Goal: Task Accomplishment & Management: Use online tool/utility

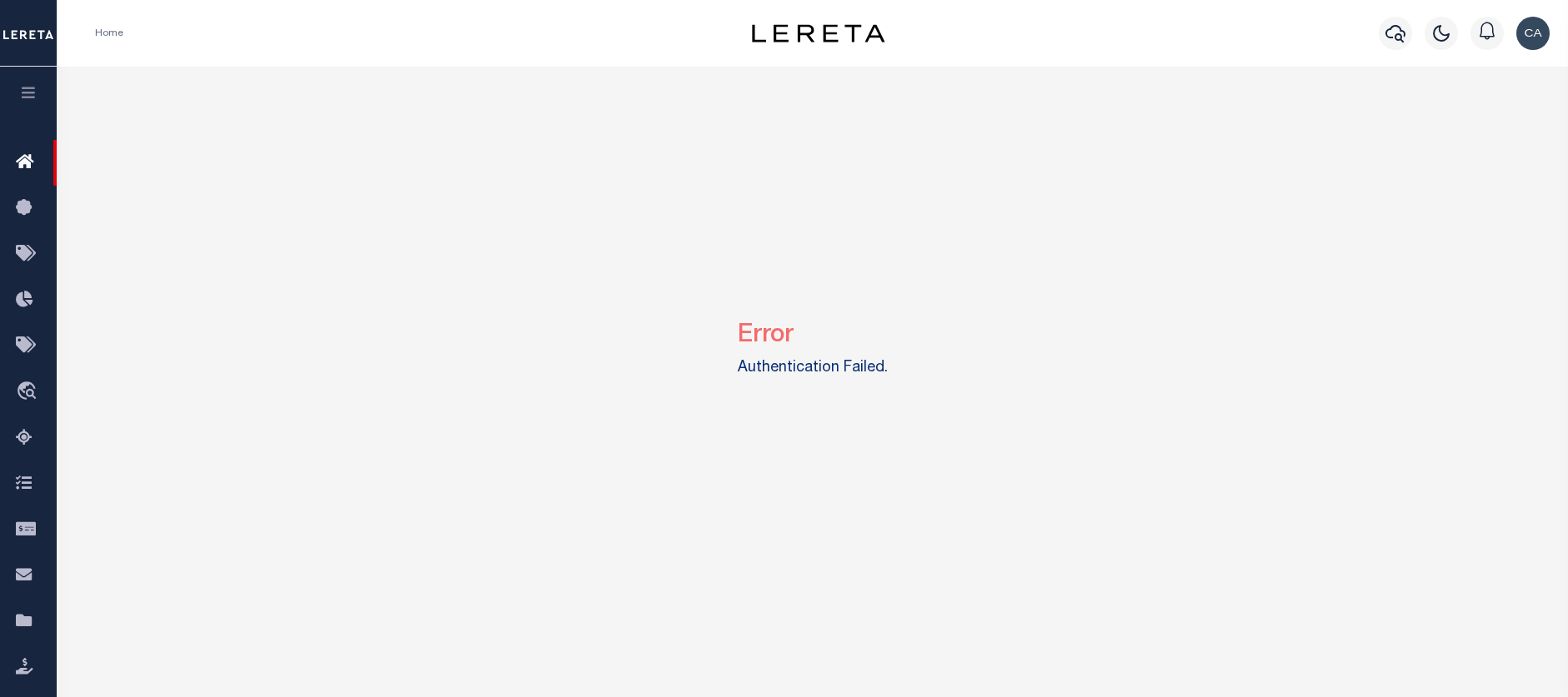
click at [40, 95] on button "button" at bounding box center [28, 95] width 57 height 57
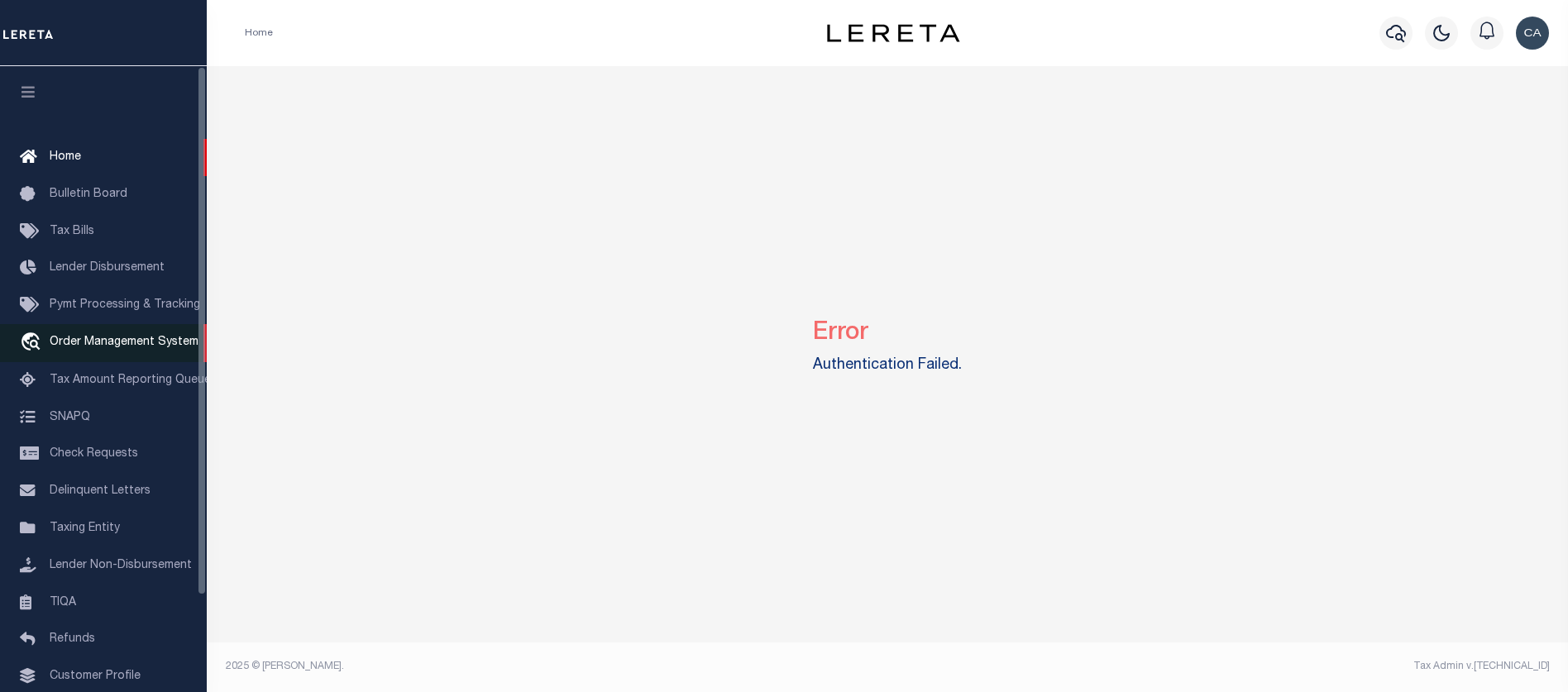
click at [140, 345] on span "Order Management System" at bounding box center [124, 343] width 149 height 12
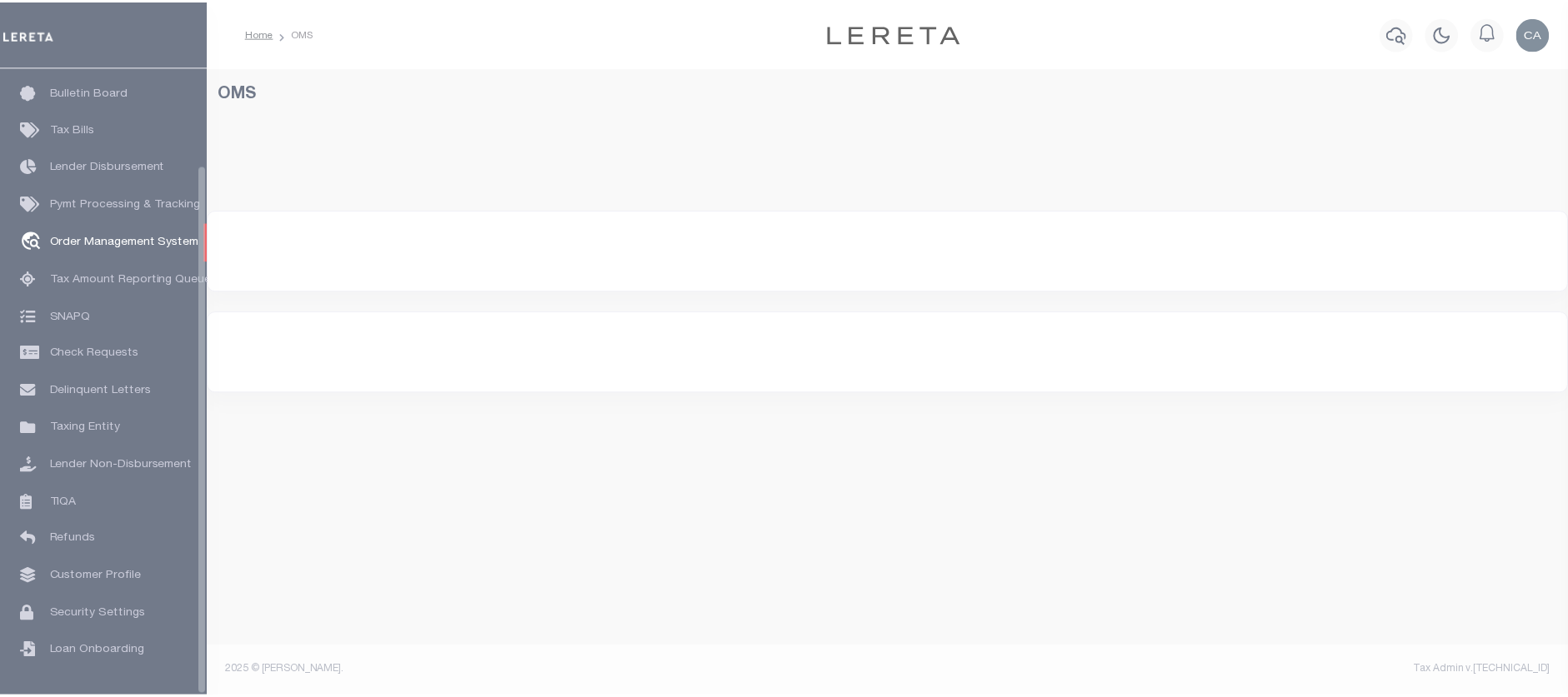
scroll to position [114, 0]
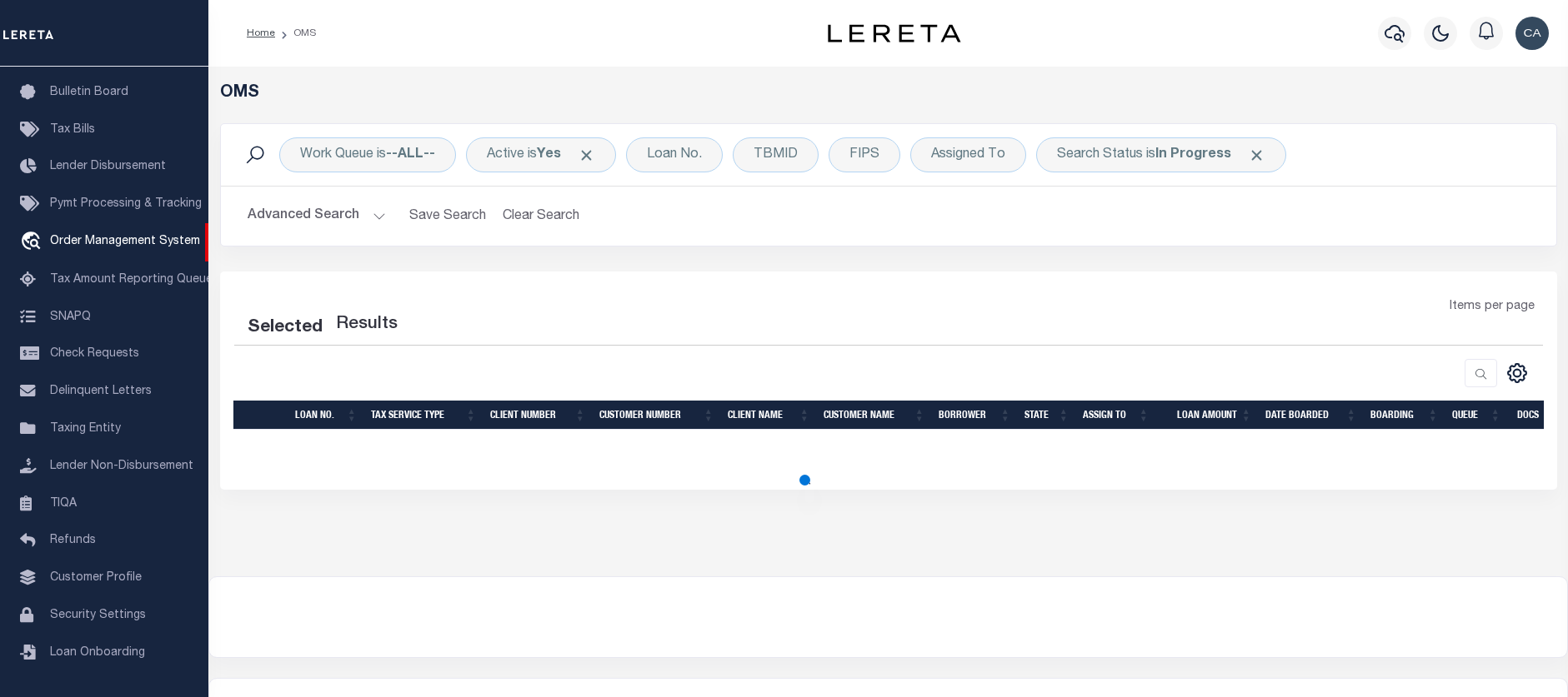
select select "200"
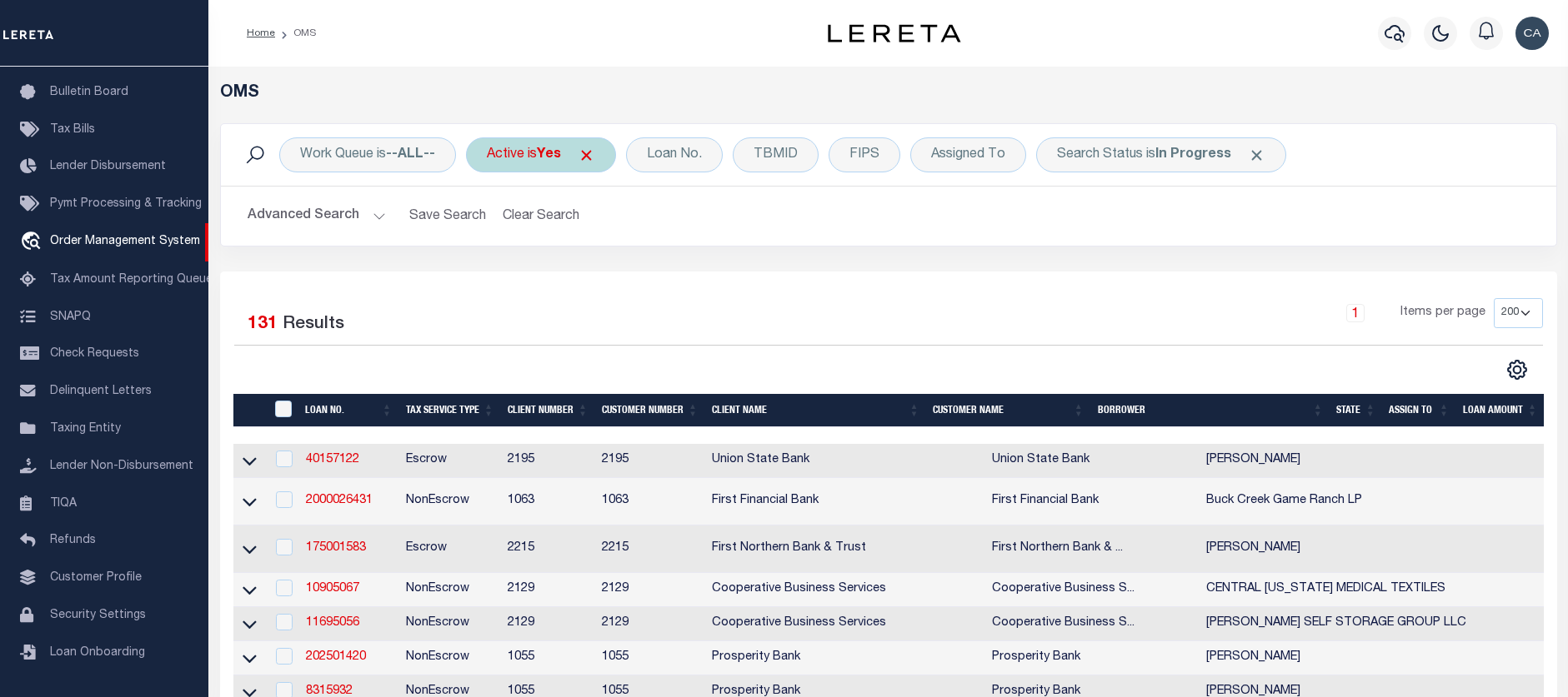
click at [592, 156] on span "Click to Remove" at bounding box center [586, 155] width 17 height 17
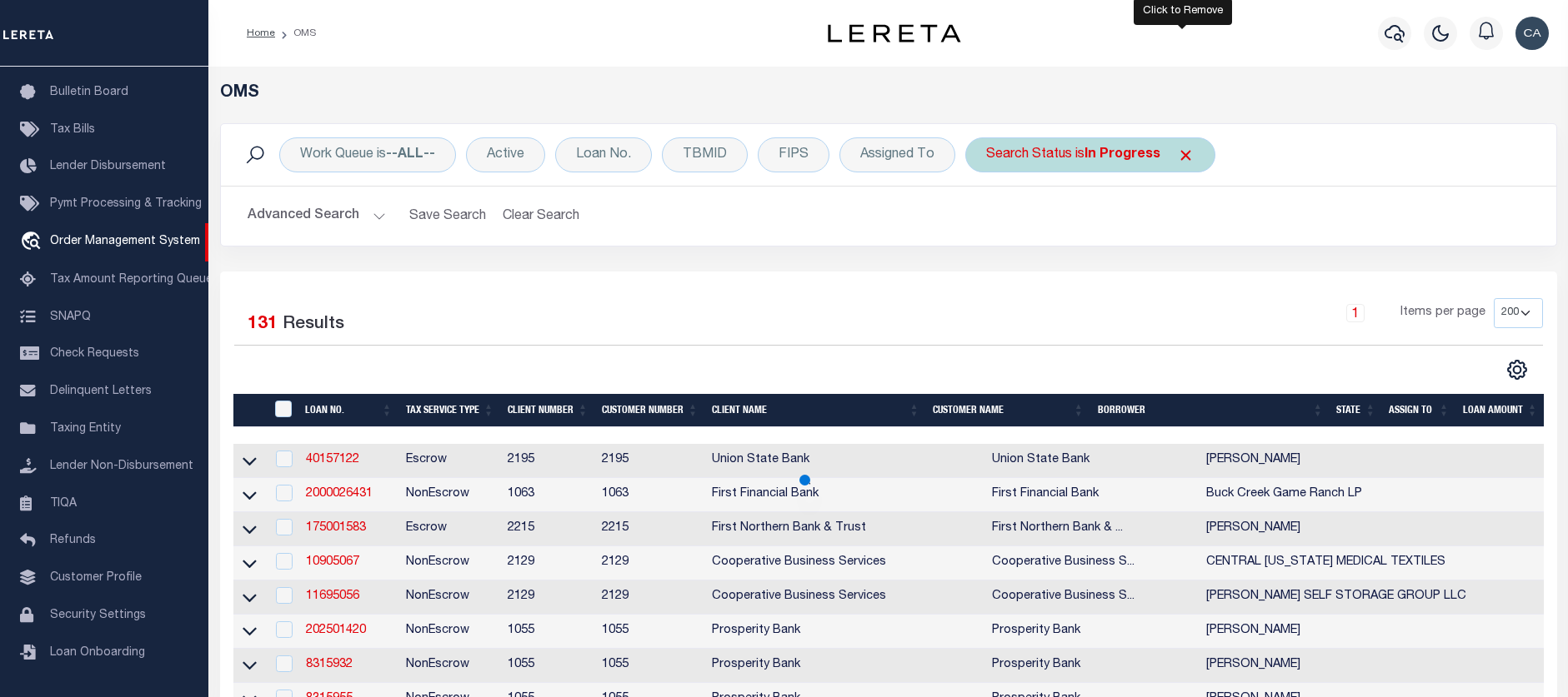
click at [1190, 153] on span "Click to Remove" at bounding box center [1186, 155] width 17 height 17
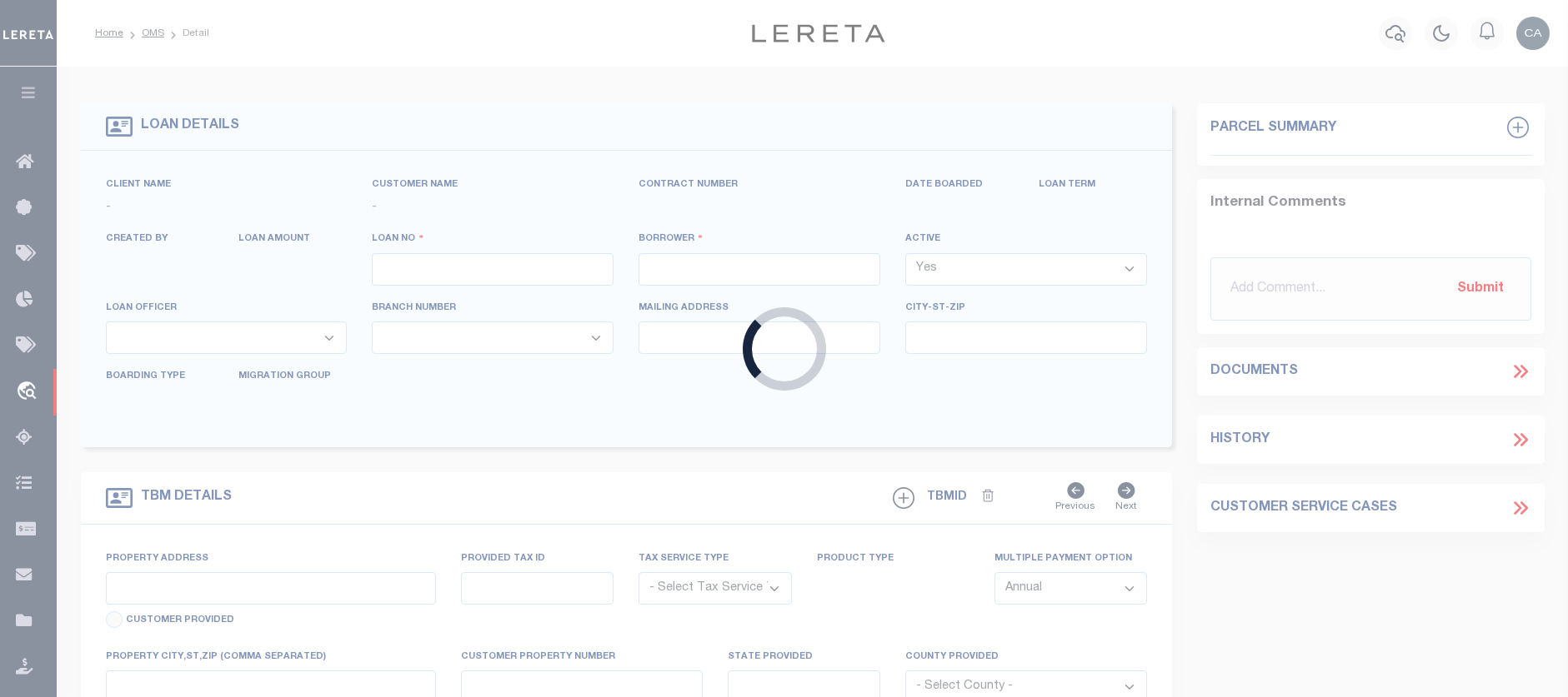
type input "351718190"
type input "MCLAURIN ,"
select select
type input "7411 S DANTE AVE"
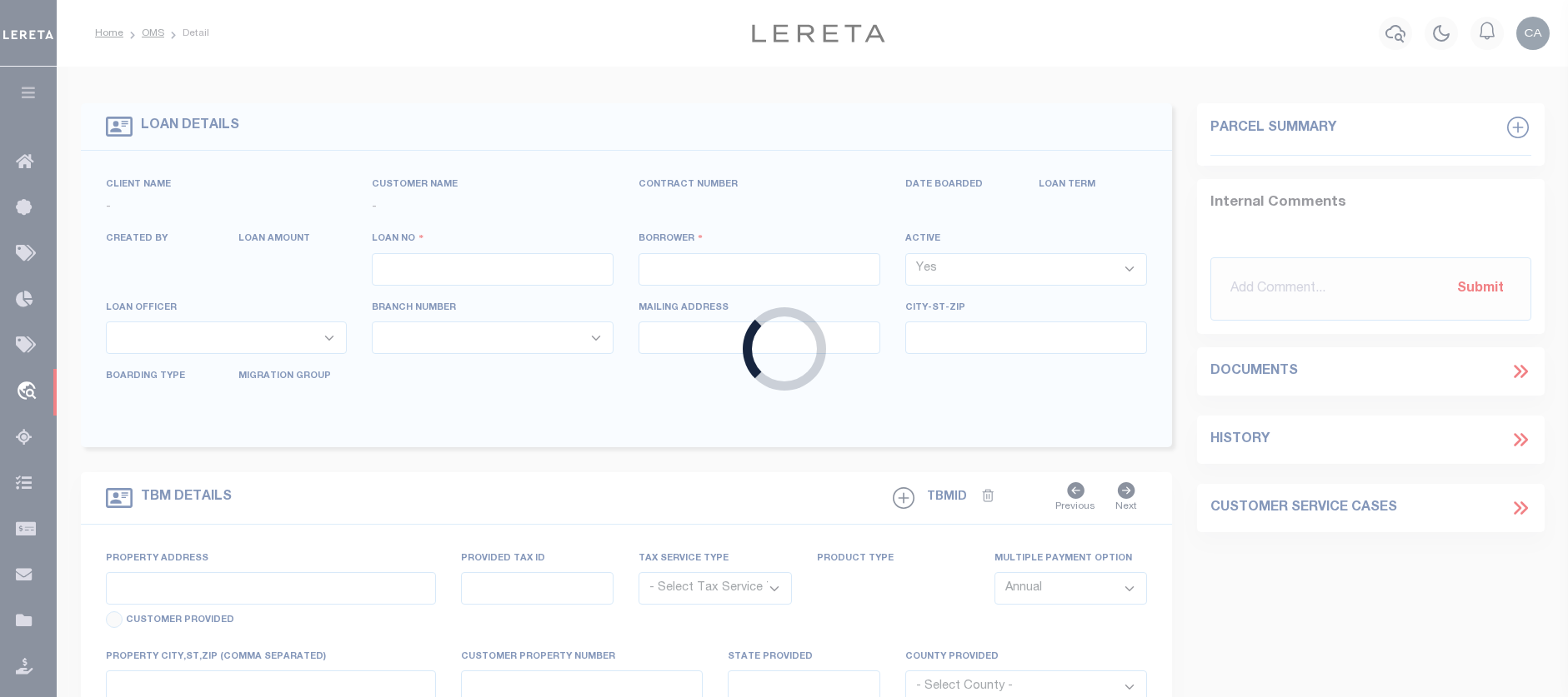
type input "CHICAGO IL 60619"
select select
type input "7411 S DANTE AVE"
radio input "true"
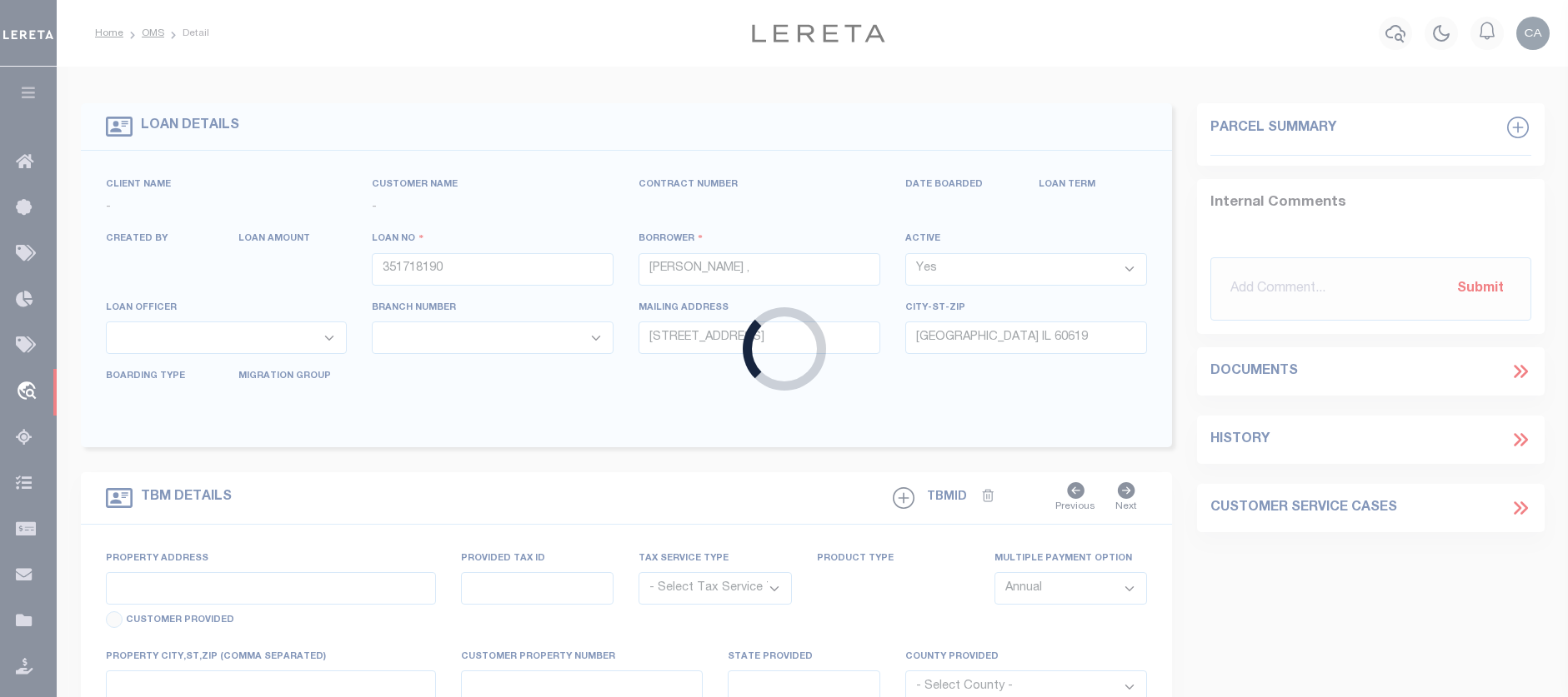
select select "NonEscrow"
select select
type input "CHICAGO IL 606192118"
type input "351718190"
type input "IL"
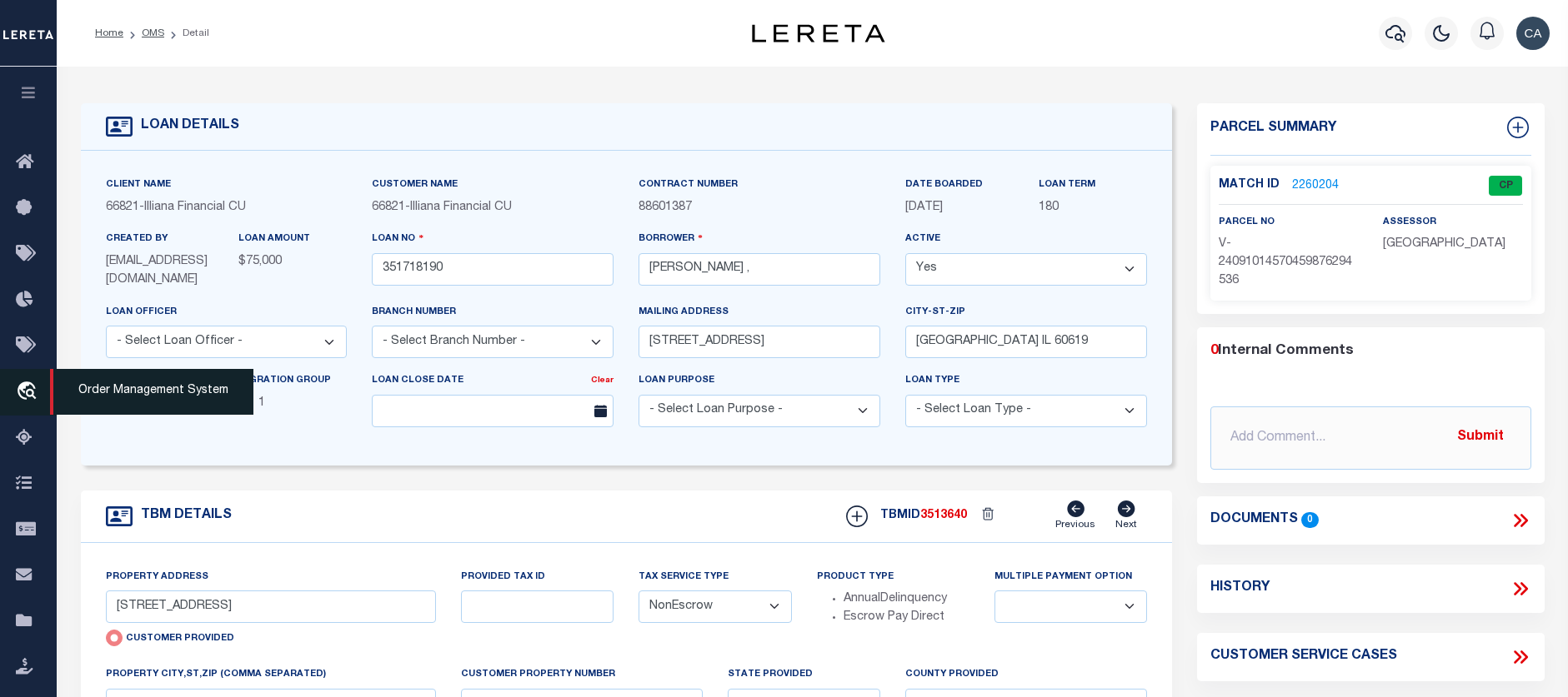
click at [46, 390] on link "travel_explore Order Management System" at bounding box center [28, 392] width 57 height 46
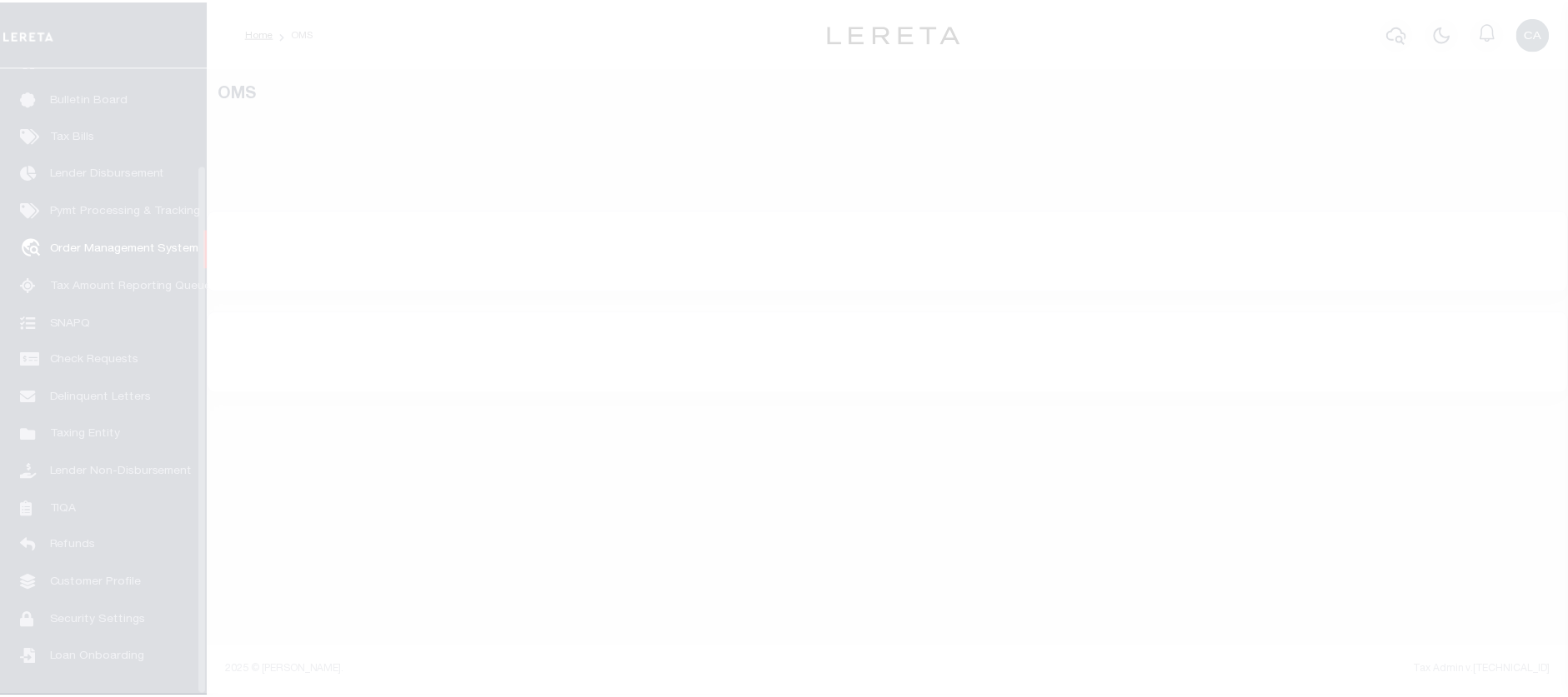
scroll to position [114, 0]
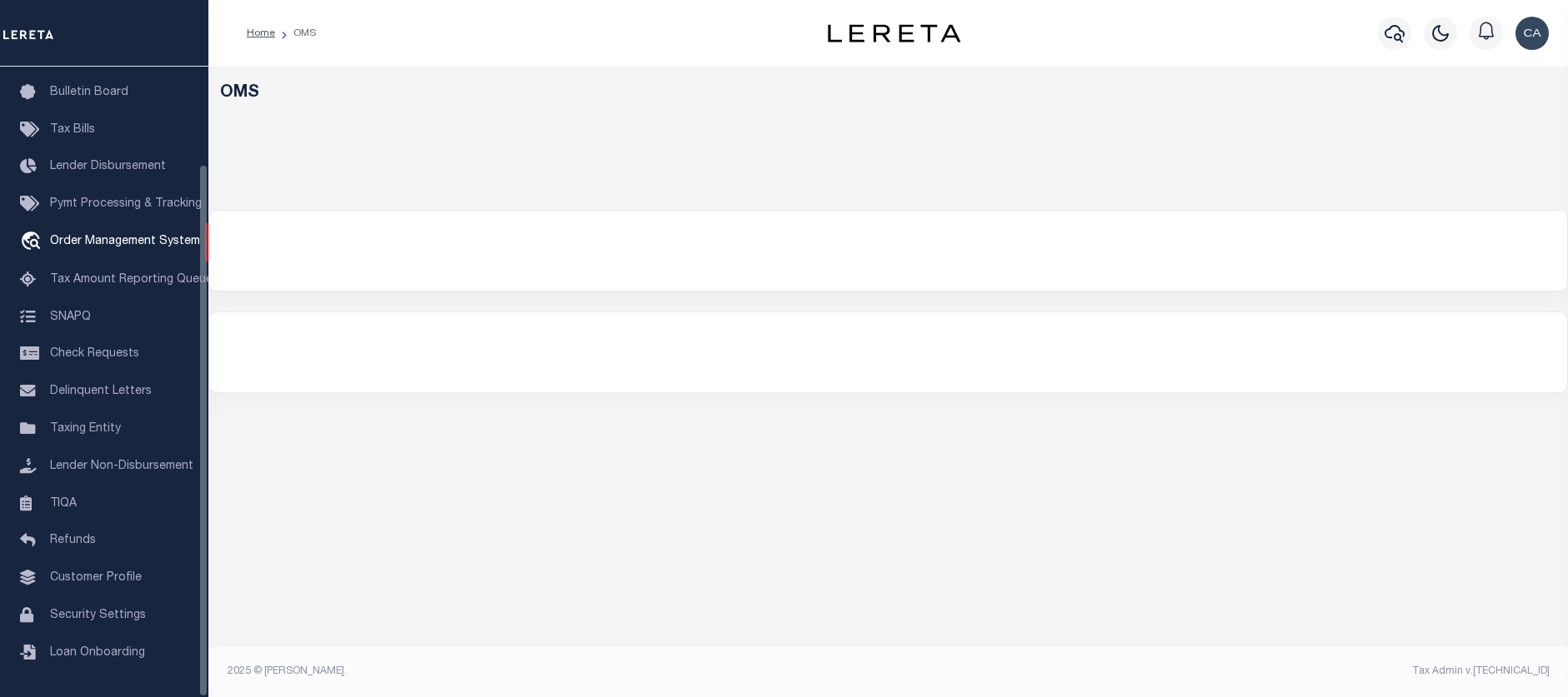
select select "200"
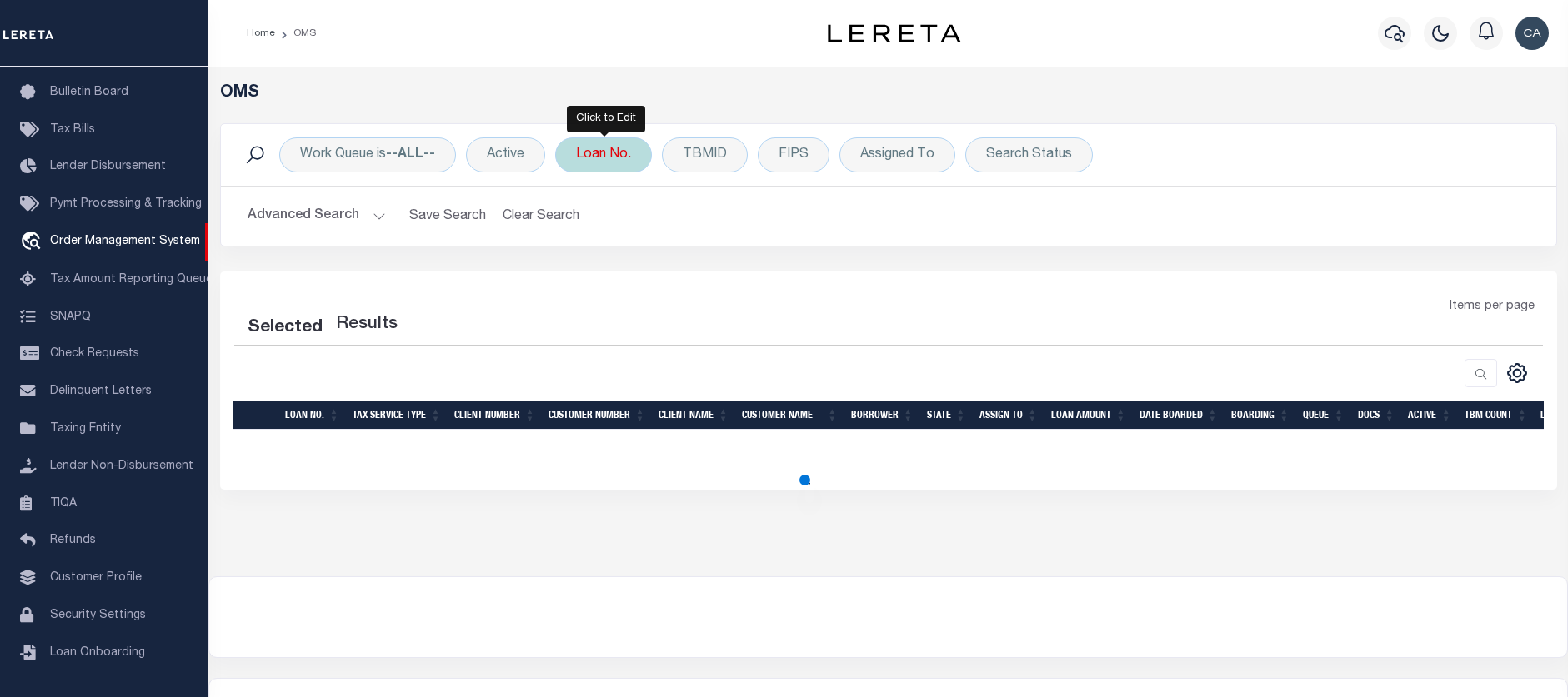
click at [605, 152] on div "Loan No." at bounding box center [604, 155] width 96 height 35
select select "200"
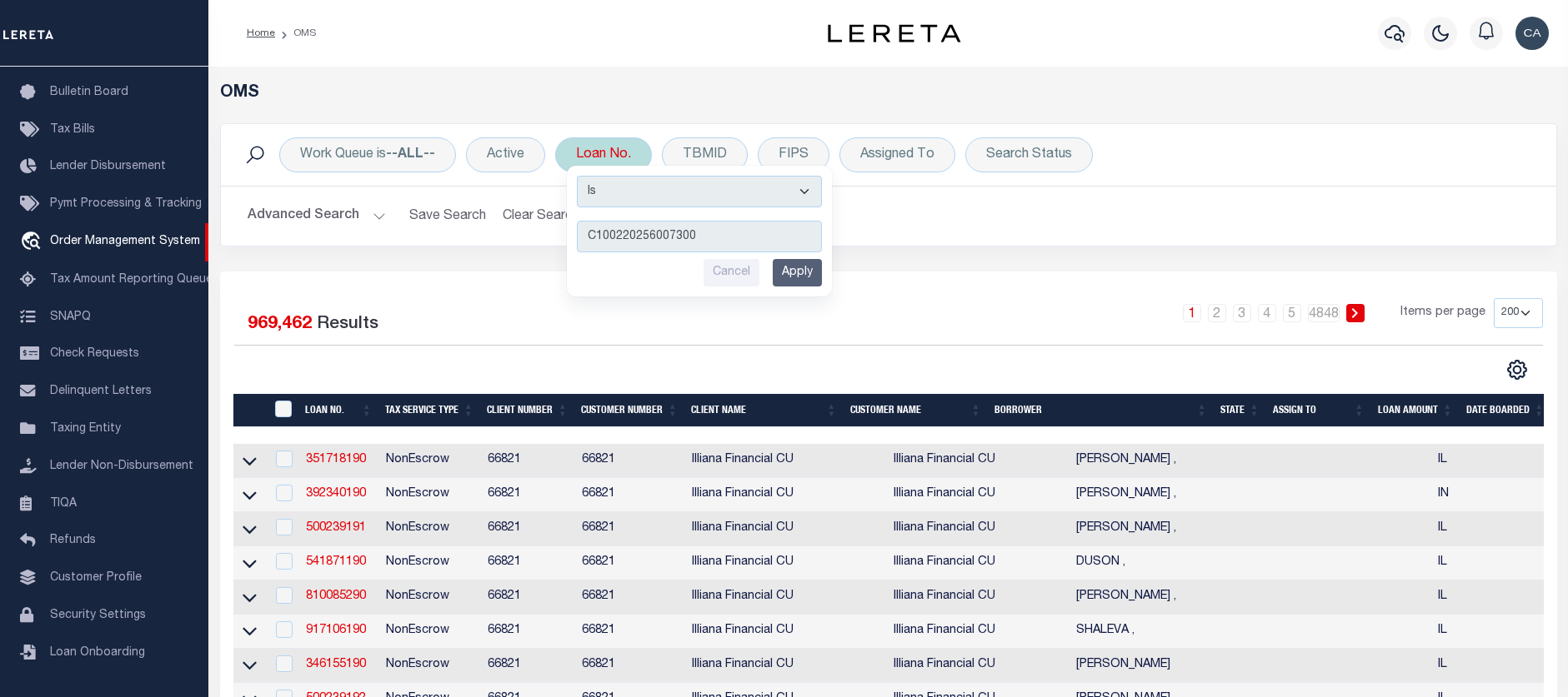
type input "C100220256007300"
click at [797, 274] on input "Apply" at bounding box center [796, 273] width 49 height 28
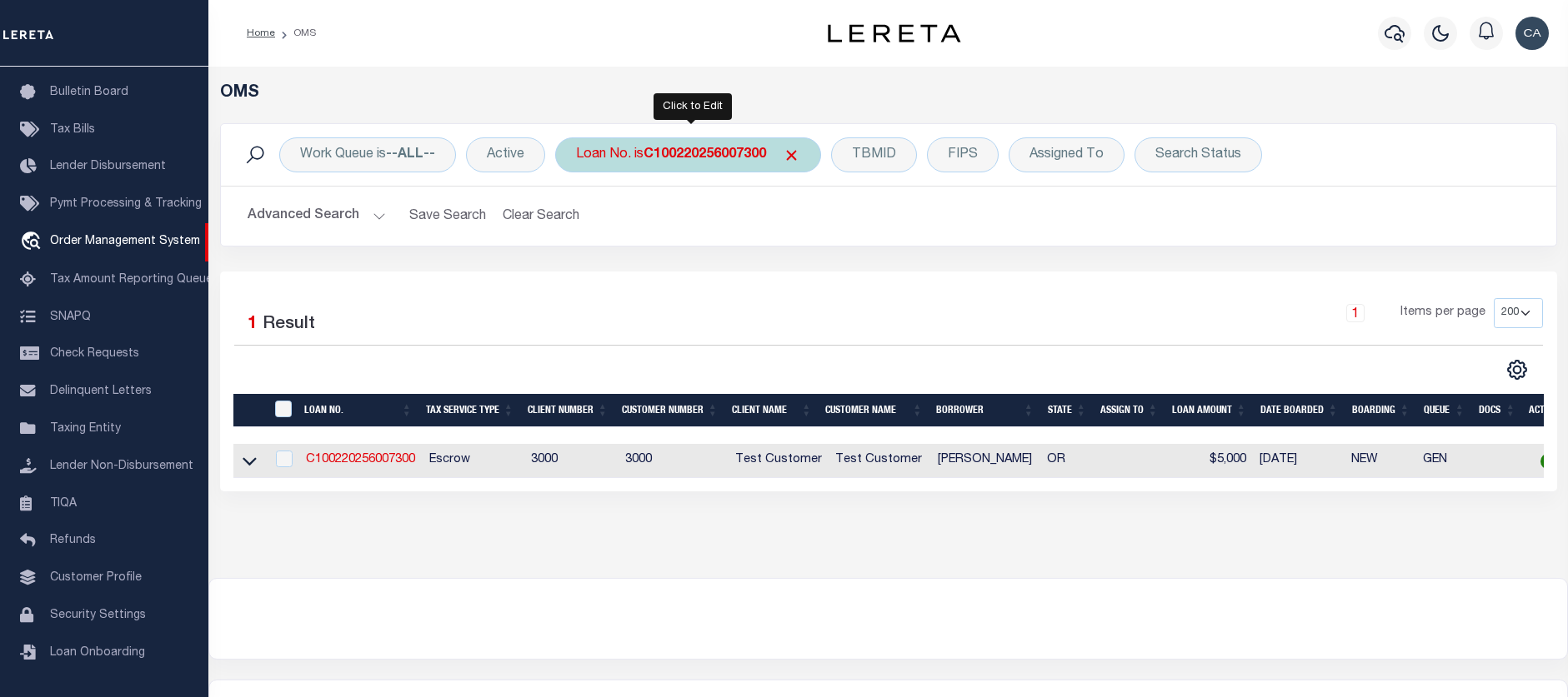
click at [649, 149] on b "C100220256007300" at bounding box center [704, 154] width 122 height 13
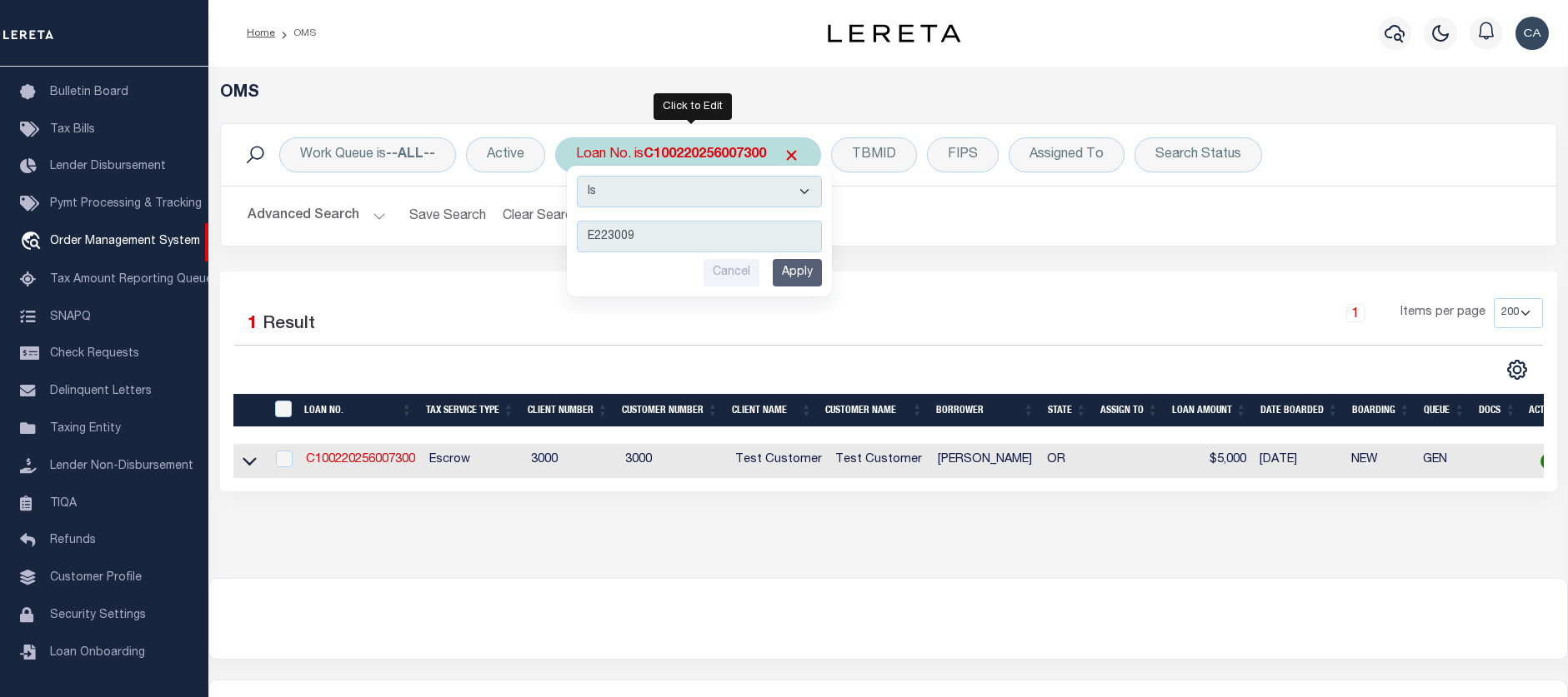
type input "E223009"
click at [796, 274] on input "Apply" at bounding box center [796, 273] width 49 height 28
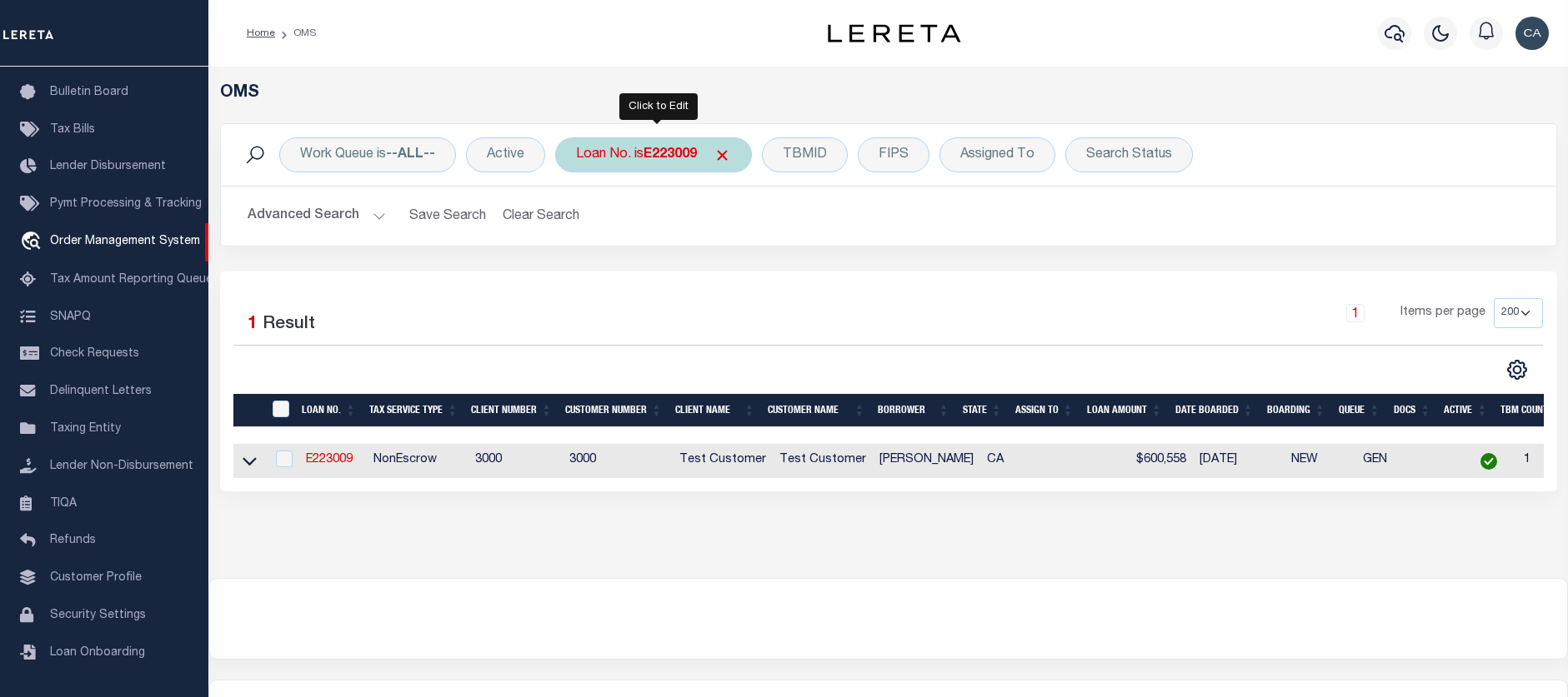
click at [602, 146] on div "Loan No. is E223009" at bounding box center [654, 155] width 196 height 35
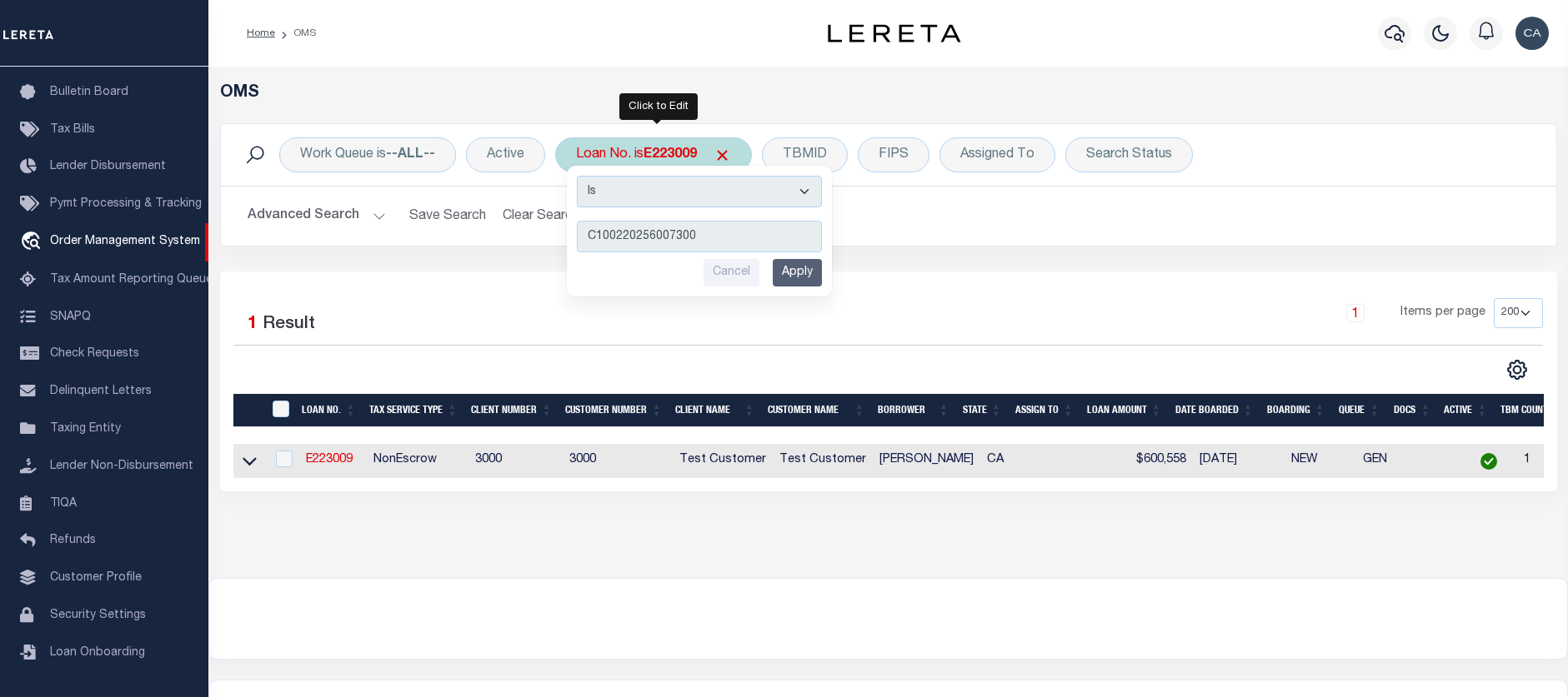
type input "C100220256007300"
click at [804, 276] on input "Apply" at bounding box center [796, 273] width 49 height 28
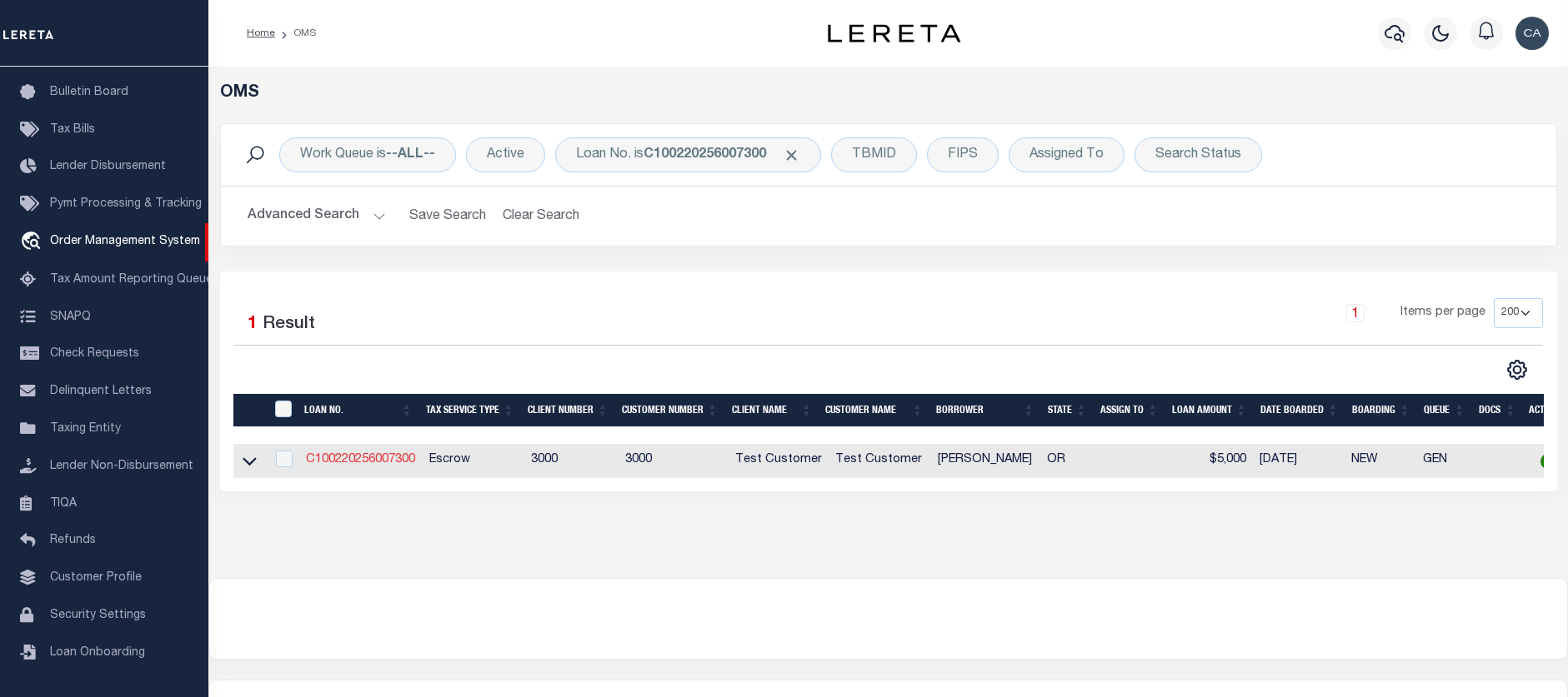
click at [391, 456] on link "C100220256007300" at bounding box center [360, 460] width 109 height 12
type input "C100220256007300"
type input "Edson R. Sanchez"
select select
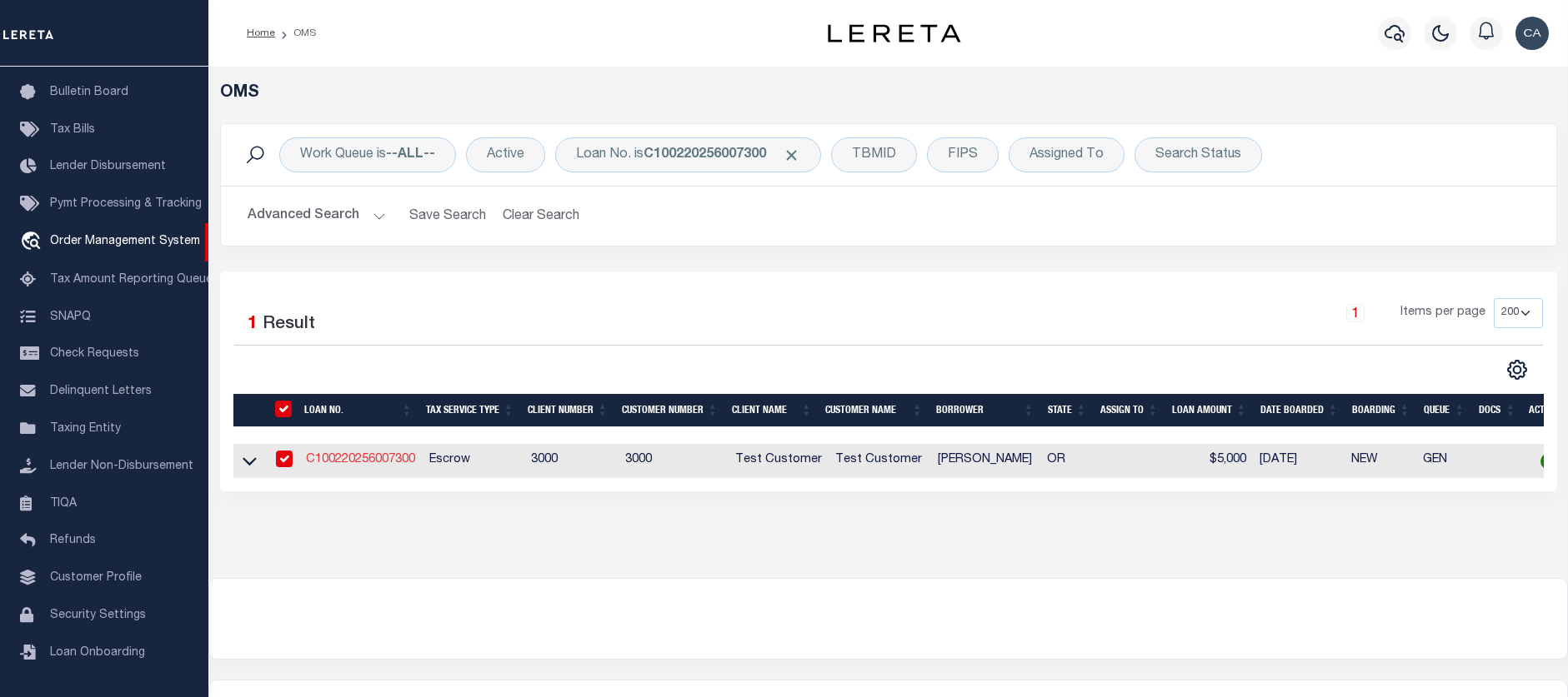
type input "13875 SW MERIDIAN ST UNIT 141"
type input "BEAVERTON OR 97005-2483"
type input "10/01/2025"
select select "10"
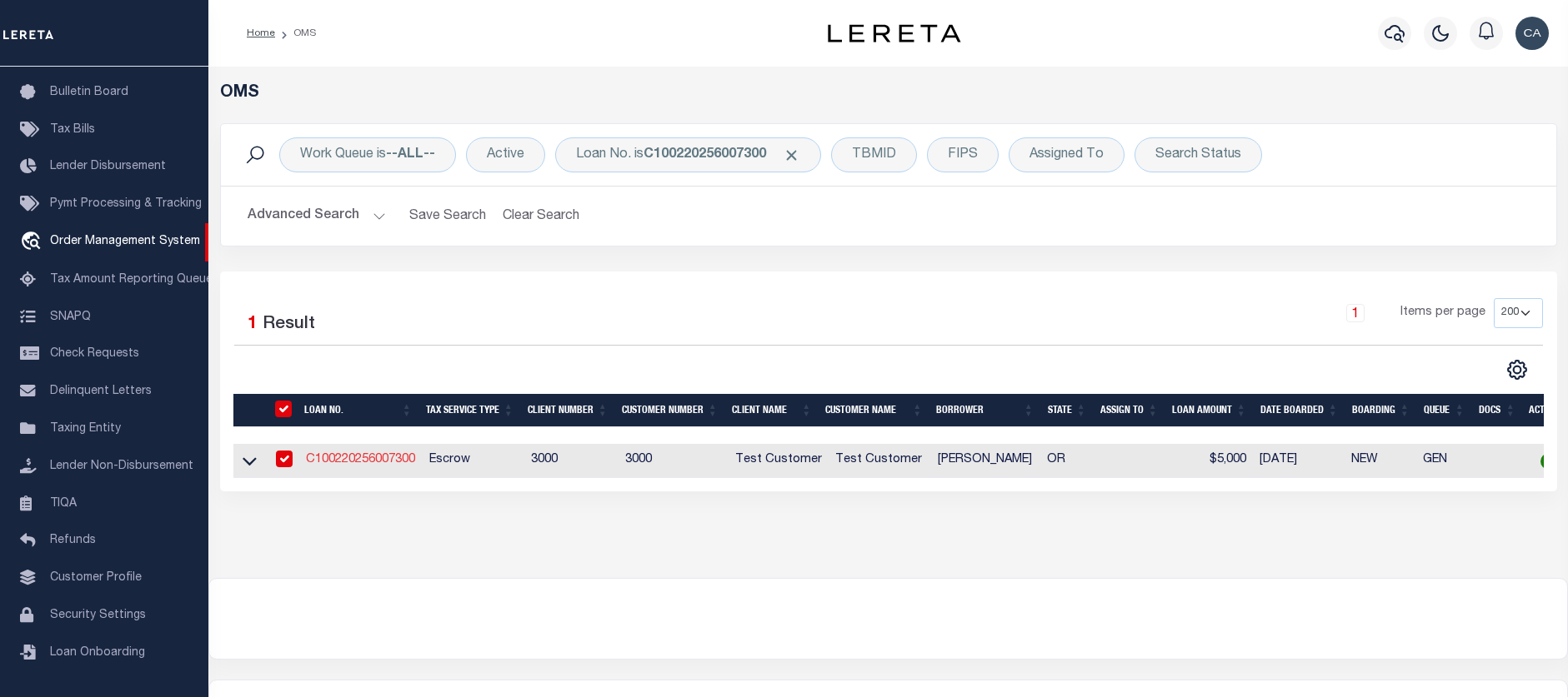
select select "Escrow"
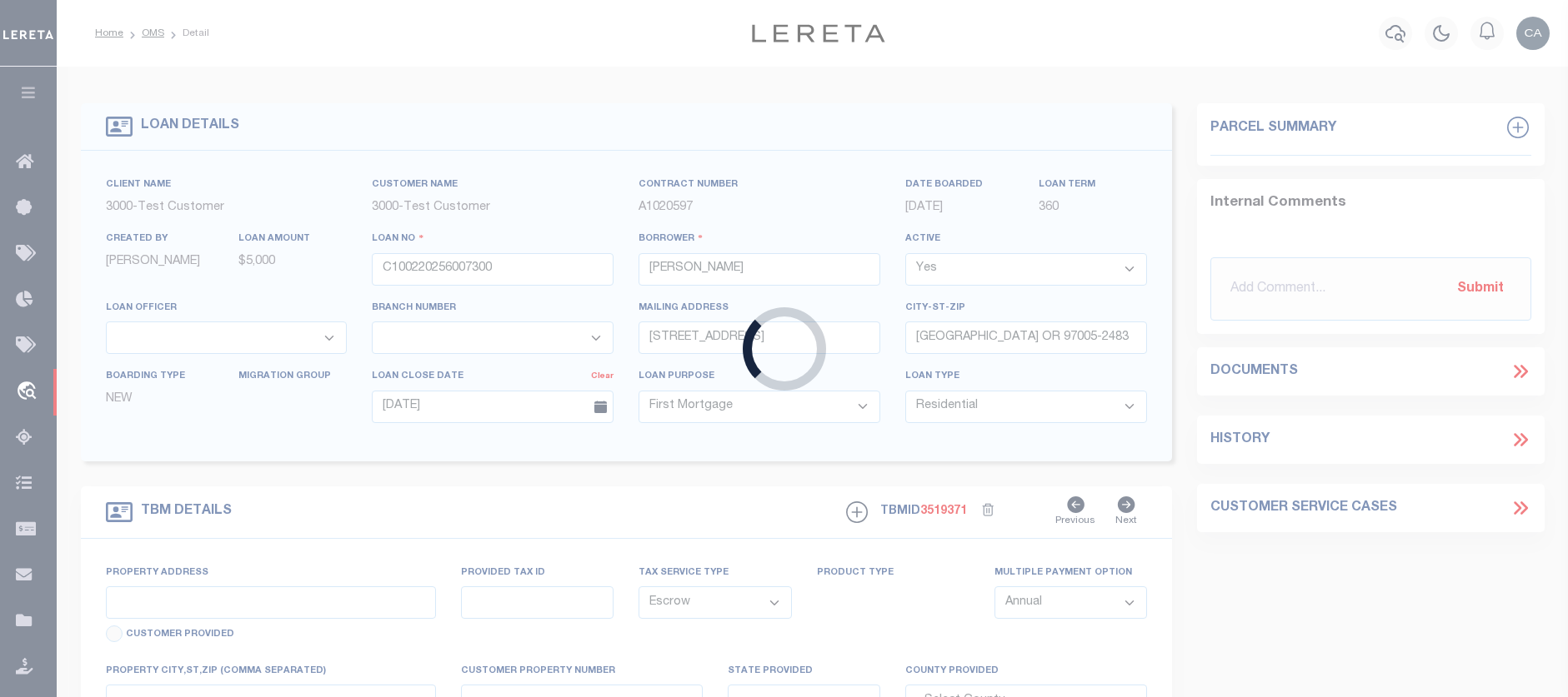
type input "13875 SW MERIDIAN ST UNIT 141"
type input "1302"
type input "BEAVERTON OR 97005-2483"
type input "5721"
type input "OR"
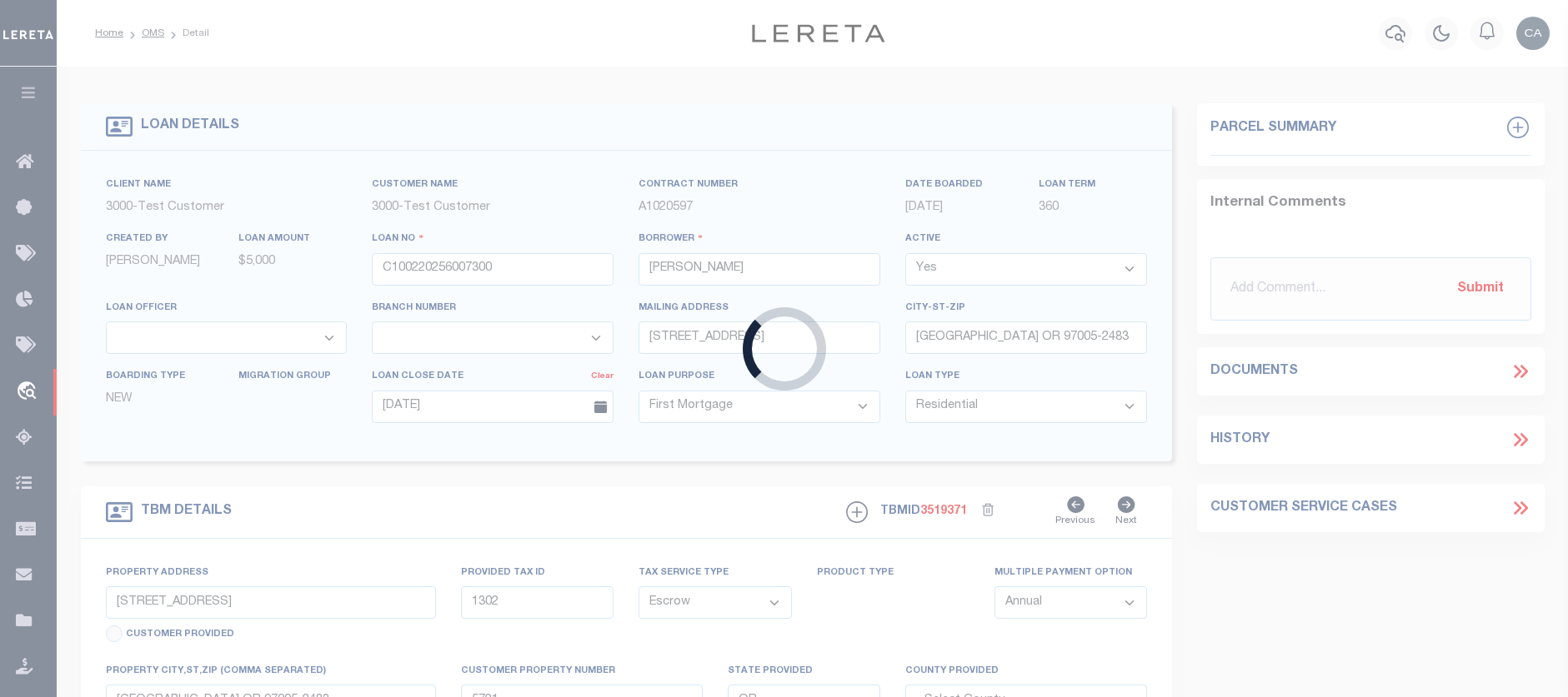
select select
select select "3"
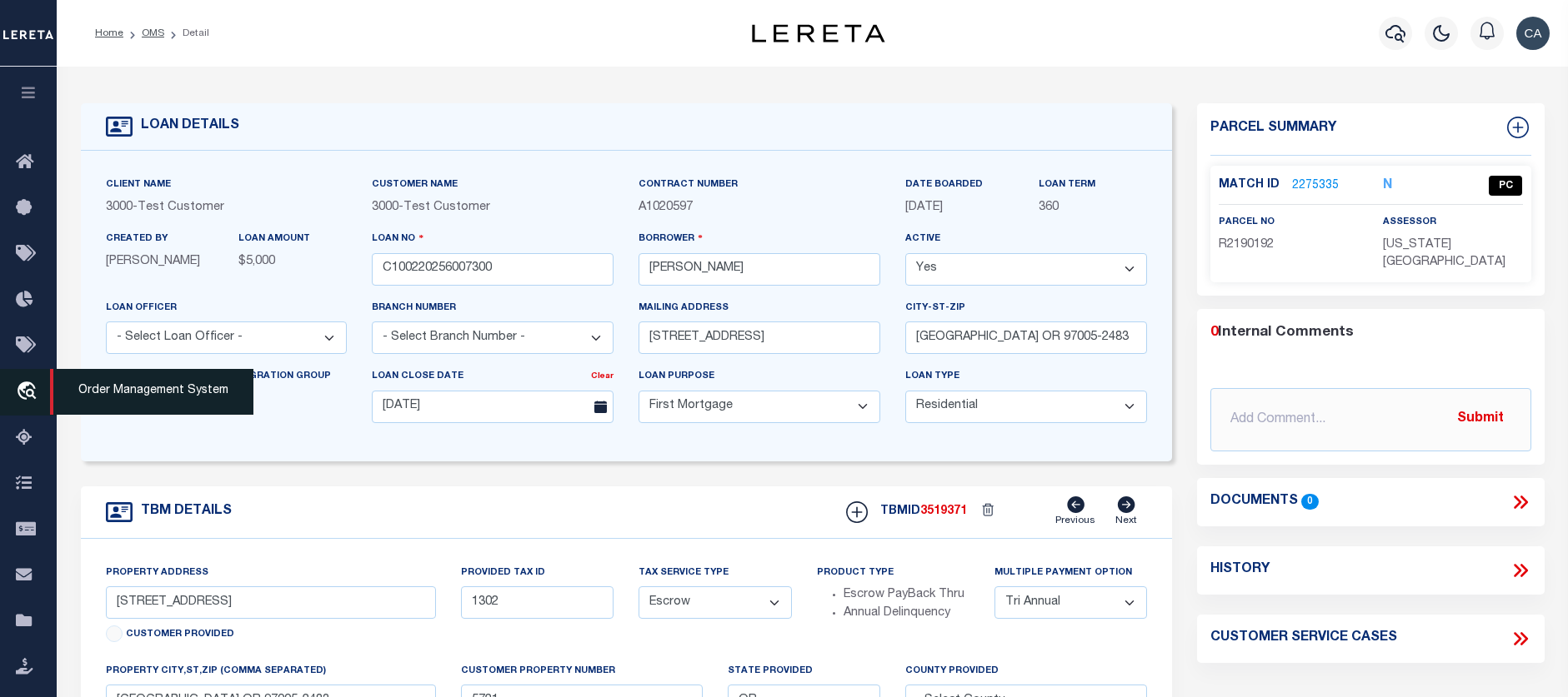
click at [28, 389] on icon "travel_explore" at bounding box center [28, 392] width 27 height 22
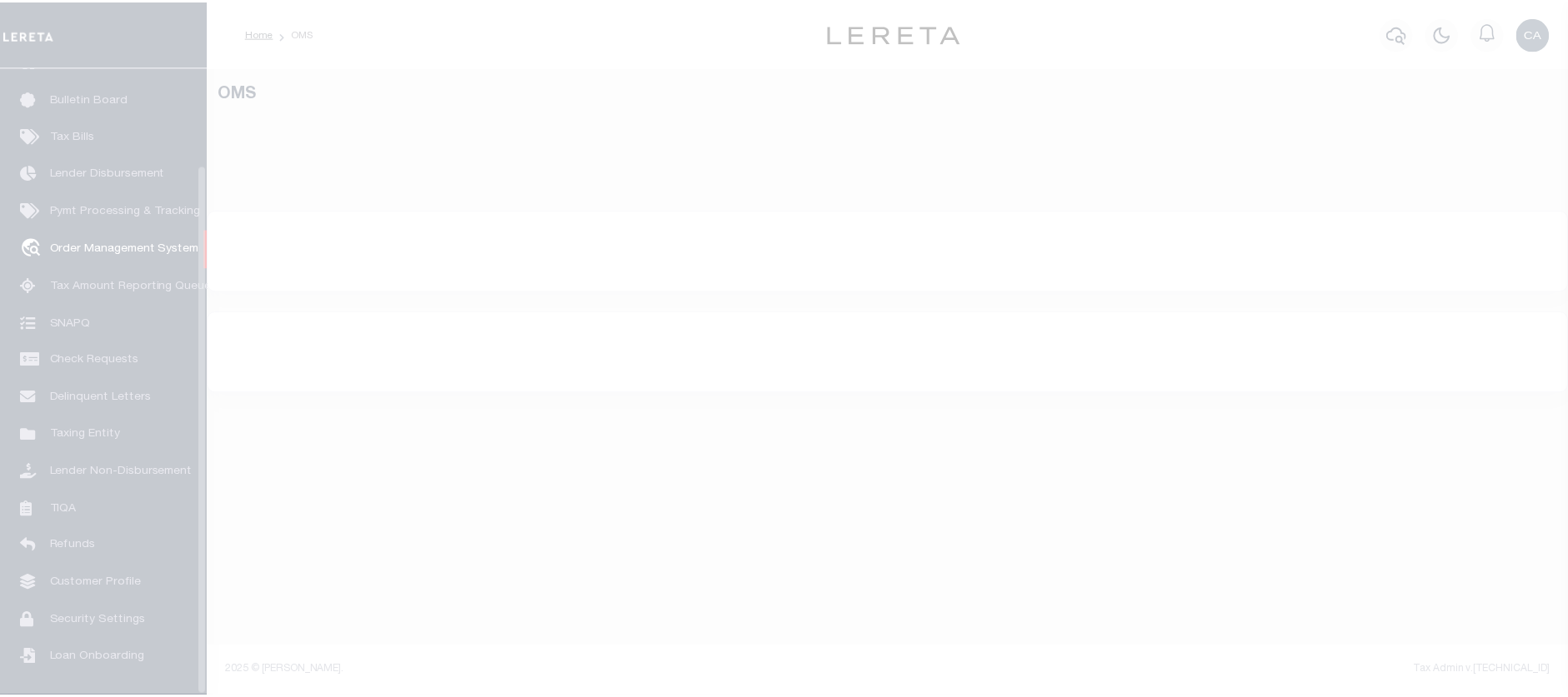
scroll to position [114, 0]
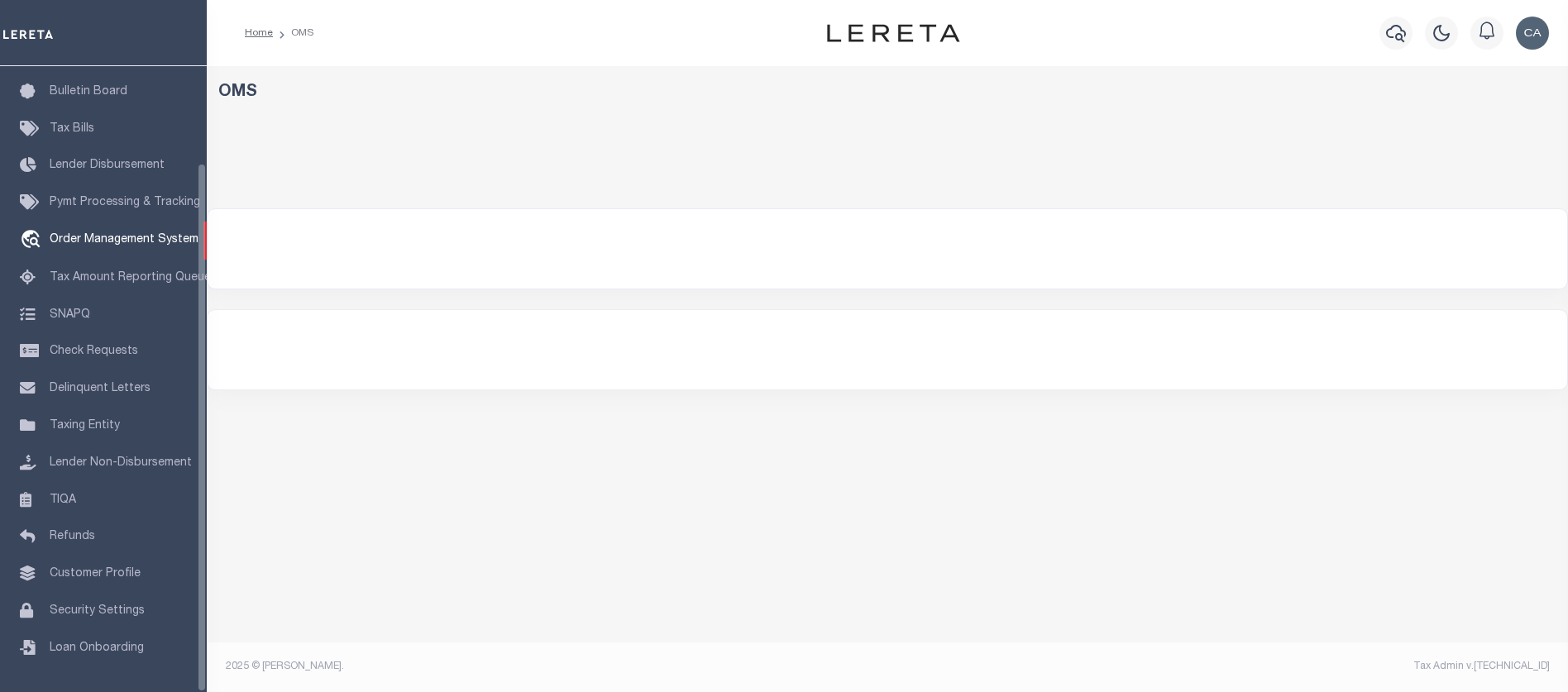
select select "200"
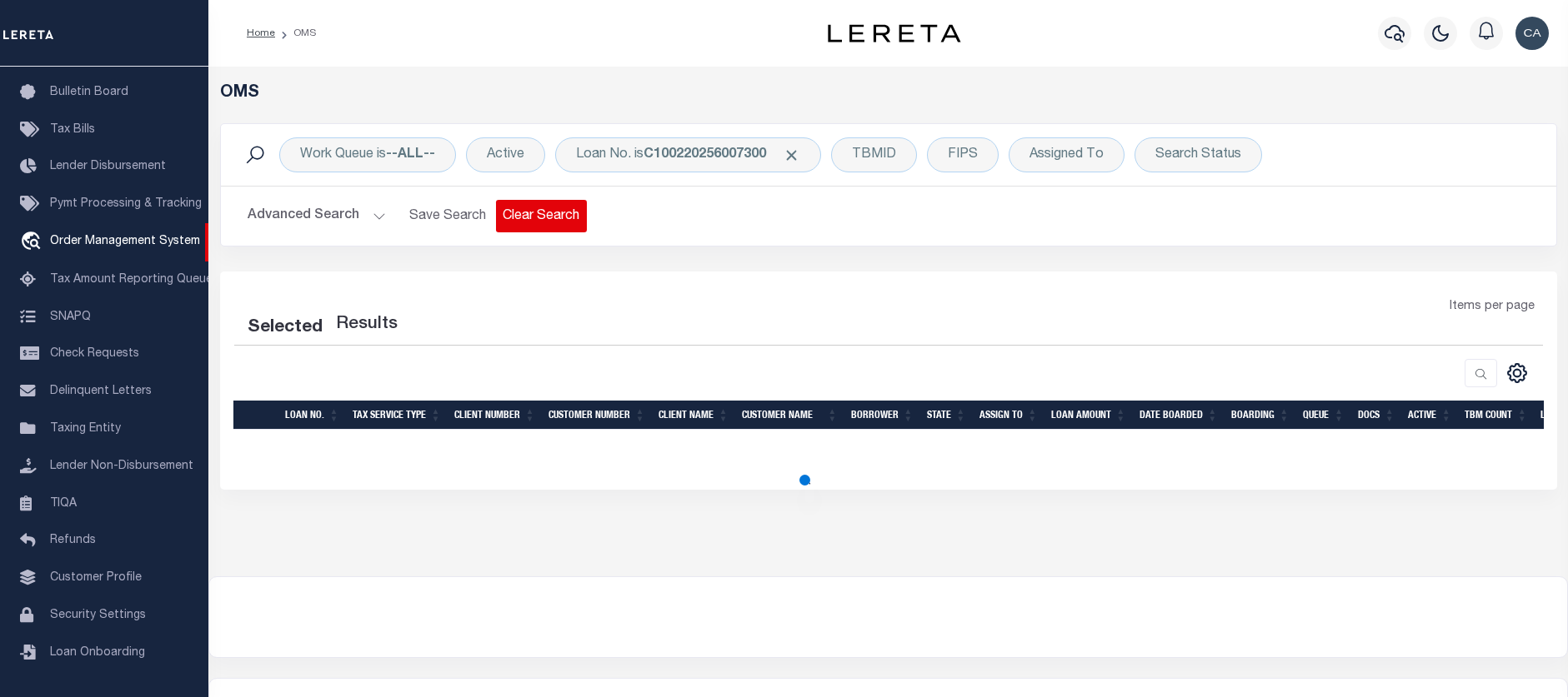
select select "200"
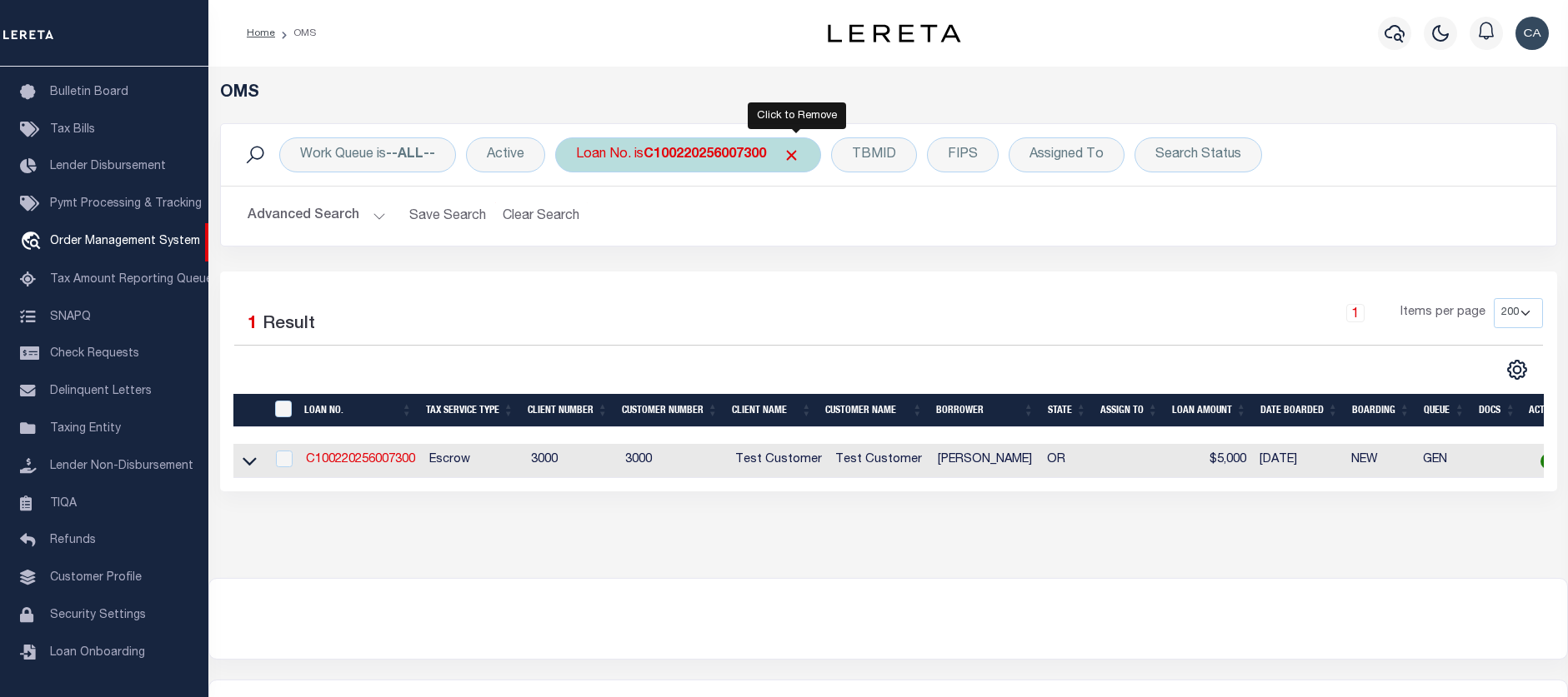
click at [791, 154] on span "Click to Remove" at bounding box center [791, 155] width 17 height 17
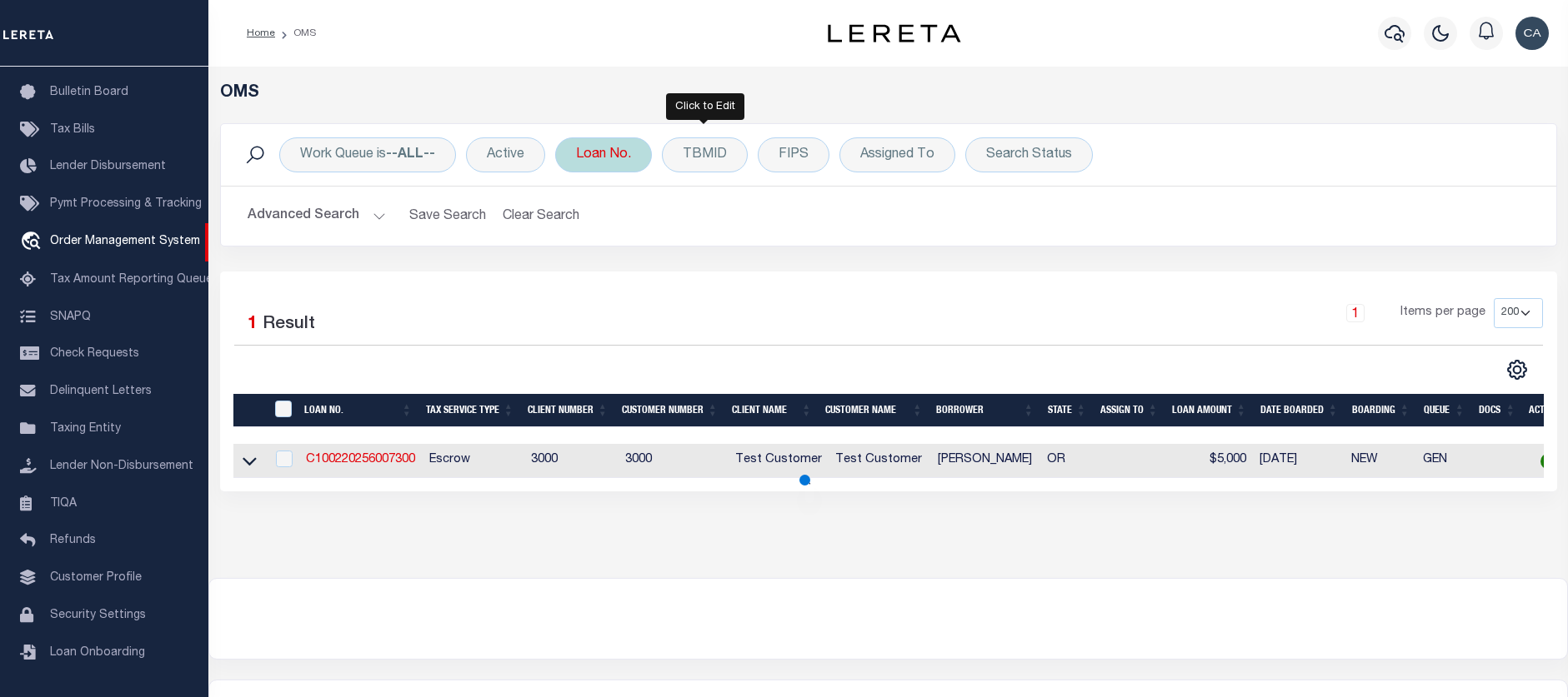
click at [612, 155] on div "Loan No." at bounding box center [604, 155] width 96 height 35
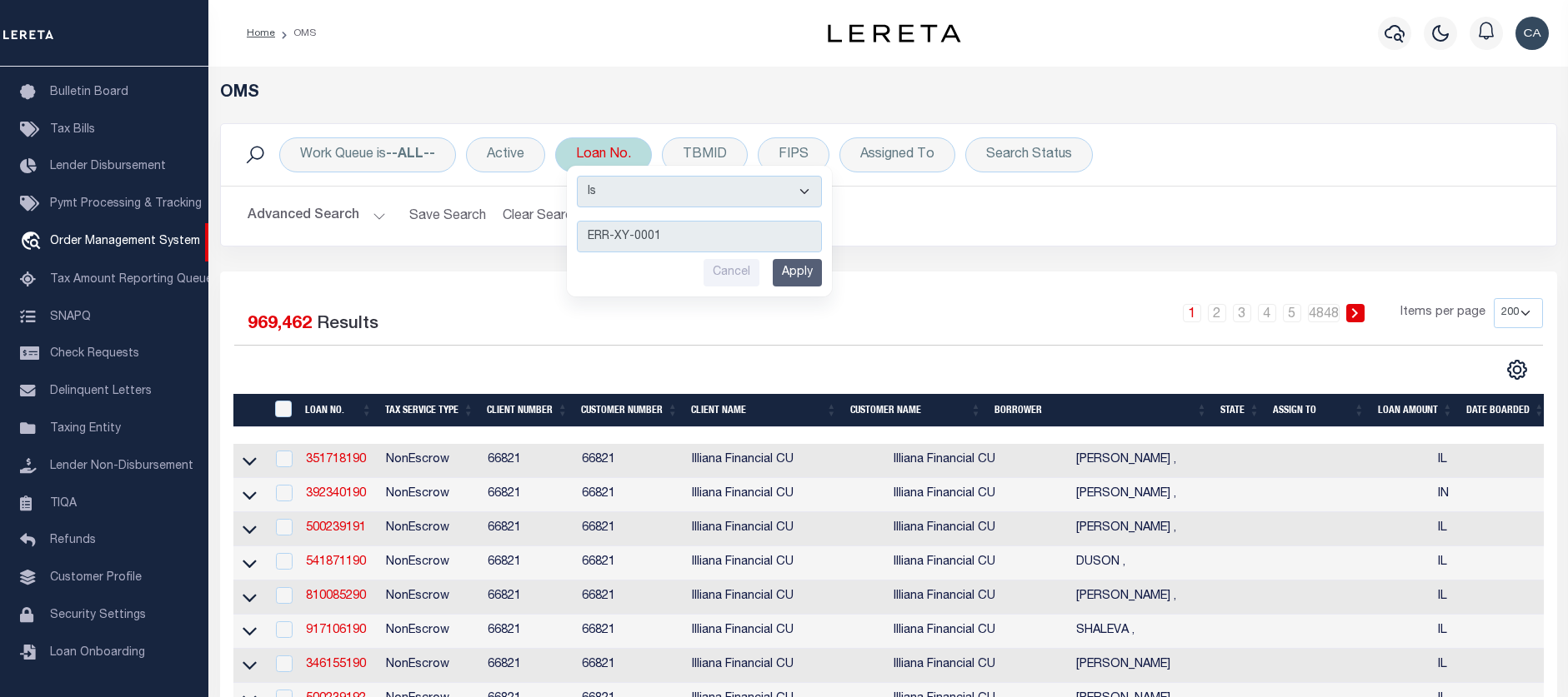
type input "ERR-XY-0001"
click at [795, 271] on input "Apply" at bounding box center [796, 273] width 49 height 28
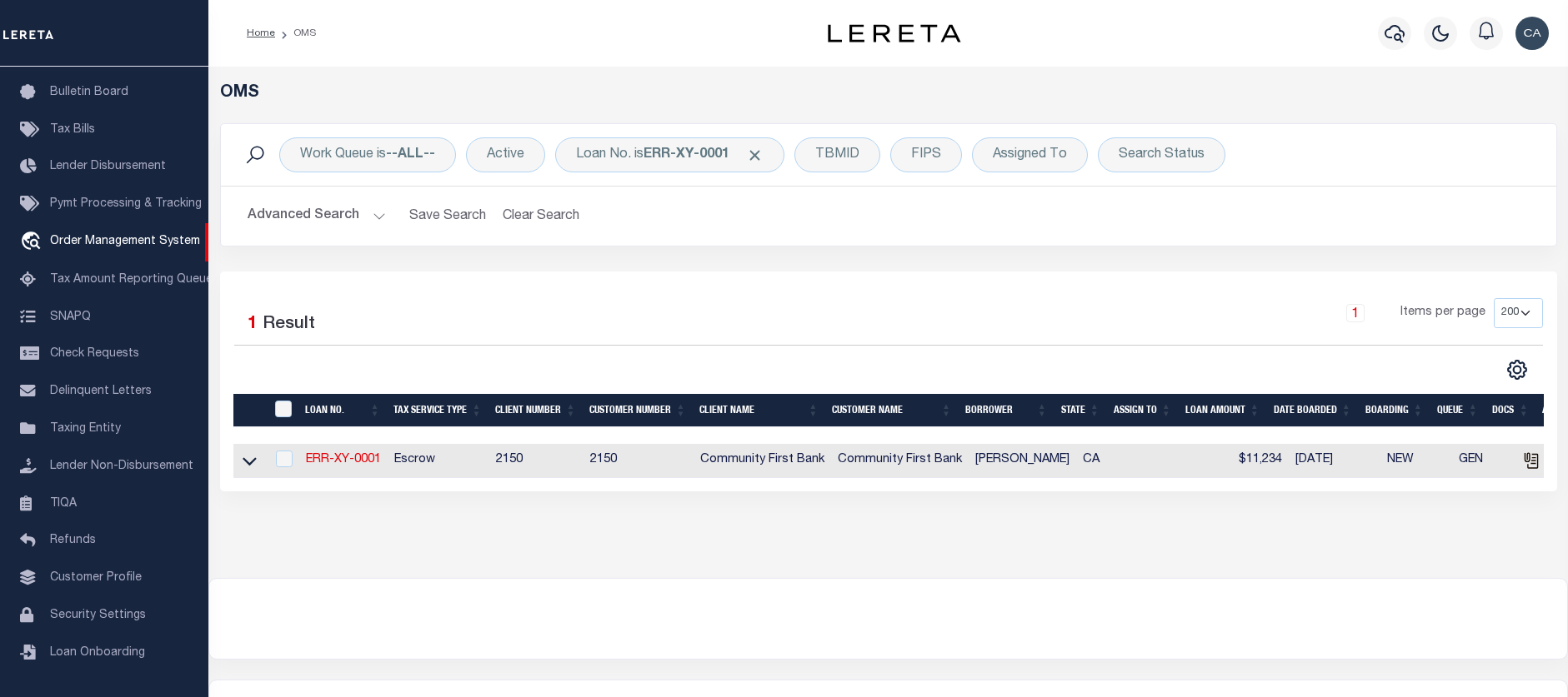
click at [335, 454] on td "ERR-XY-0001" at bounding box center [344, 461] width 89 height 34
checkbox input "true"
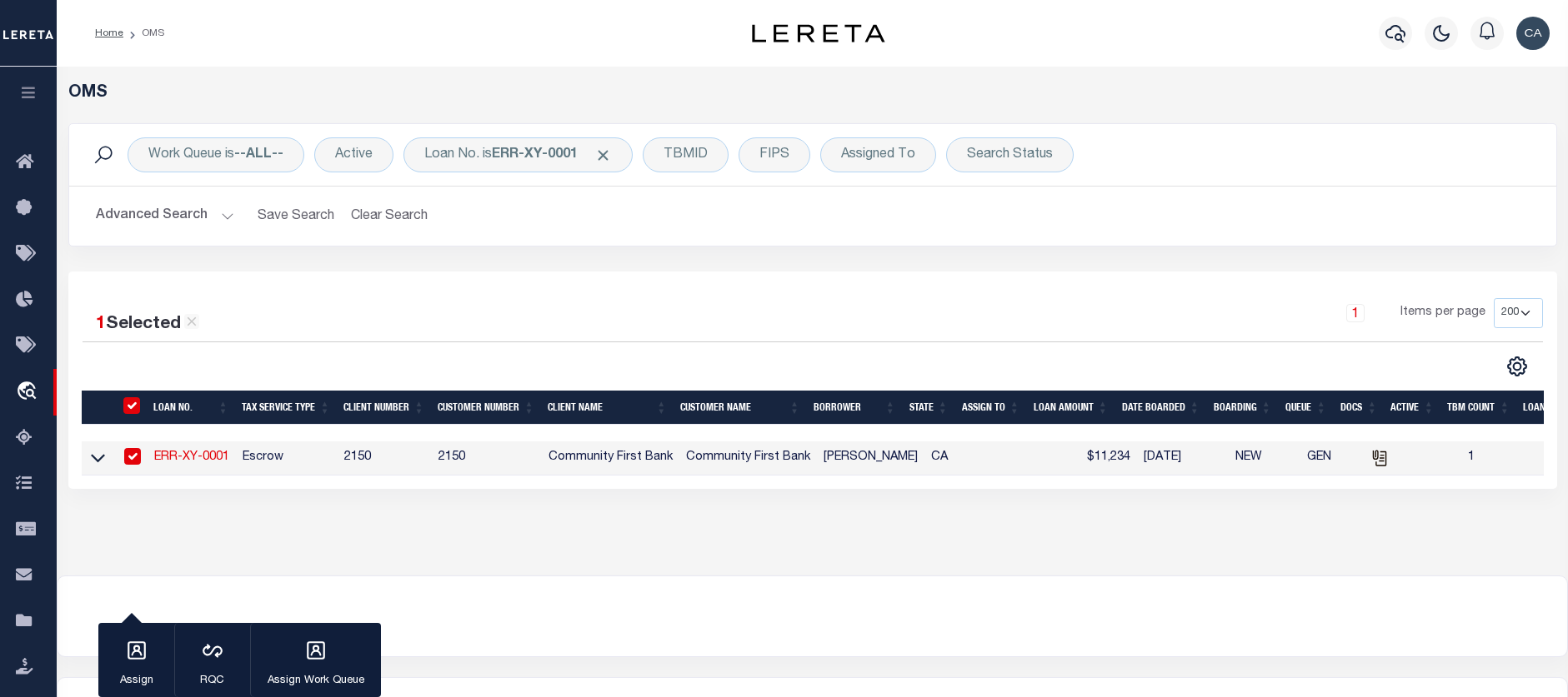
click at [243, 462] on td "Escrow" at bounding box center [287, 459] width 102 height 34
checkbox input "false"
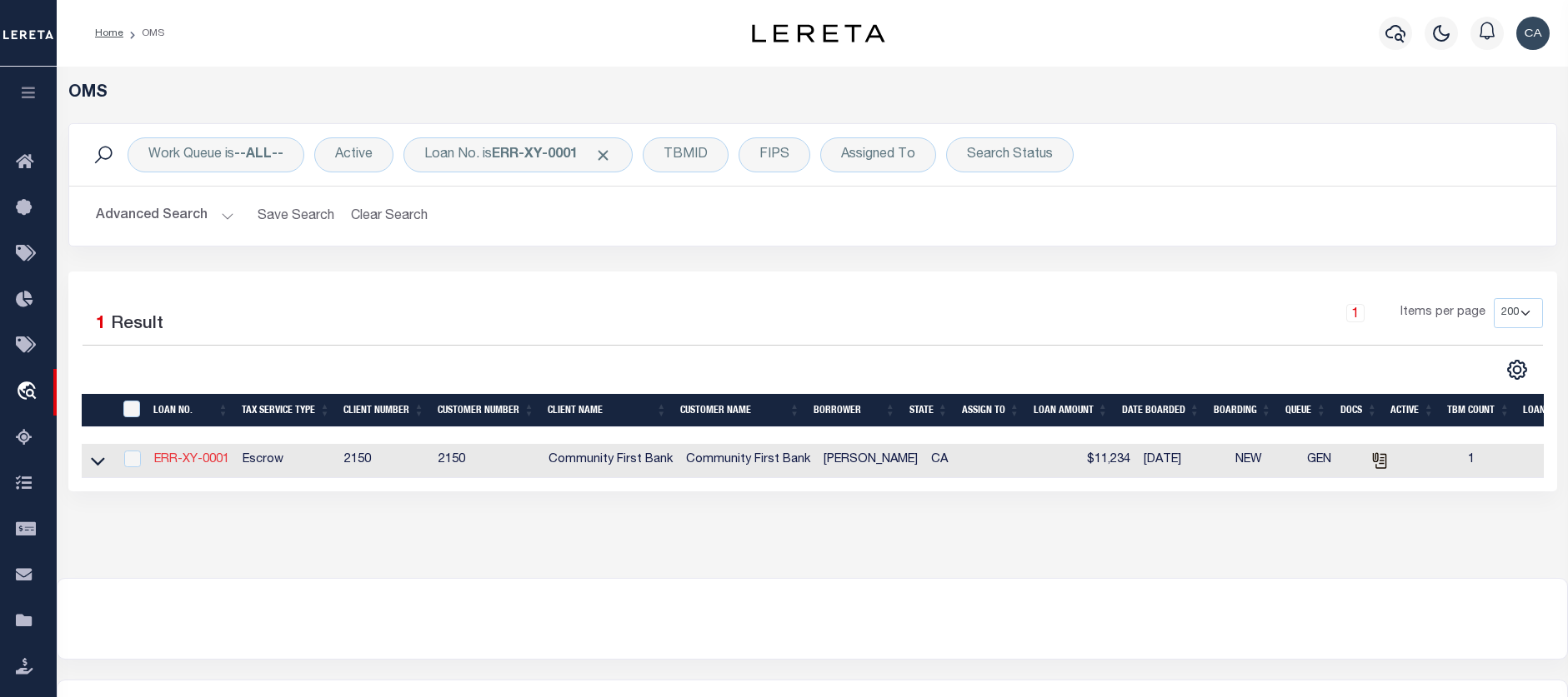
click at [186, 464] on link "ERR-XY-0001" at bounding box center [191, 460] width 75 height 12
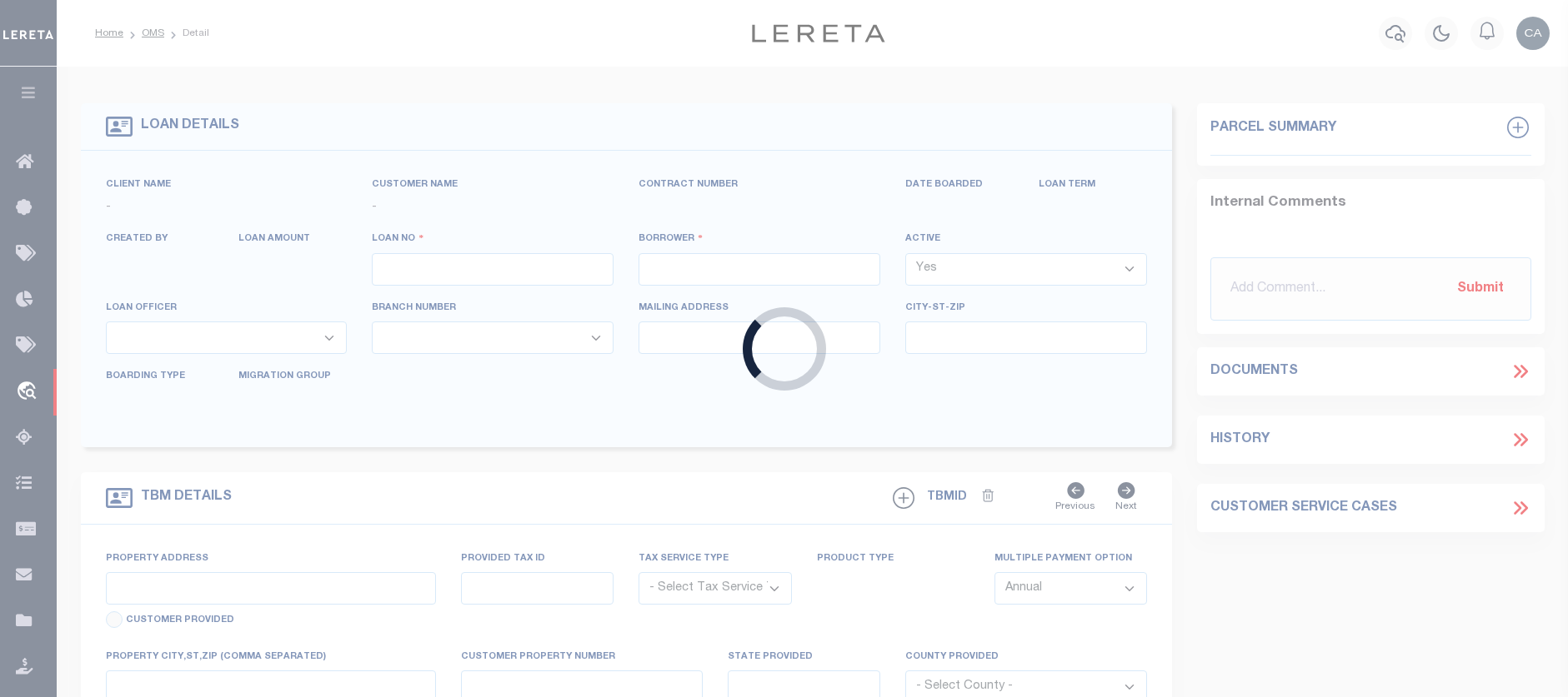
type input "ERR-XY-0001"
type input "[PERSON_NAME]"
select select "False"
select select
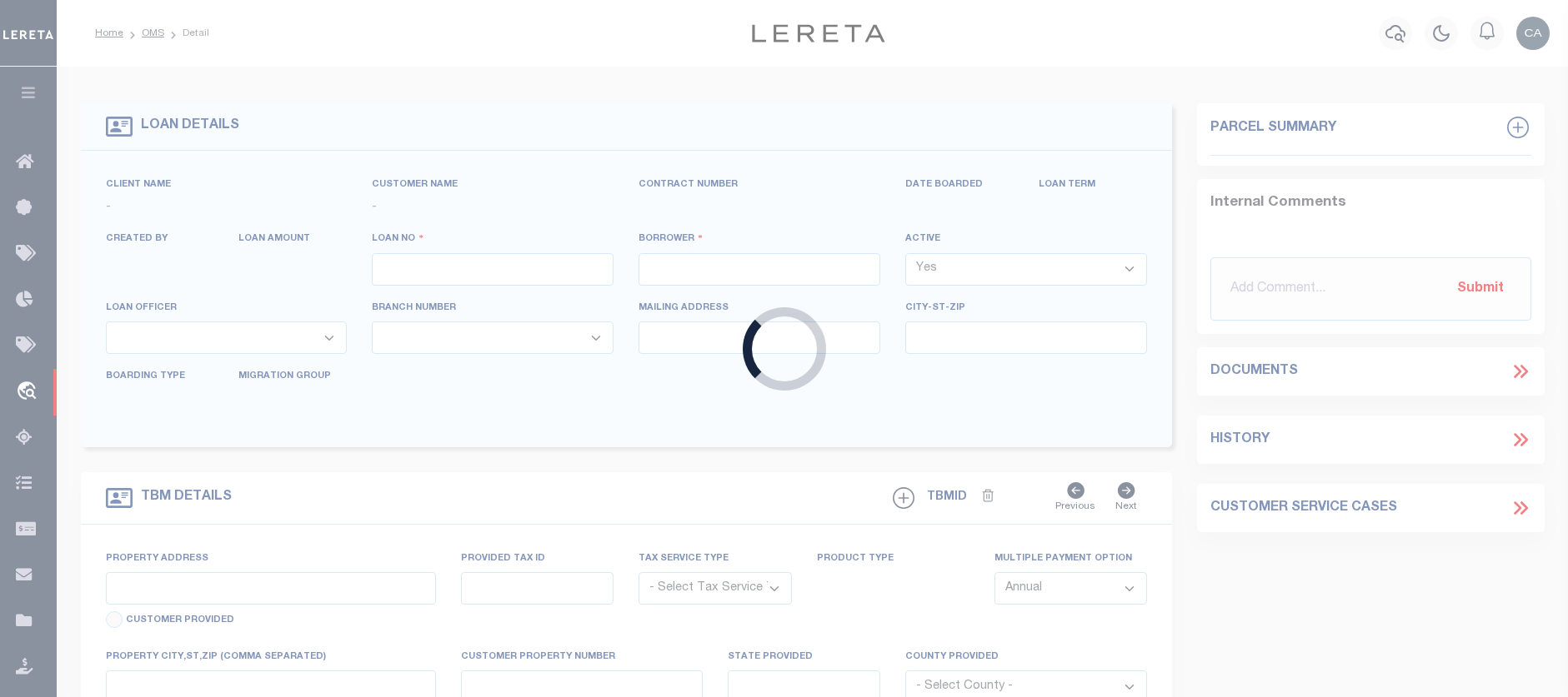
type input "06/02/2025"
select select "10"
select select "Escrow"
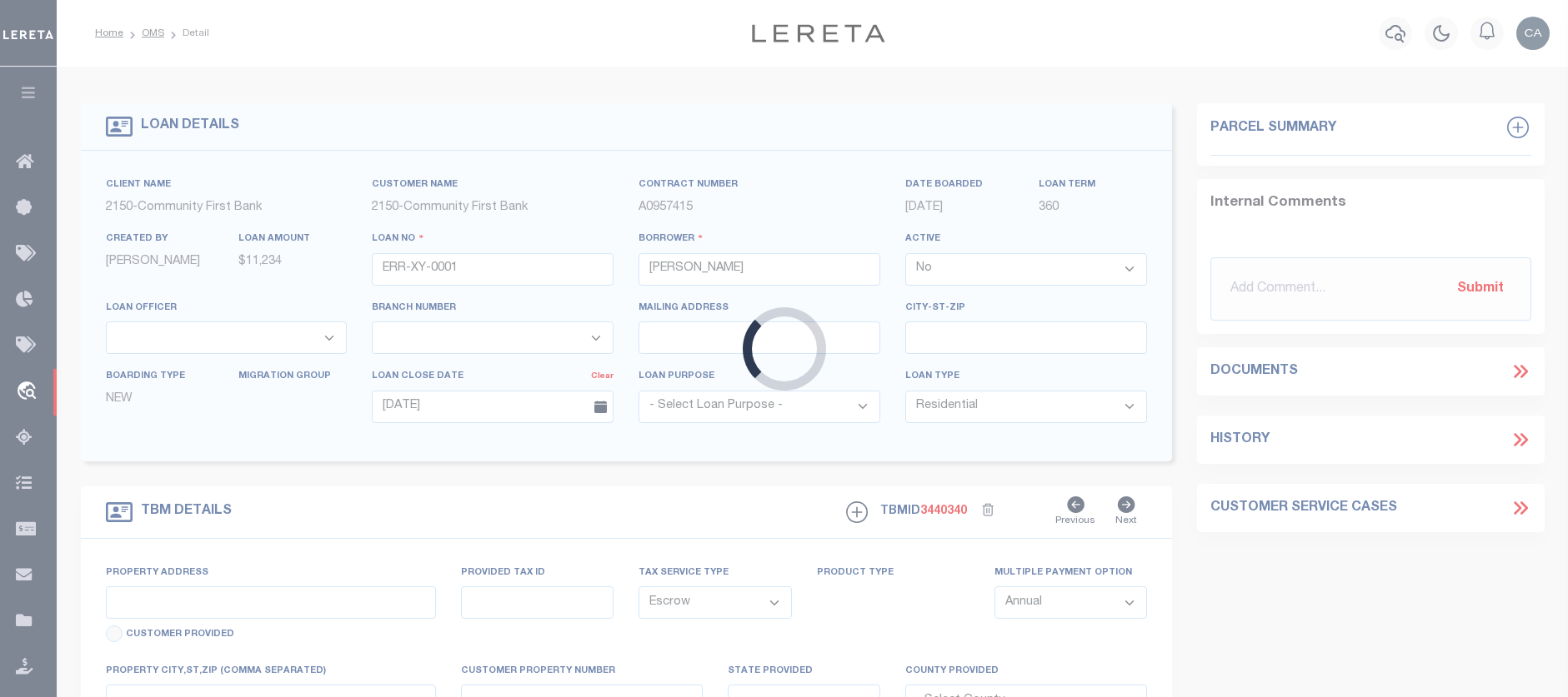
type input "901 CORPORATE CENTER DR"
select select
type input "POMONA CA 91768-2642"
type input "CA"
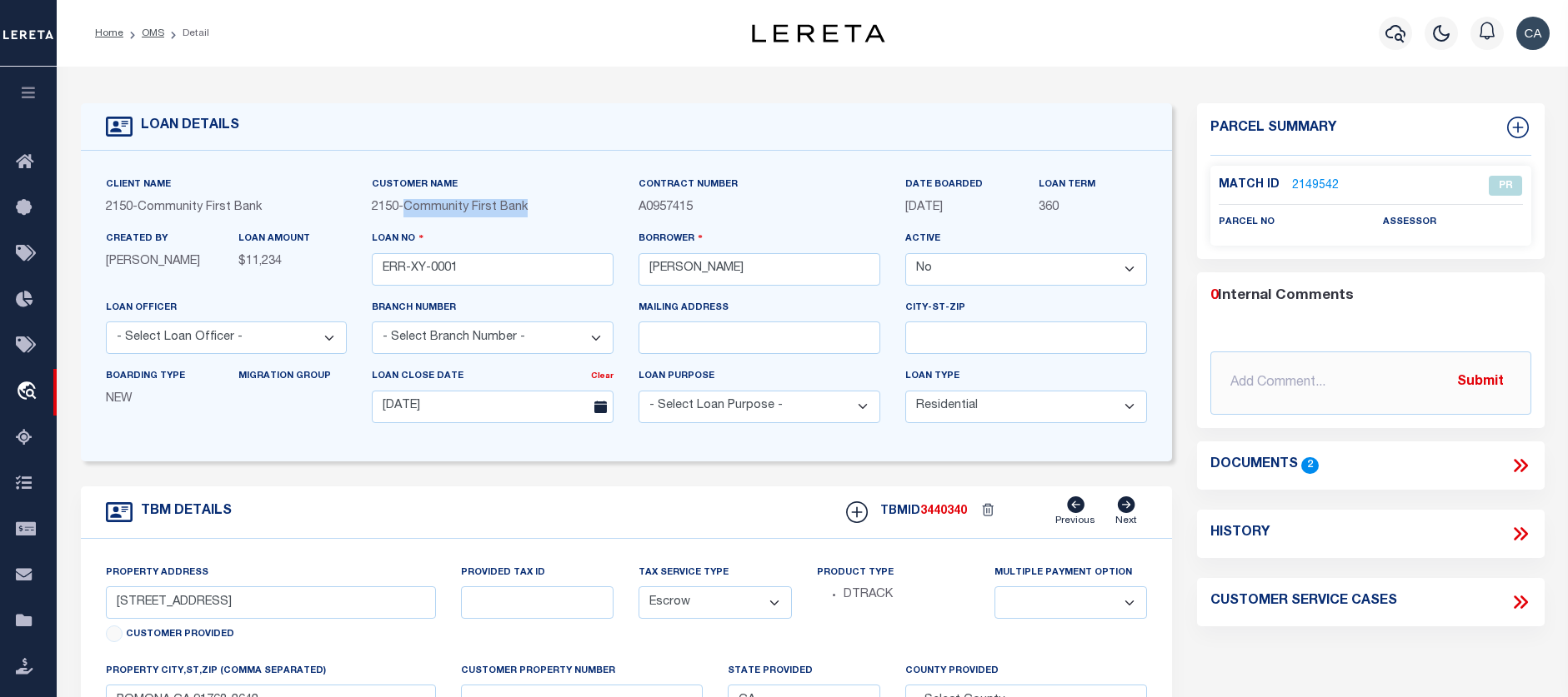
drag, startPoint x: 411, startPoint y: 213, endPoint x: 591, endPoint y: 210, distance: 180.0
click at [528, 210] on span "2150 - Community First Bank" at bounding box center [449, 207] width 156 height 12
copy div "Community First Bank"
click at [38, 86] on button "button" at bounding box center [28, 95] width 57 height 57
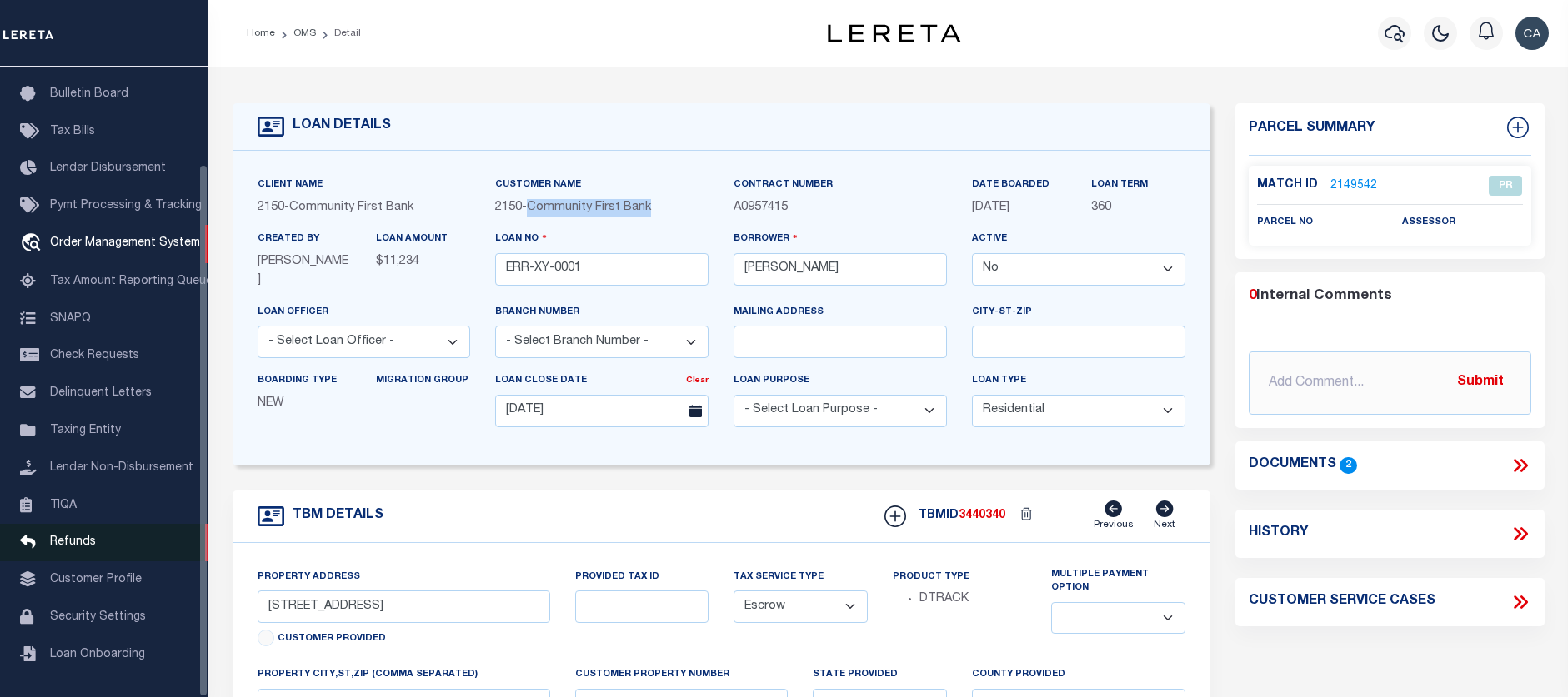
scroll to position [114, 0]
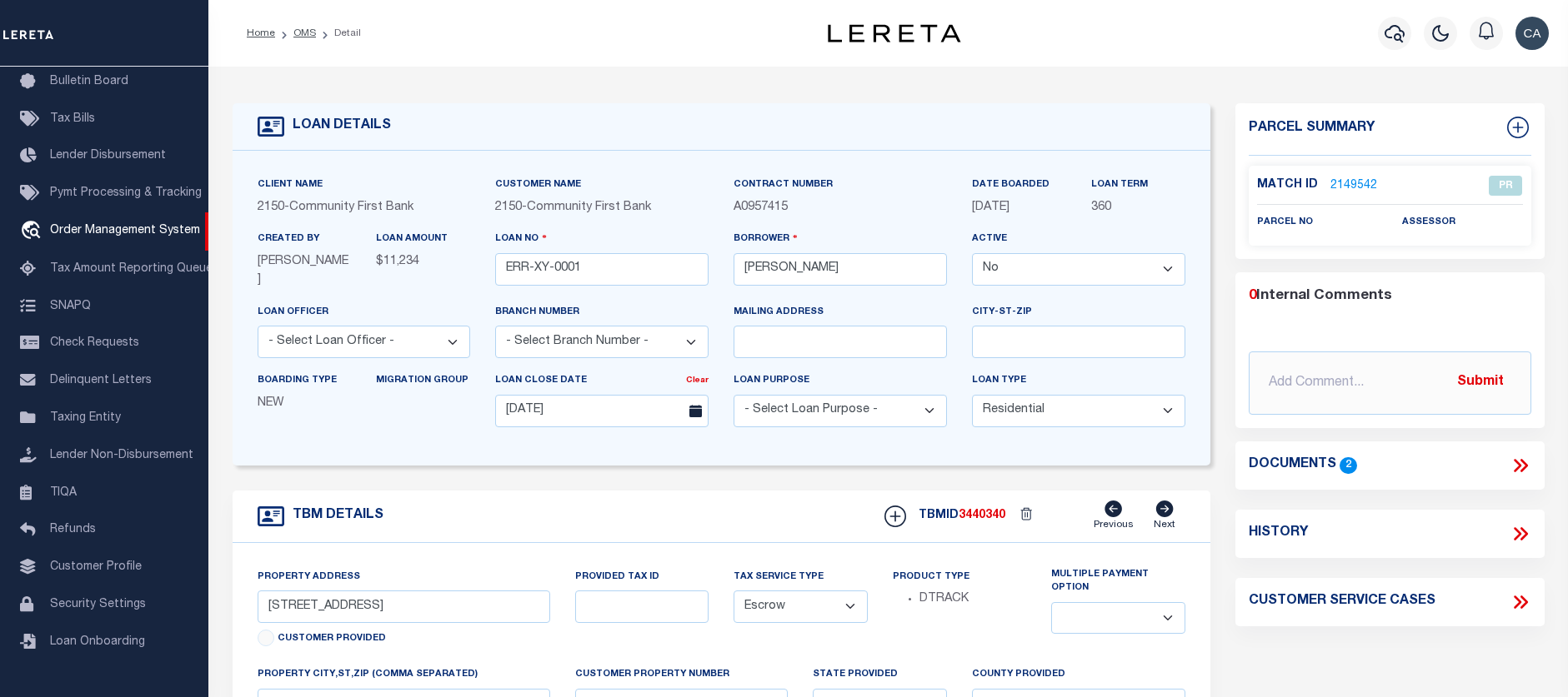
click at [580, 120] on div "LOAN DETAILS" at bounding box center [722, 126] width 978 height 47
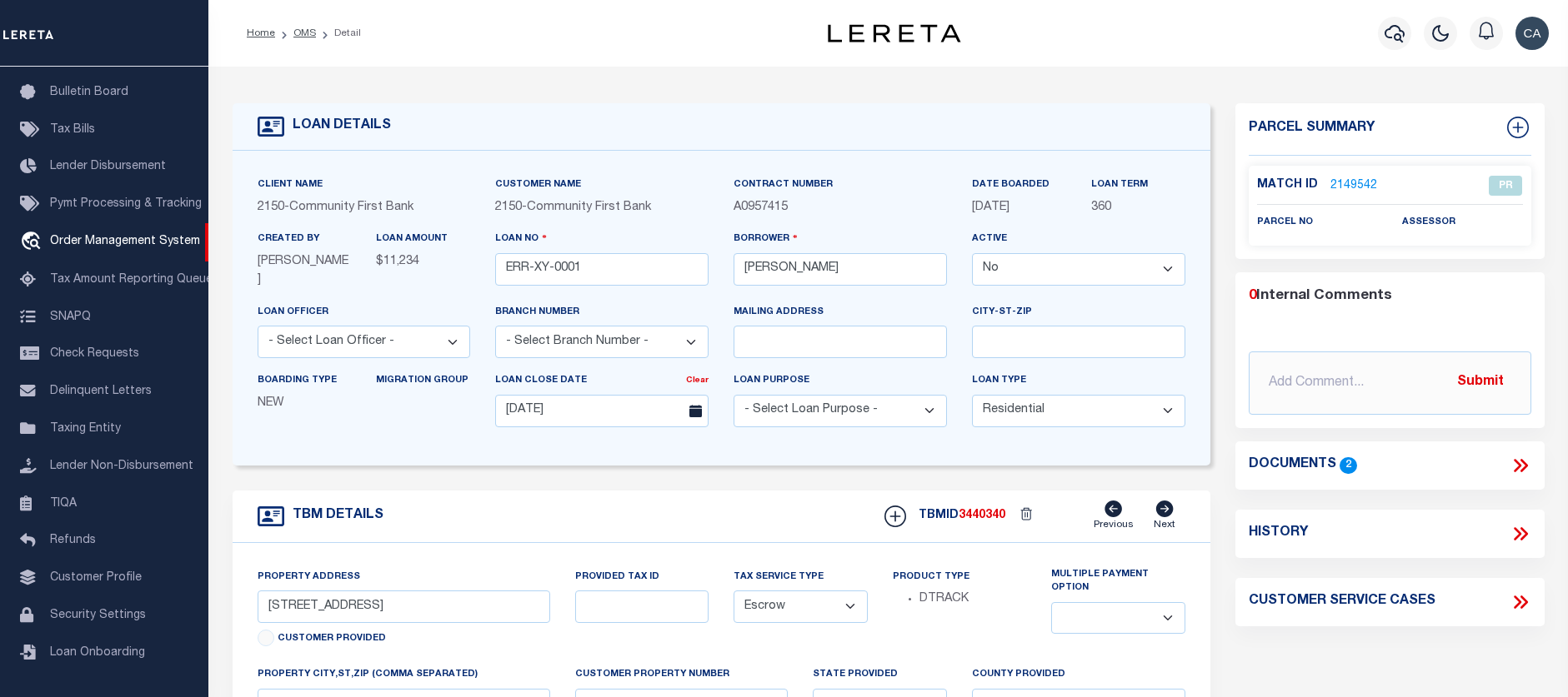
click at [506, 206] on span "2150" at bounding box center [508, 207] width 27 height 12
copy span "2150"
click at [778, 126] on div "LOAN DETAILS" at bounding box center [722, 126] width 978 height 47
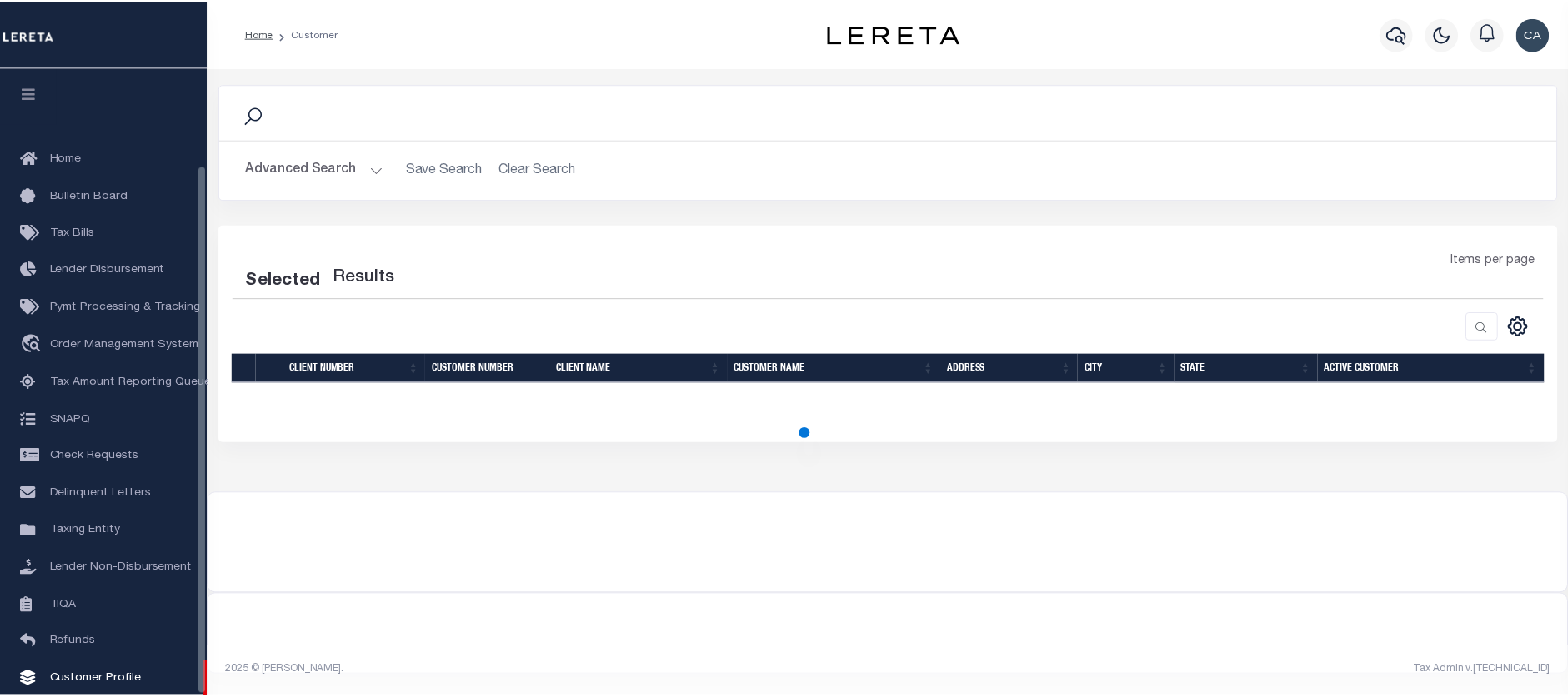
scroll to position [114, 0]
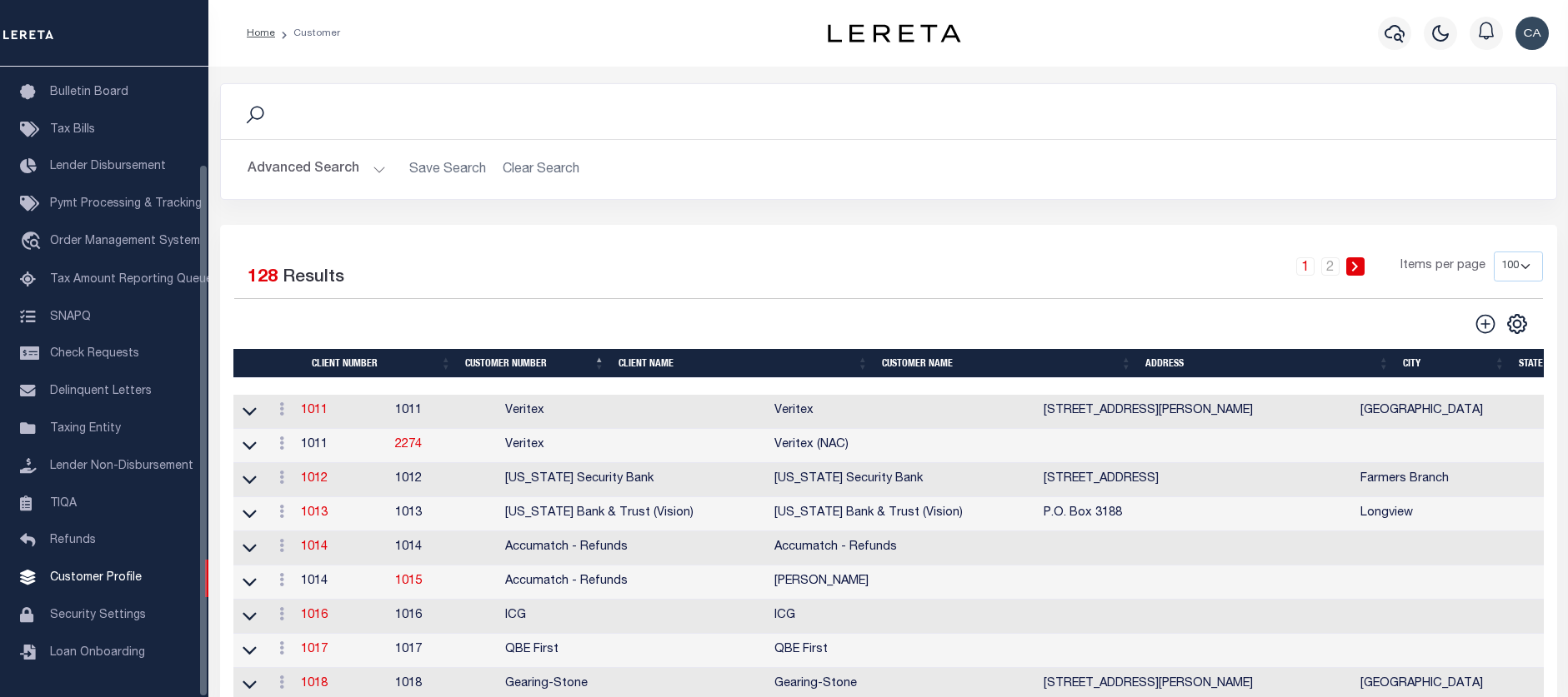
click at [362, 158] on button "Advanced Search" at bounding box center [317, 170] width 139 height 33
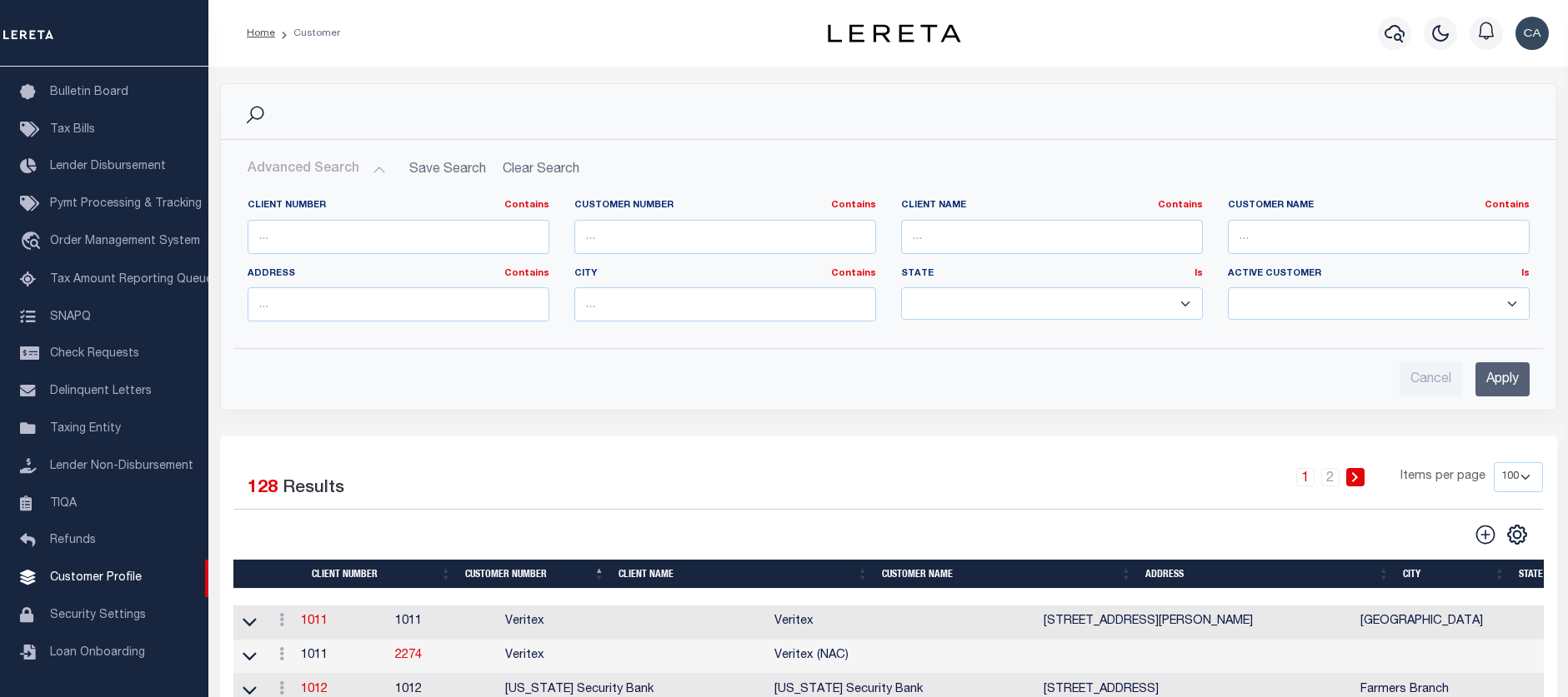
click at [383, 216] on div "Client Number Contains Contains Is" at bounding box center [399, 226] width 301 height 55
drag, startPoint x: 387, startPoint y: 224, endPoint x: 411, endPoint y: 234, distance: 26.0
click at [387, 224] on input "text" at bounding box center [399, 237] width 301 height 34
paste input "2150"
type input "2150"
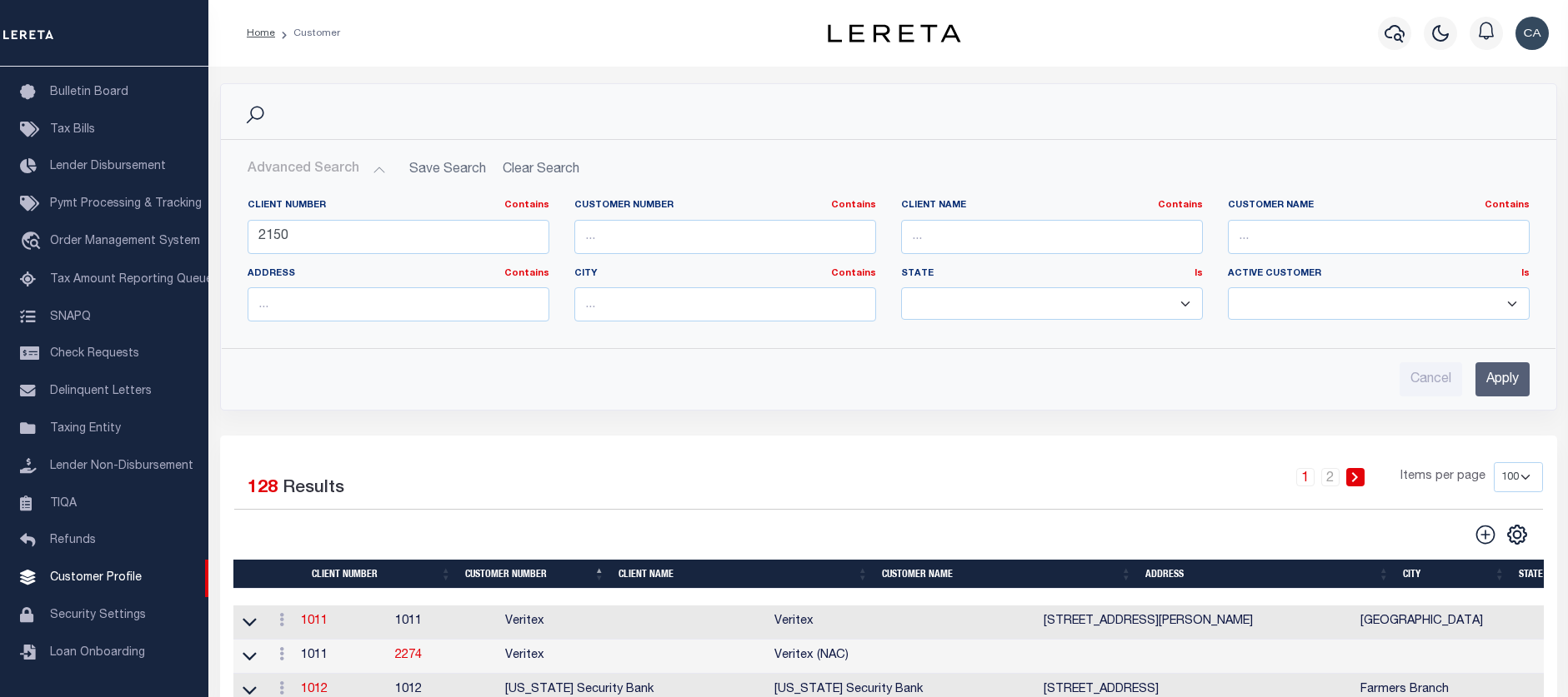
click at [1515, 381] on input "Apply" at bounding box center [1503, 379] width 54 height 34
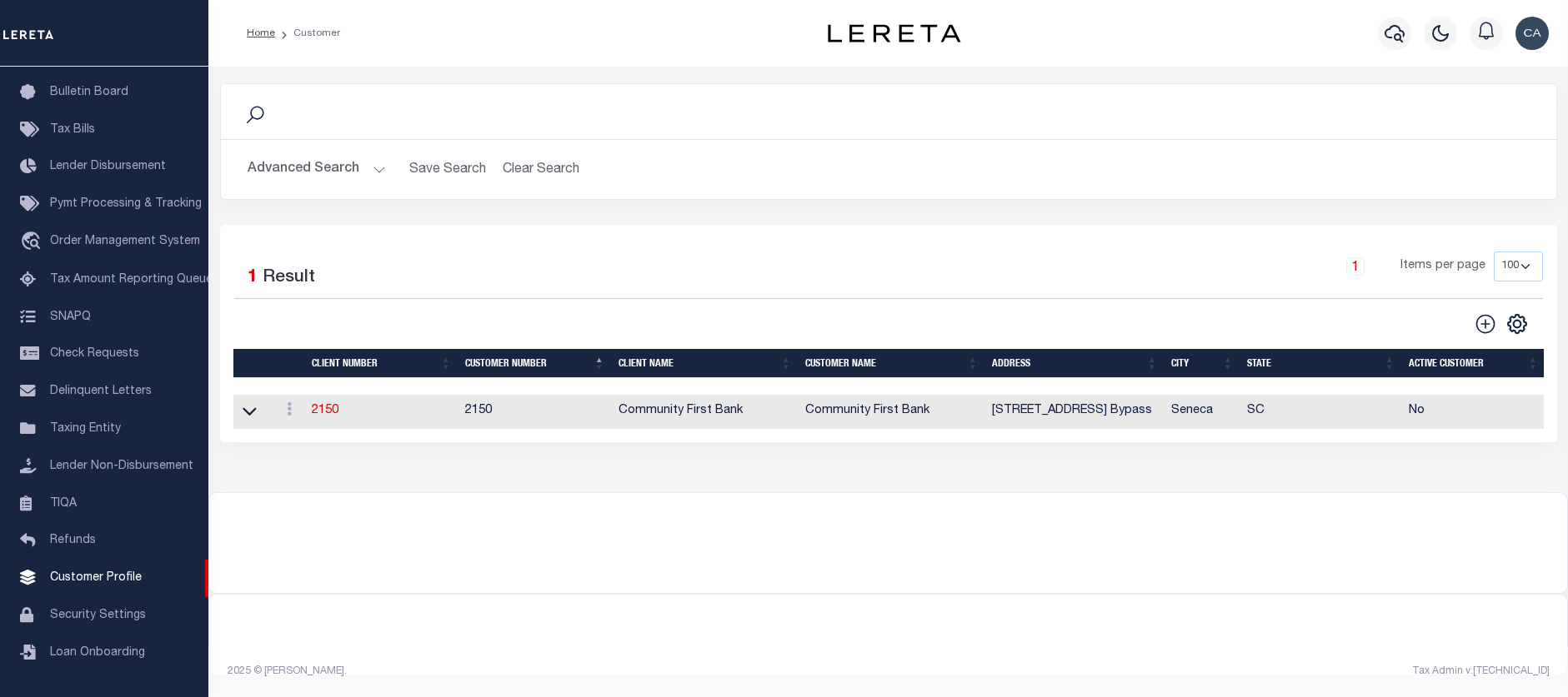
click at [354, 409] on td "2150" at bounding box center [381, 412] width 153 height 34
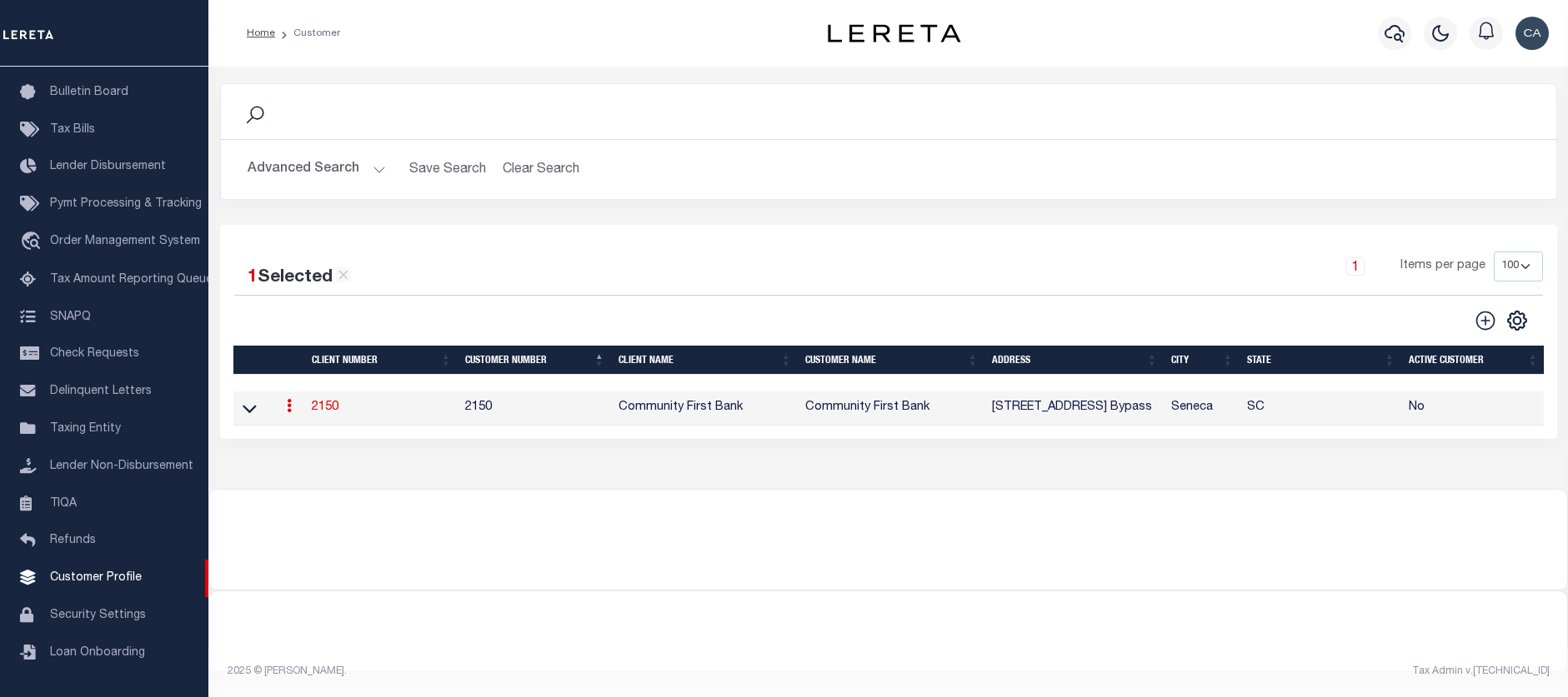
click at [318, 413] on link "2150" at bounding box center [325, 408] width 27 height 12
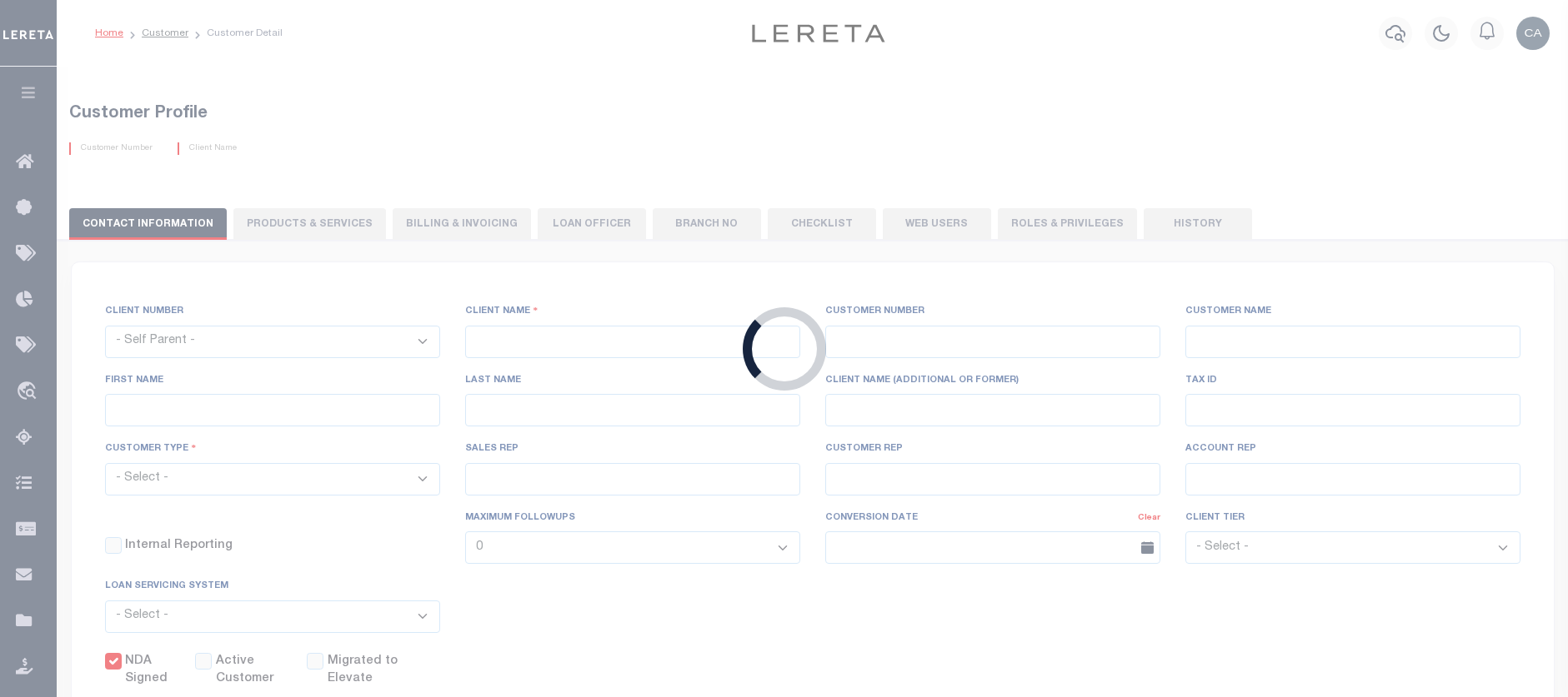
select select
type input "Community First Bank"
type input "2150"
type input "Community First Bank"
type input "Sandy"
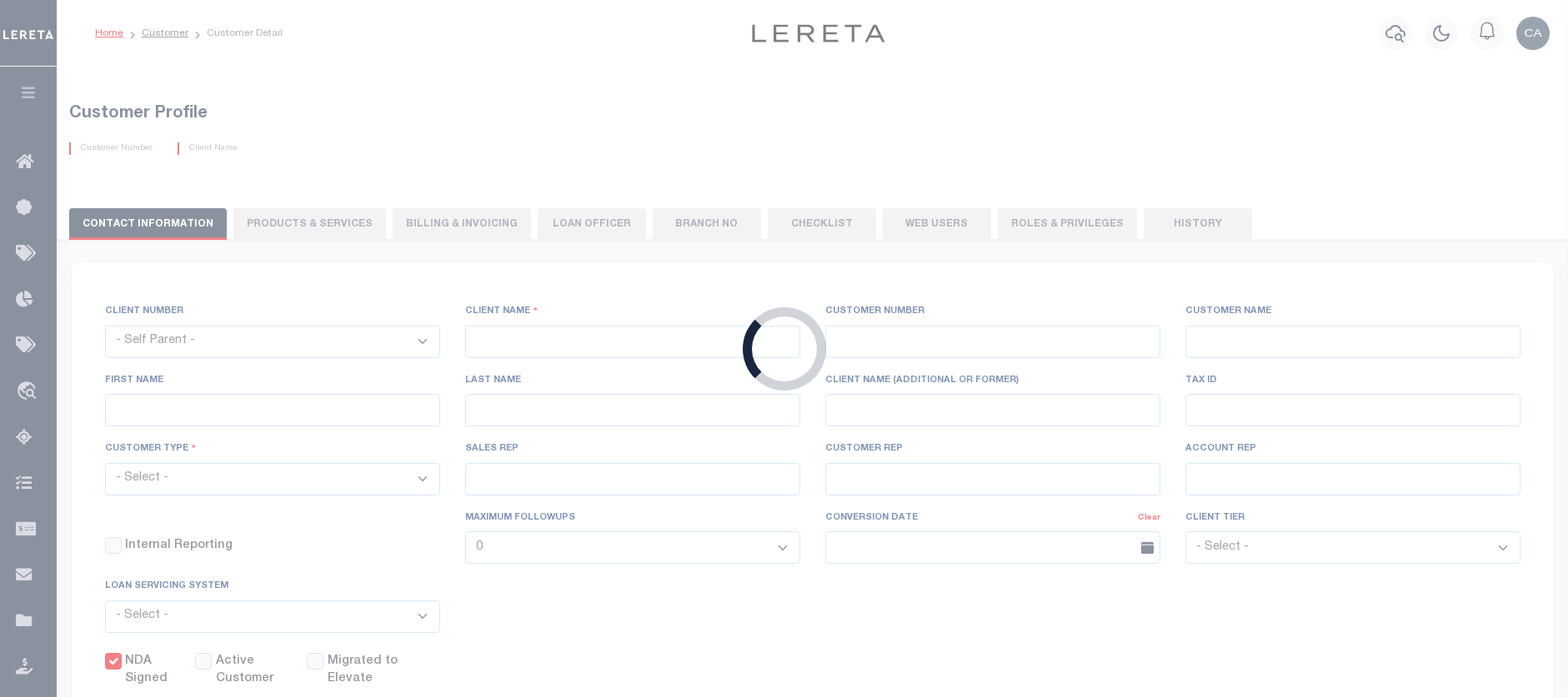
type input "[PERSON_NAME]"
select select "Residential"
type input "Keith Armstrong"
type input "Barbara Kendrick"
type input "Beth Wiebe"
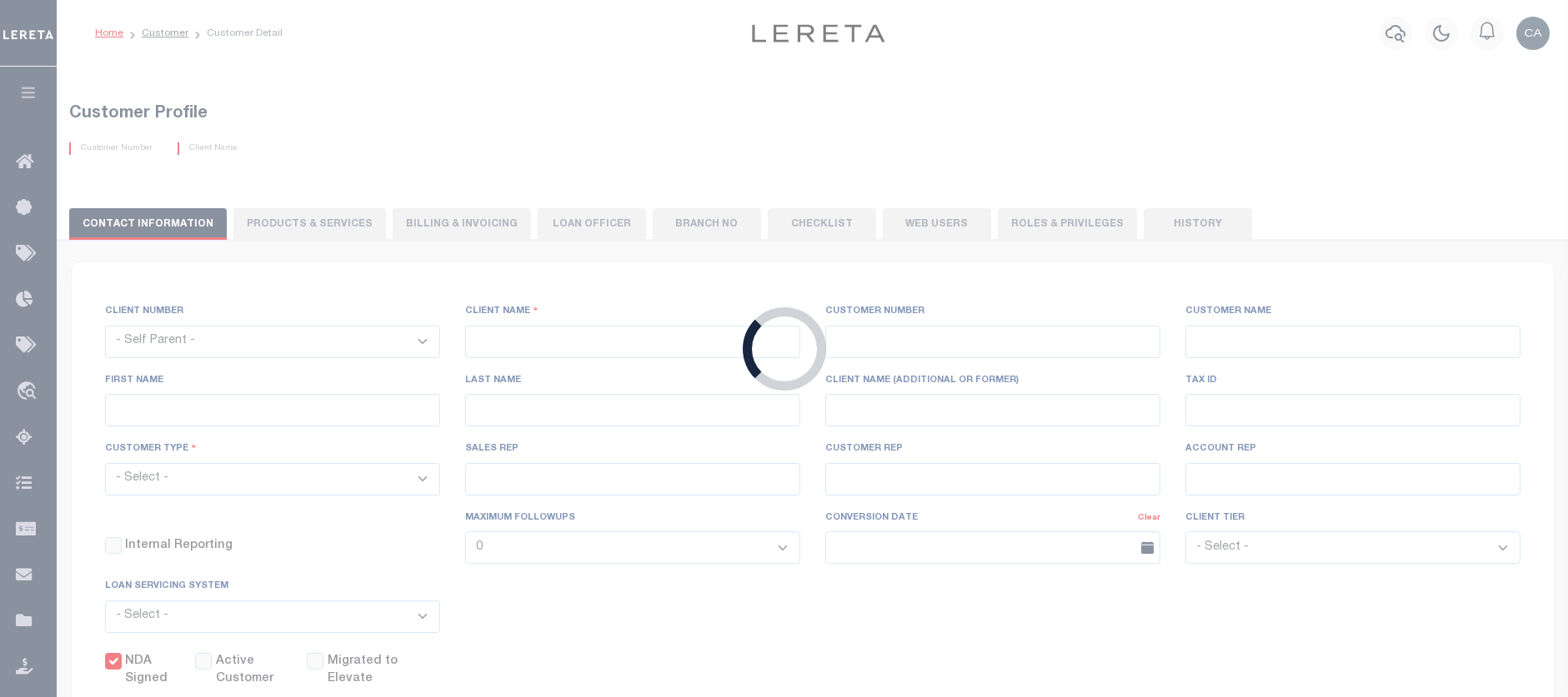
checkbox input "true"
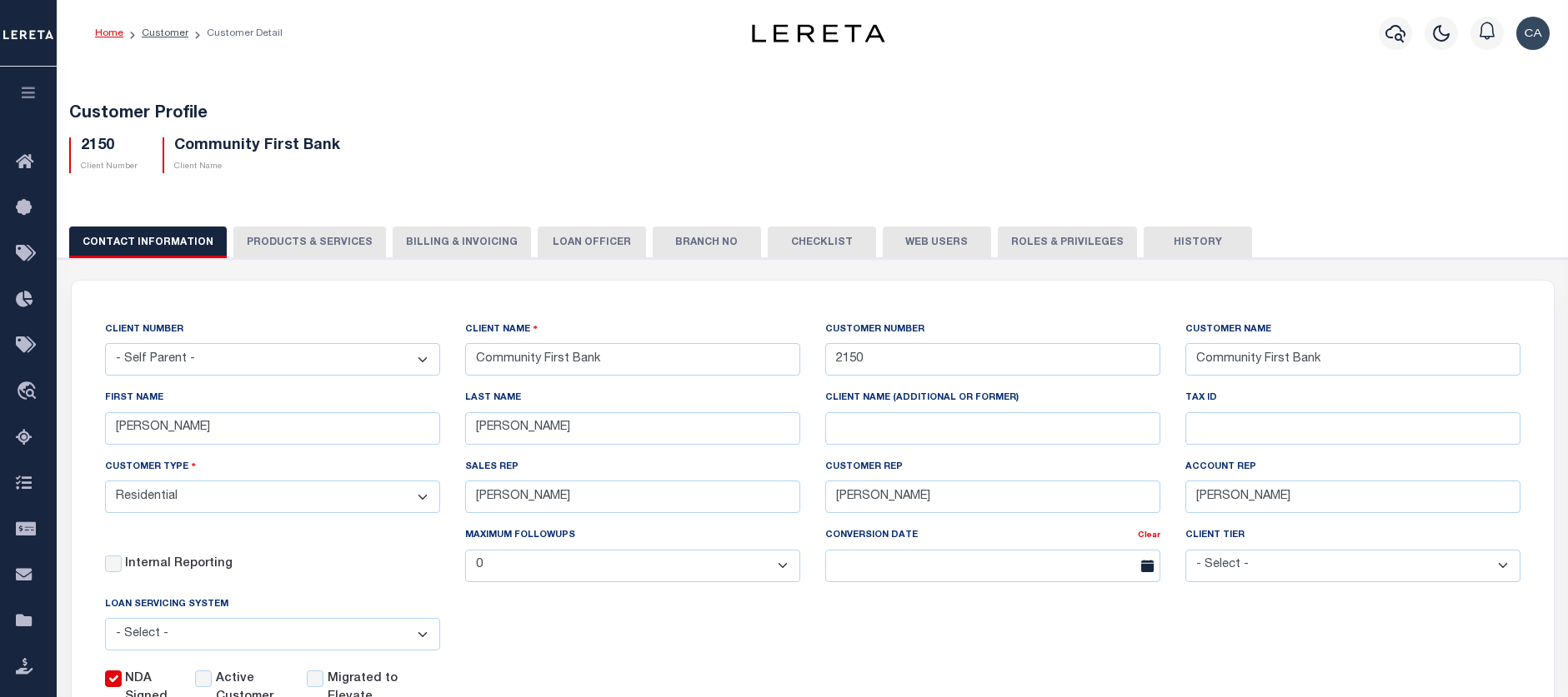
scroll to position [250, 0]
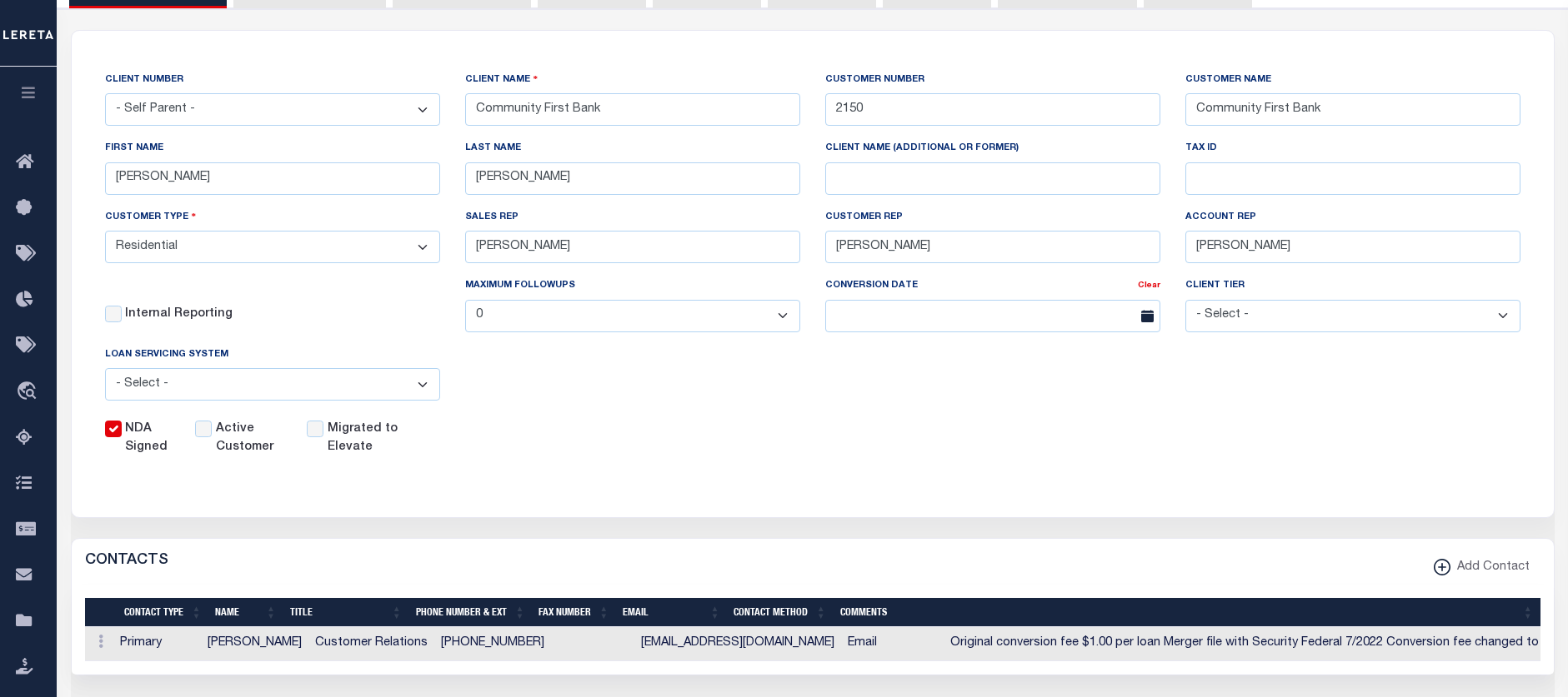
click at [726, 458] on div "NDA Signed Active Customer Migrated to Elevate" at bounding box center [800, 435] width 1441 height 43
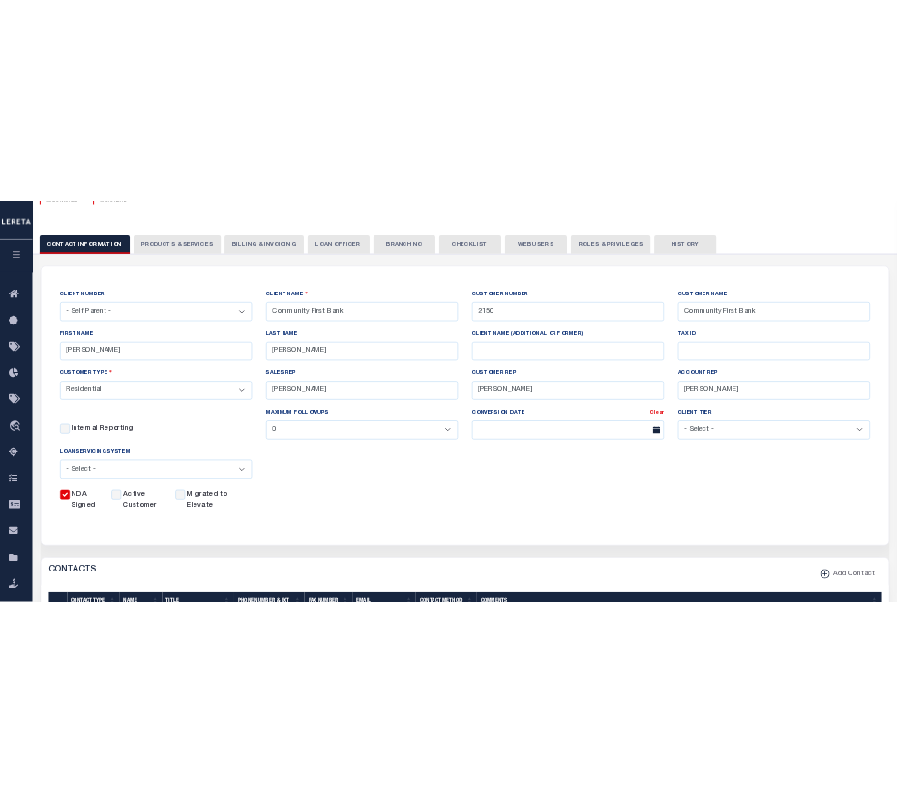
scroll to position [0, 0]
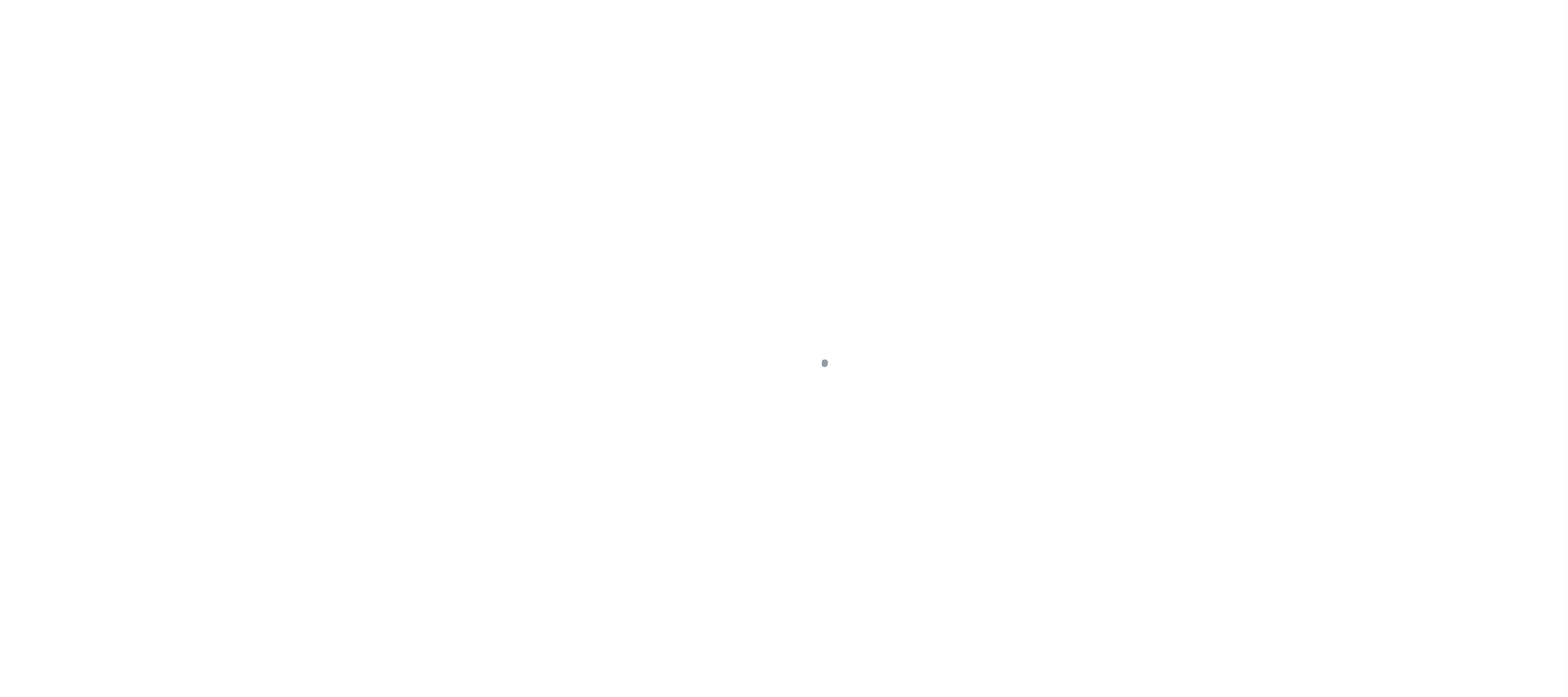
select select "10"
select select "Escrow"
type input "901 CORPORATE CENTER DR"
select select
type input "POMONA CA 91768-2642"
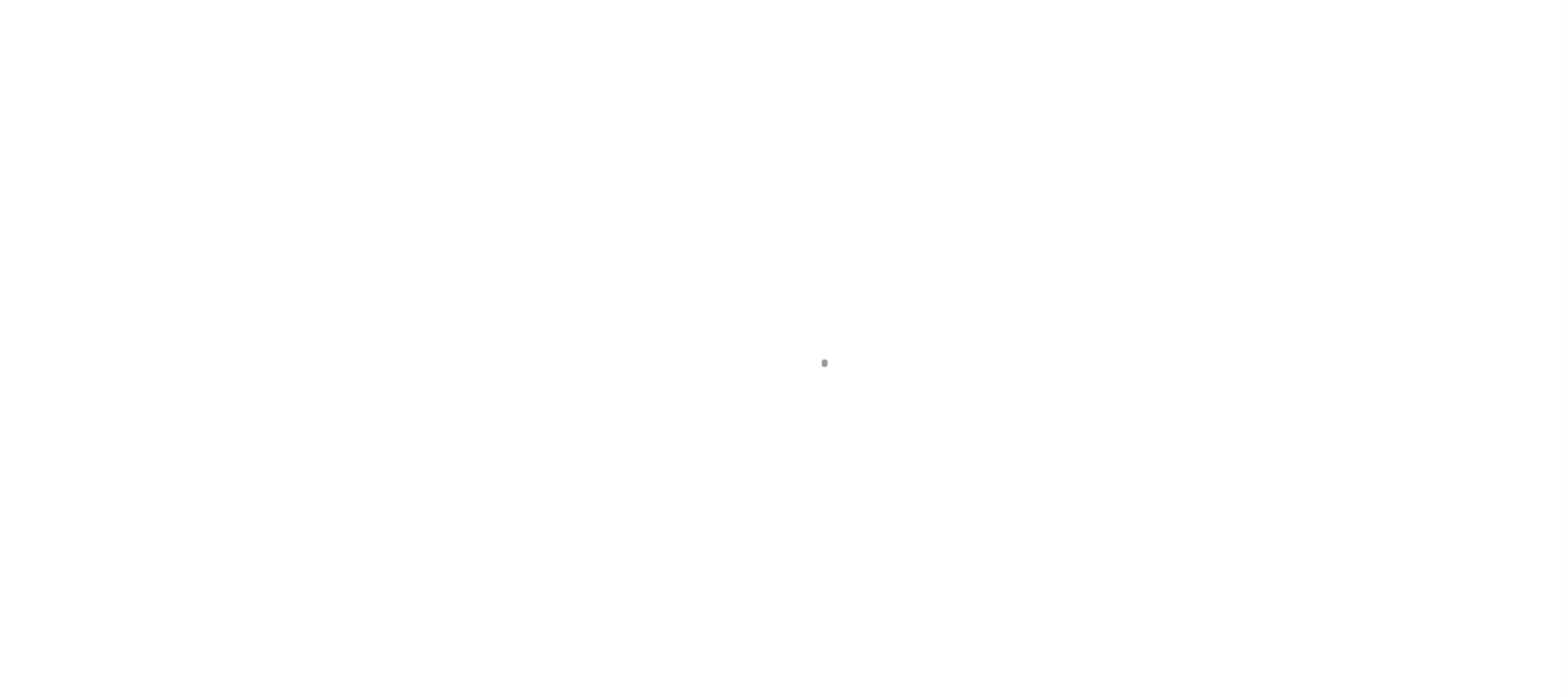
type input "CA"
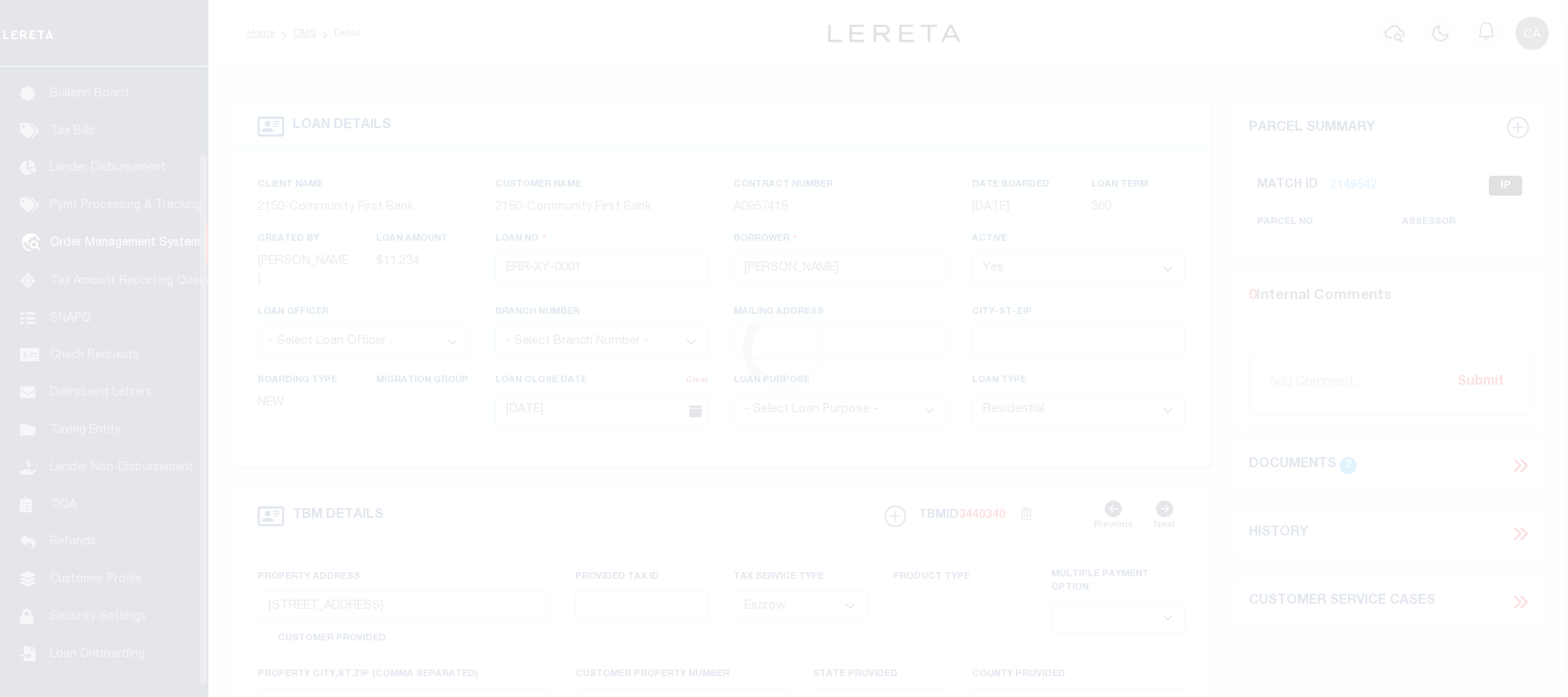
scroll to position [114, 0]
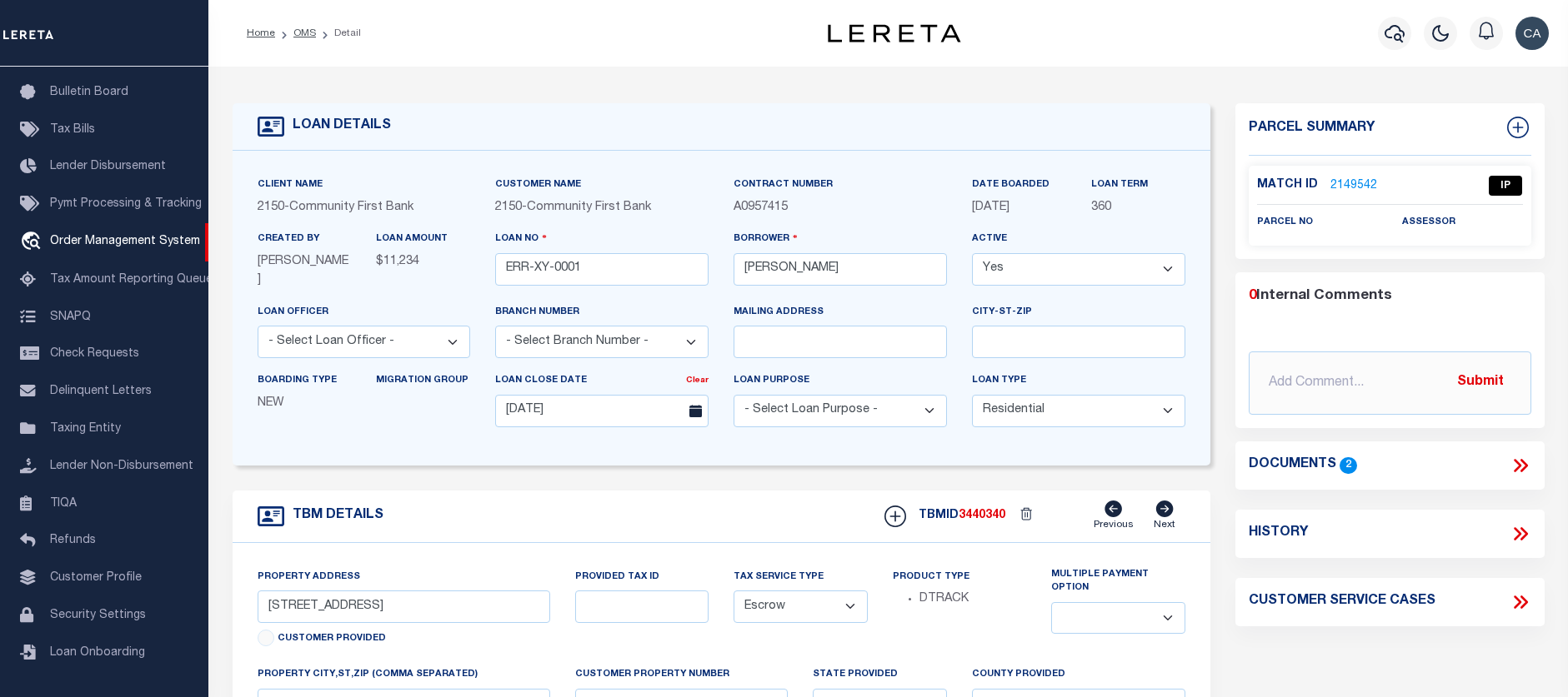
click at [1412, 282] on div "0 Internal Comments @Aakash Patel @Abdul Muzain @Adams, Pamela S @Adhikary Rink…" at bounding box center [1390, 350] width 309 height 156
click at [1511, 463] on icon at bounding box center [1520, 466] width 22 height 22
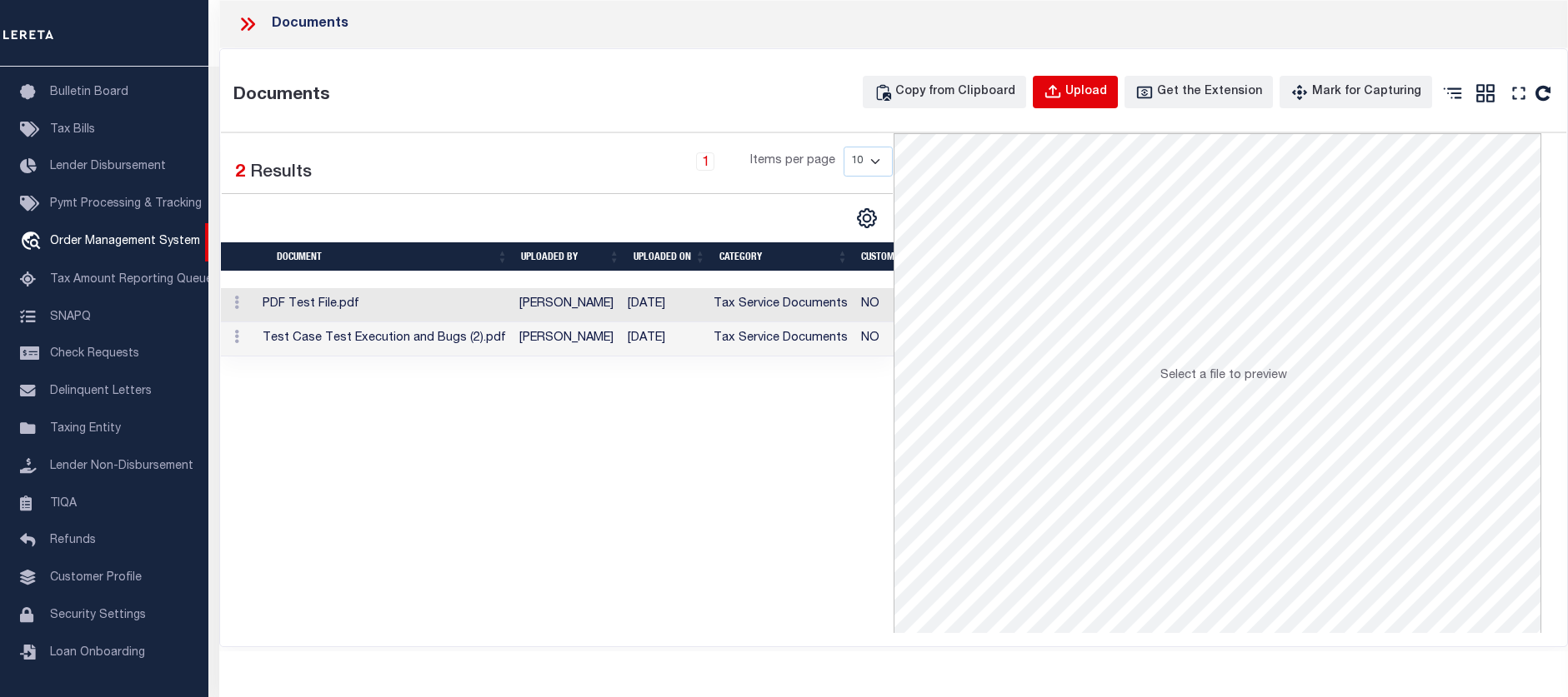
click at [1094, 105] on button "Upload" at bounding box center [1075, 92] width 85 height 33
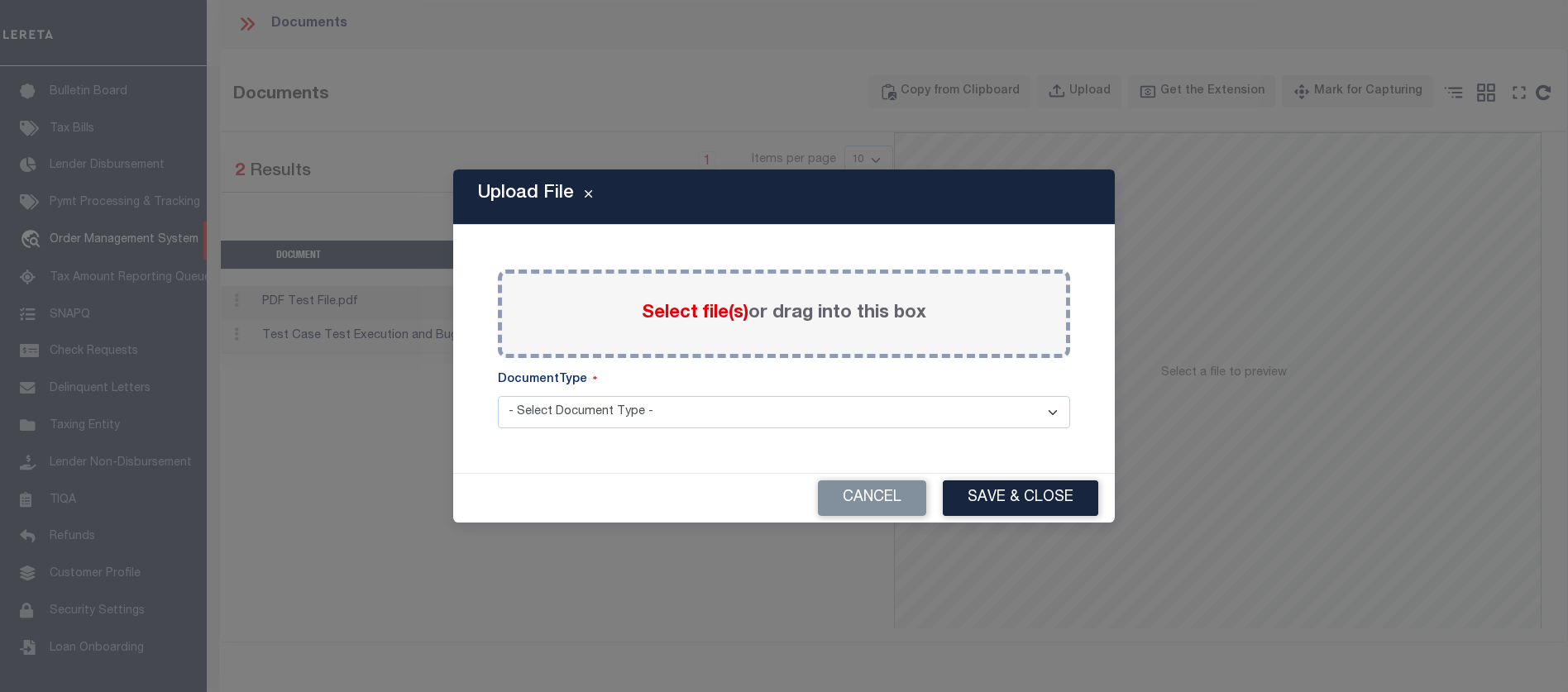
click at [719, 311] on span "Select file(s)" at bounding box center [694, 313] width 107 height 18
click at [0, 0] on input "Select file(s) or drag into this box" at bounding box center [0, 0] width 0 height 0
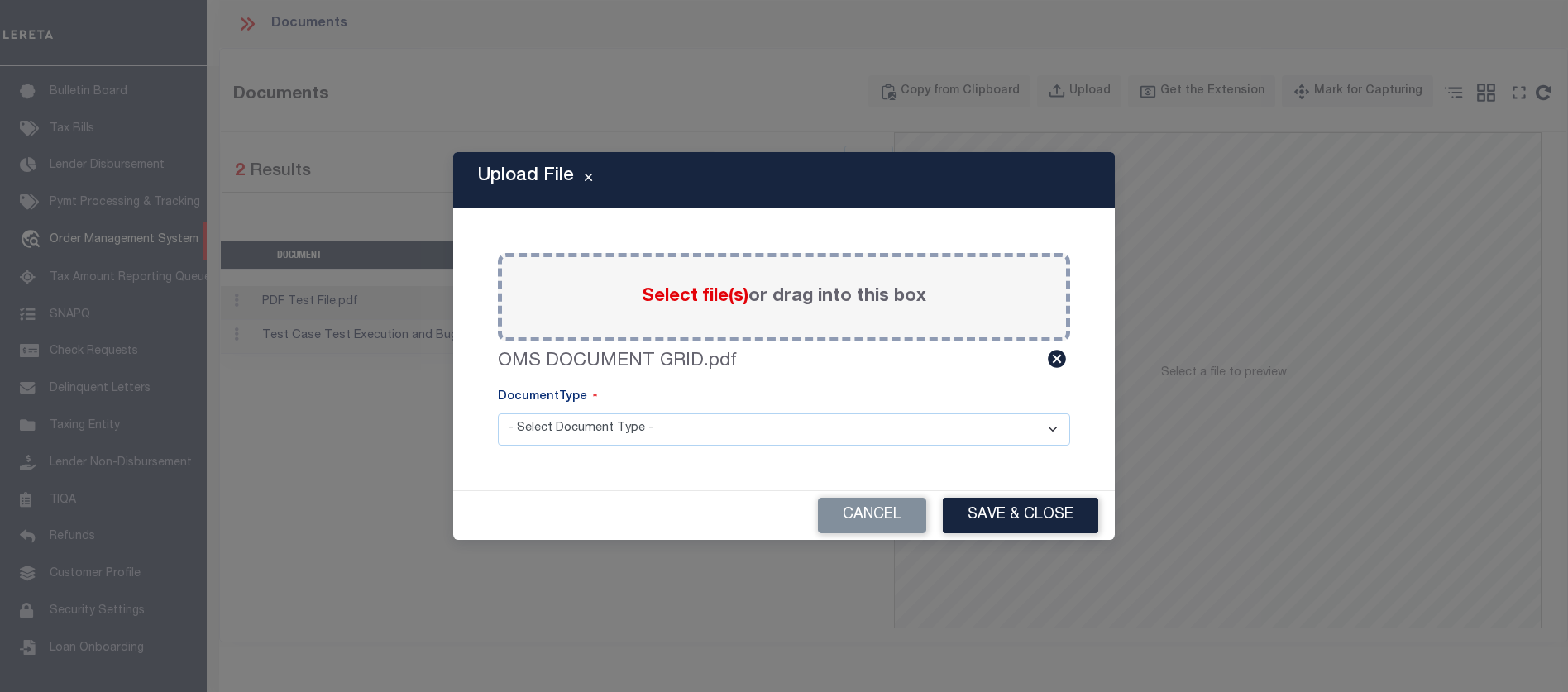
click at [617, 408] on div "DocumentType" at bounding box center [784, 401] width 572 height 25
click at [634, 427] on select "- Select Document Type - Tax Service Documents" at bounding box center [784, 430] width 572 height 32
select select "TAX"
click at [498, 413] on select "- Select Document Type - Tax Service Documents" at bounding box center [784, 430] width 572 height 32
click at [1024, 537] on div "Cancel Save & Close" at bounding box center [784, 515] width 662 height 49
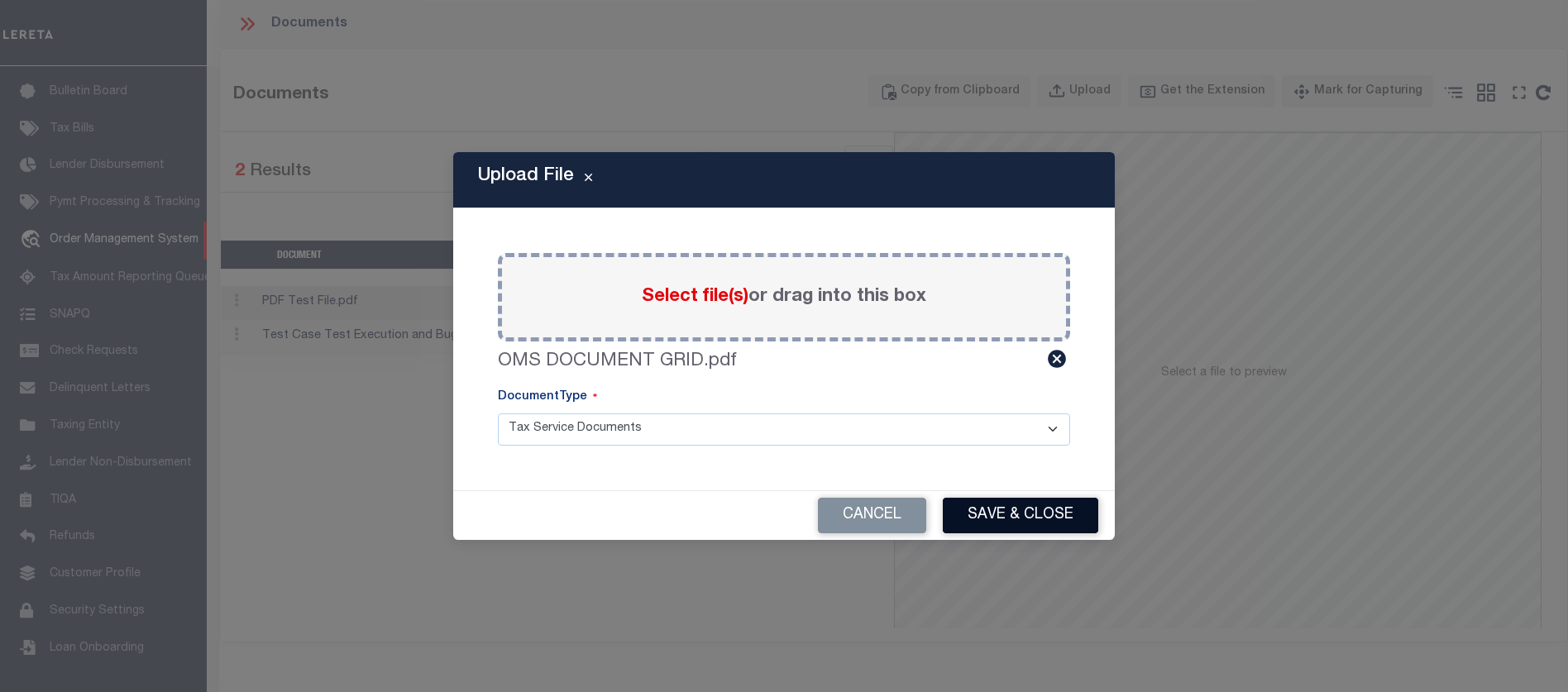
click at [1030, 517] on button "Save & Close" at bounding box center [1021, 516] width 155 height 36
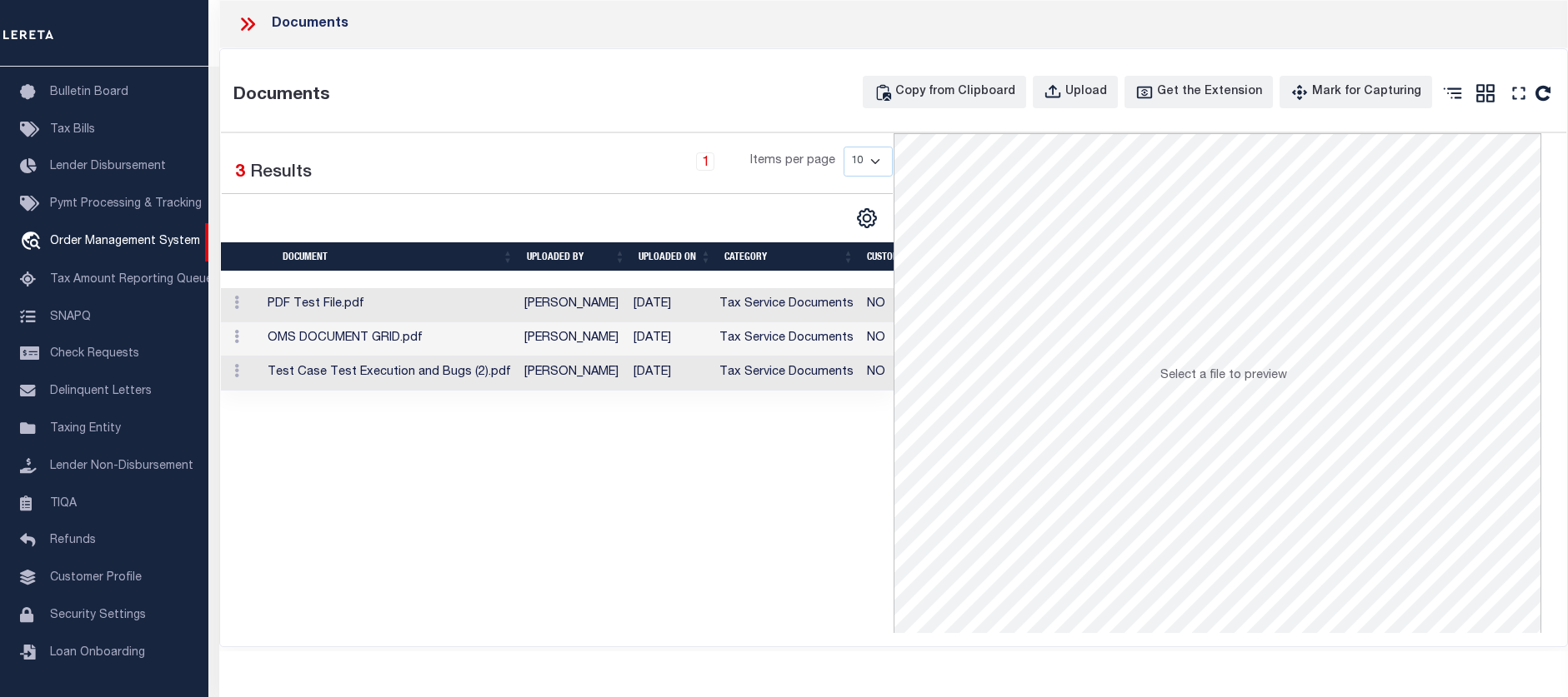
click at [500, 334] on td "OMS DOCUMENT GRID.pdf" at bounding box center [389, 340] width 257 height 34
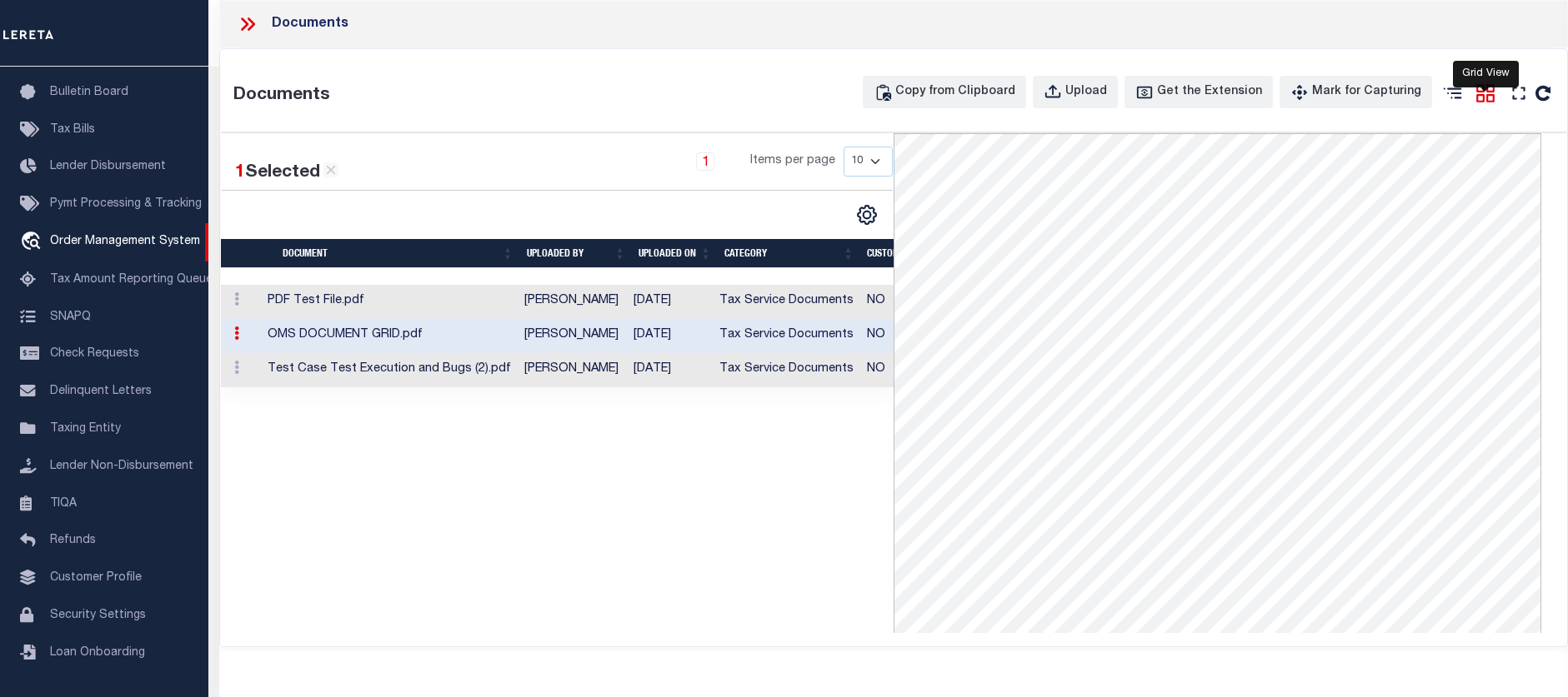
click at [1491, 98] on icon at bounding box center [1485, 93] width 22 height 22
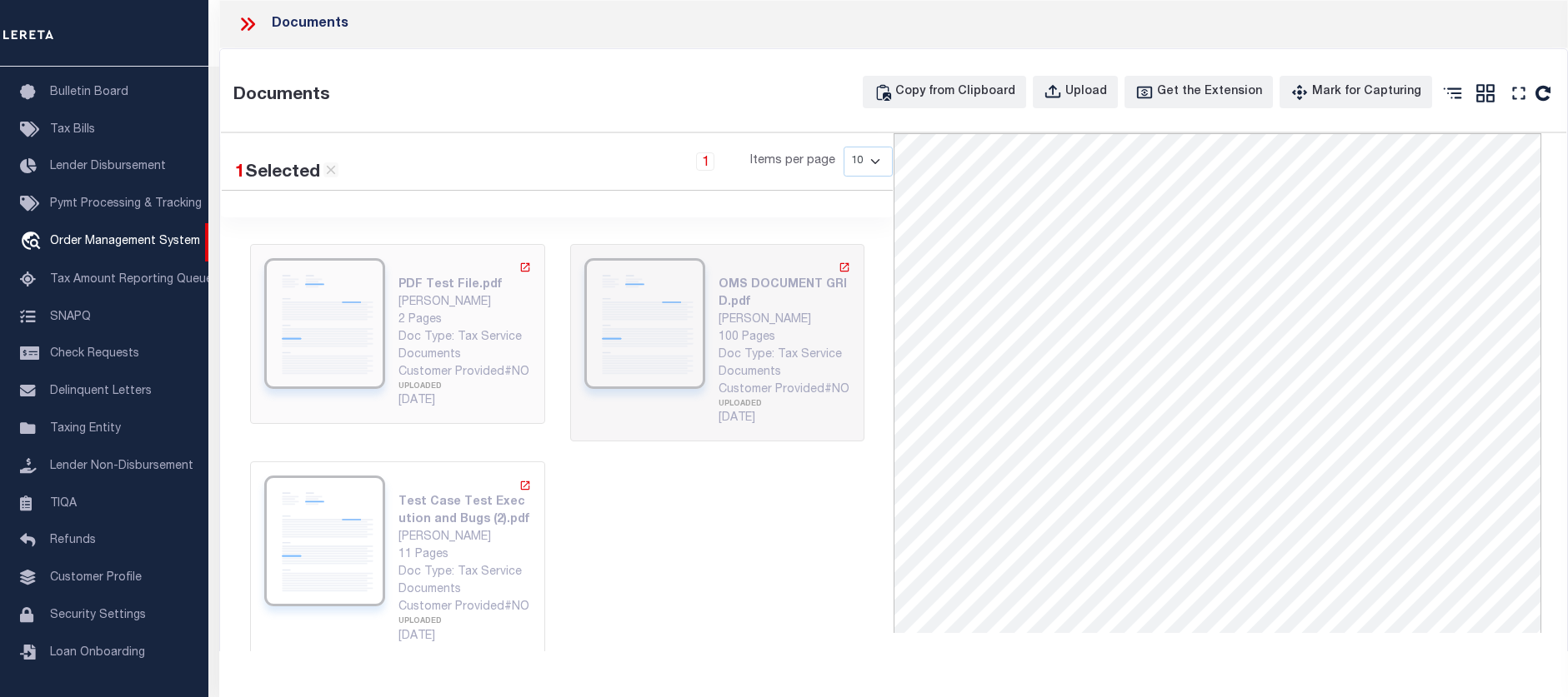
click at [382, 325] on img at bounding box center [325, 324] width 121 height 131
click at [747, 398] on div "Customer Provided#NO" at bounding box center [784, 390] width 132 height 17
click at [487, 593] on div "Doc Type: Tax Service Documents" at bounding box center [464, 581] width 132 height 35
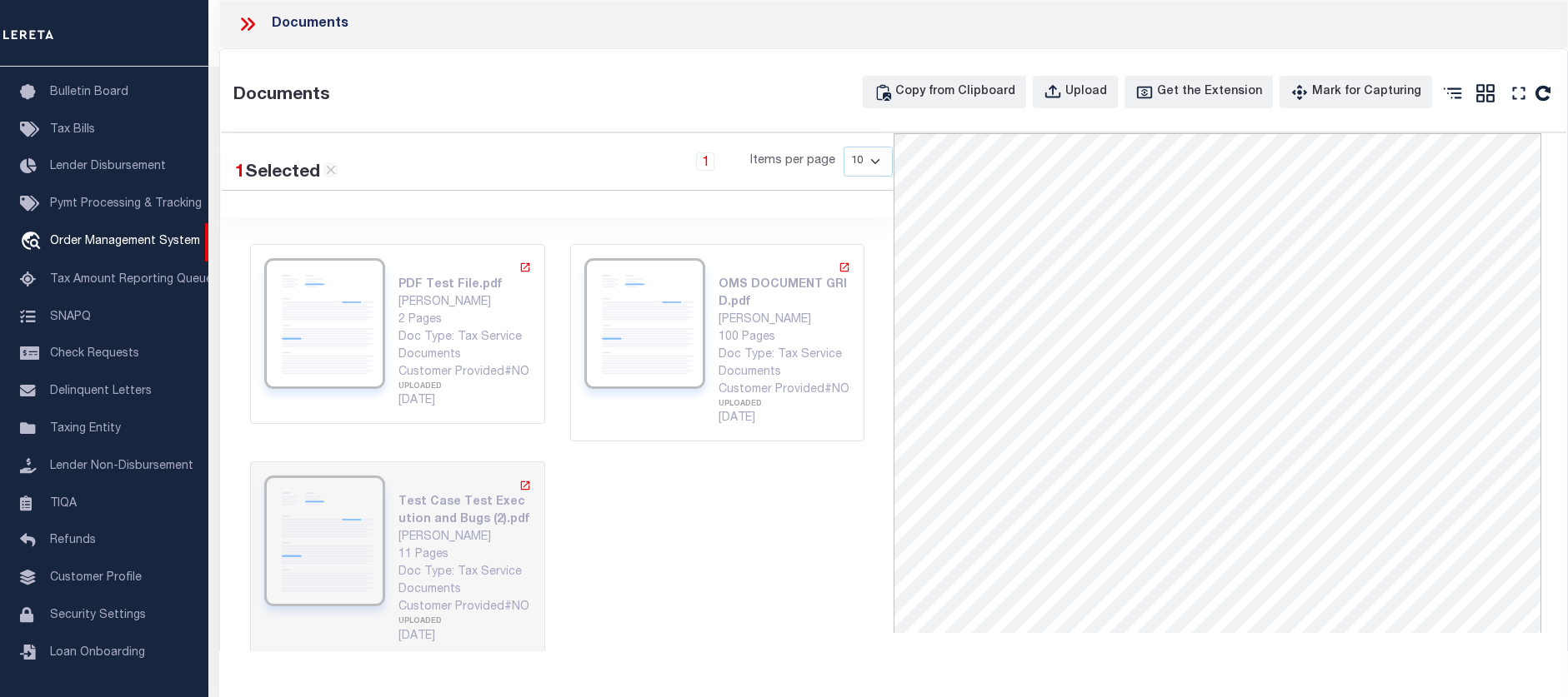
click at [247, 18] on icon at bounding box center [247, 23] width 22 height 22
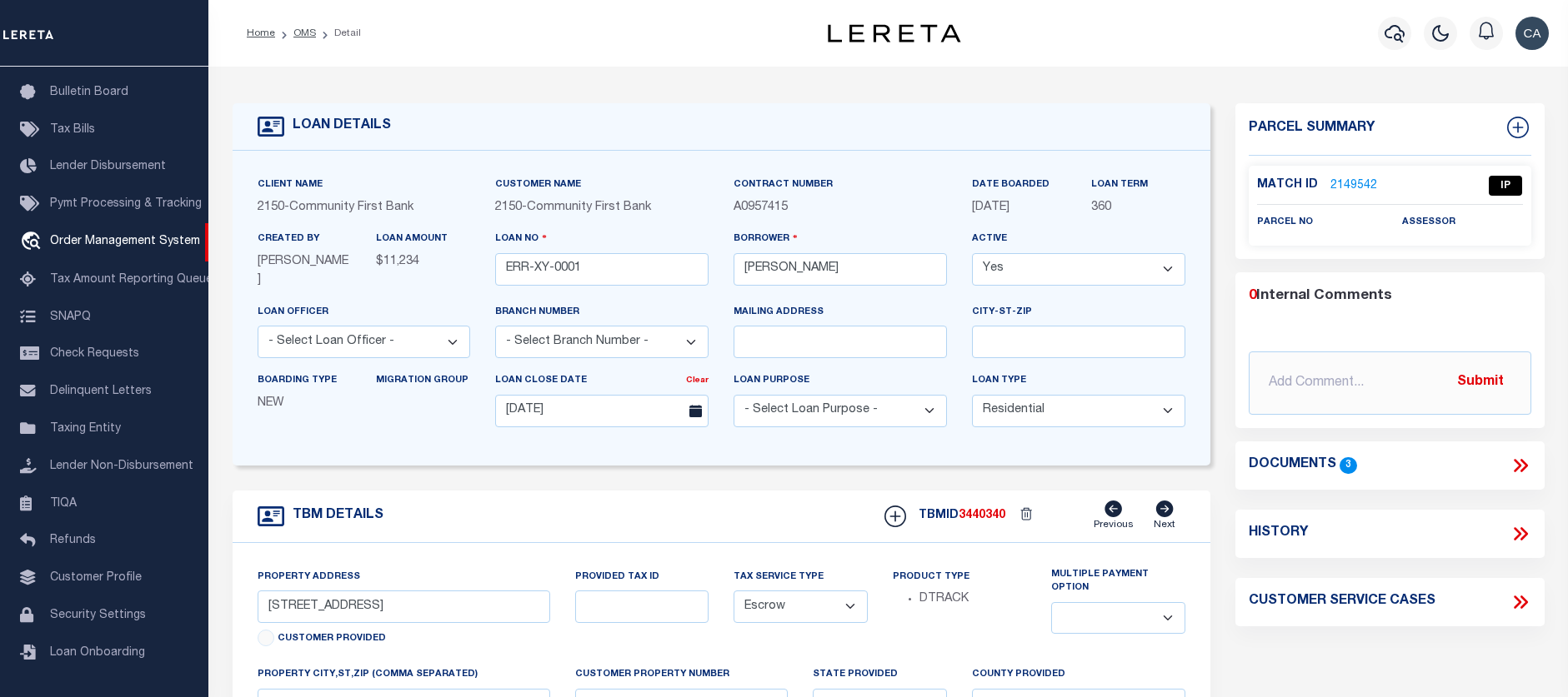
click at [1345, 186] on link "2149542" at bounding box center [1354, 186] width 46 height 17
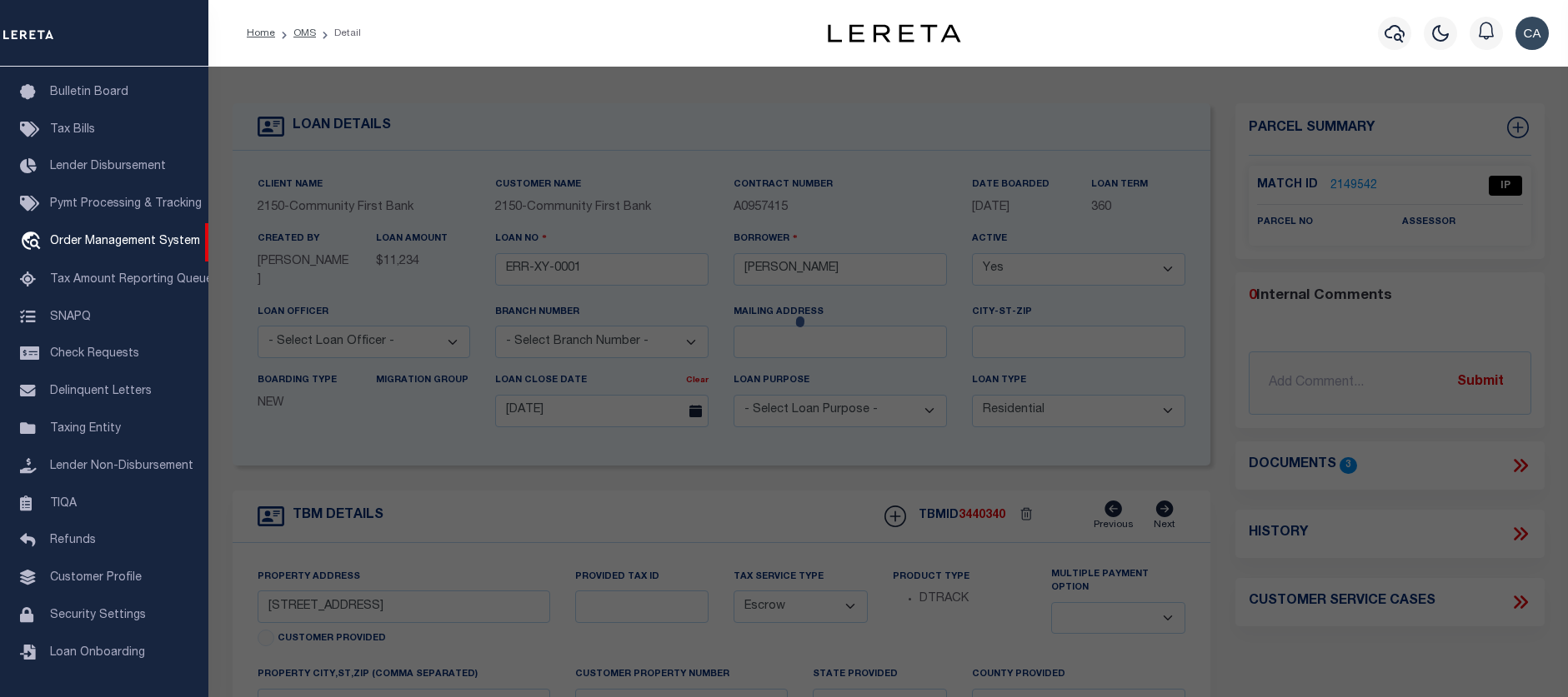
checkbox input "false"
select select "IP"
checkbox input "false"
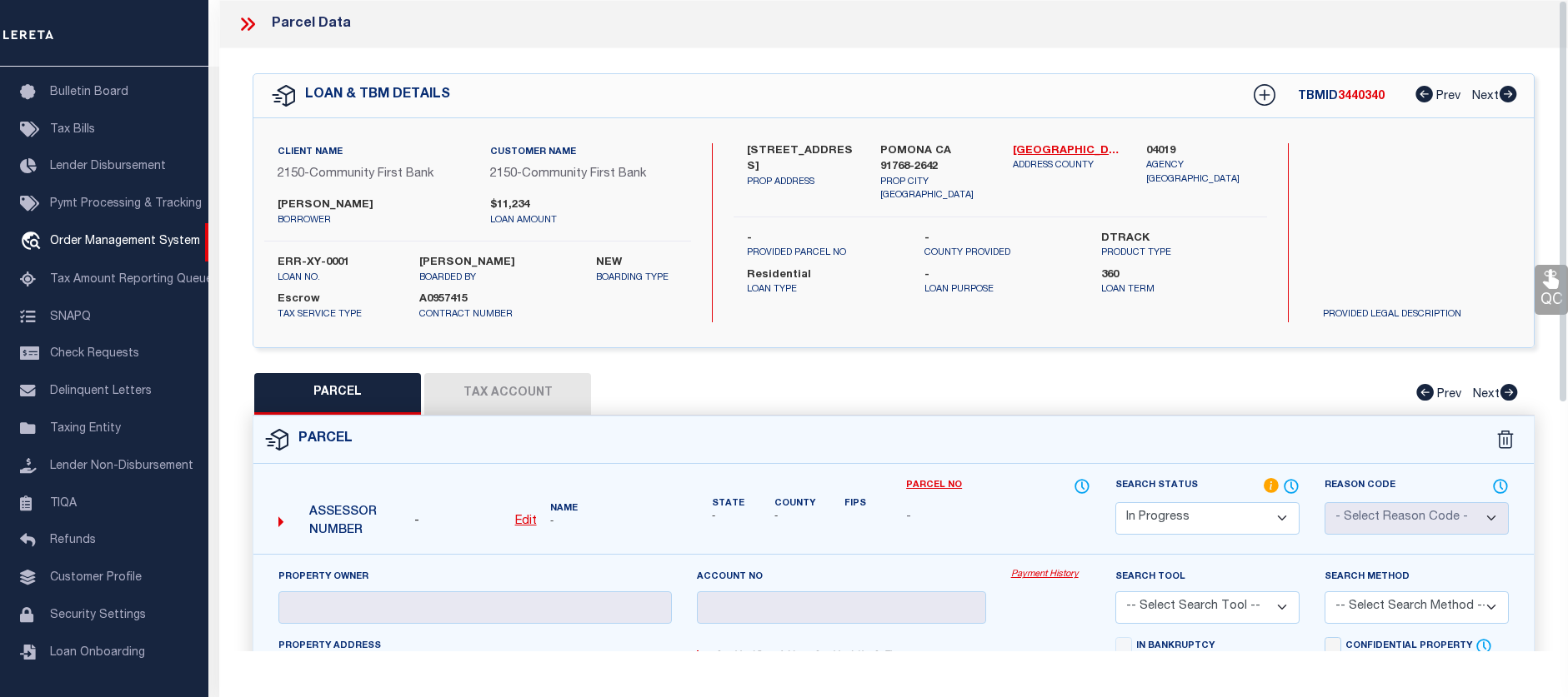
click at [485, 382] on div "PARCEL Tax Account Prev Next" at bounding box center [893, 394] width 1282 height 41
click at [481, 391] on div "PARCEL Tax Account Prev Next" at bounding box center [893, 394] width 1282 height 41
click at [380, 407] on button "PARCEL" at bounding box center [338, 394] width 167 height 41
select select "AS"
checkbox input "false"
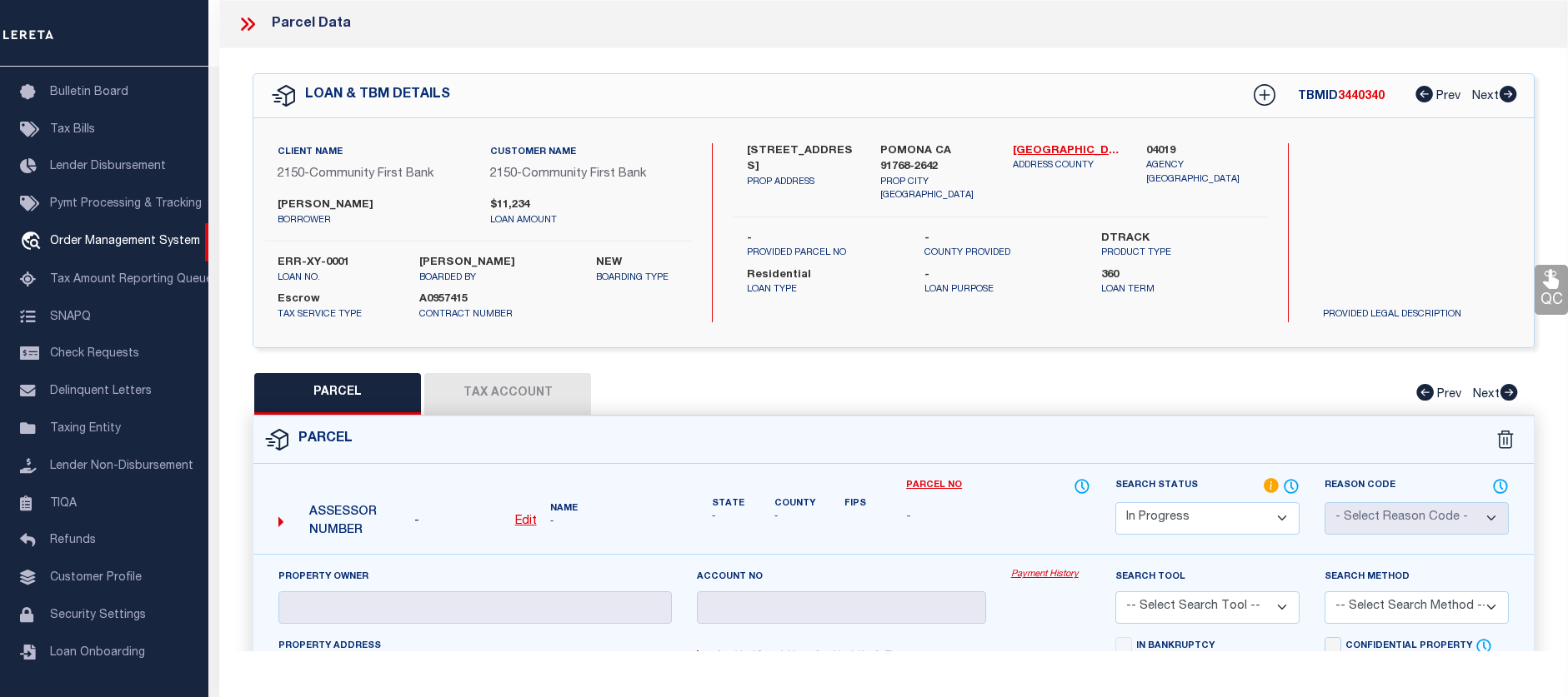
checkbox input "false"
select select "IP"
checkbox input "false"
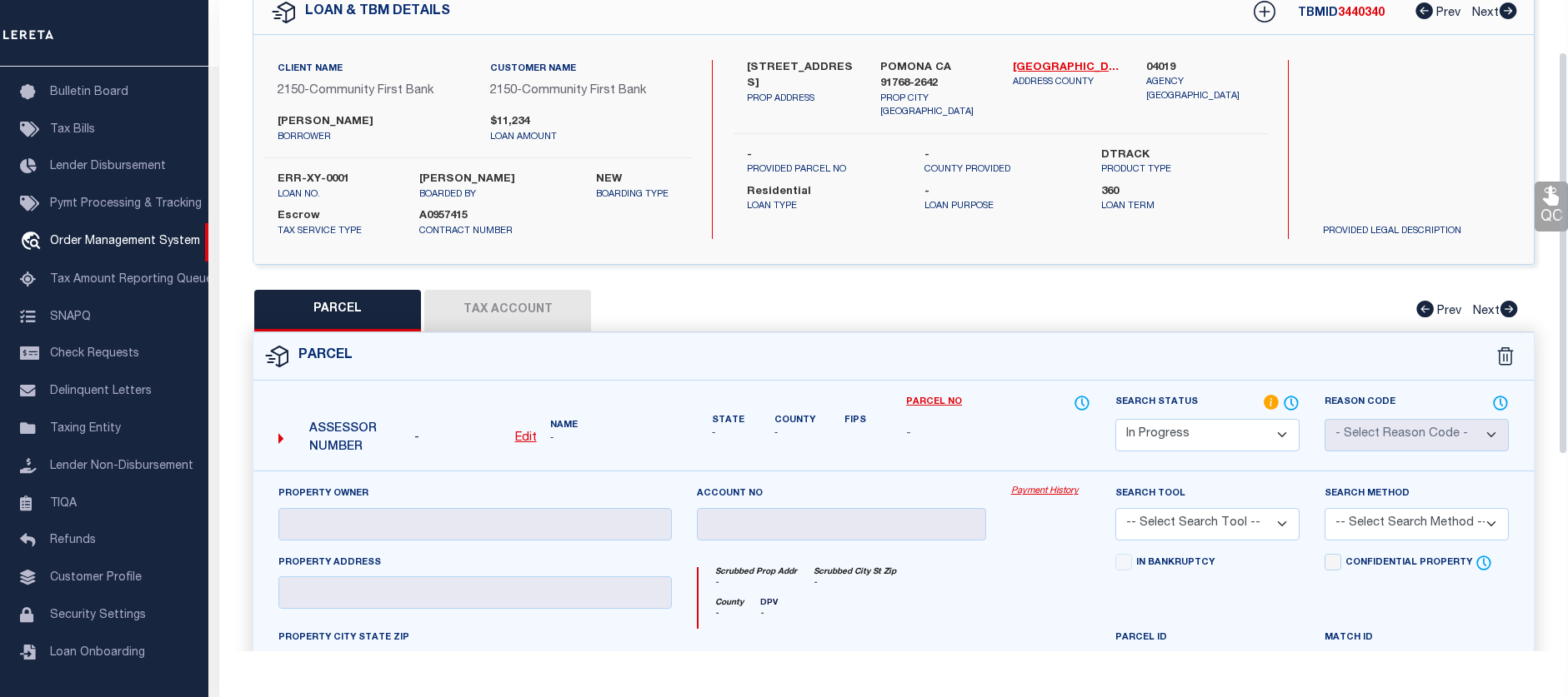
click at [1242, 432] on select "Automated Search Bad Parcel Complete Duplicate Parcel High Dollar Reporting In …" at bounding box center [1207, 435] width 184 height 33
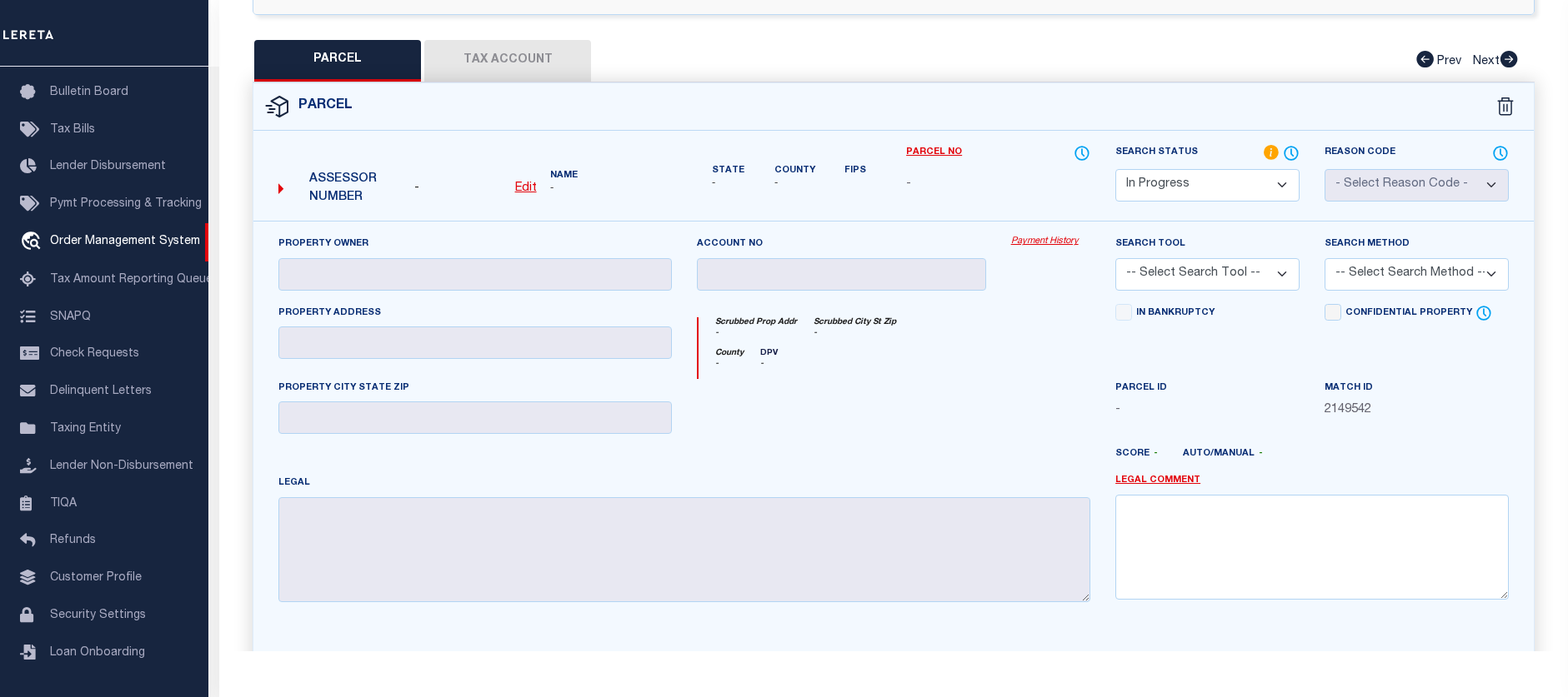
scroll to position [0, 0]
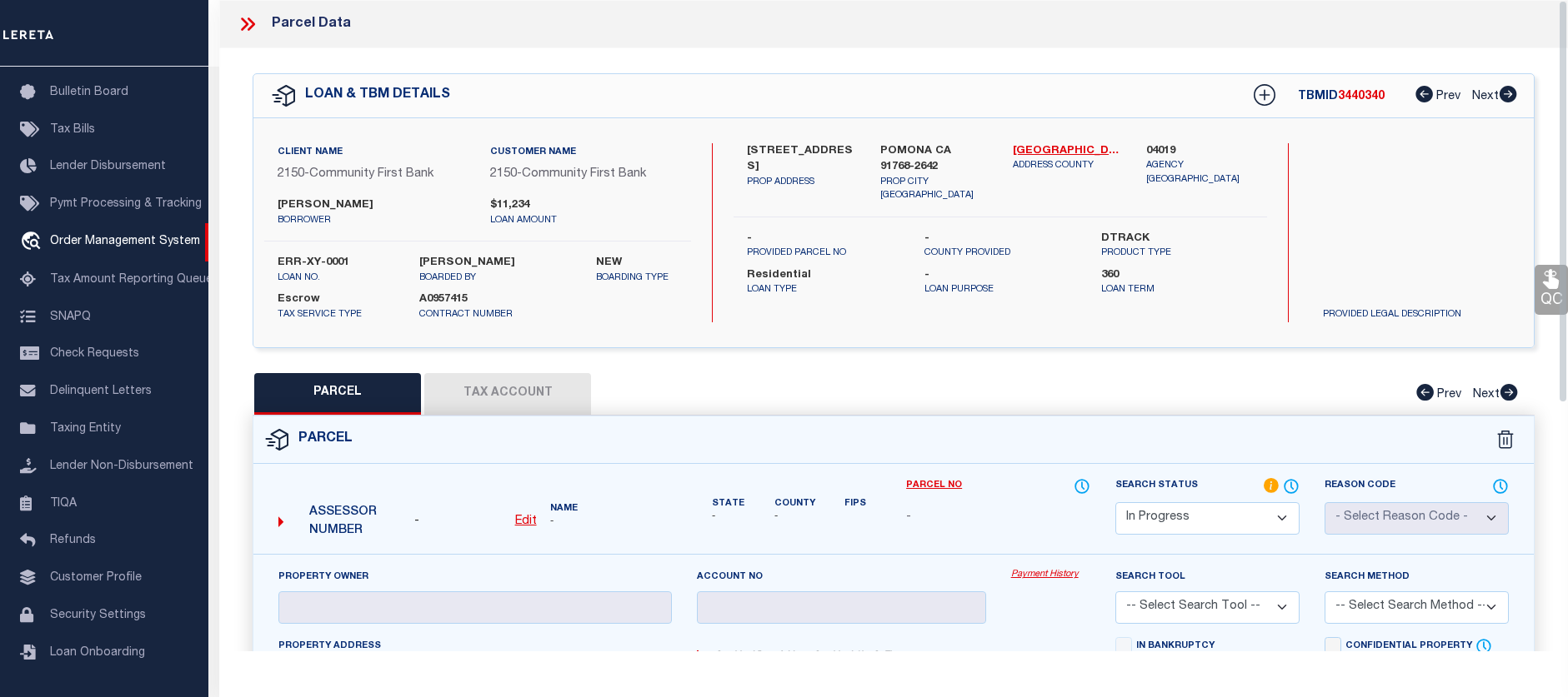
click at [248, 14] on icon at bounding box center [247, 23] width 22 height 22
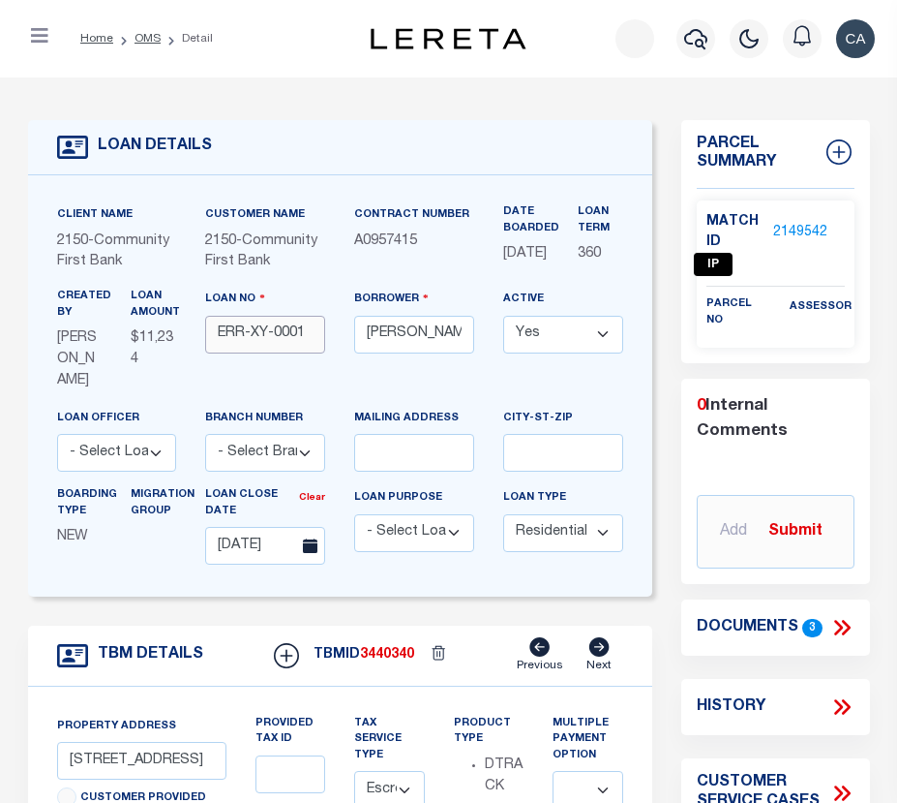
click at [290, 353] on input "ERR-XY-0001" at bounding box center [265, 335] width 120 height 38
click at [290, 407] on div "Loan No ERR-XY-0001" at bounding box center [265, 348] width 149 height 119
click at [319, 225] on div "Customer Name 2150 - Community First Bank" at bounding box center [265, 238] width 120 height 69
click at [38, 34] on icon "button" at bounding box center [39, 35] width 17 height 19
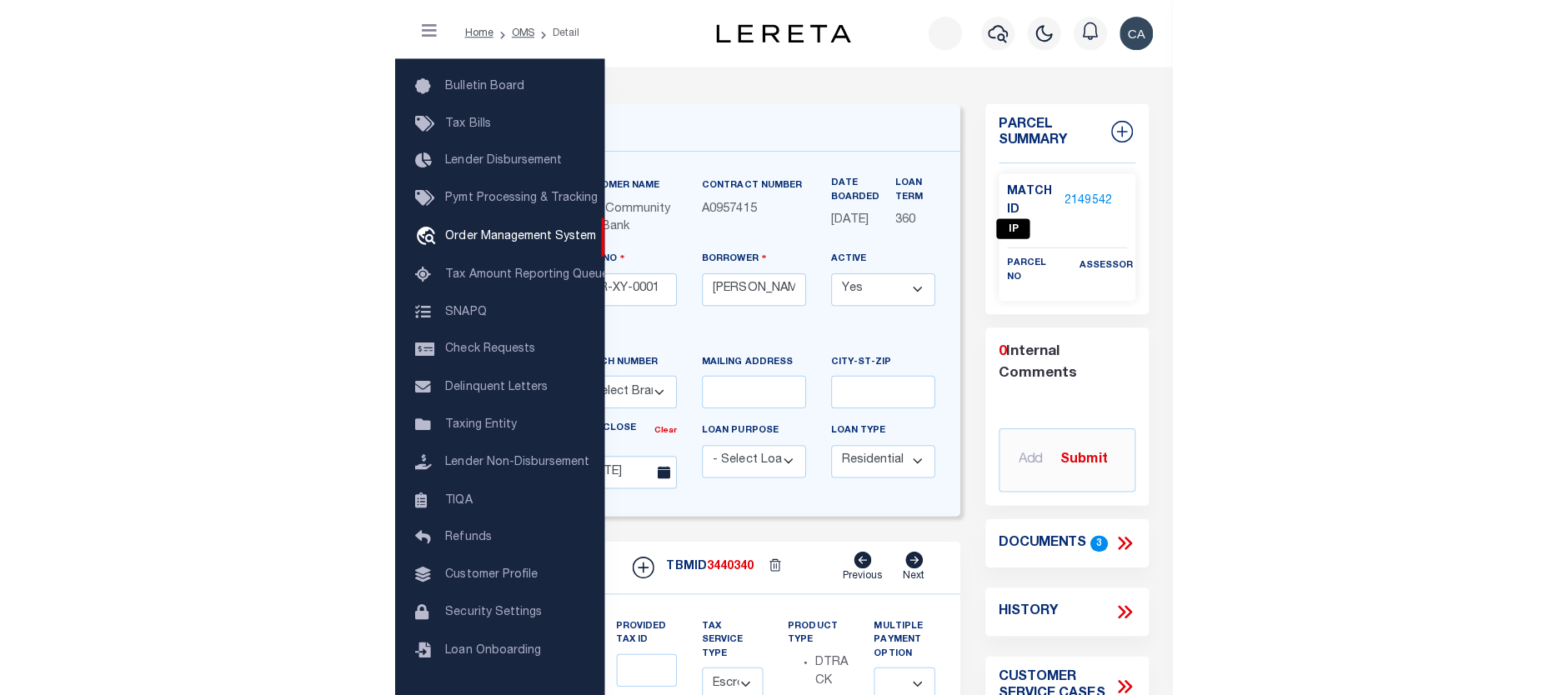
scroll to position [56, 0]
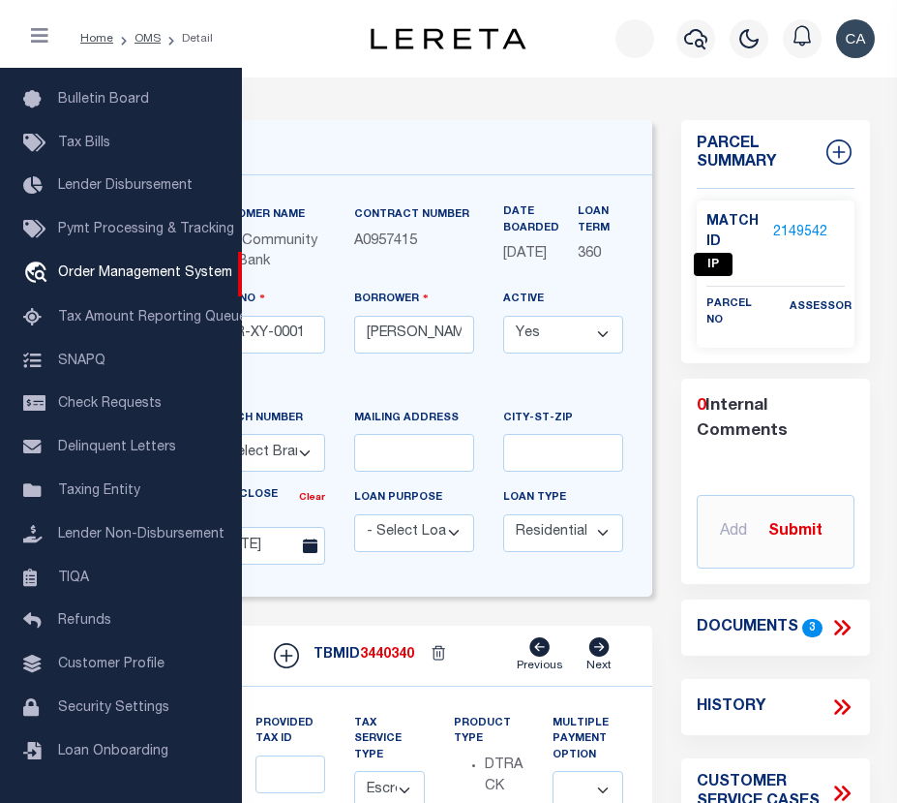
click at [50, 48] on button "button" at bounding box center [40, 38] width 50 height 39
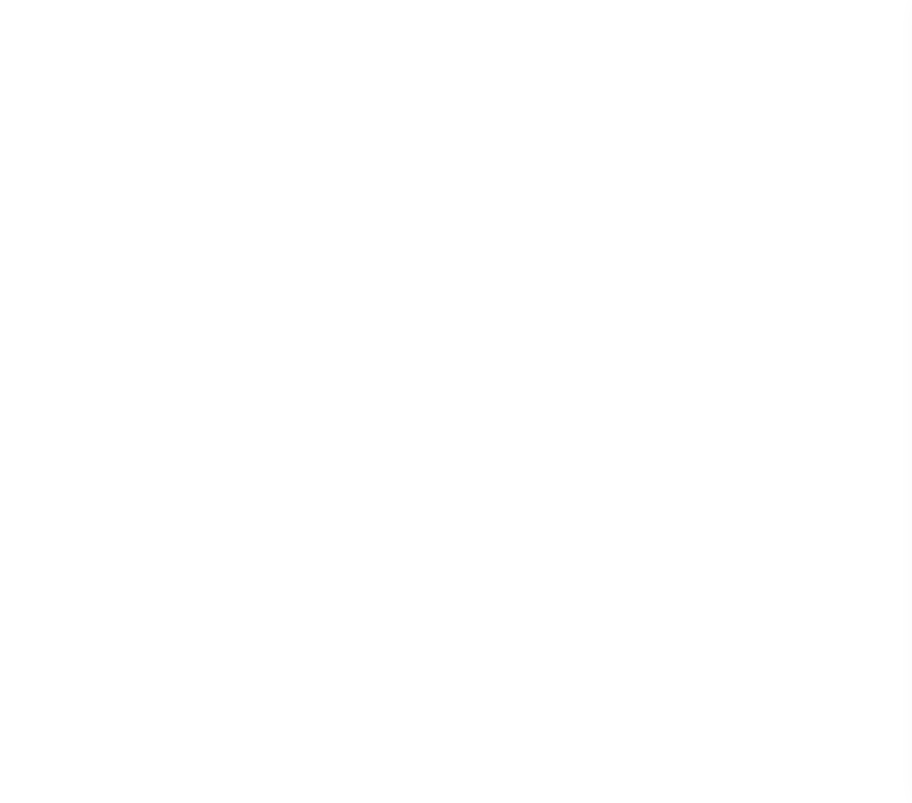
select select "200"
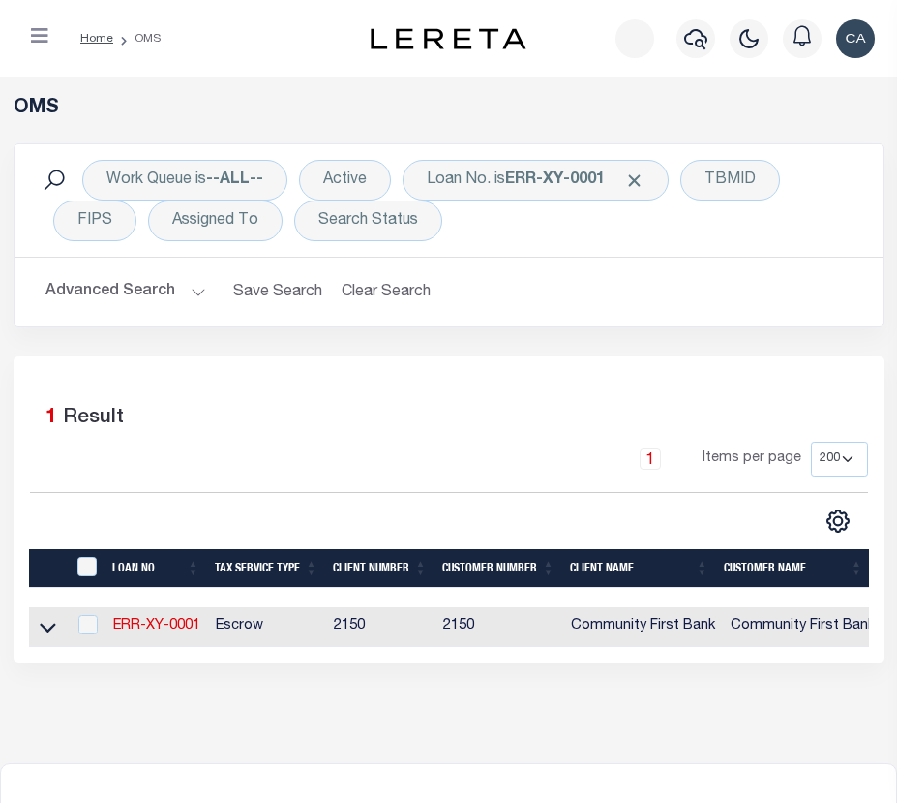
click at [359, 424] on div "Selected 1 Result" at bounding box center [449, 414] width 838 height 54
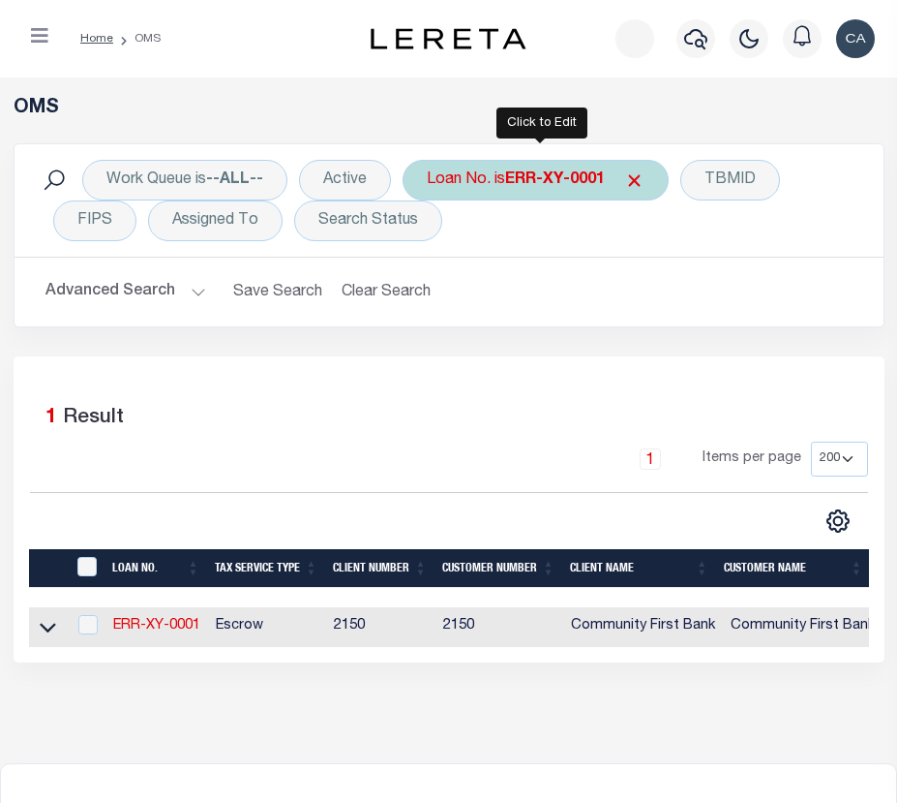
click at [464, 177] on div "Loan No. is ERR-XY-0001" at bounding box center [536, 180] width 266 height 41
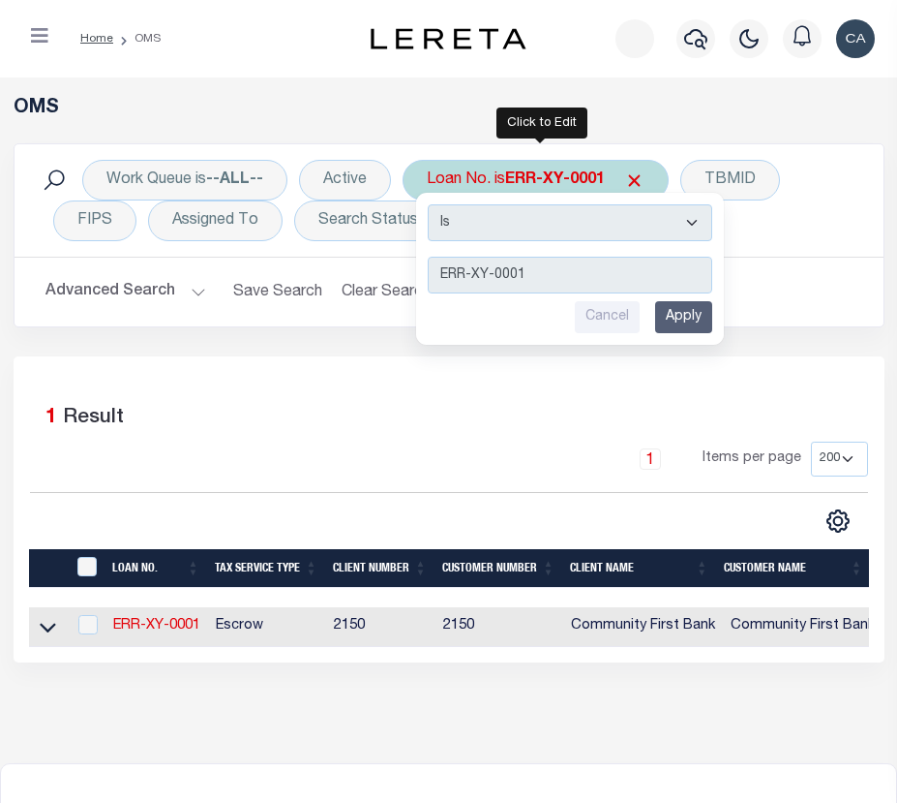
type input "C100220256007300"
click at [683, 316] on input "Apply" at bounding box center [683, 317] width 57 height 32
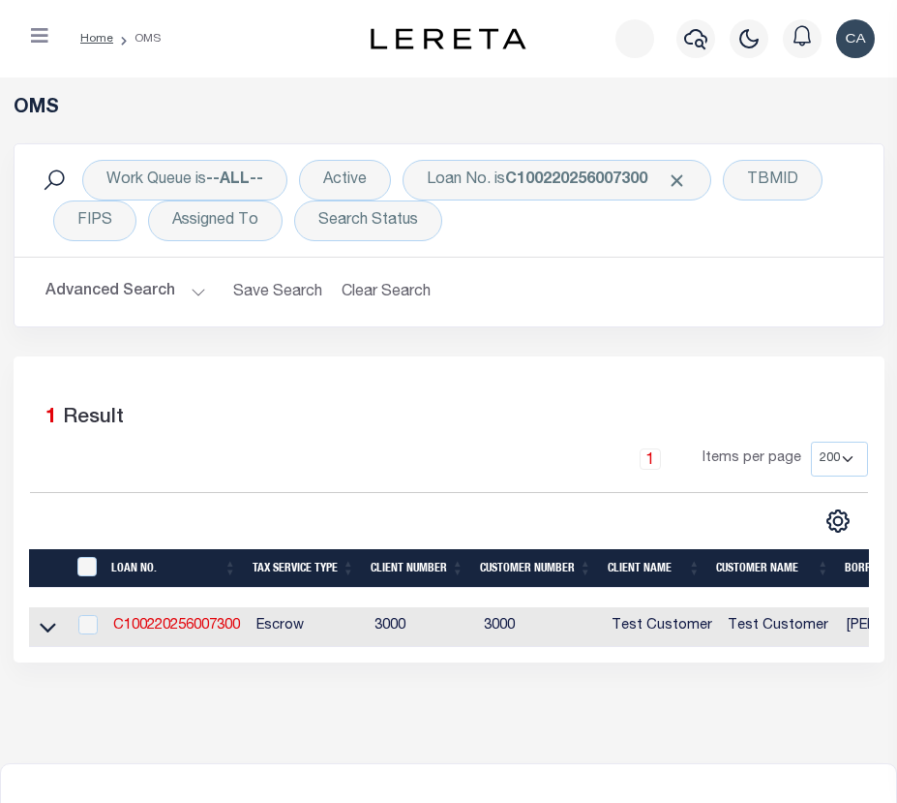
click at [190, 639] on td "C100220256007300" at bounding box center [177, 627] width 142 height 40
checkbox input "true"
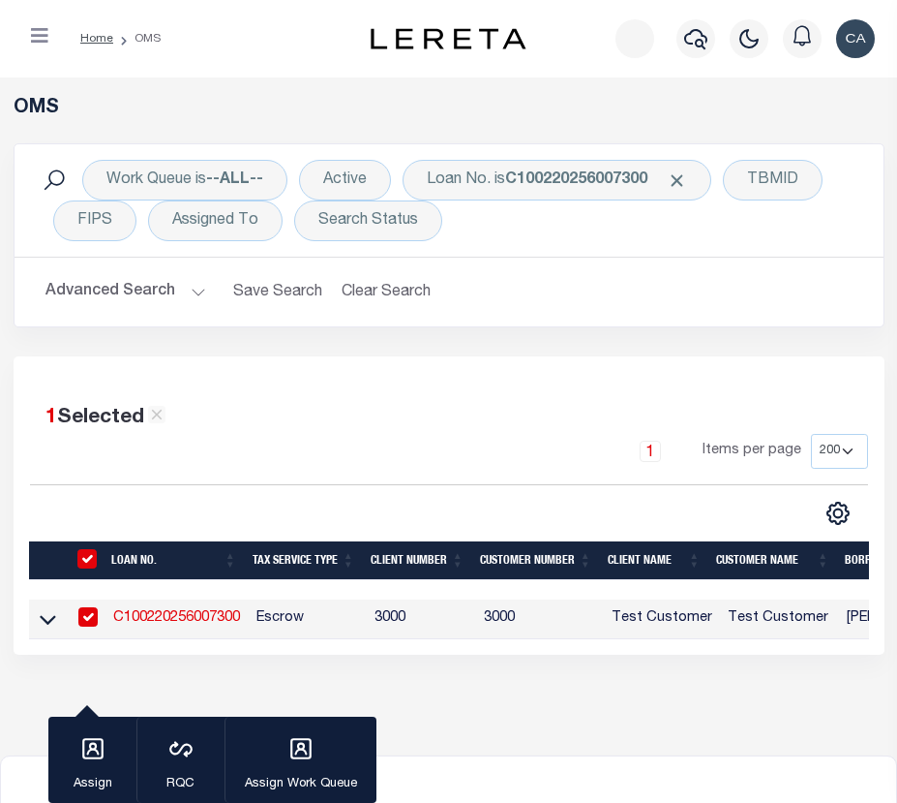
click at [199, 622] on link "C100220256007300" at bounding box center [176, 618] width 127 height 14
type input "C100220256007300"
type input "[PERSON_NAME]"
select select
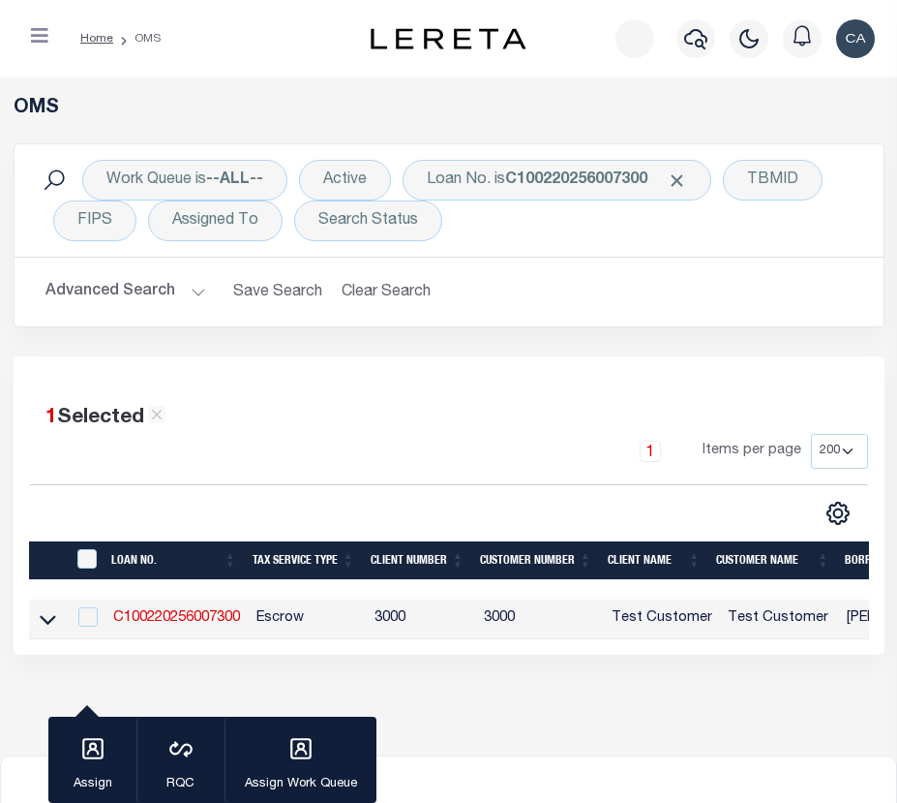
type input "[STREET_ADDRESS]"
type input "[GEOGRAPHIC_DATA] OR 97005-2483"
type input "[DATE]"
select select "10"
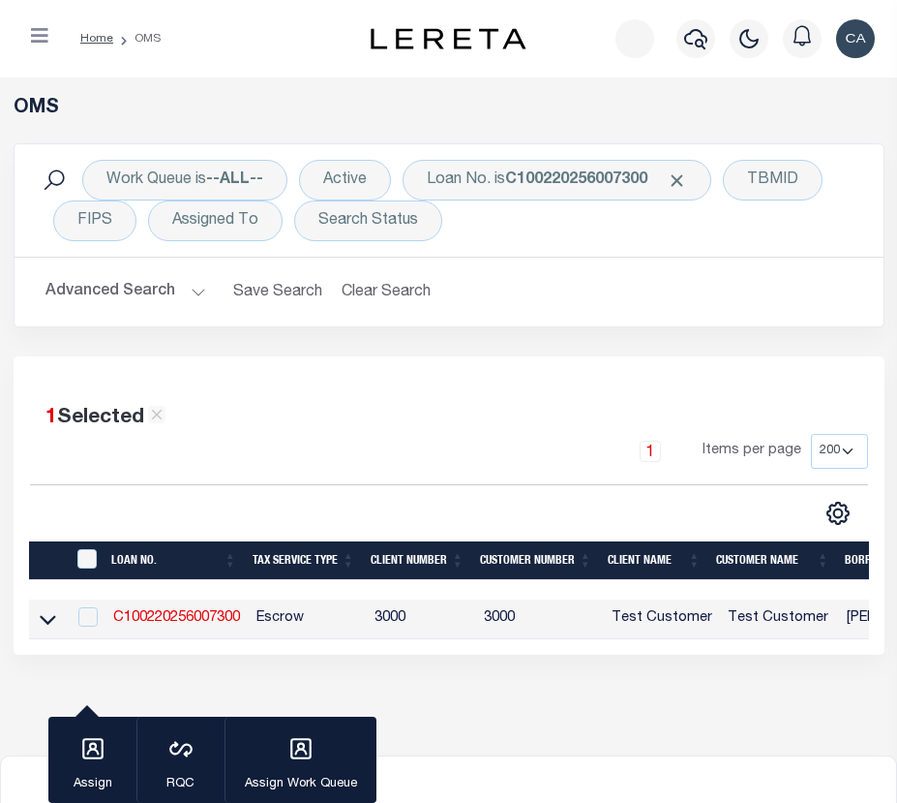
select select "Escrow"
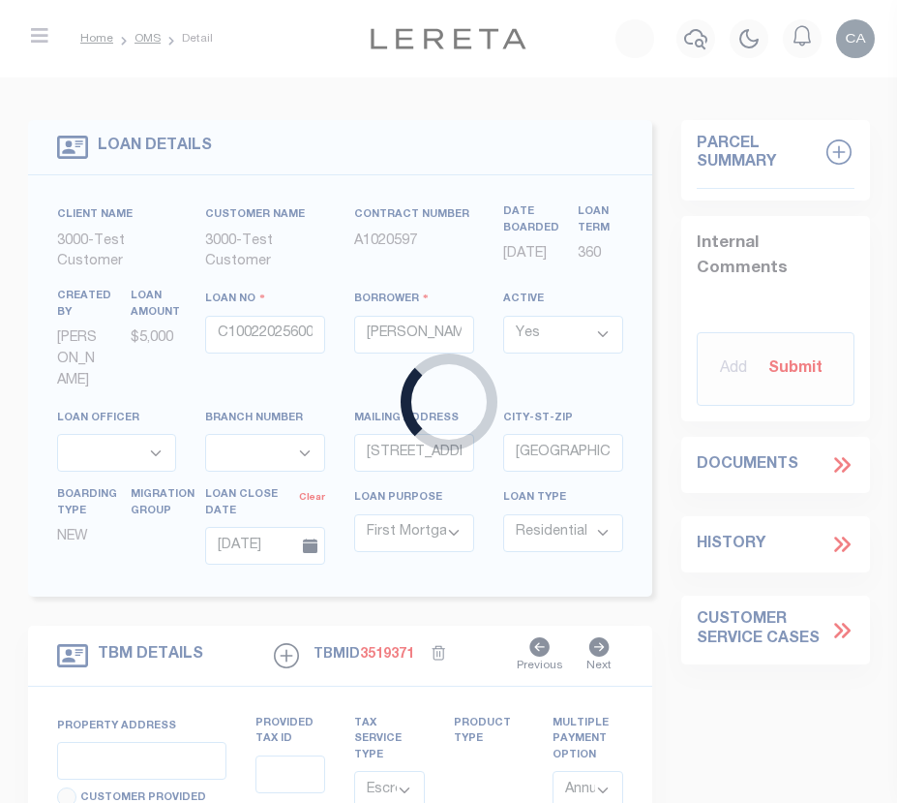
type input "[STREET_ADDRESS]"
type input "1302"
type input "[GEOGRAPHIC_DATA] OR 97005-2483"
type input "5721"
type input "OR"
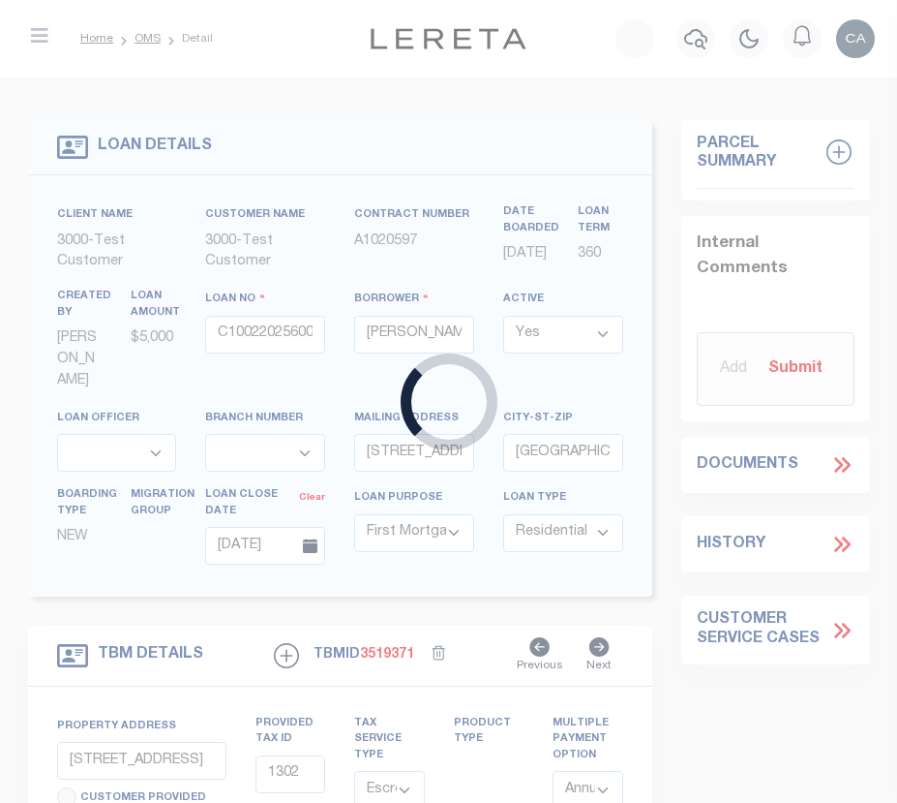
select select
select select "3"
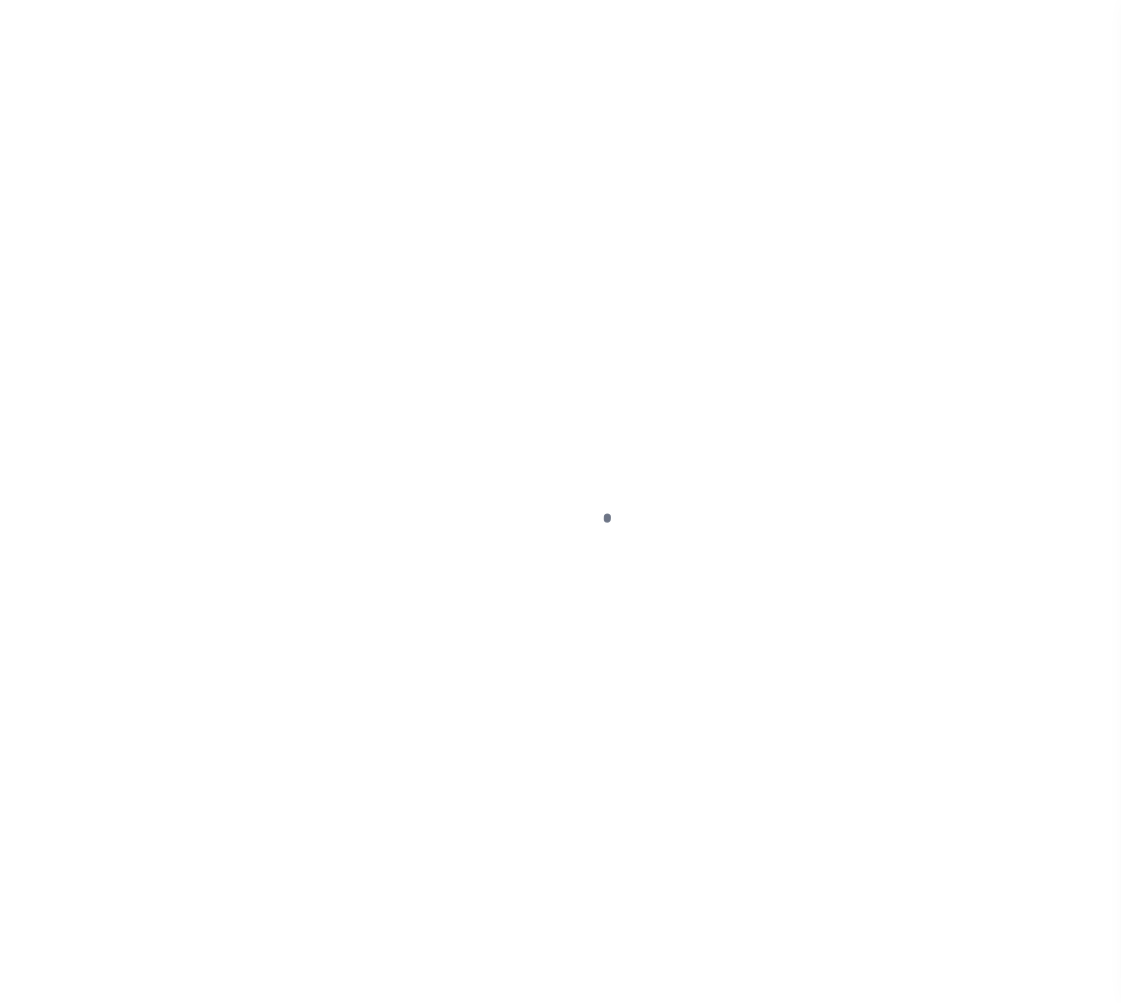
select select "10"
select select "Escrow"
type input "[STREET_ADDRESS]"
type input "1302"
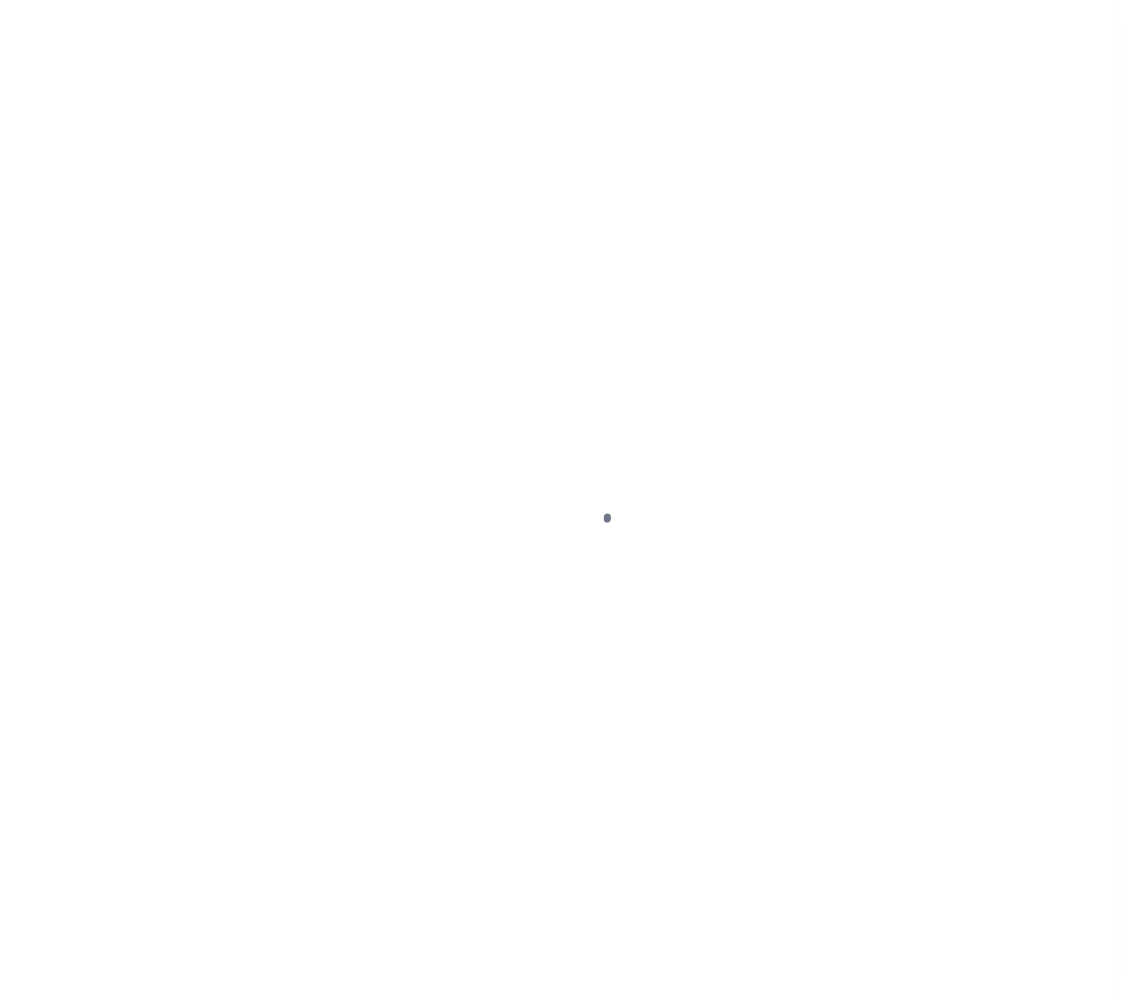
type input "[GEOGRAPHIC_DATA] OR 97005-2483"
type input "5721"
type input "OR"
select select
select select "3"
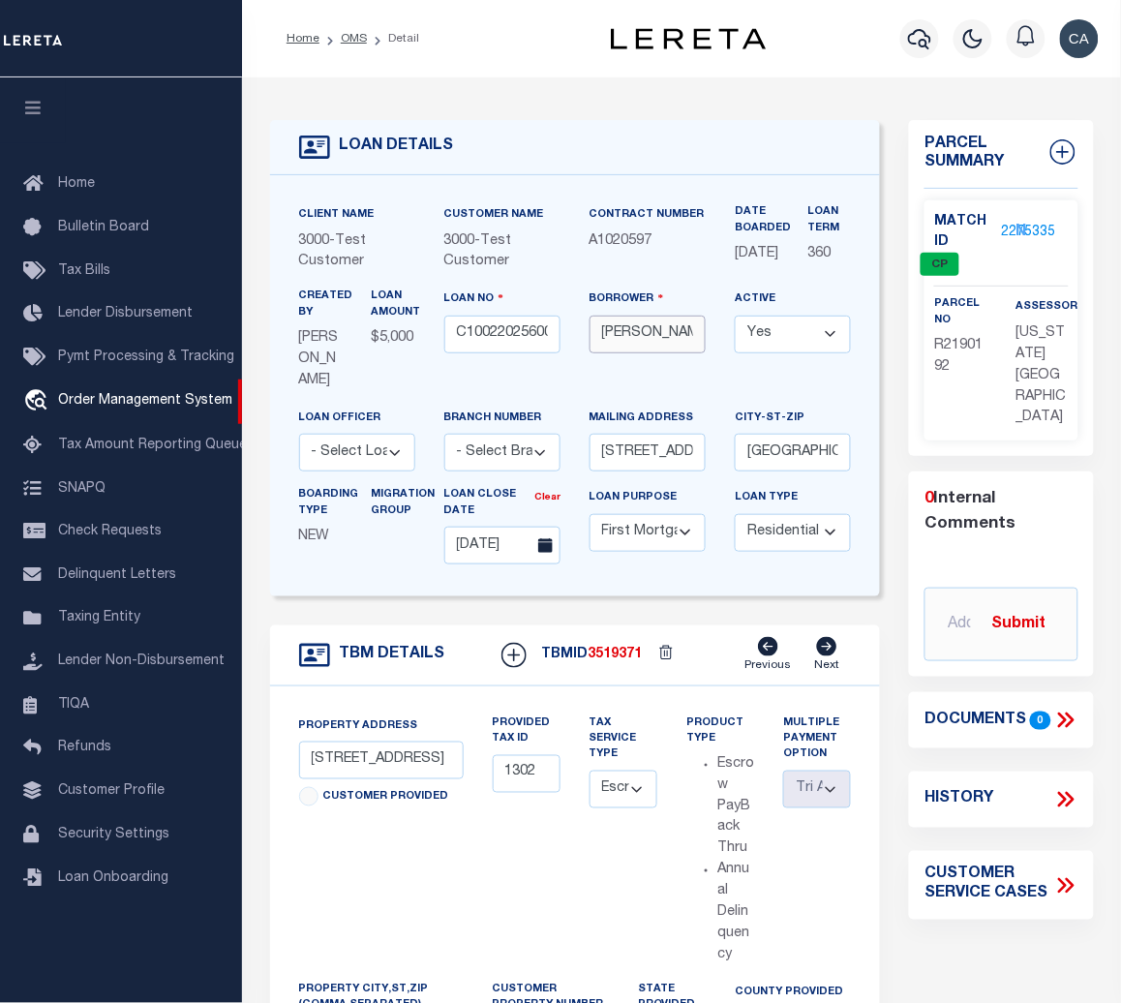
scroll to position [0, 25]
drag, startPoint x: 675, startPoint y: 340, endPoint x: 828, endPoint y: 350, distance: 153.3
click at [828, 350] on div "Client Name 3000 - Test Customer Customer Name 3000 - Test Customer" at bounding box center [576, 385] width 582 height 363
click at [743, 389] on div "Active Yes No" at bounding box center [792, 348] width 145 height 119
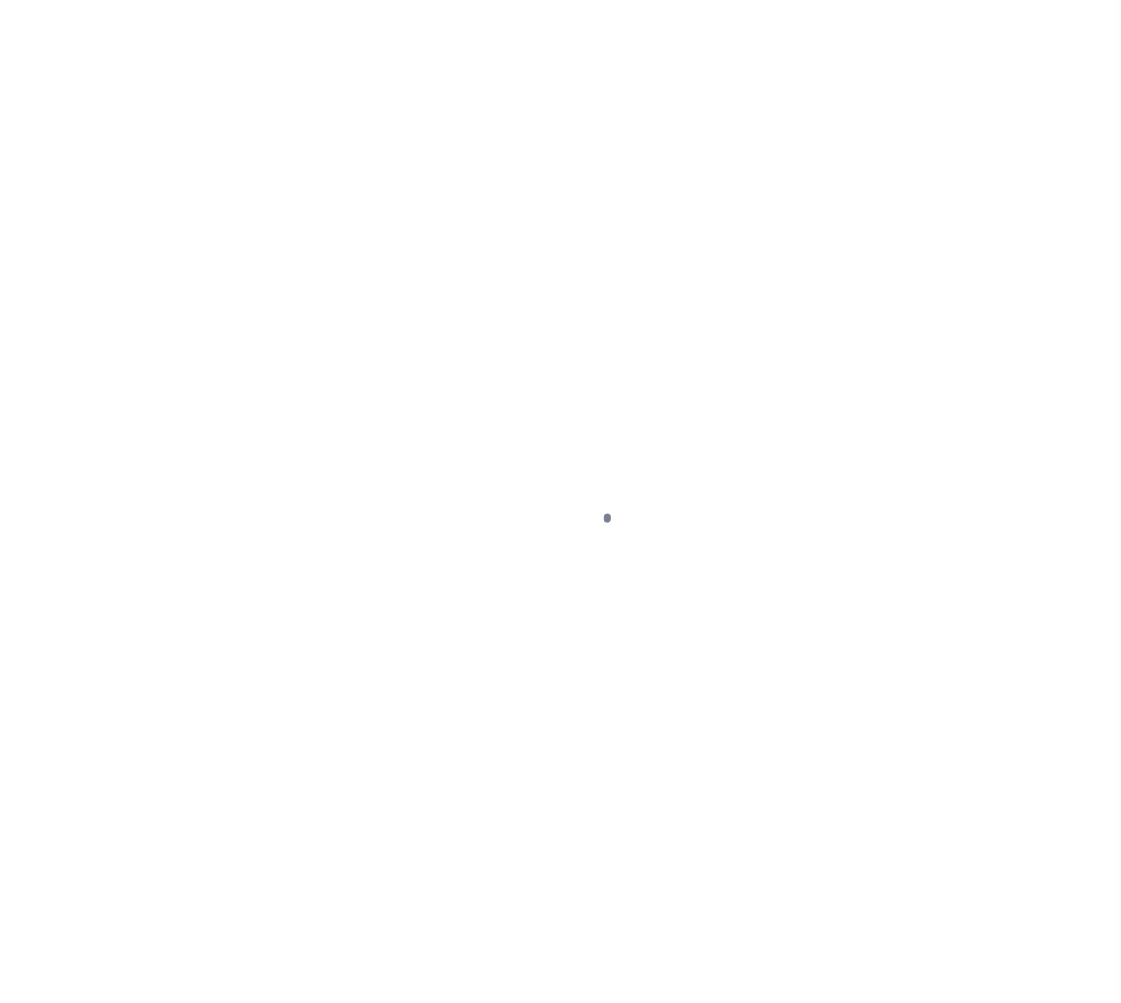
select select "10"
select select "Escrow"
type input "[STREET_ADDRESS]"
type input "1302"
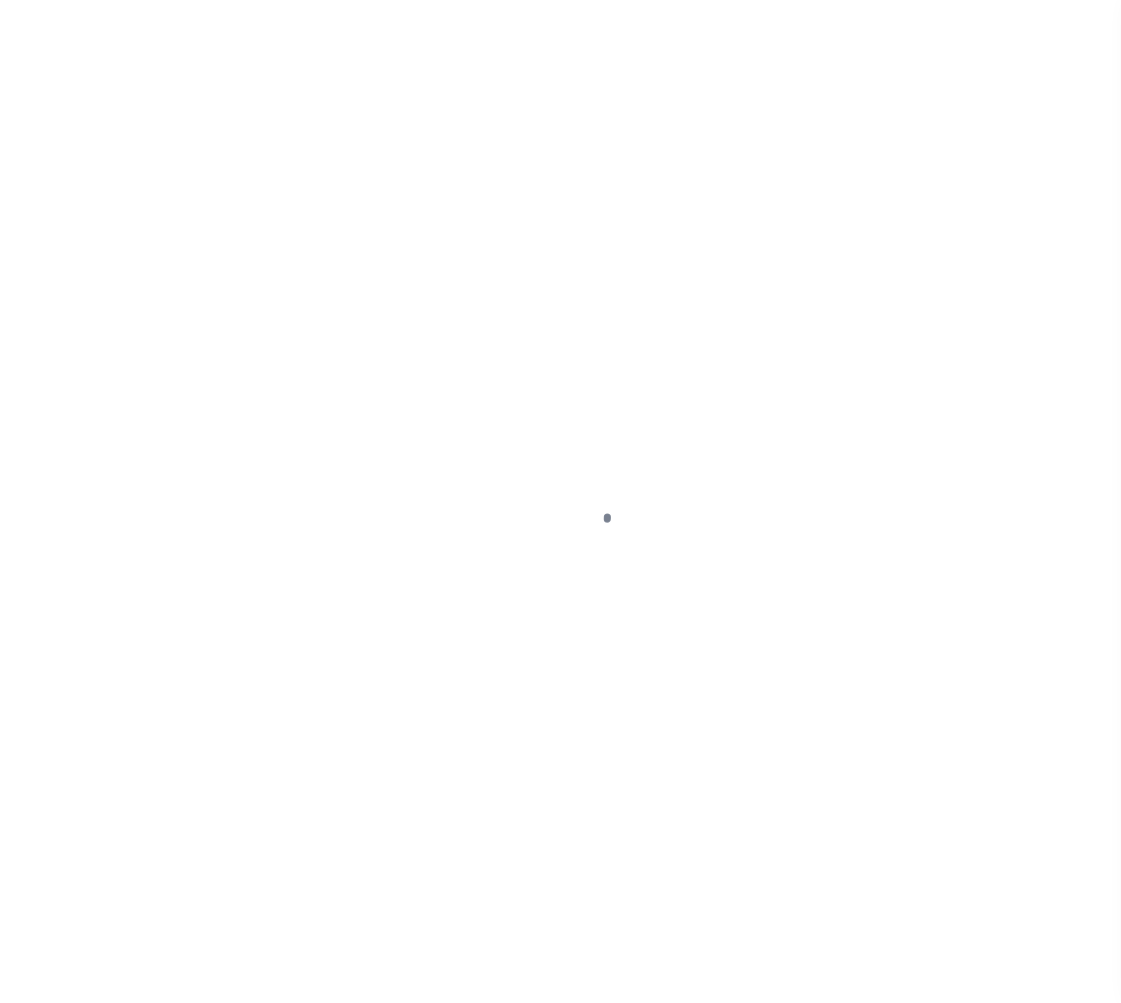
type input "[GEOGRAPHIC_DATA] OR 97005-2483"
type input "5721"
type input "OR"
select select
select select "3"
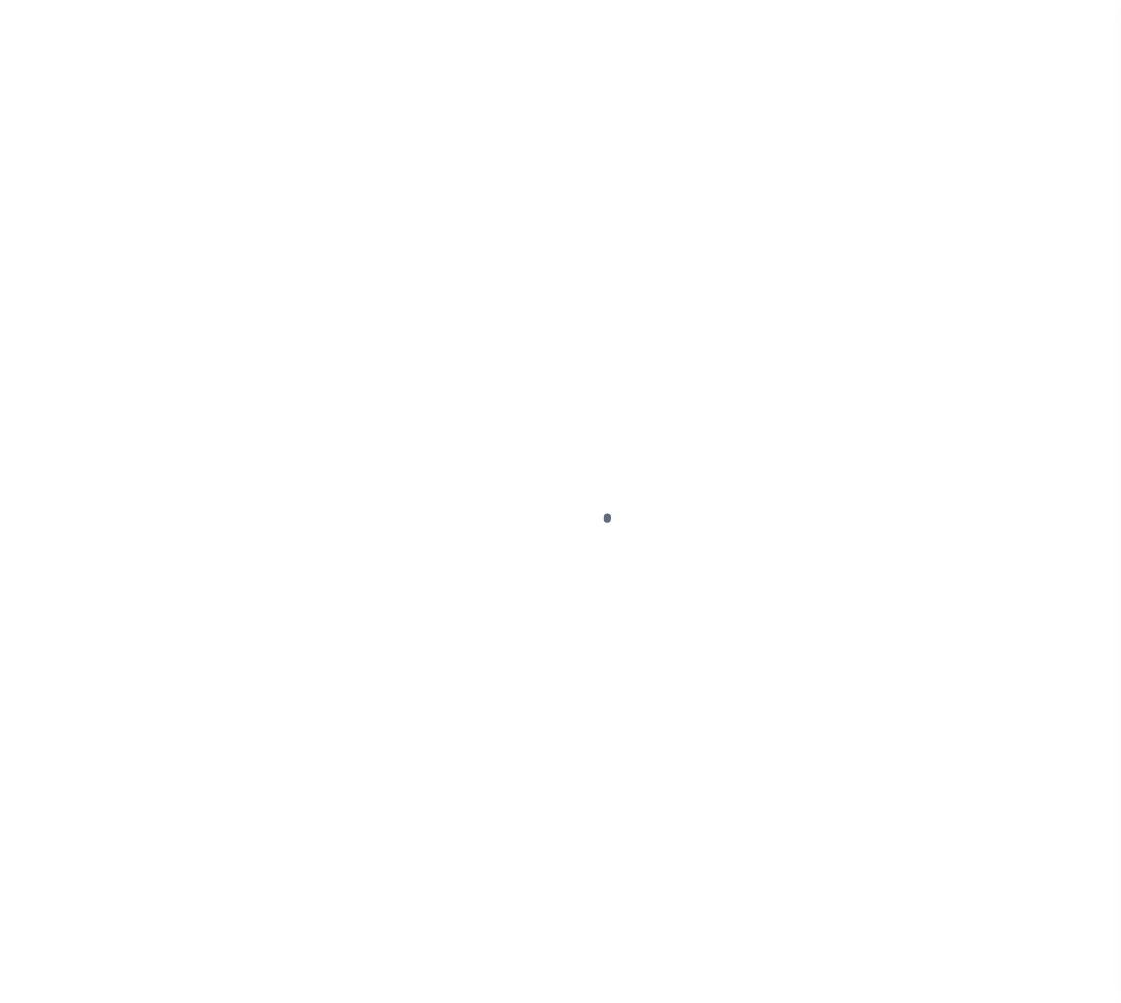
select select "10"
select select "Escrow"
type input "[STREET_ADDRESS]"
type input "1302"
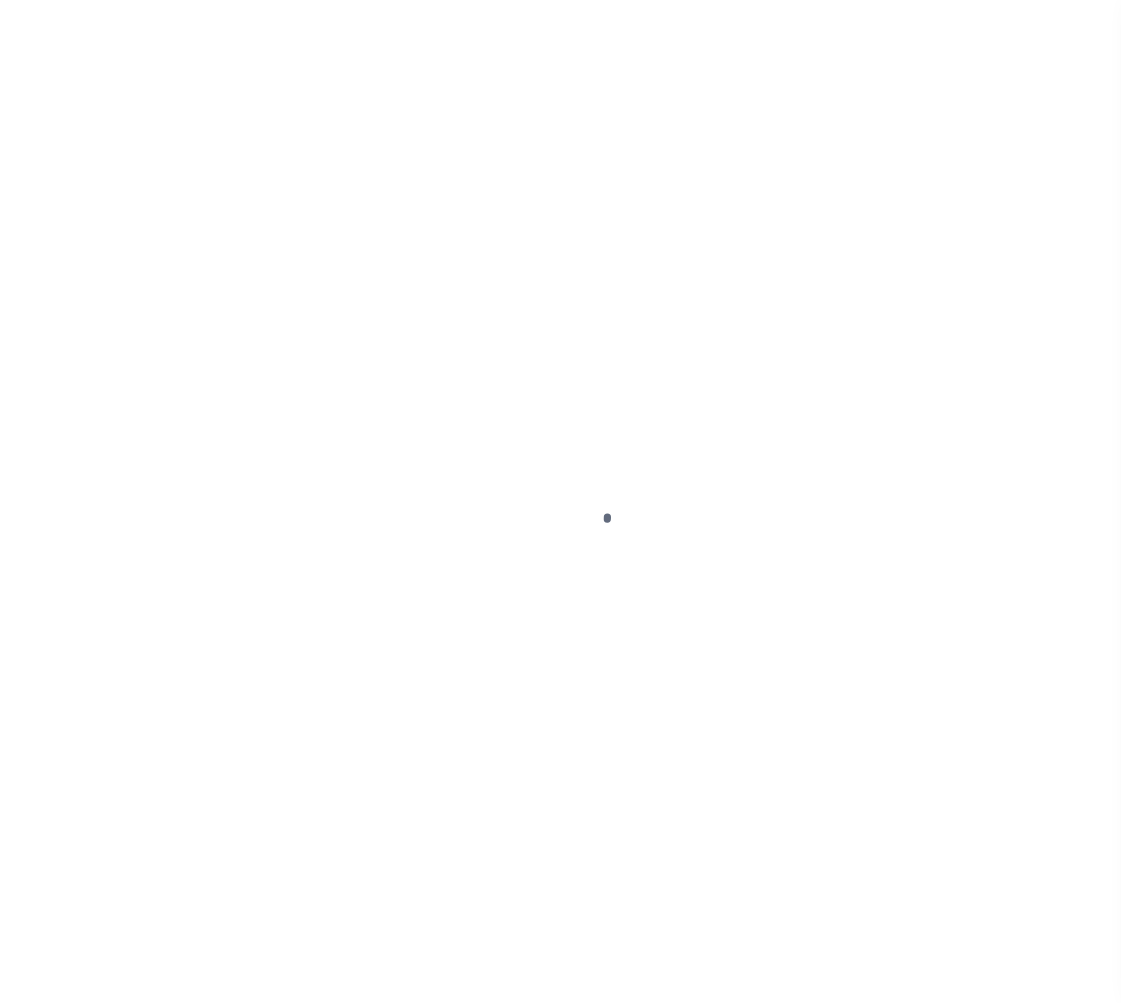
type input "[GEOGRAPHIC_DATA] OR 97005-2483"
type input "5721"
type input "OR"
select select
select select "3"
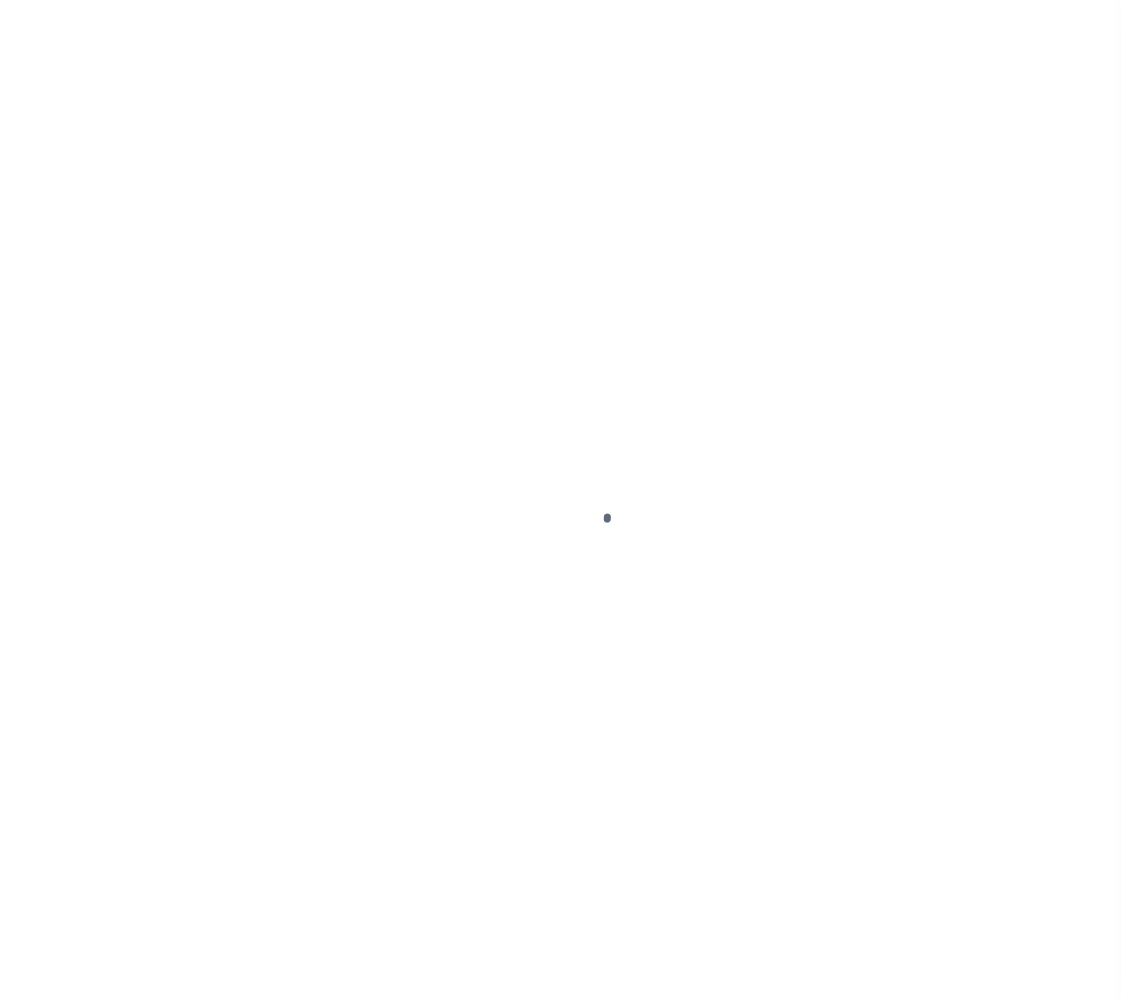
select select "False"
select select "10"
select select "Escrow"
type input "[STREET_ADDRESS]"
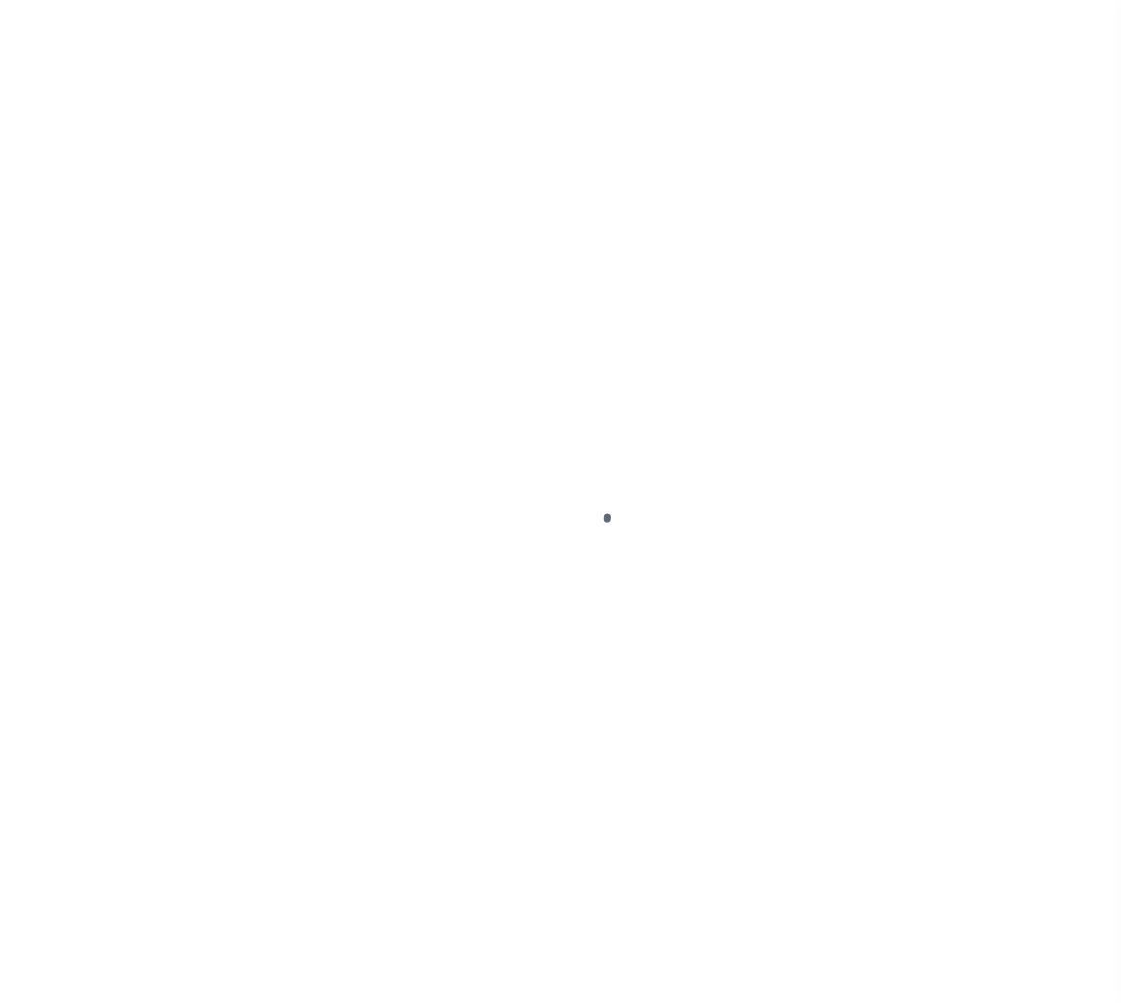
type input "1302"
type input "[GEOGRAPHIC_DATA] OR 97005-2483"
type input "5721"
type input "OR"
select select
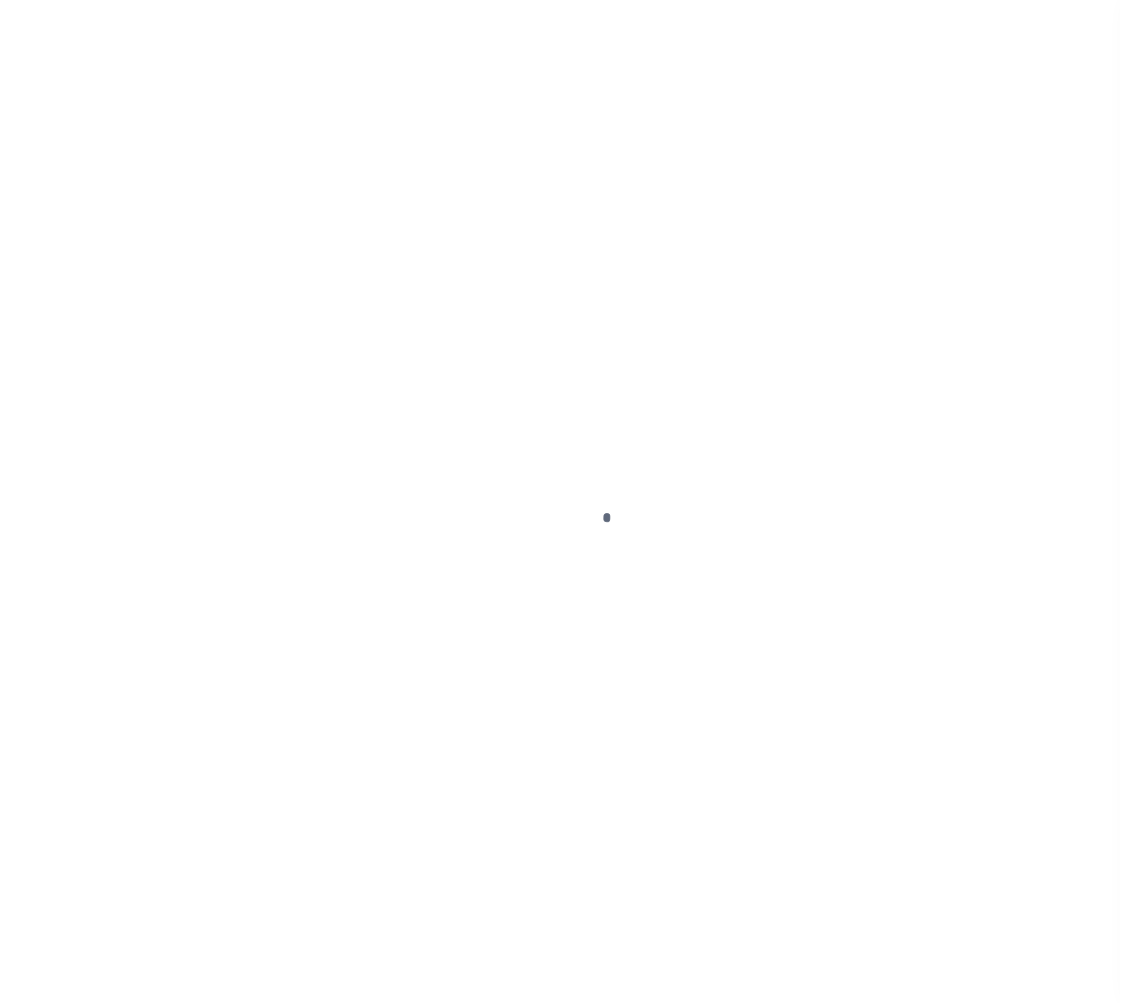
select select "3"
select select "False"
select select "10"
select select "Escrow"
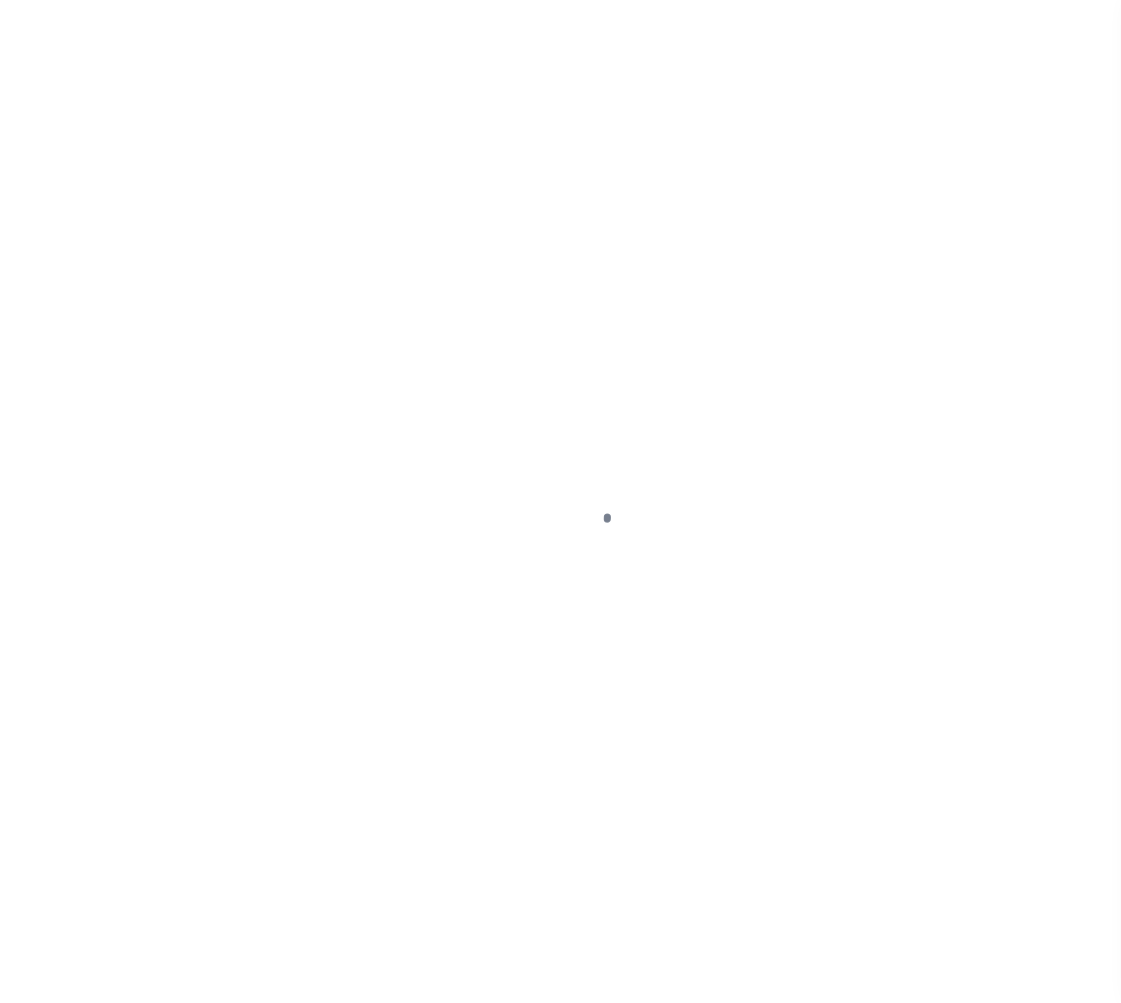
type input "[STREET_ADDRESS]"
type input "1302"
type input "[GEOGRAPHIC_DATA] OR 97005-2483"
type input "5721"
type input "OR"
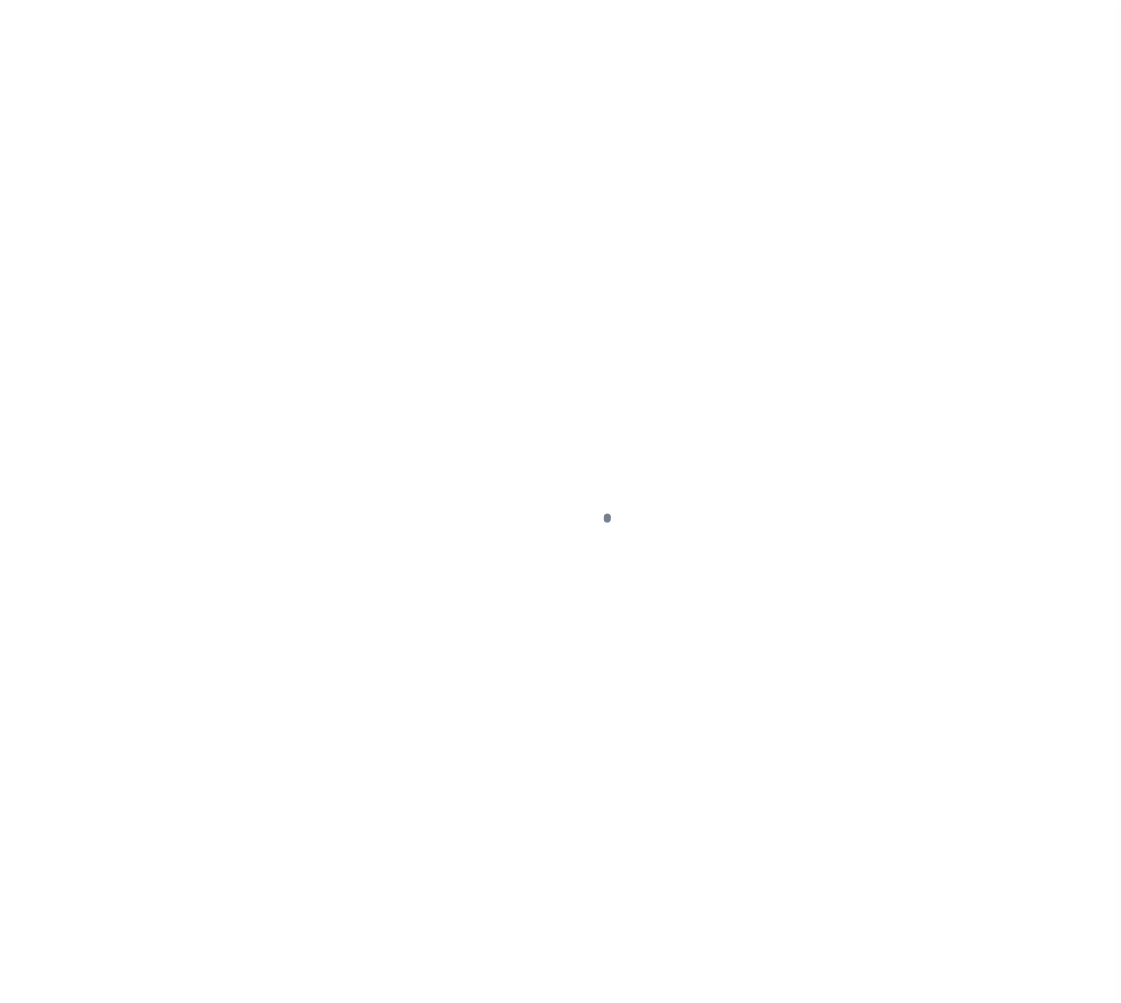
select select
select select "127537"
select select "3"
select select "False"
select select "127537"
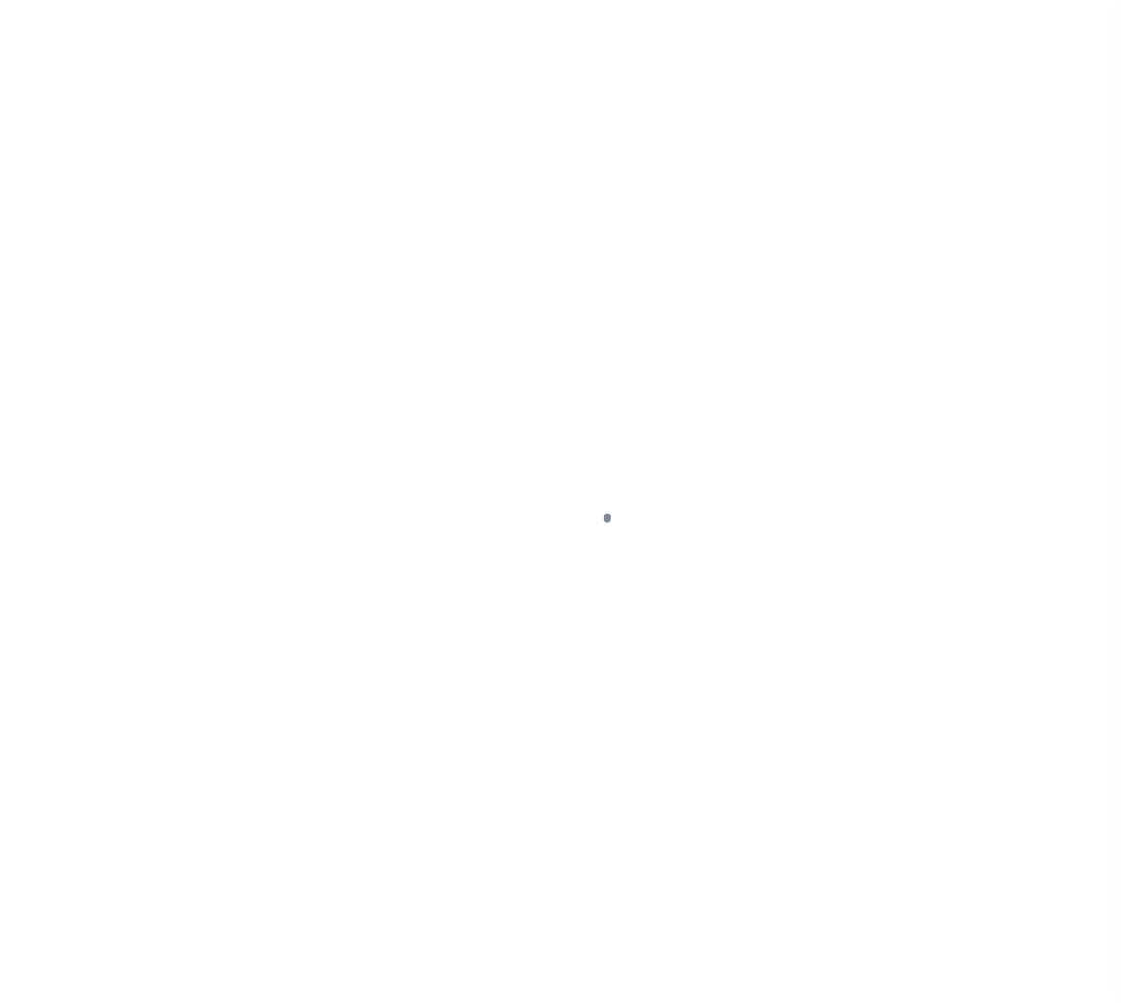
select select "25317"
select select "10"
select select "Escrow"
type input "[STREET_ADDRESS]"
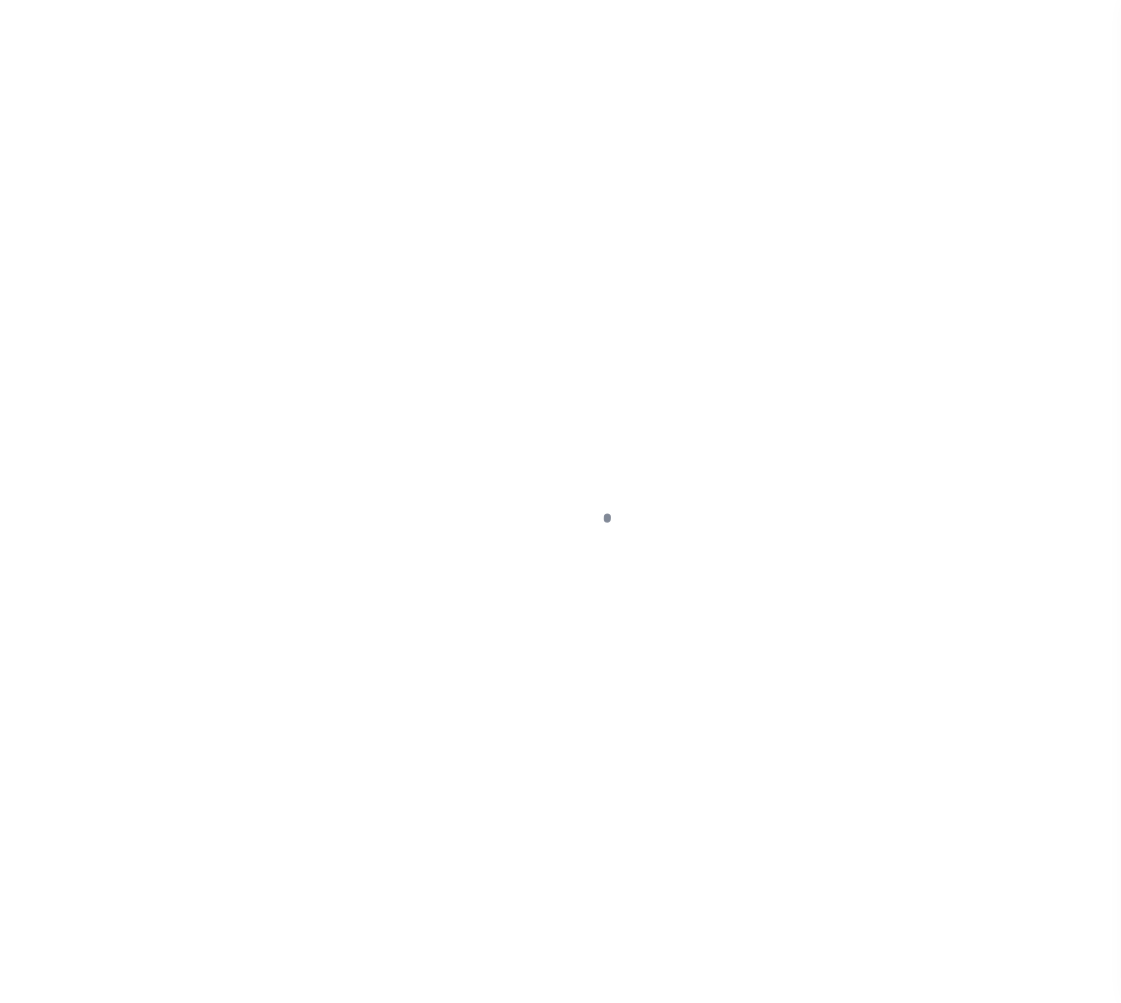
type input "1302"
type input "[GEOGRAPHIC_DATA] OR 97005-2483"
type input "5721"
type input "OR"
select select
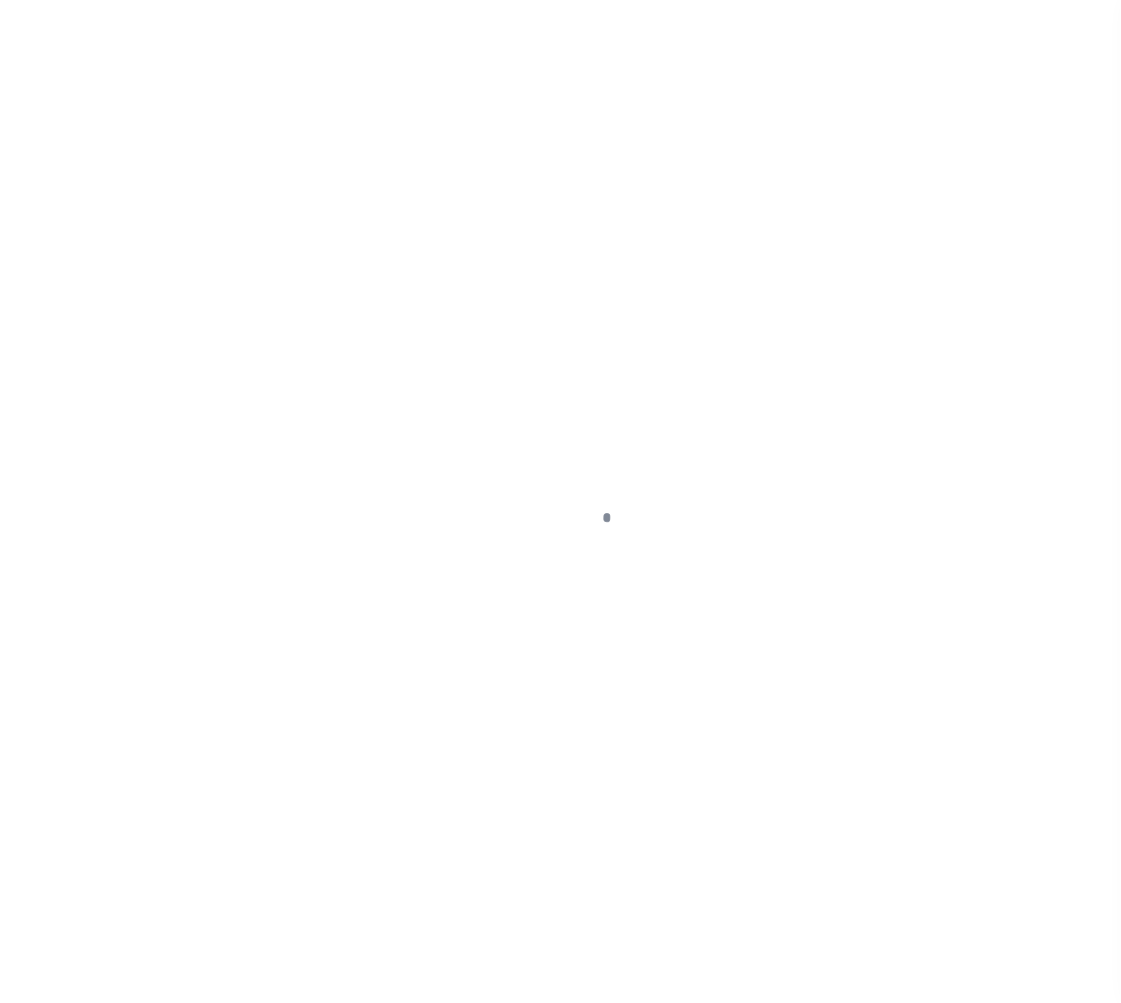
select select "3"
select select "False"
select select "10"
select select "Escrow"
type input "[STREET_ADDRESS]"
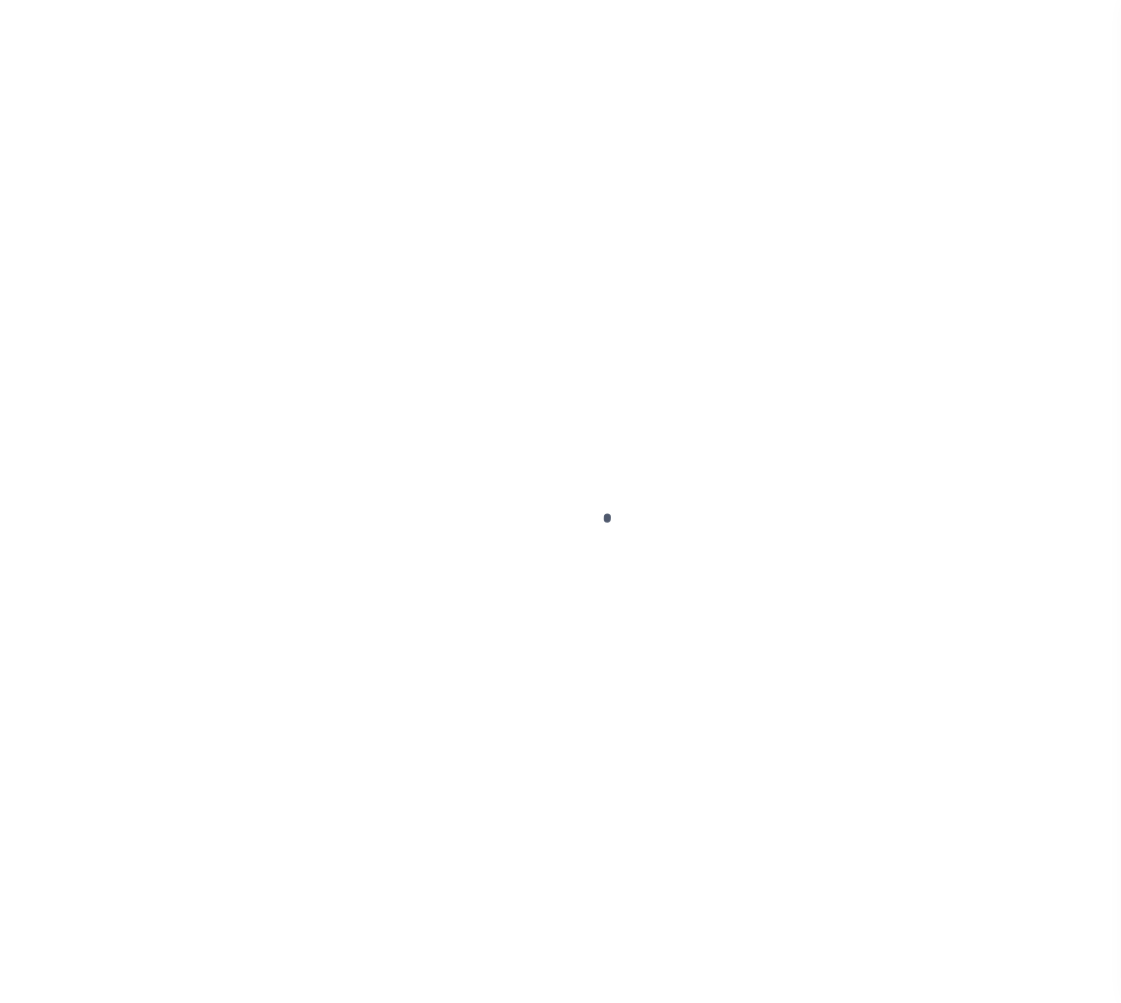
type input "1302"
type input "[GEOGRAPHIC_DATA] OR 97005-2483"
type input "5721"
type input "OR"
select select
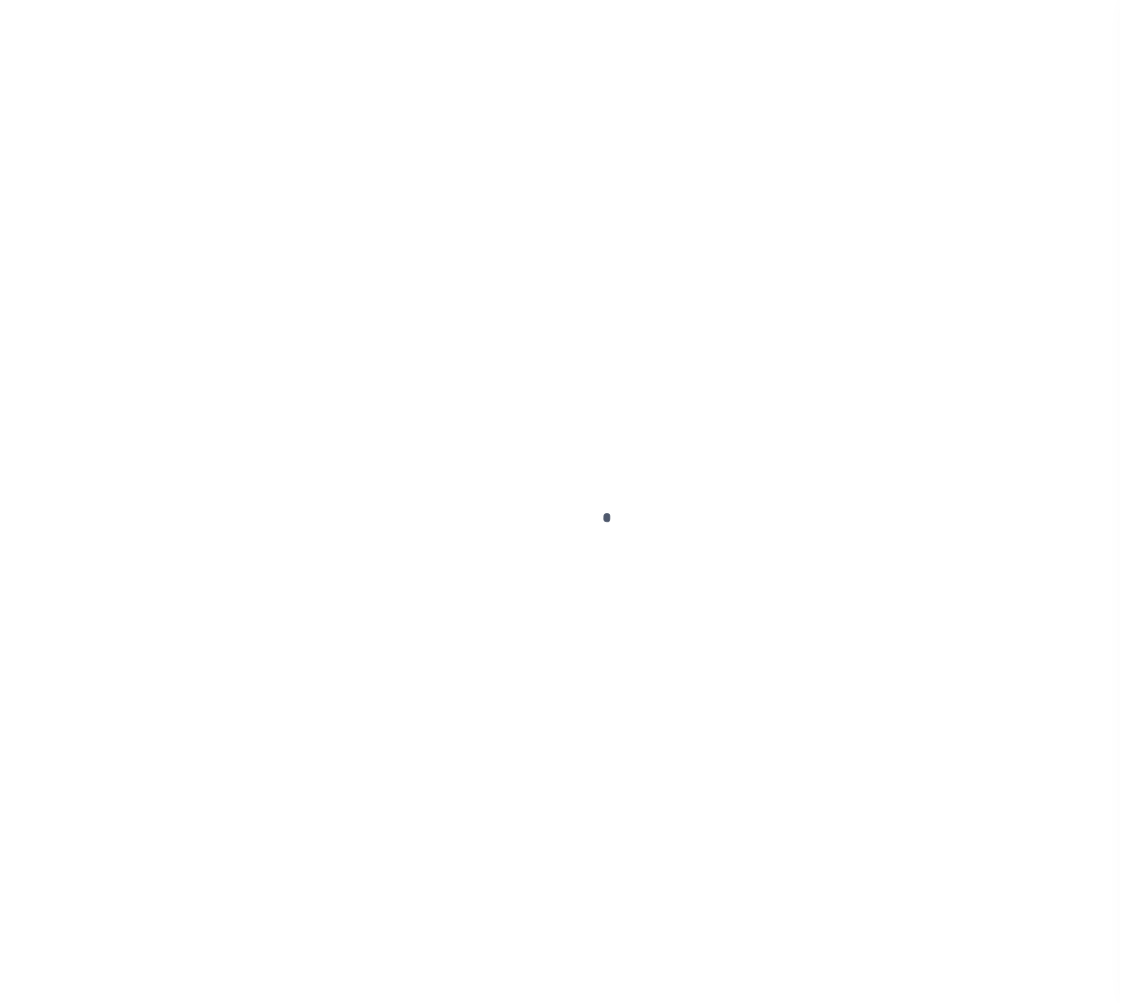
select select "127537"
select select "25317"
select select "3"
select select "False"
select select "10"
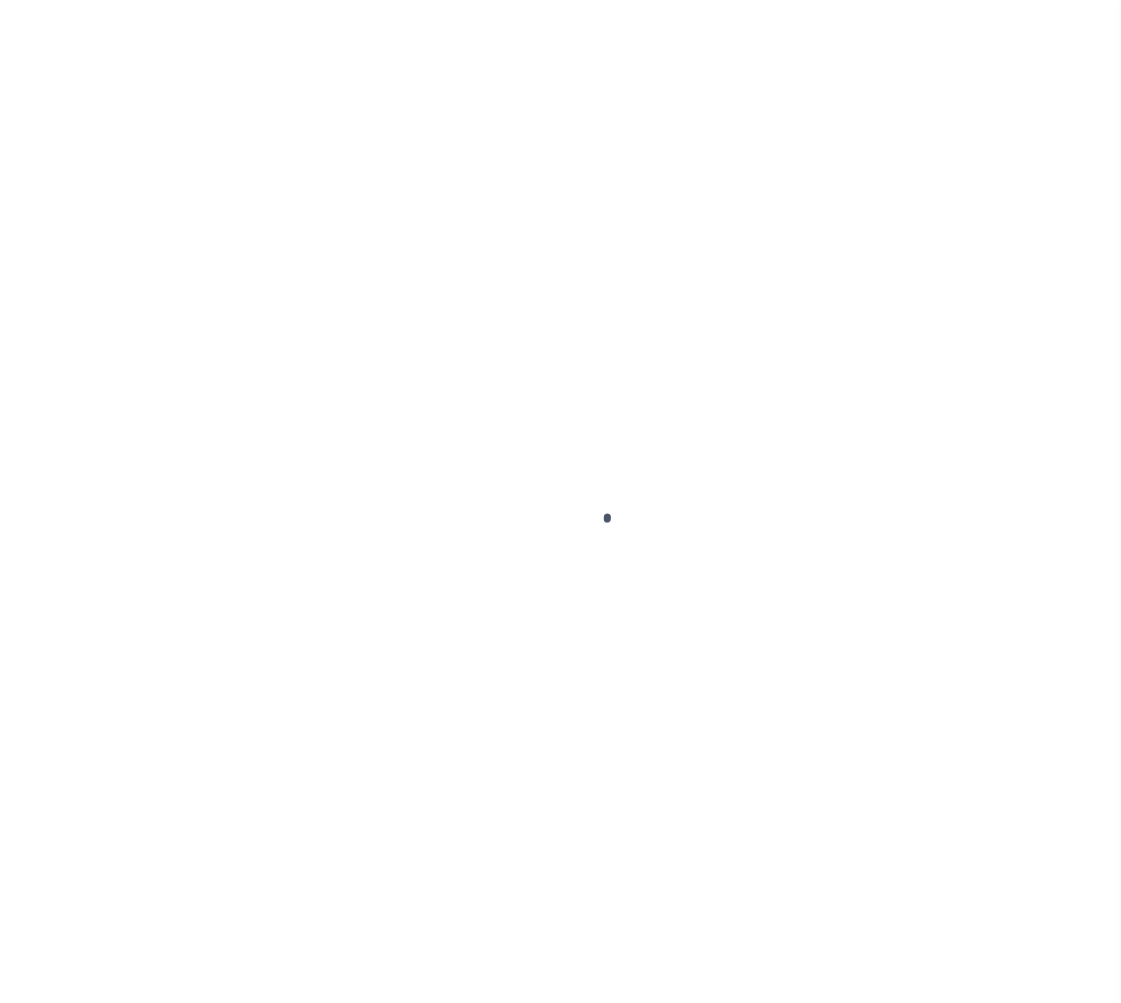
select select "10"
select select "Escrow"
type input "[STREET_ADDRESS]"
type input "1302"
type input "[GEOGRAPHIC_DATA] OR 97005-2483"
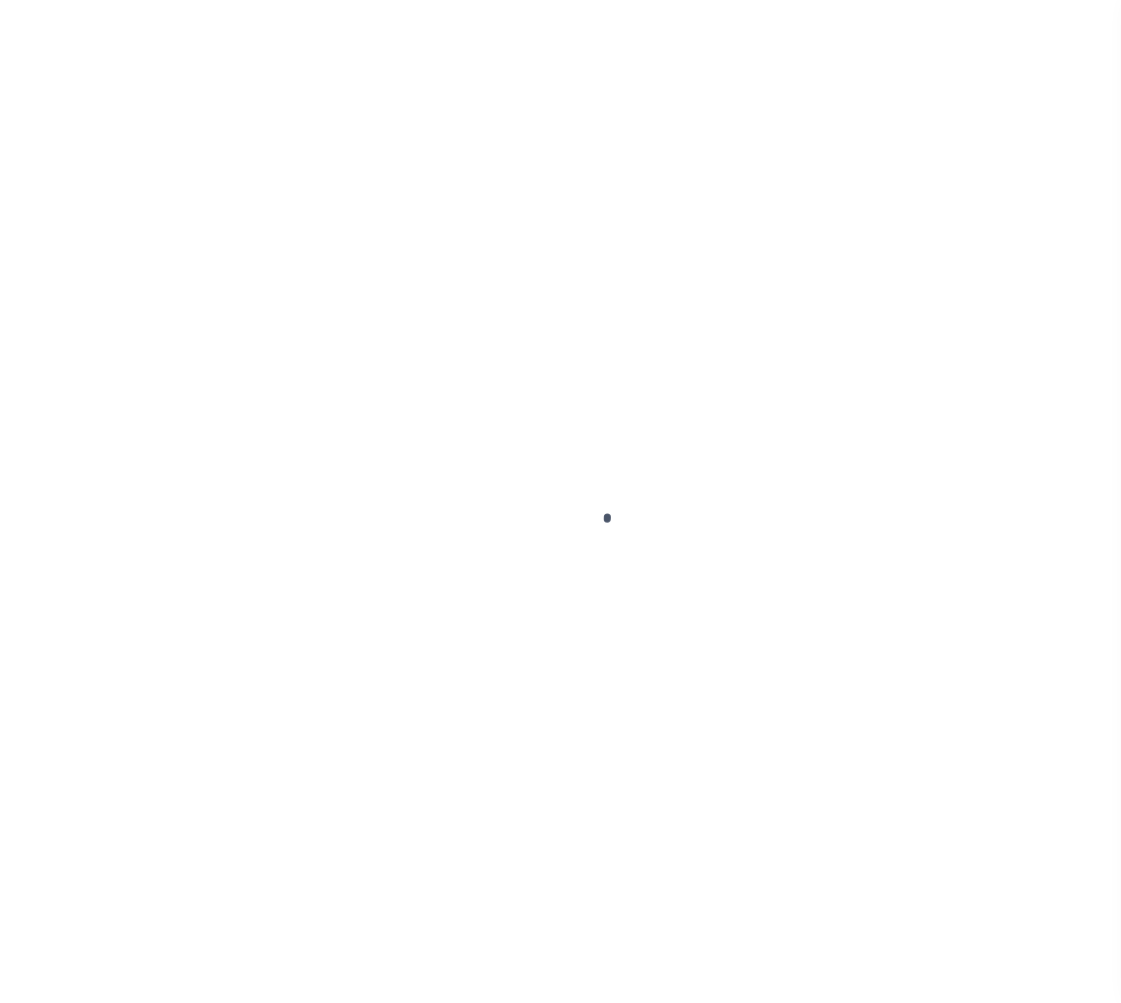
type input "5721"
type input "OR"
select select
select select "127537"
select select "25317"
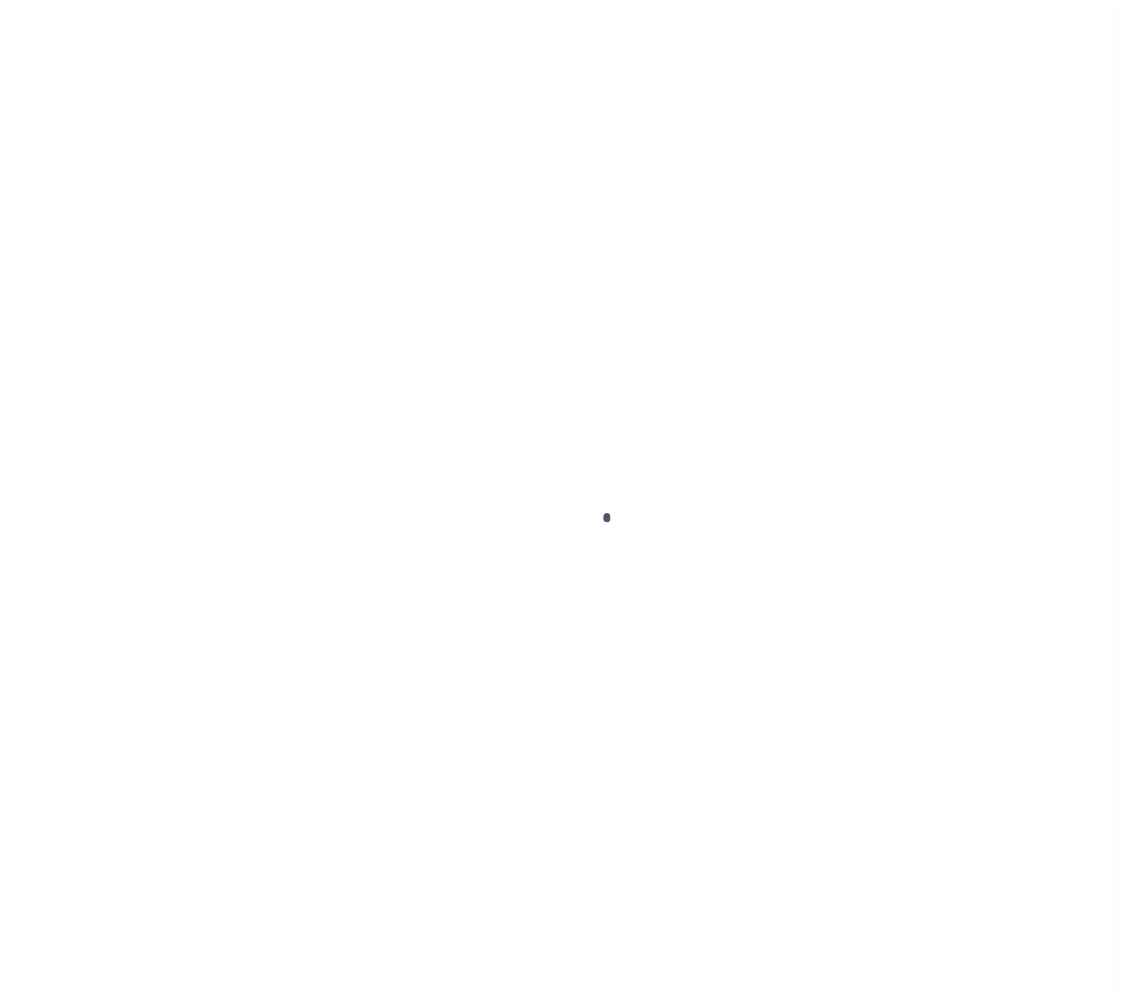
select select "3"
select select "False"
select select "10"
select select "Escrow"
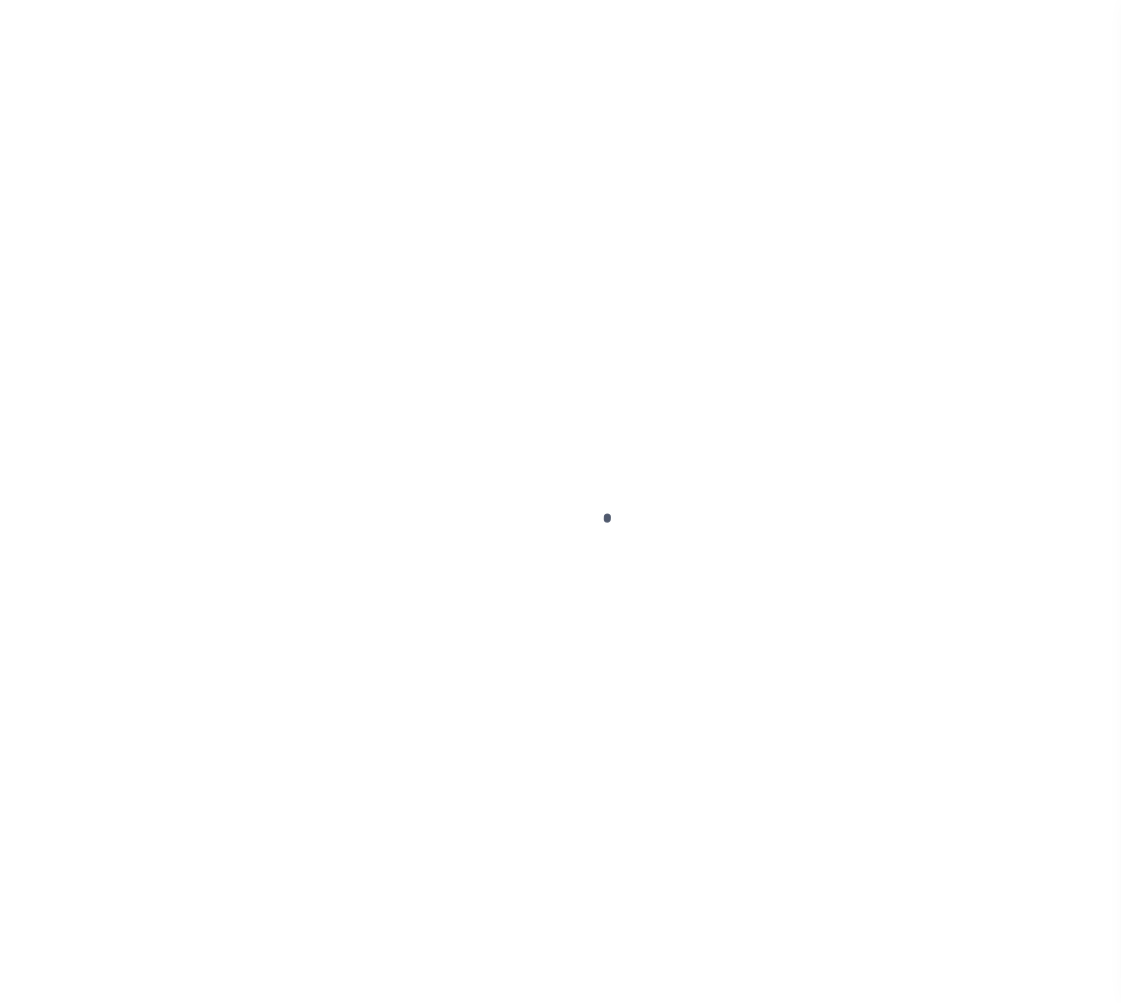
type input "[STREET_ADDRESS]"
type input "1302"
type input "[GEOGRAPHIC_DATA] OR 97005-2483"
type input "5721"
type input "OR"
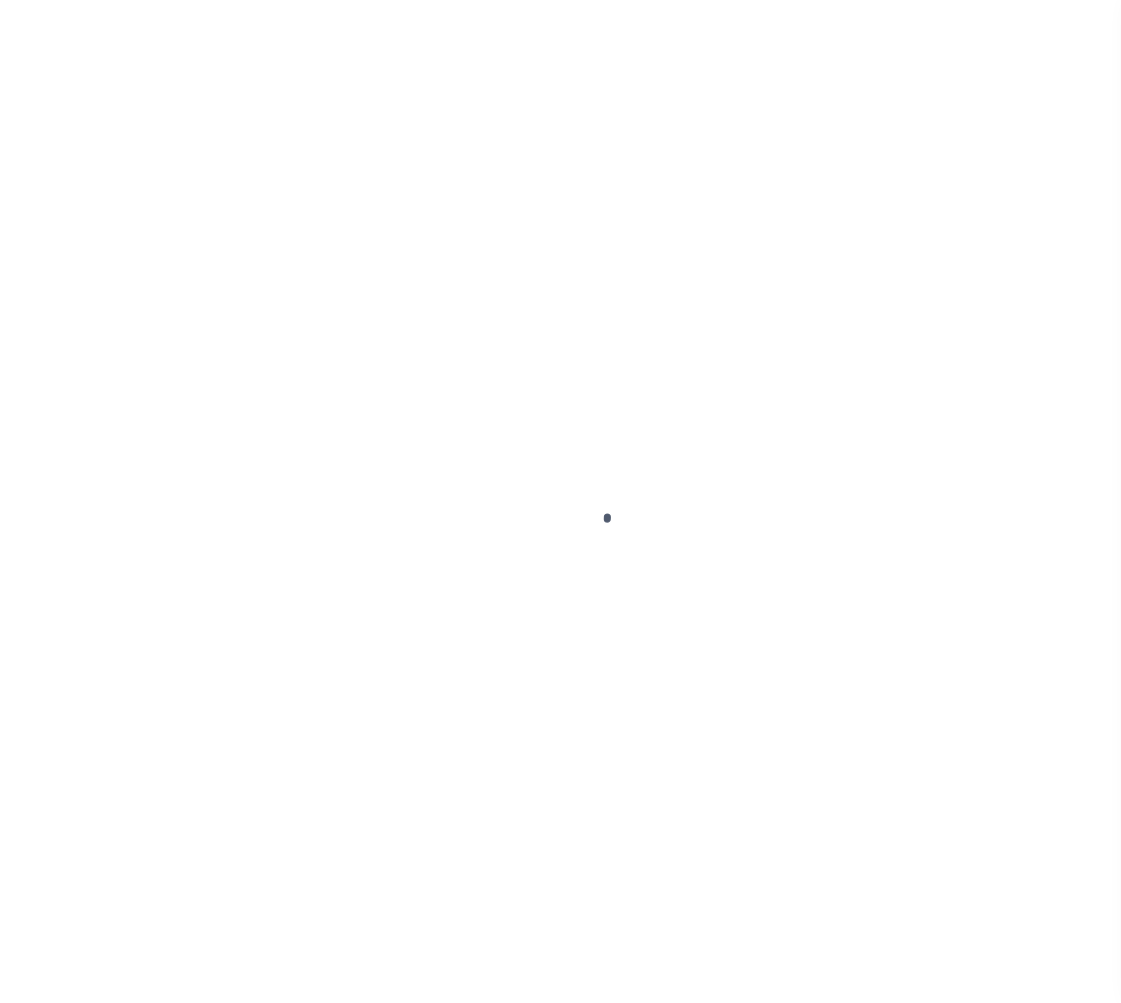
select select
select select "127537"
select select "25317"
select select "3"
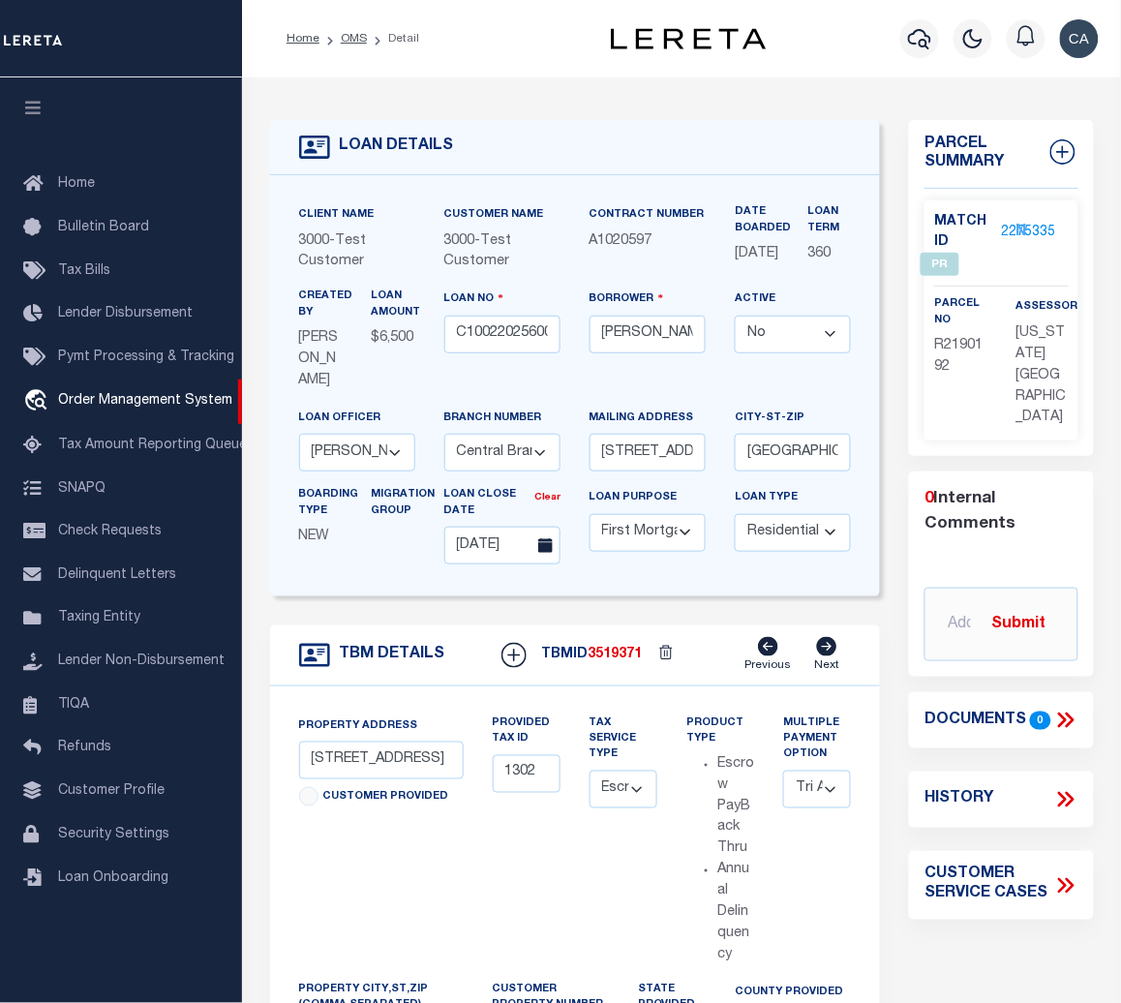
click at [622, 596] on div "Client Name 3000 - Test Customer Customer Name 3000 - Test Customer 360 Yes" at bounding box center [575, 385] width 611 height 421
drag, startPoint x: 660, startPoint y: 458, endPoint x: 1005, endPoint y: 446, distance: 344.9
click at [1005, 446] on div "LOAN DETAILS Client Name 3000 - Test Customer 3000 - 360" at bounding box center [682, 773] width 853 height 1352
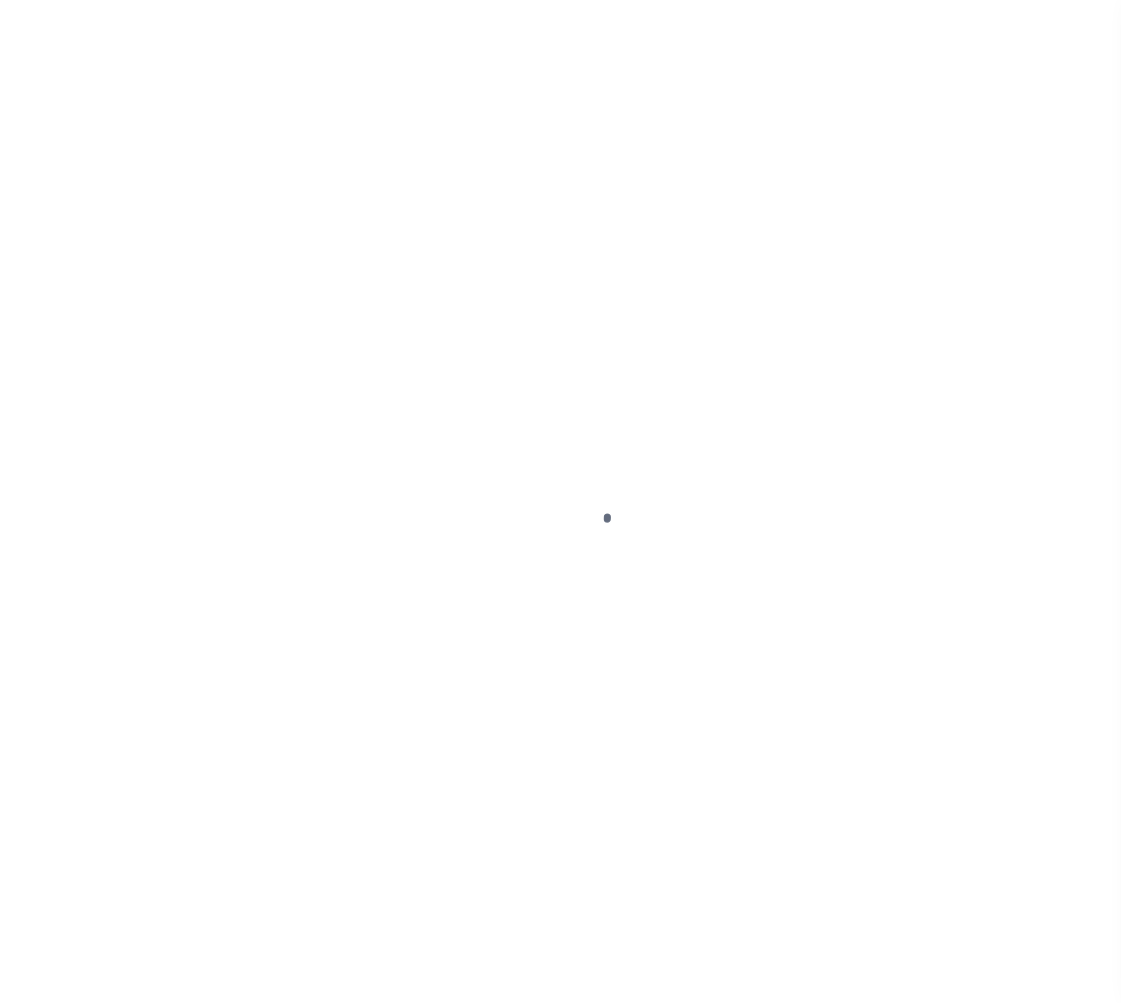
select select "False"
select select "10"
select select "Escrow"
type input "[STREET_ADDRESS]"
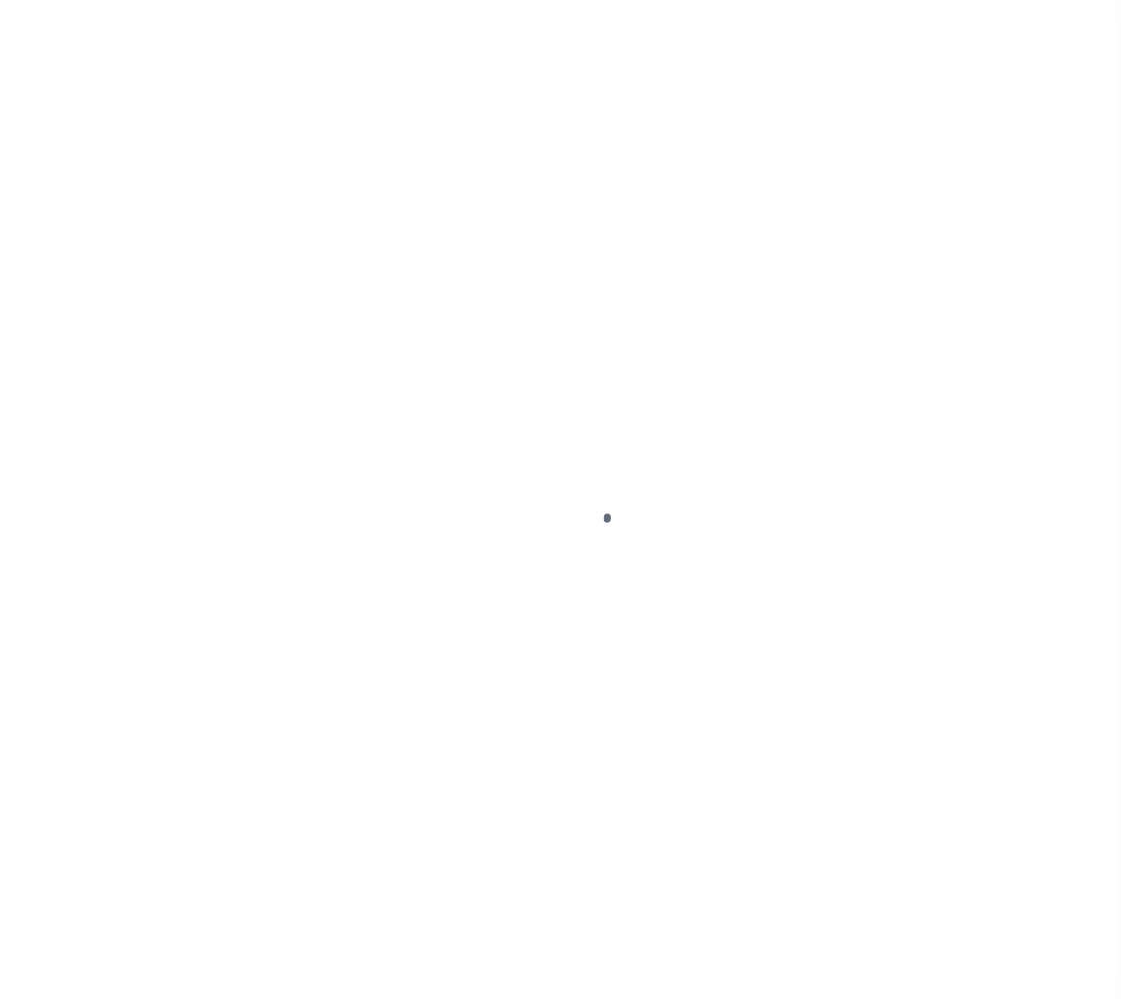
type input "1302"
type input "[GEOGRAPHIC_DATA] OR 97005-2483"
type input "5721"
type input "OR"
select select
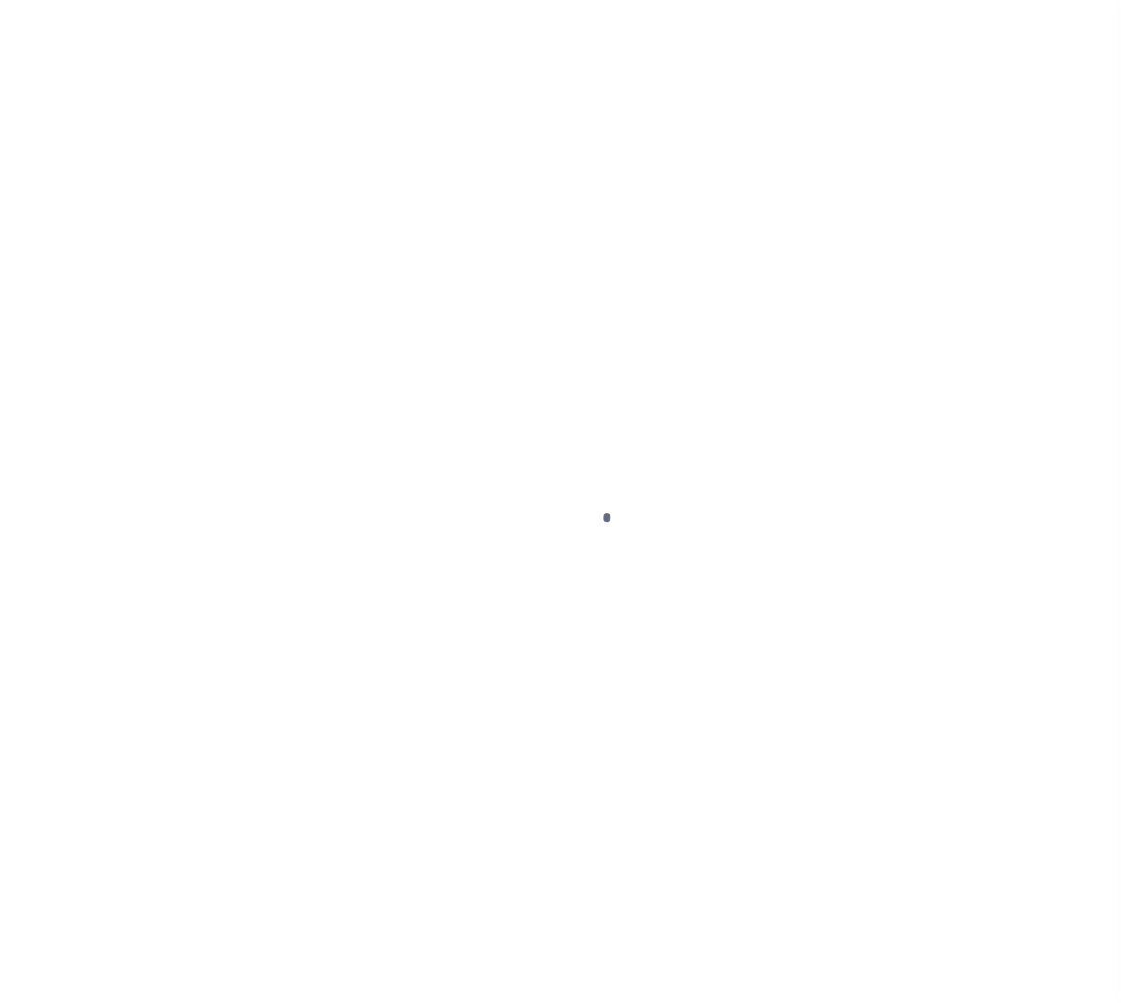
select select "127537"
select select "25317"
select select "3"
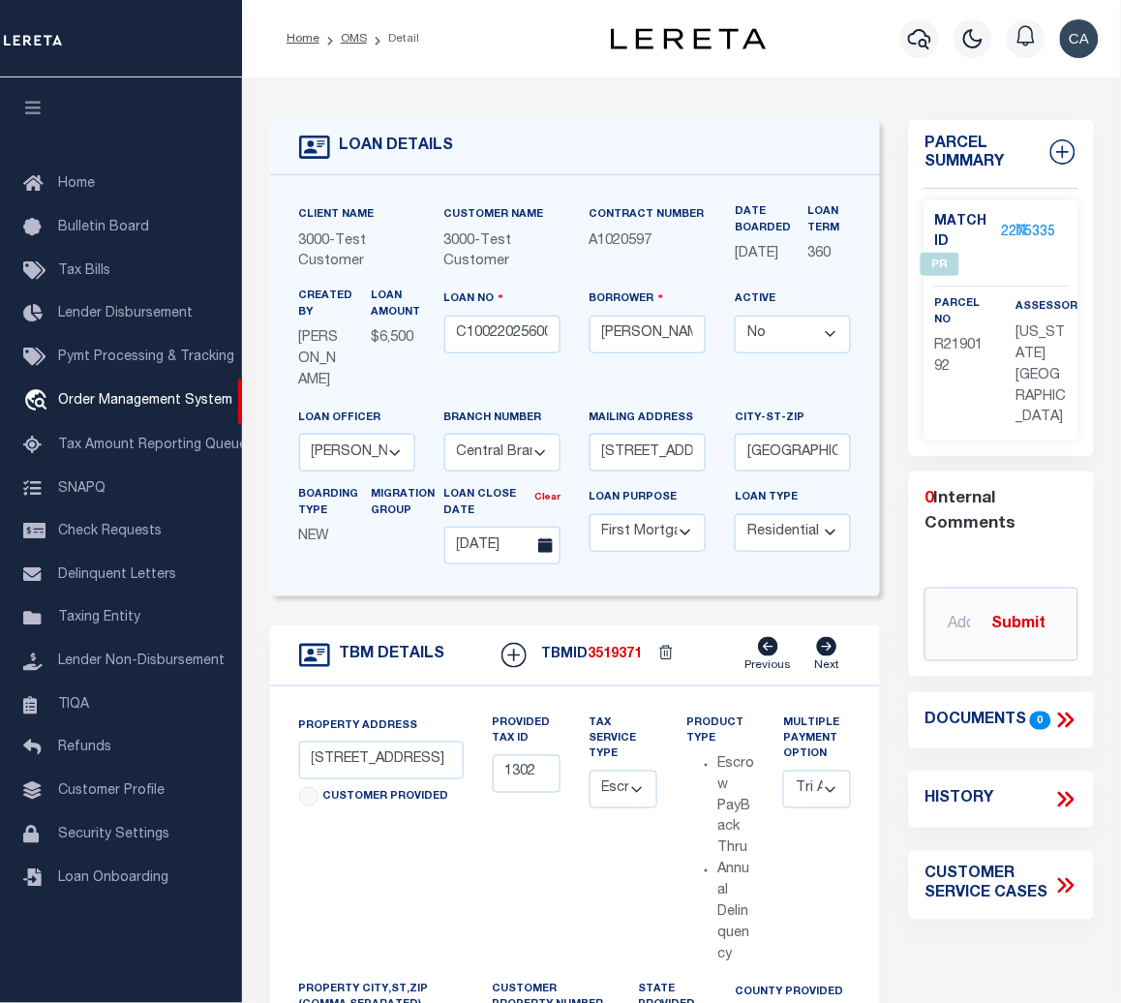
click at [525, 382] on div "Loan No C100220256007300" at bounding box center [502, 348] width 145 height 119
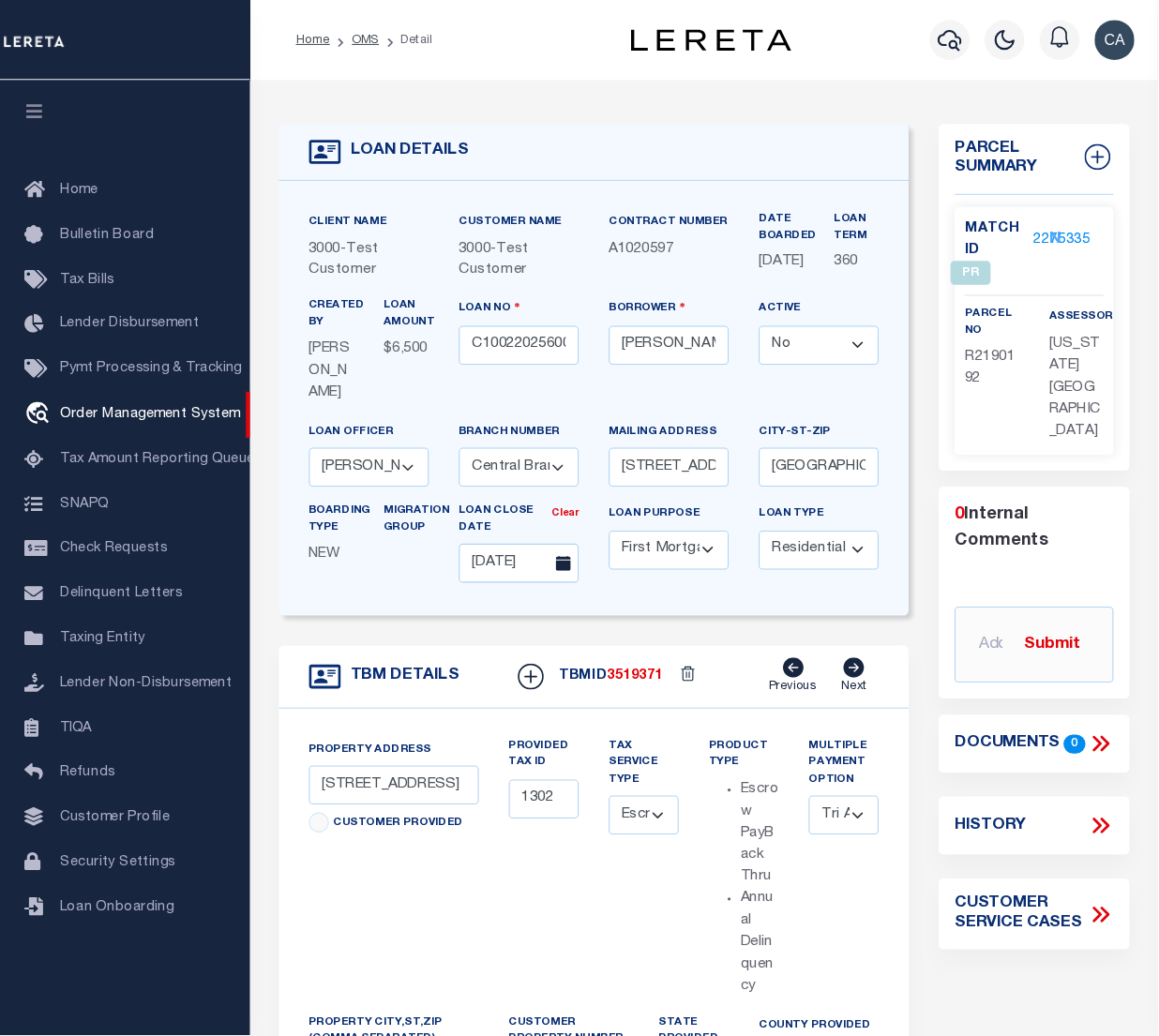
scroll to position [0, 102]
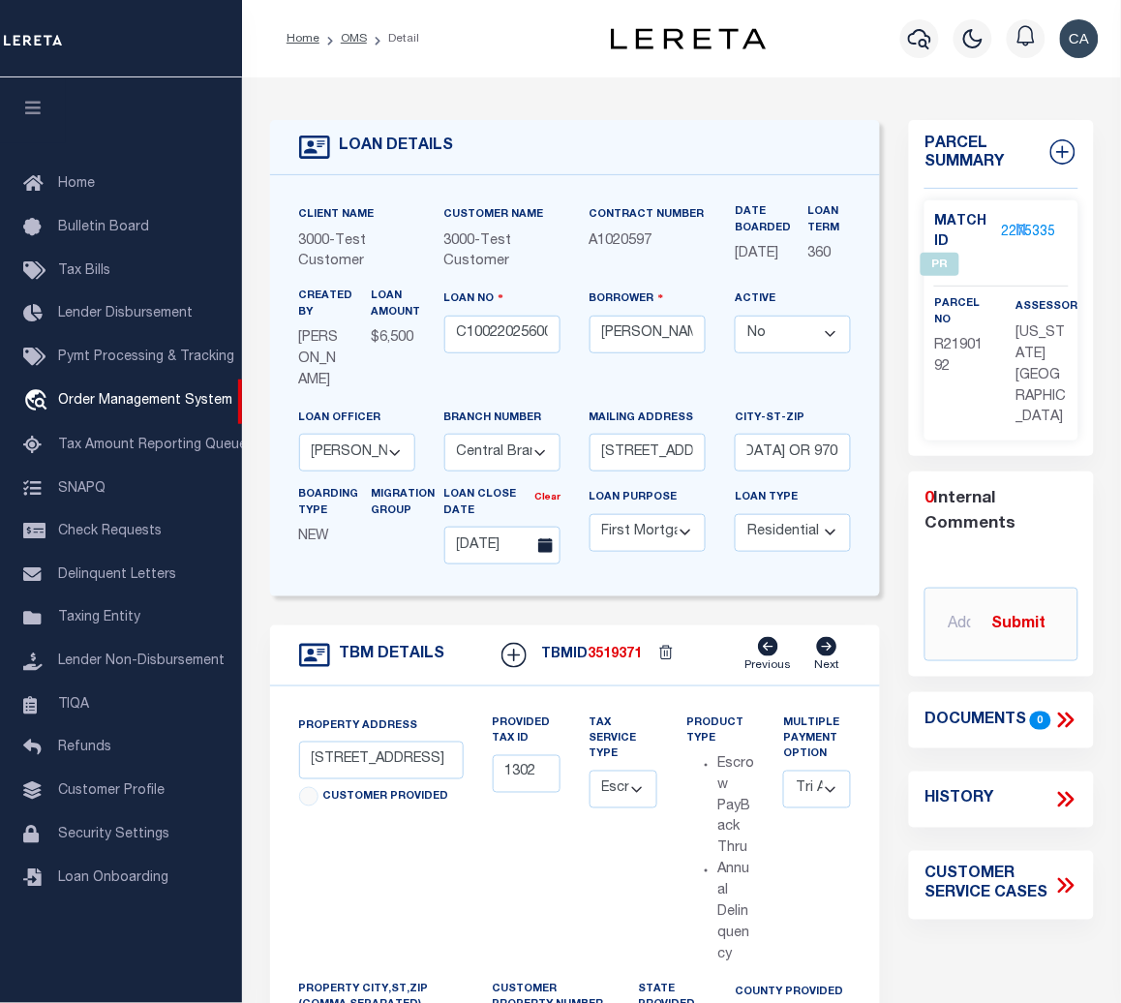
click at [451, 623] on form "LOAN DETAILS Client Name 3000 - Test Customer" at bounding box center [575, 784] width 611 height 1328
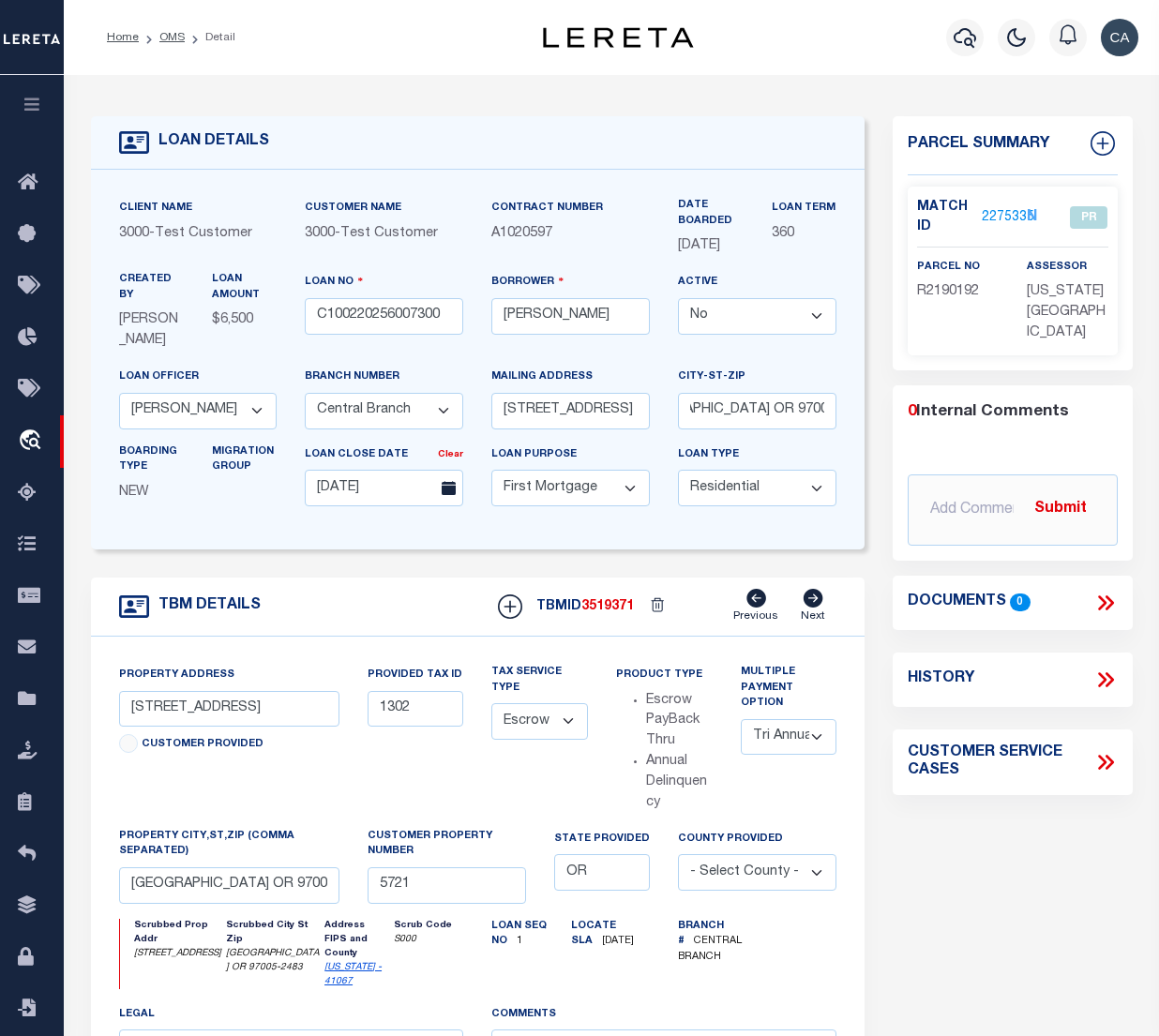
scroll to position [0, 56]
click at [510, 598] on form "LOAN DETAILS Client Name 3000 - Test Customer" at bounding box center [478, 697] width 775 height 1163
click at [396, 583] on form "LOAN DETAILS Client Name 3000 - Test Customer" at bounding box center [478, 697] width 775 height 1163
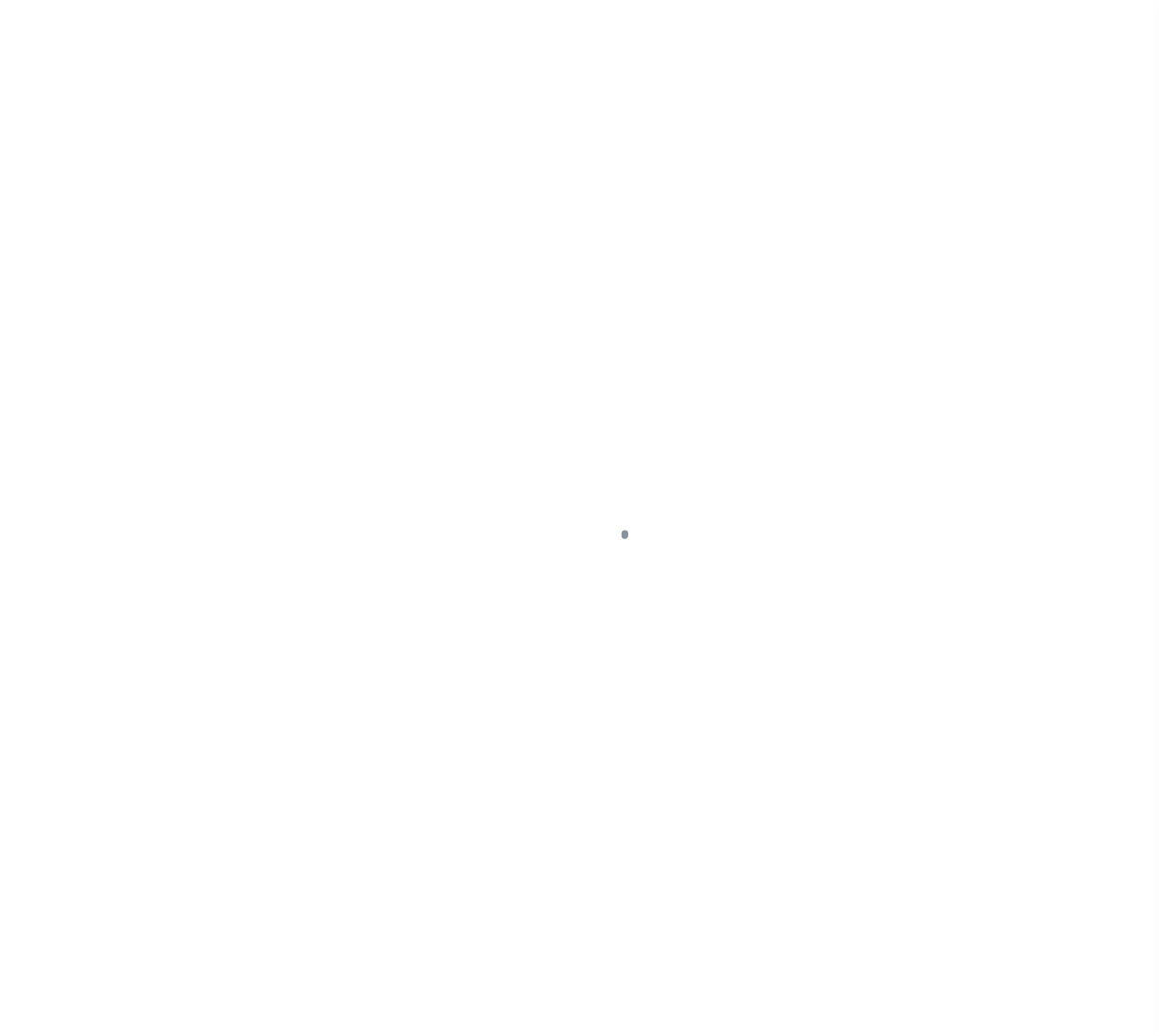
select select "False"
select select "10"
select select "NonEscrow"
type input "[STREET_ADDRESS]"
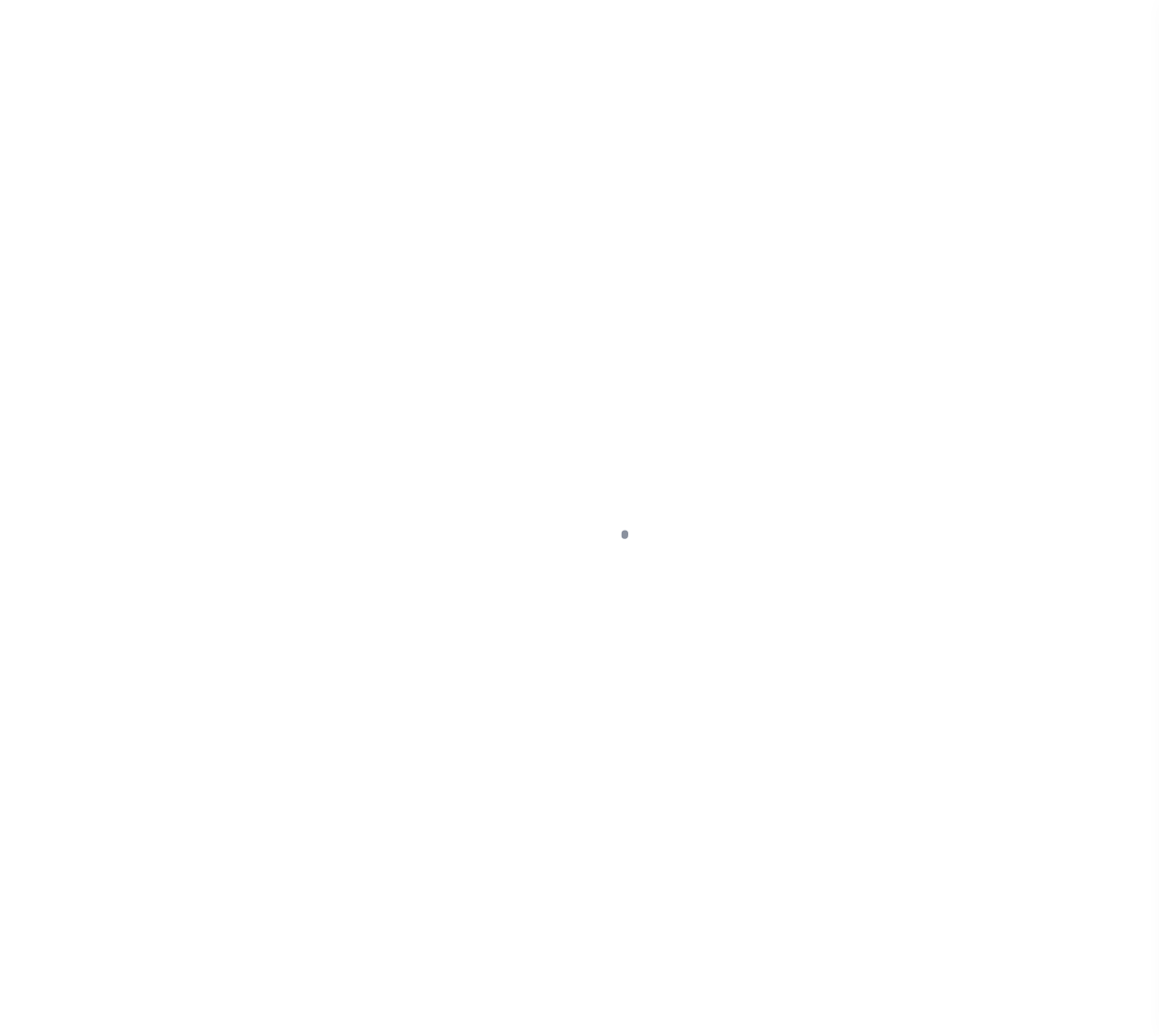
type input "1302"
select select
type input "[GEOGRAPHIC_DATA] OR 97005-2483"
type input "5721"
select select
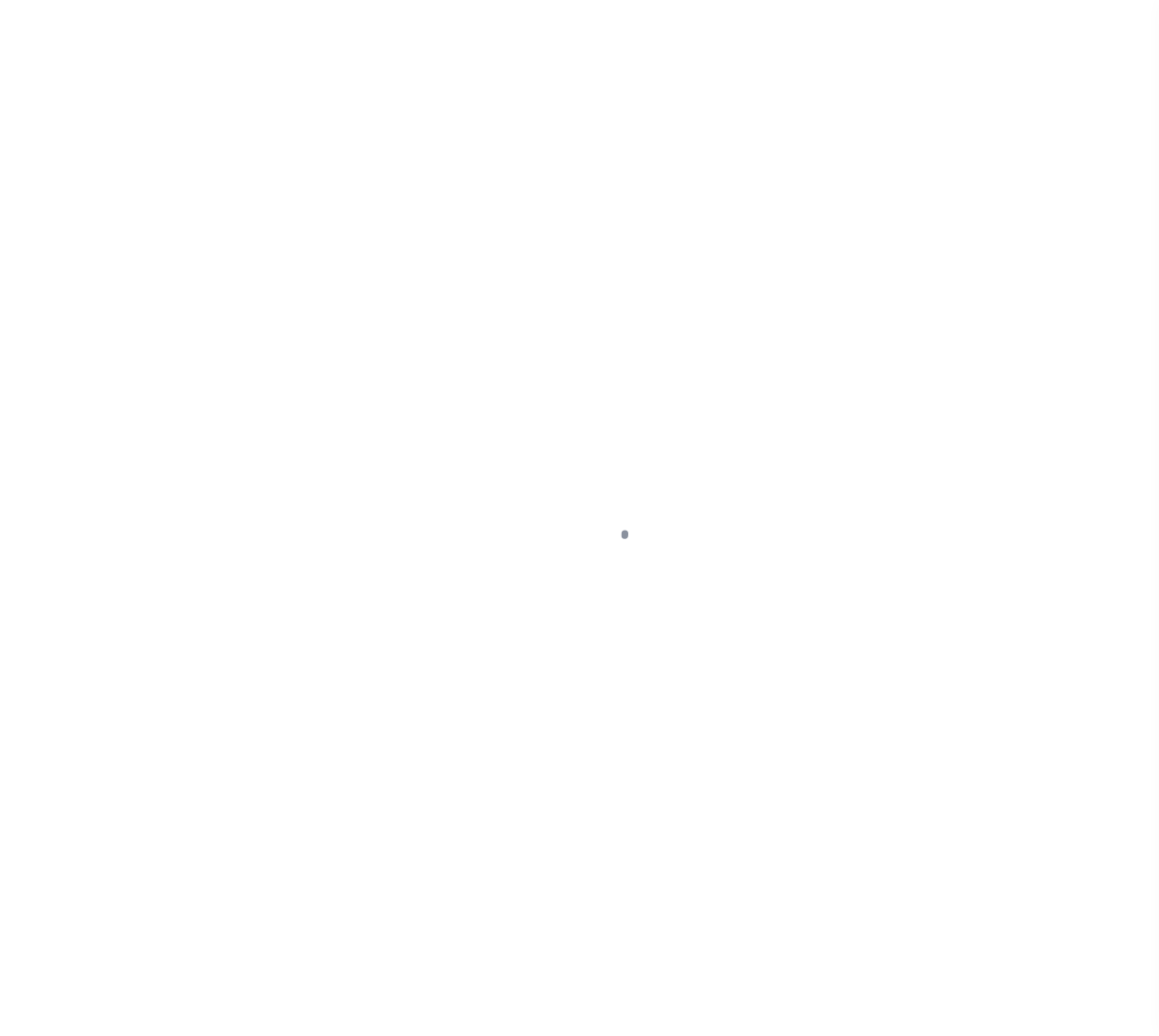
select select "127537"
select select "25317"
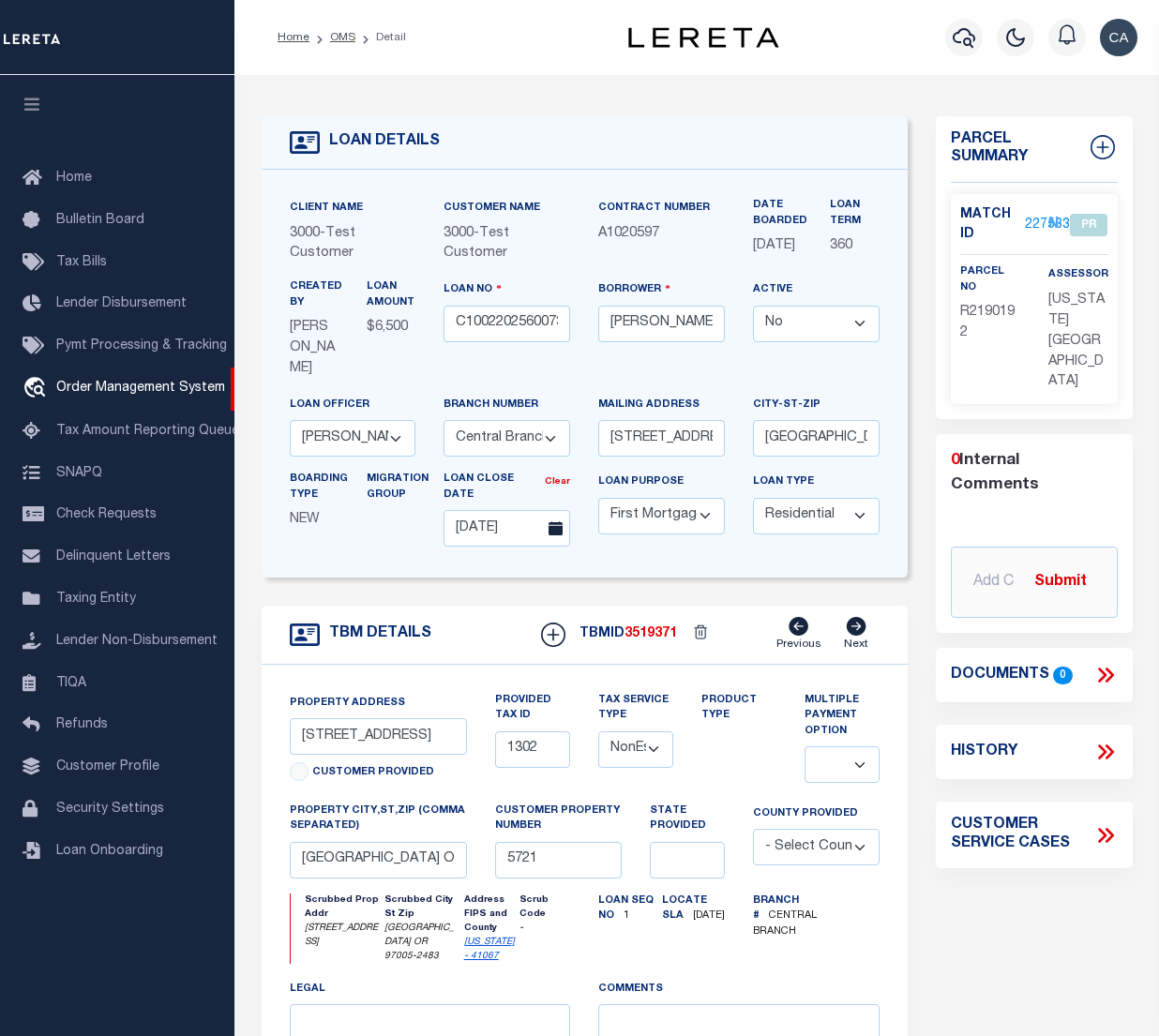
scroll to position [250, 0]
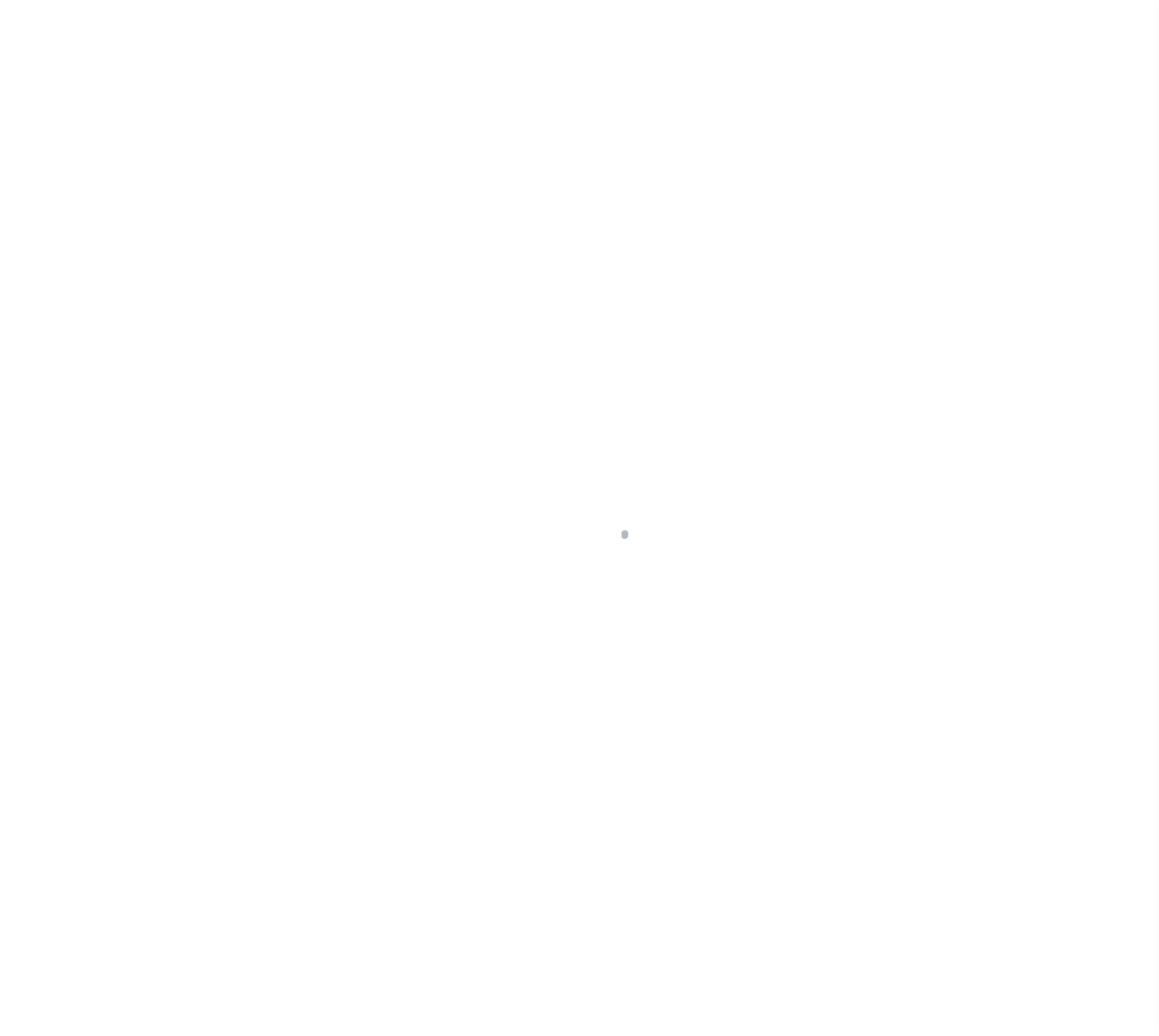
select select "False"
select select "127537"
select select "25317"
select select "10"
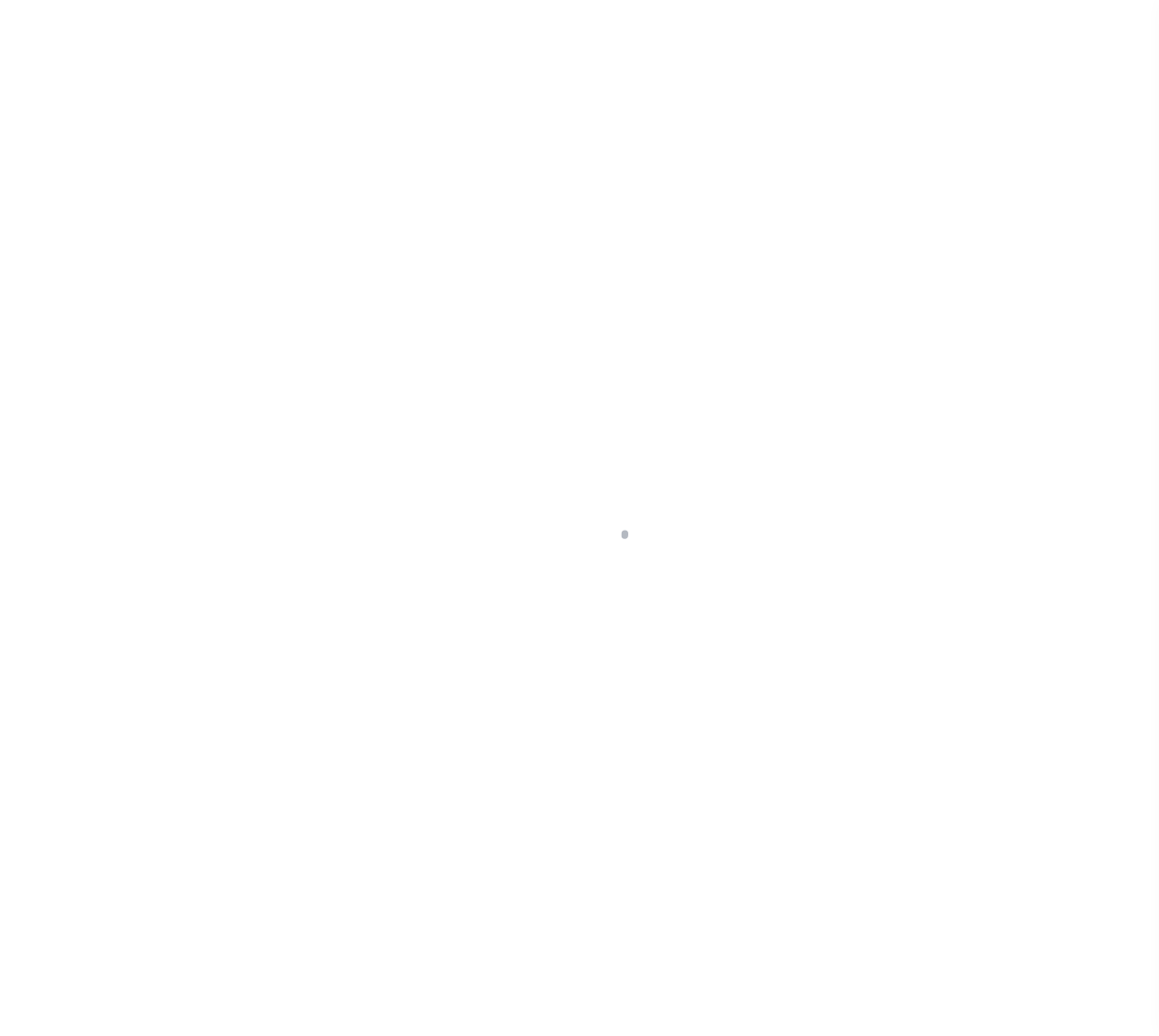
select select "Escrow"
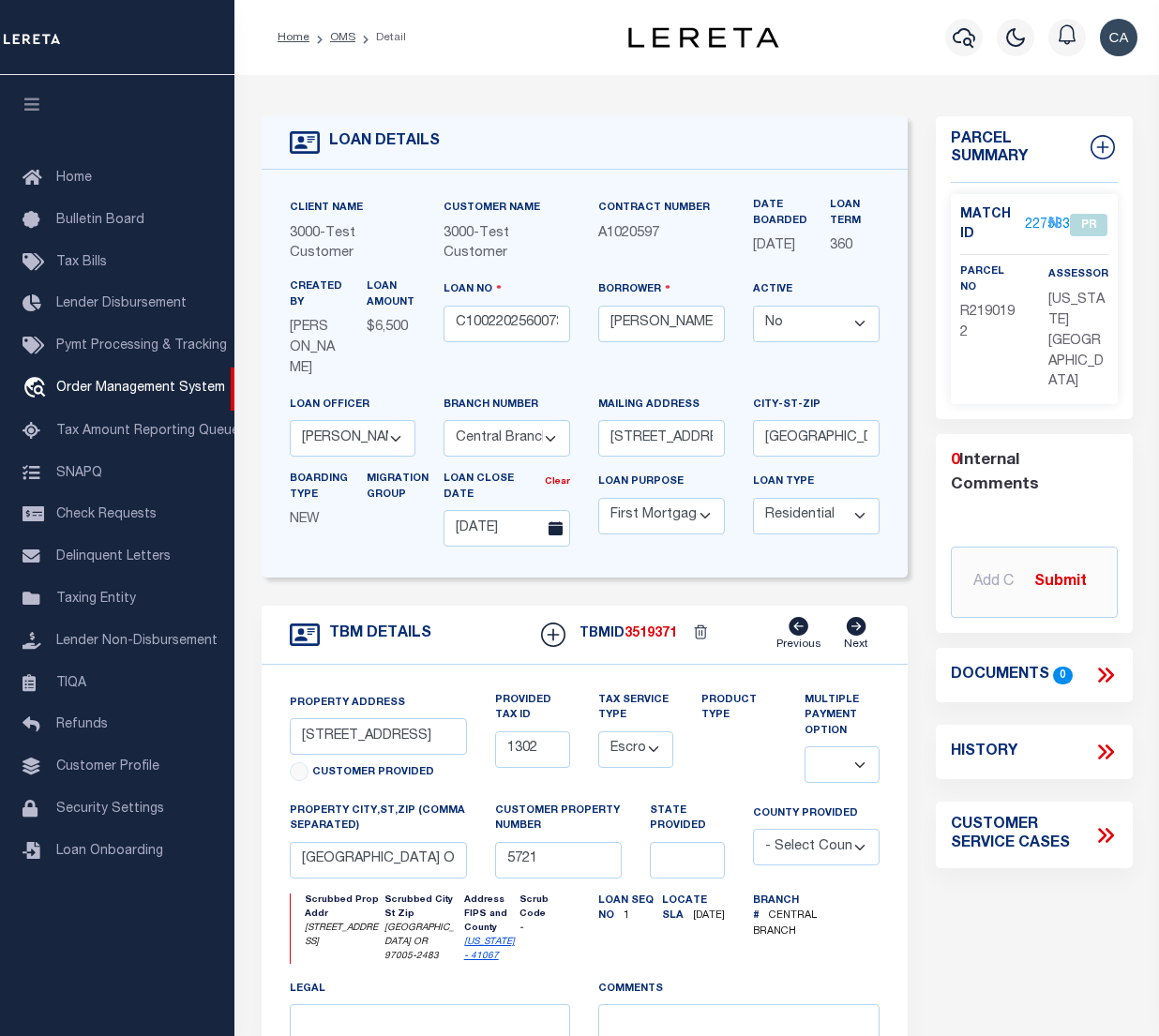
scroll to position [125, 0]
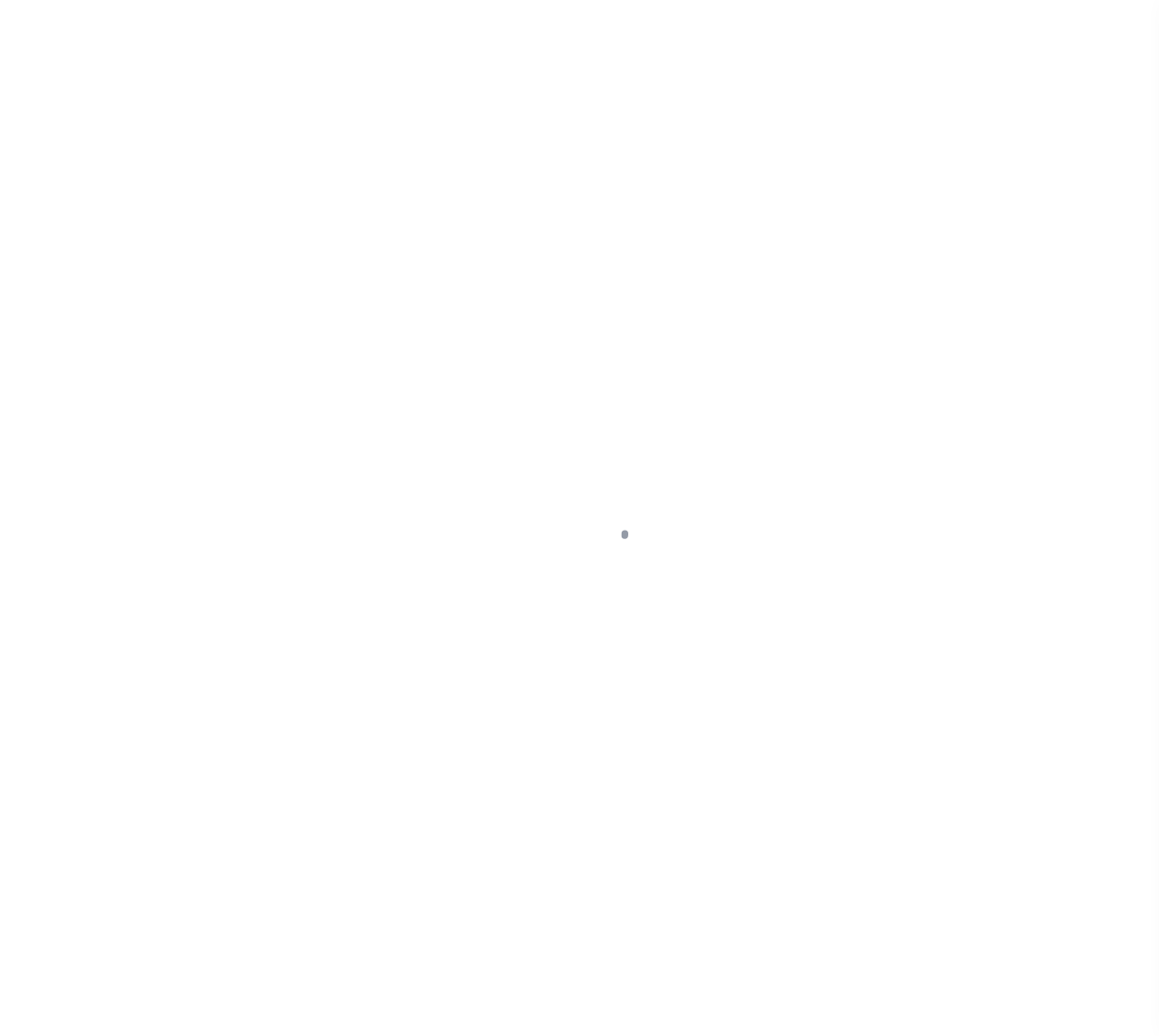
select select "False"
select select "127537"
select select "25317"
select select "10"
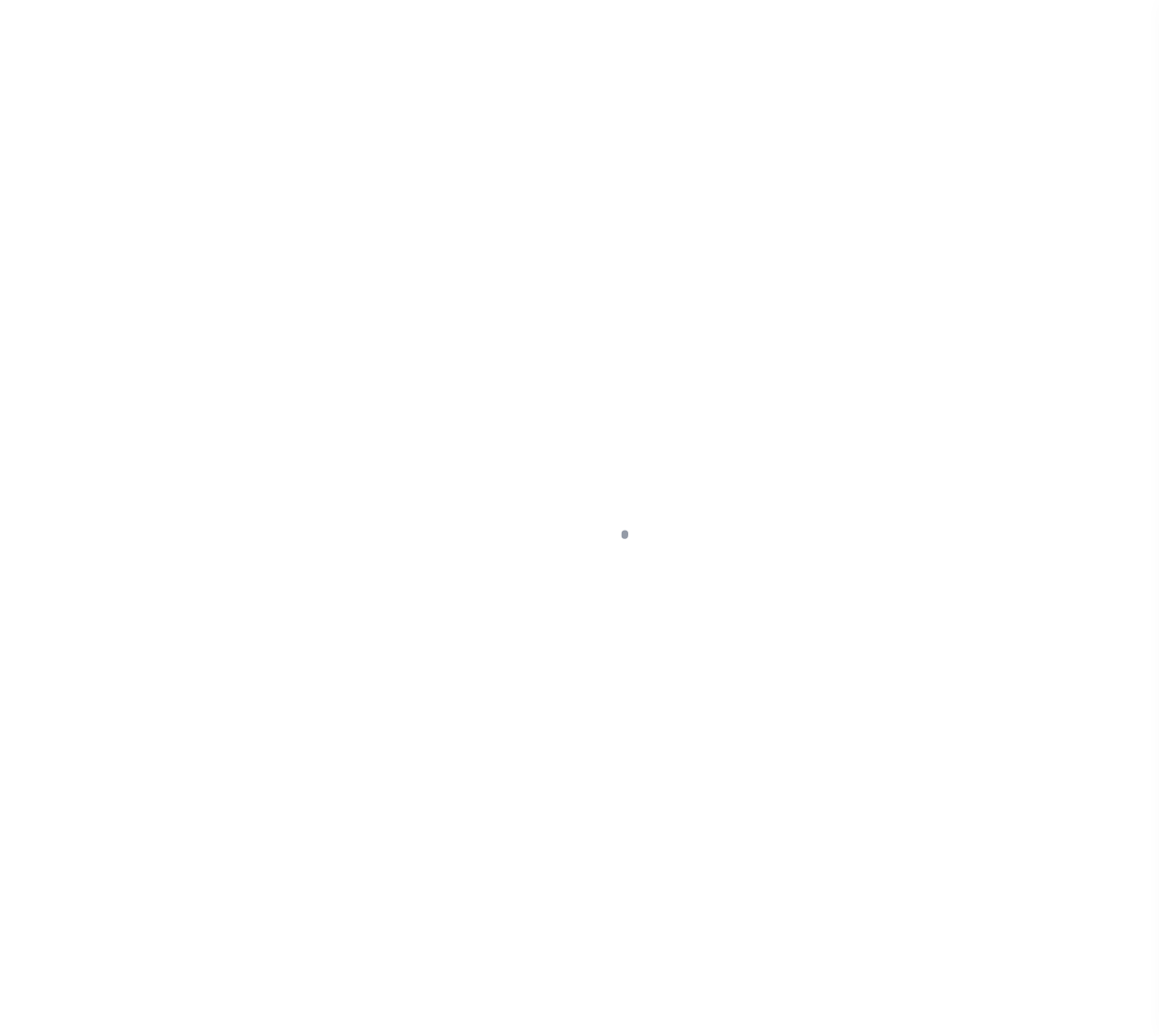
select select "Escrow"
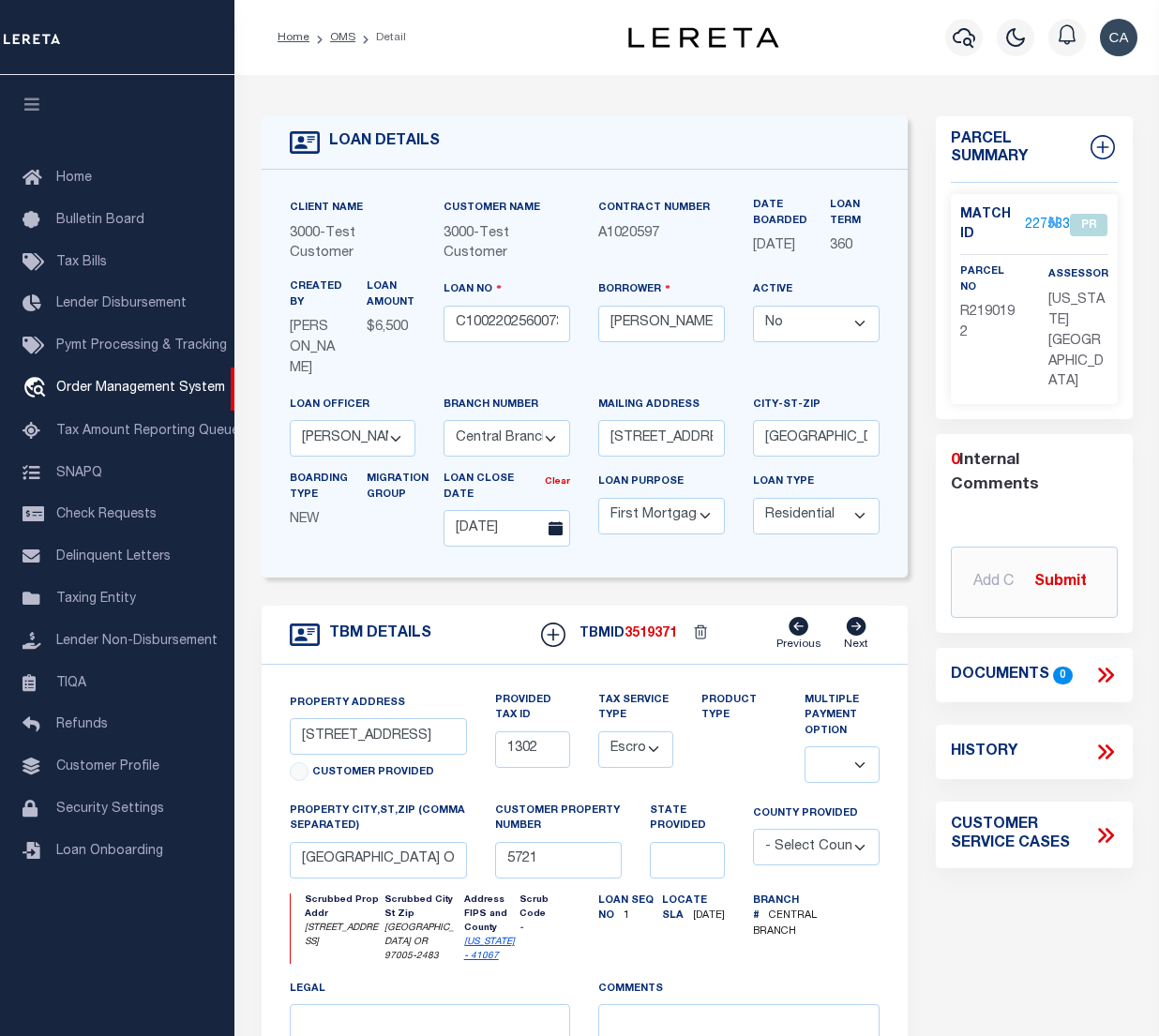
click at [840, 782] on select at bounding box center [841, 765] width 75 height 37
click at [847, 782] on select at bounding box center [841, 765] width 75 height 37
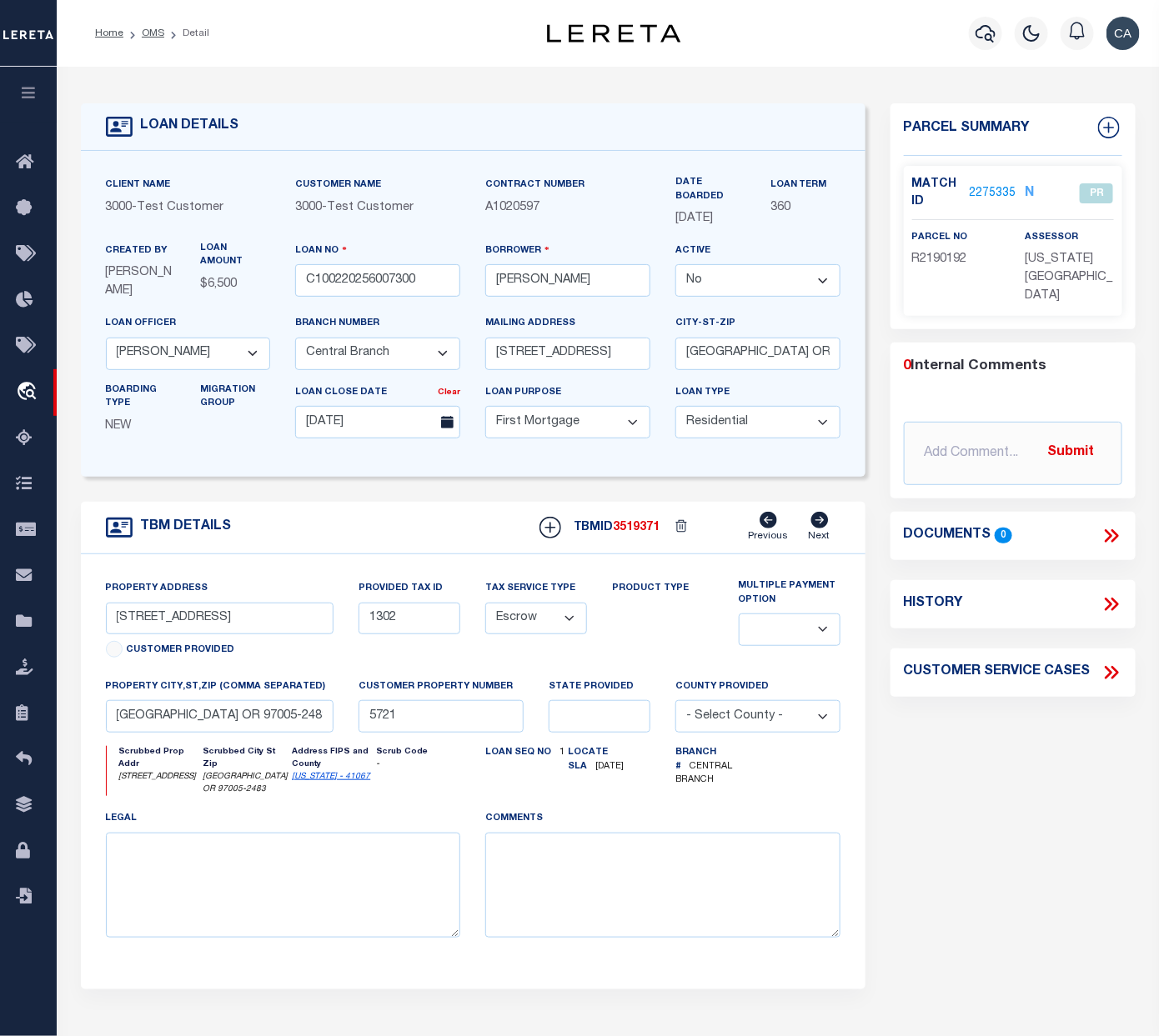
click at [971, 763] on div "Parcel Summary Match ID 2275335 N parcel no R2190192 assessor 0" at bounding box center [1013, 579] width 270 height 952
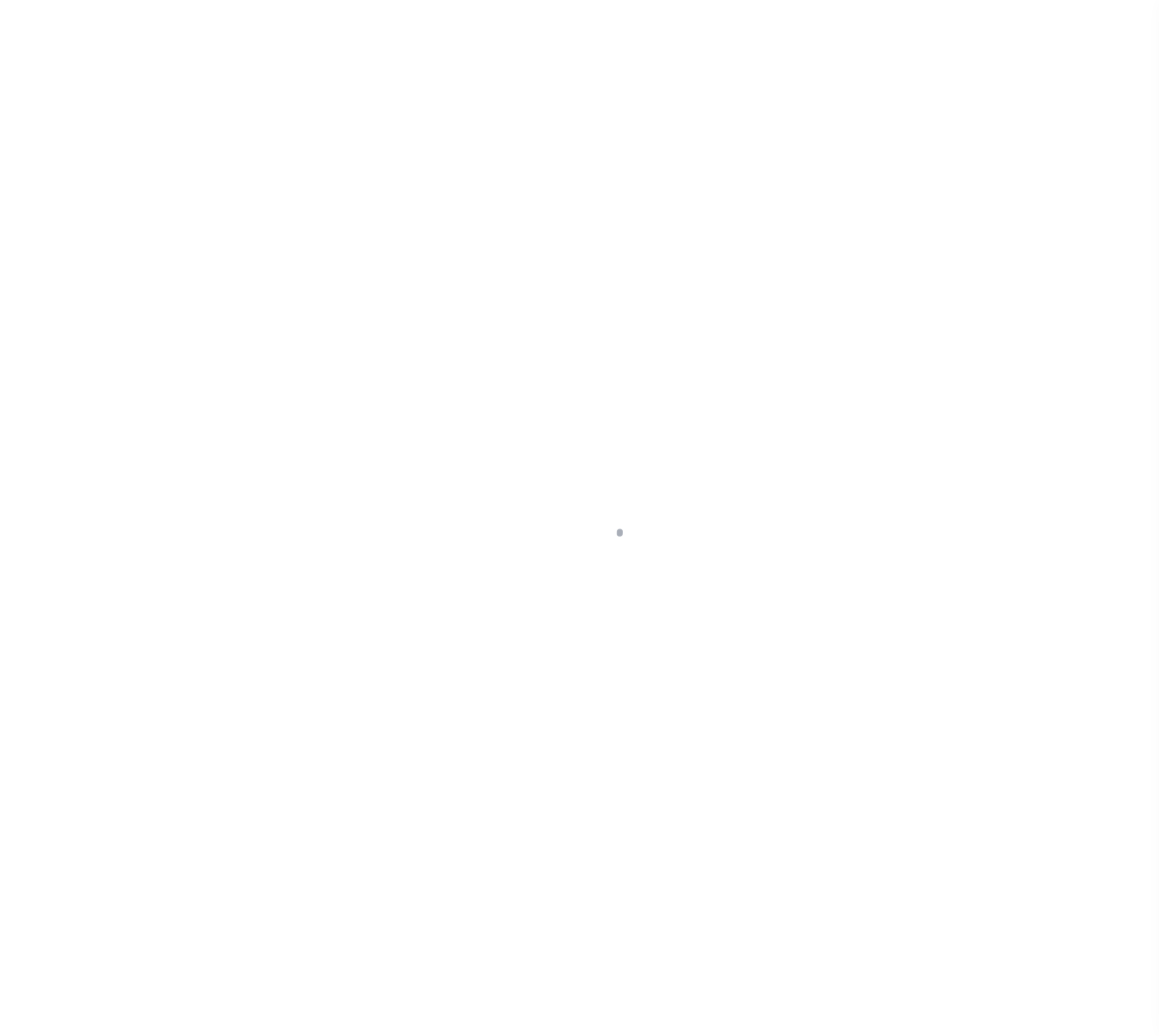
select select "127537"
select select "25317"
select select "10"
select select "Escrow"
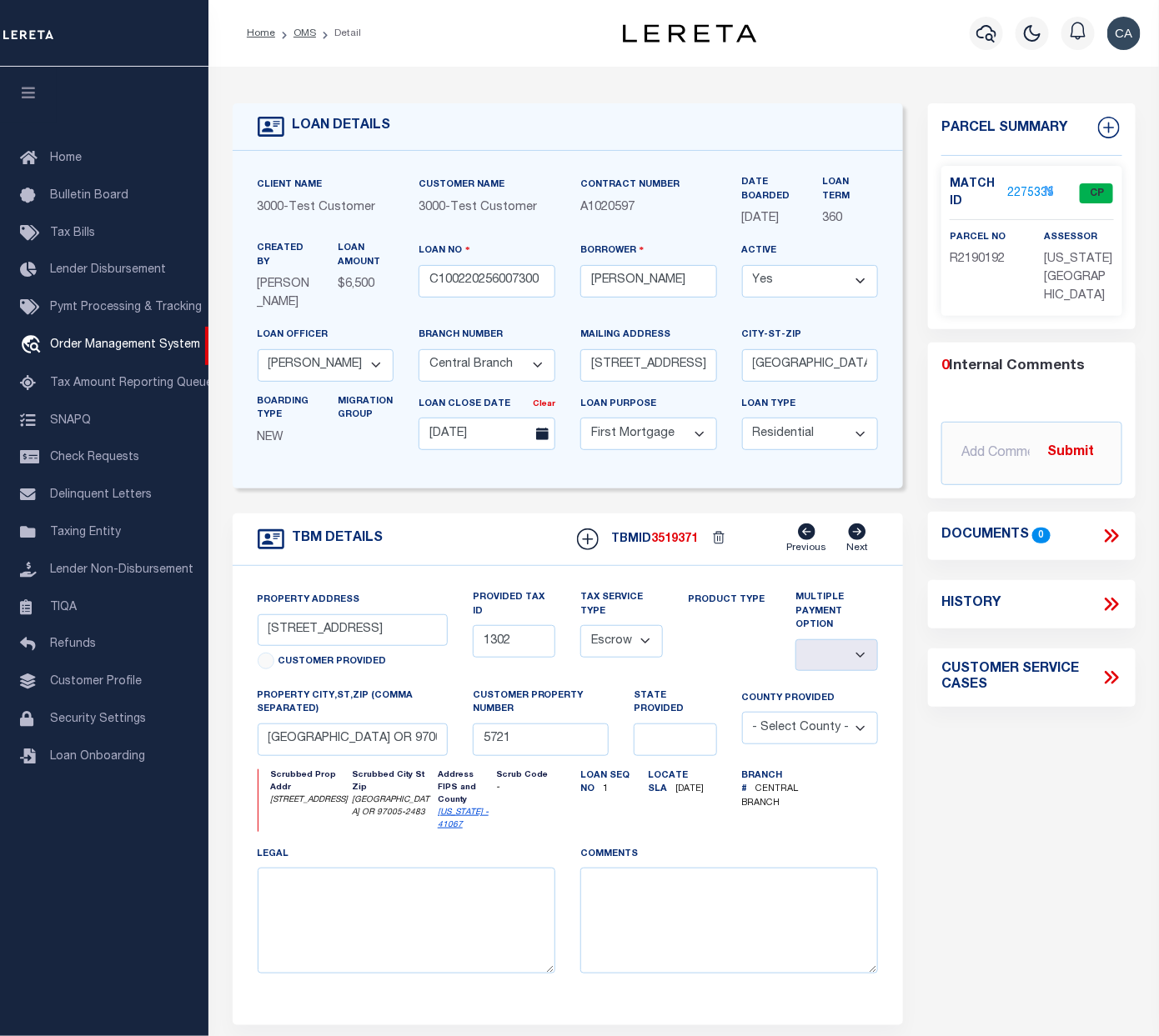
click at [931, 814] on div "Parcel Summary Match ID 2275335 N parcel no R2190192 assessor 0" at bounding box center [1031, 597] width 232 height 987
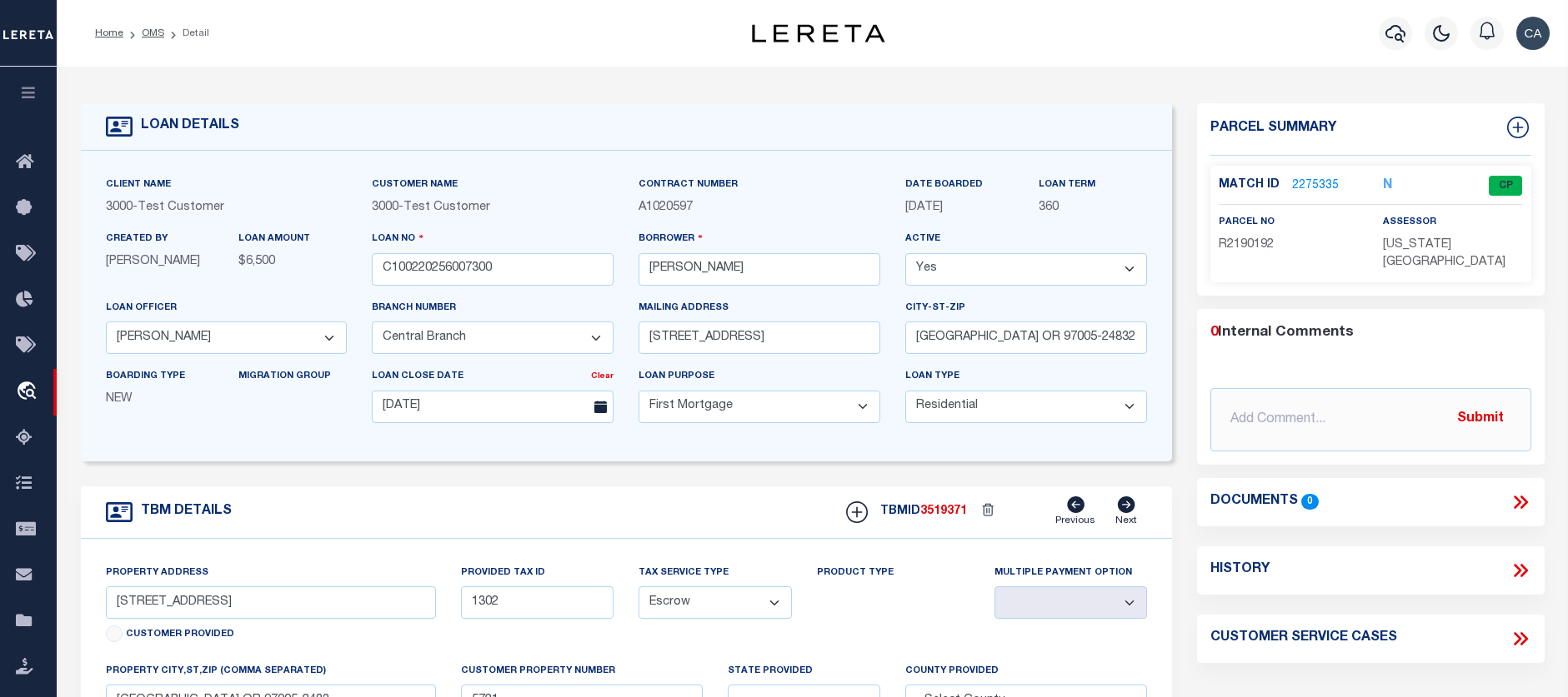
click at [709, 657] on div "Tax Service Type - Select Tax Service Type - Escrow NonEscrow" at bounding box center [715, 613] width 177 height 98
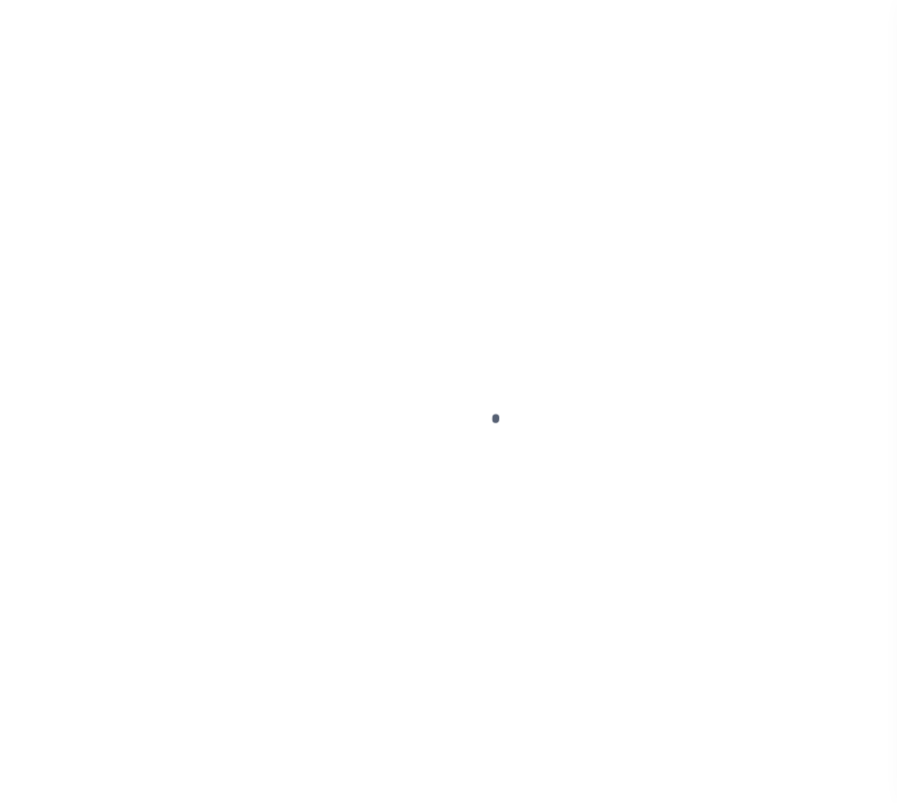
select select "10"
select select "Escrow"
type input "[STREET_ADDRESS]"
type input "1302"
select select
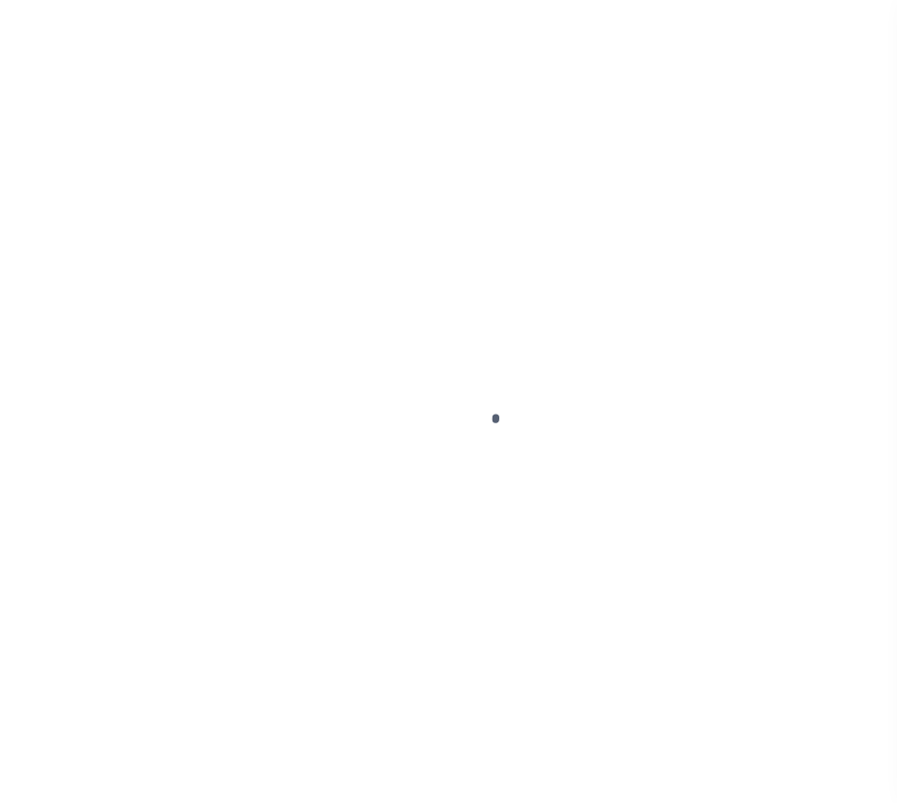
type input "[GEOGRAPHIC_DATA] OR 97005-2483"
type input "5721"
select select
select select "127537"
select select "25317"
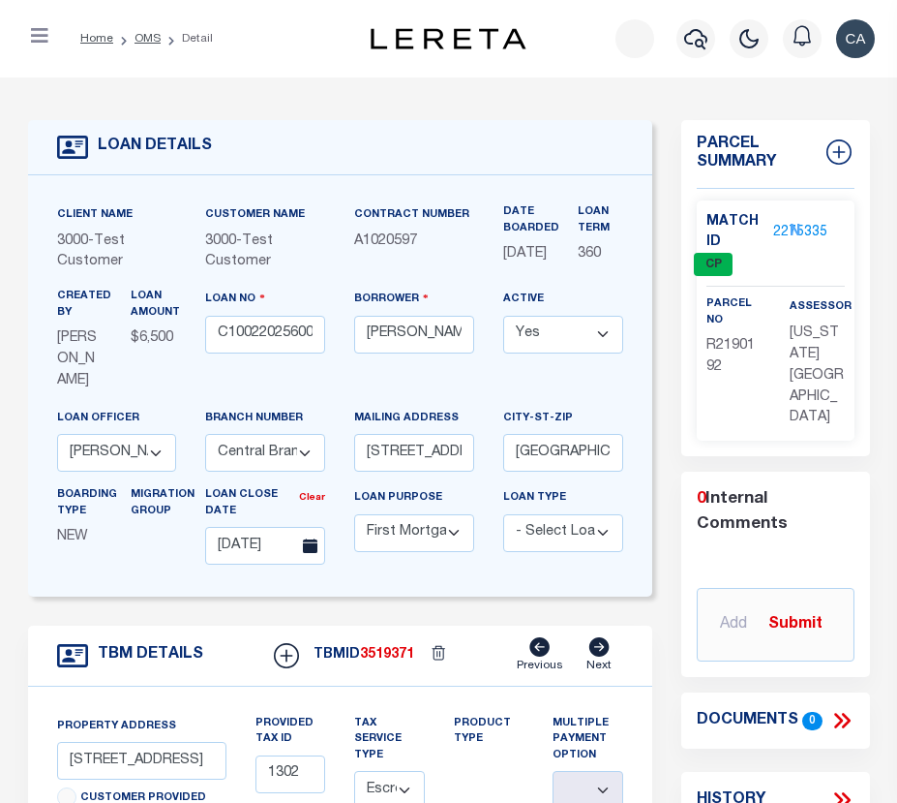
click at [312, 371] on div "Loan No C100220256007300" at bounding box center [265, 348] width 149 height 119
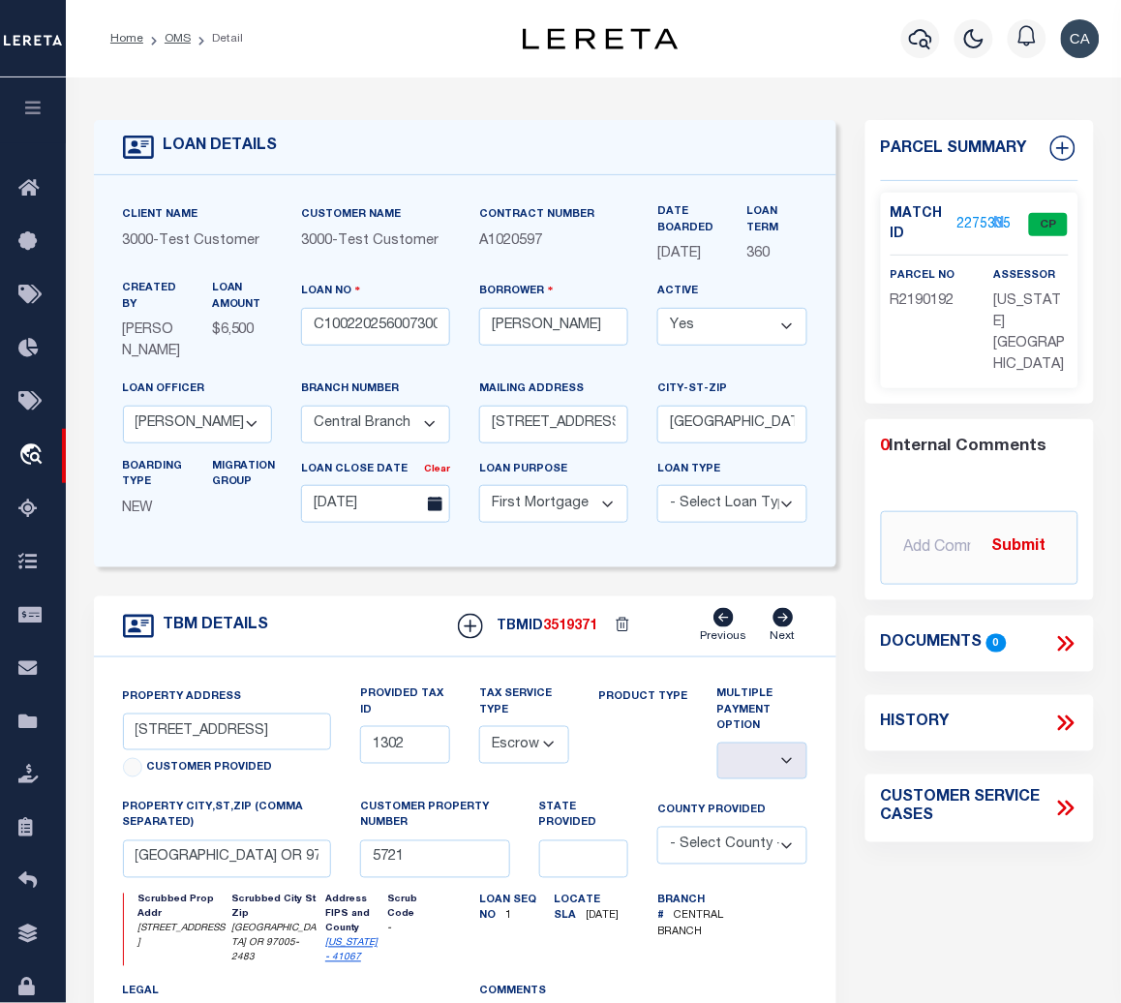
click at [27, 121] on button "button" at bounding box center [33, 110] width 66 height 66
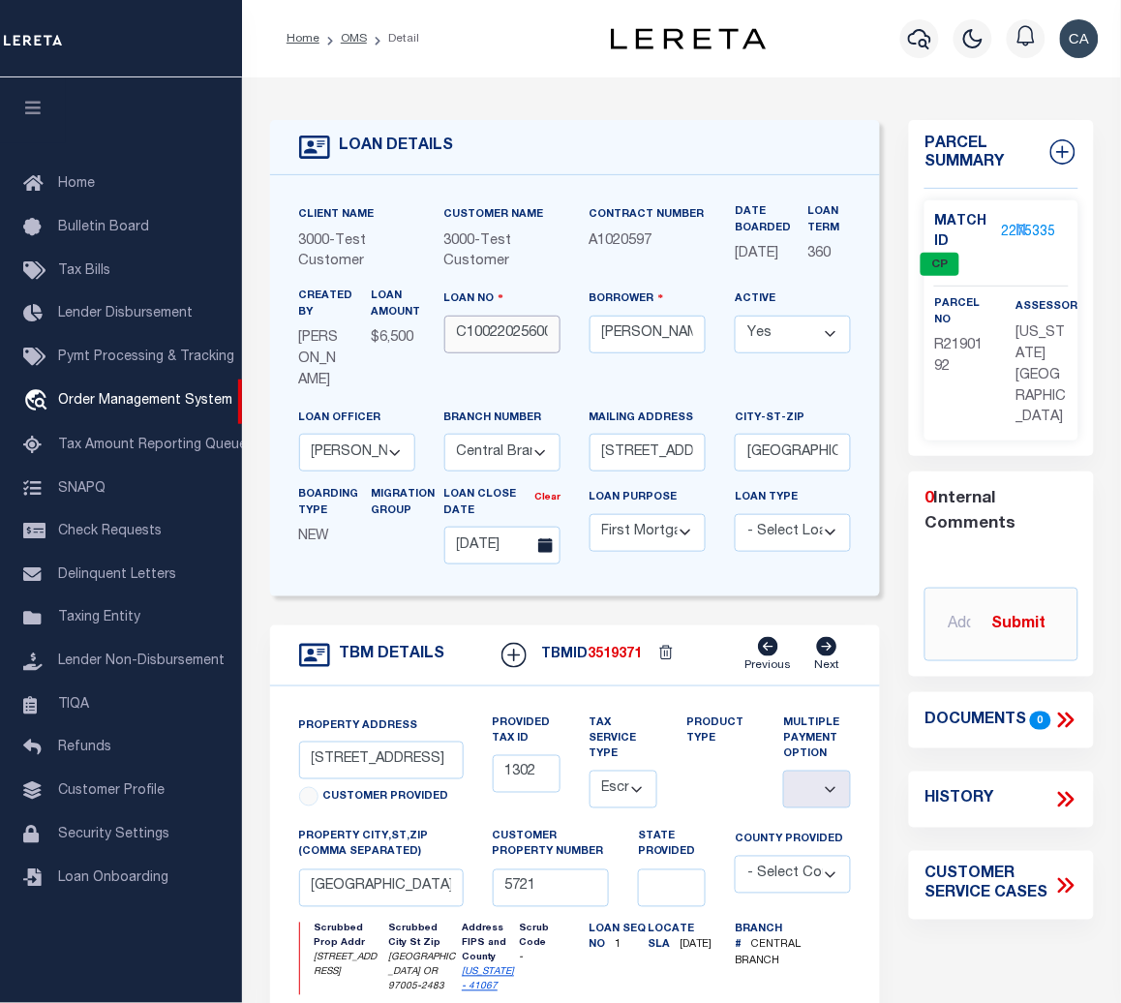
click at [545, 334] on input "C100220256007300" at bounding box center [502, 335] width 116 height 38
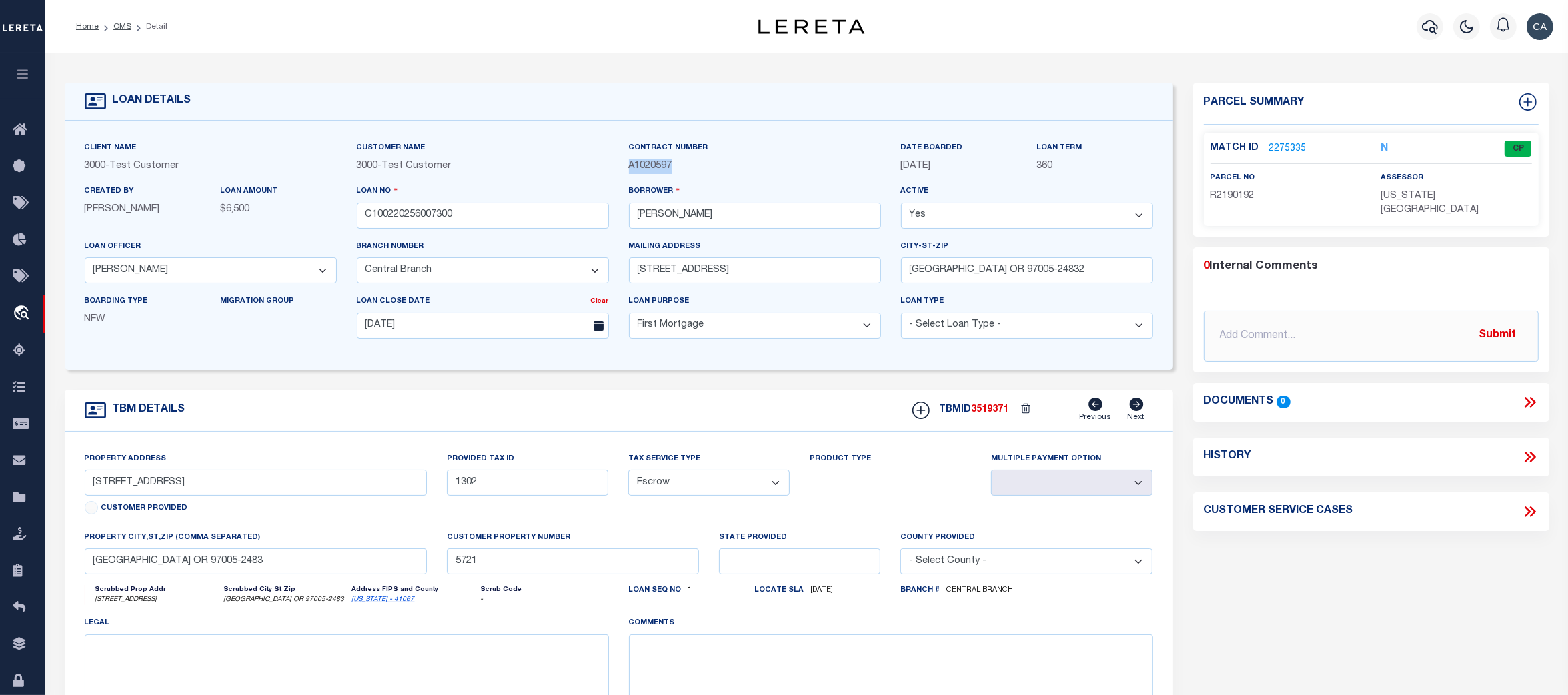
click at [618, 142] on link "2275335" at bounding box center [1288, 149] width 37 height 14
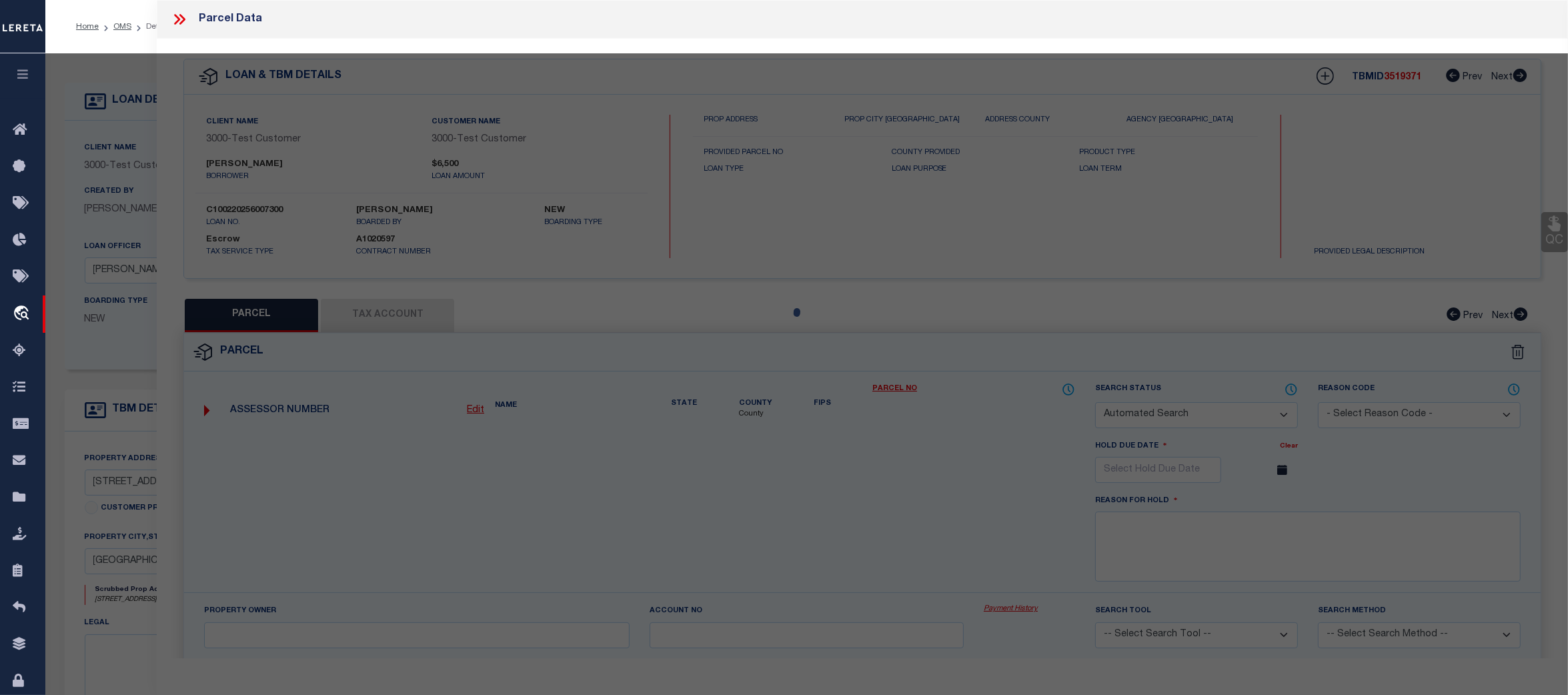
checkbox input "false"
select select "CP"
type input "TE,CHARLES H"
select select "ATL"
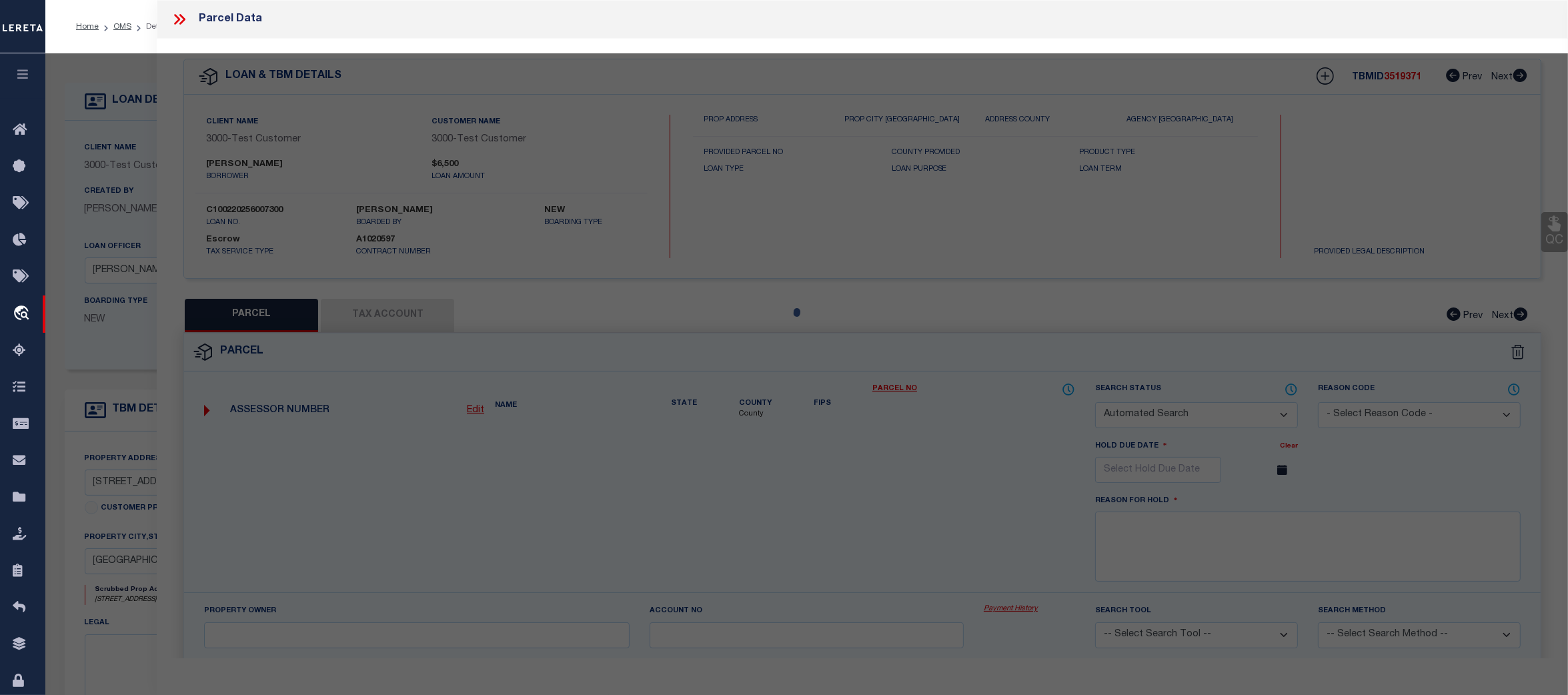
select select "ADD"
type input "13875 SW MERIDIAN ST , #141"
checkbox input "false"
type input "BEAVERTON, OR 97005"
type textarea "LOFTS AT 45 CENTRAL CONDO SUPP NO. 5: ANNEX STG 6, LOT 141"
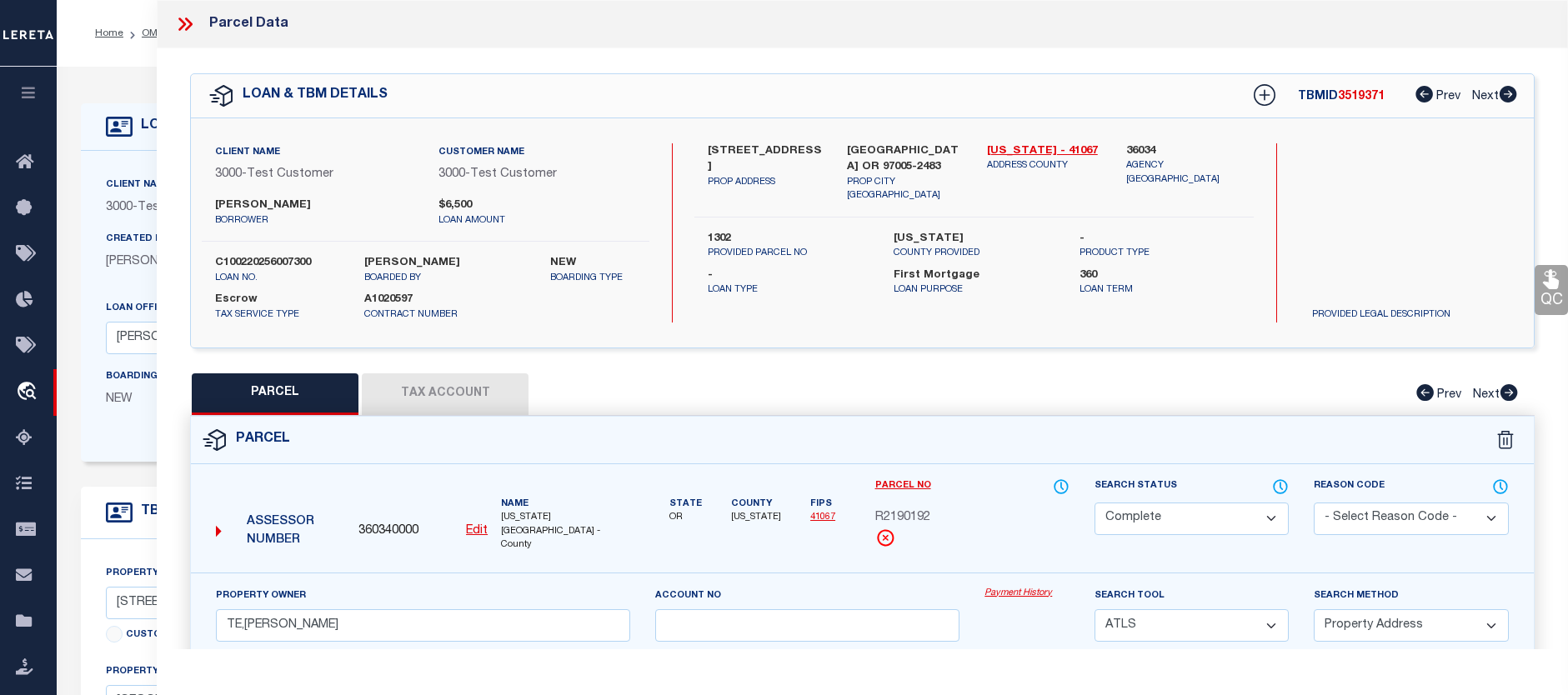
click at [414, 382] on button "Tax Account" at bounding box center [445, 394] width 167 height 41
select select "100"
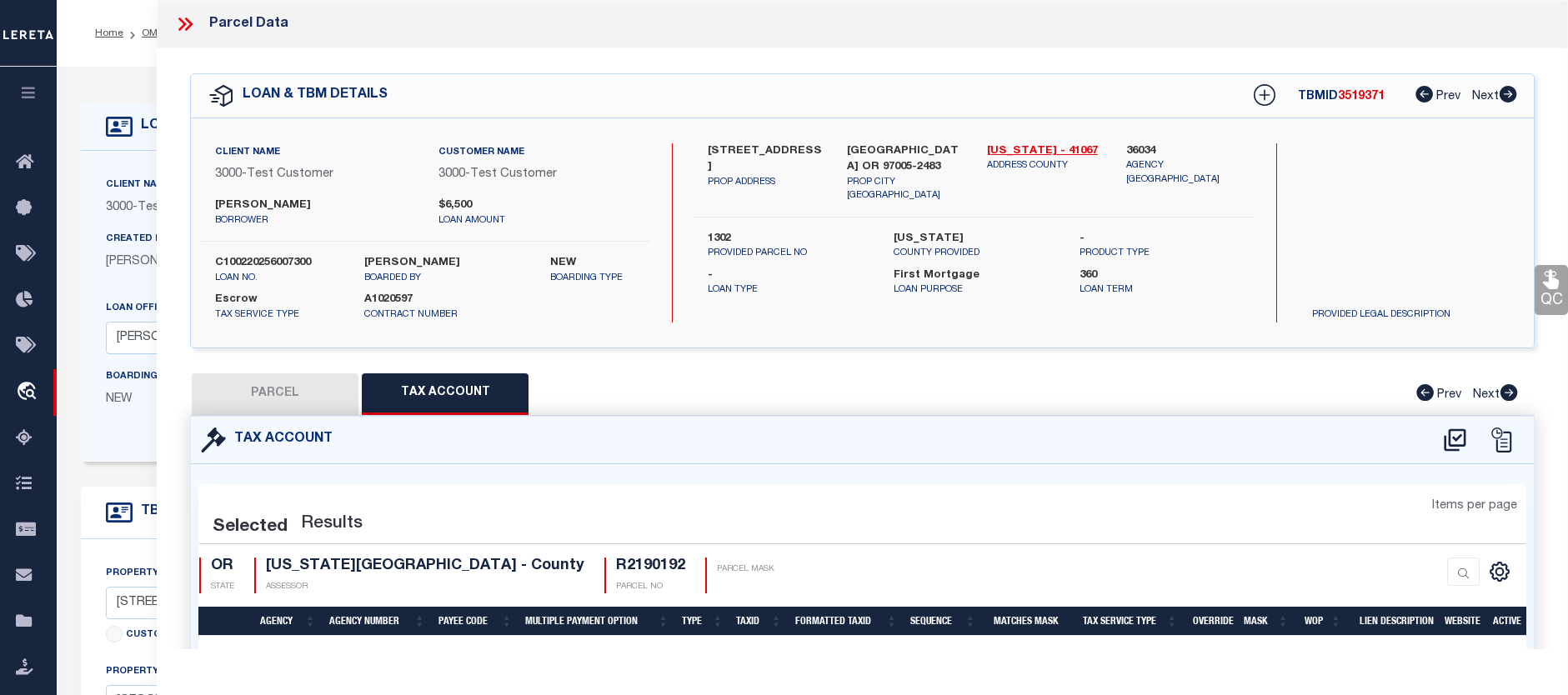
select select "100"
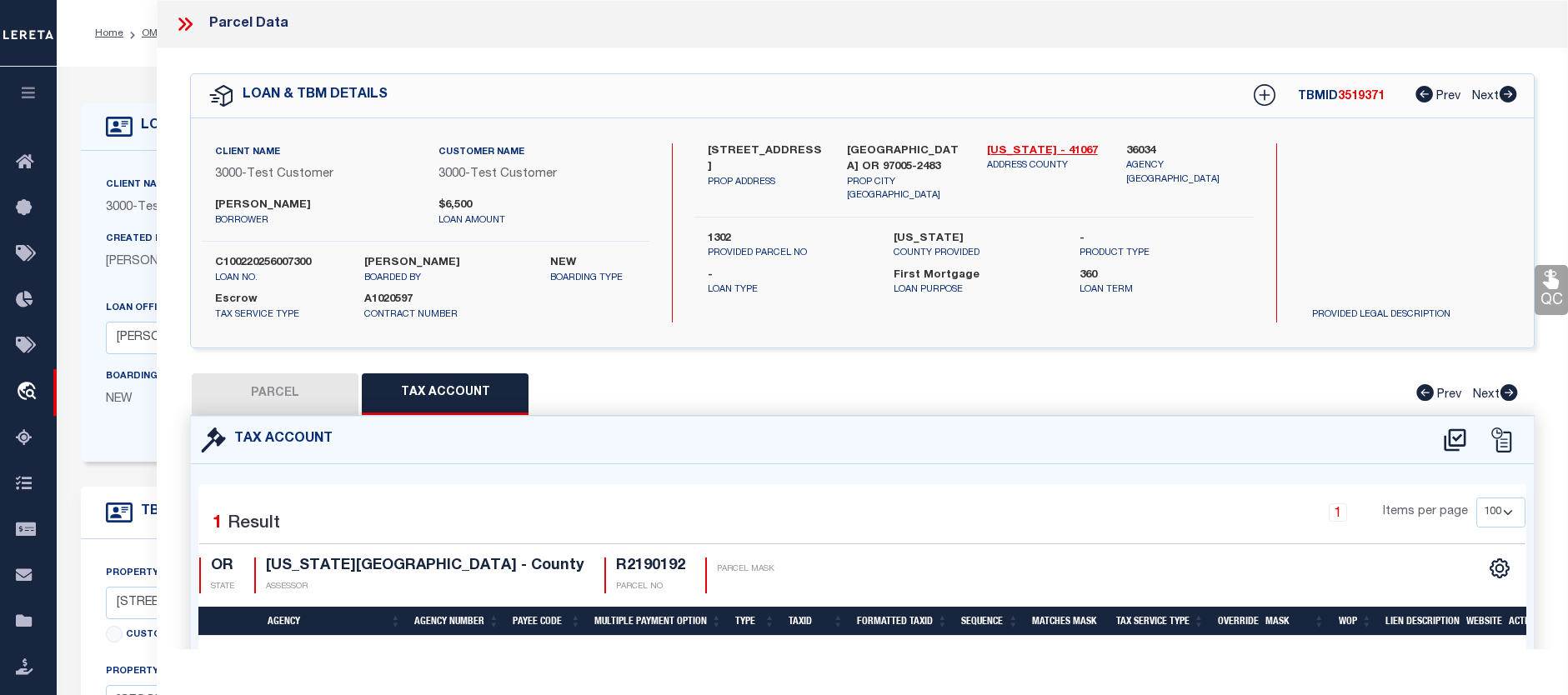
scroll to position [110, 0]
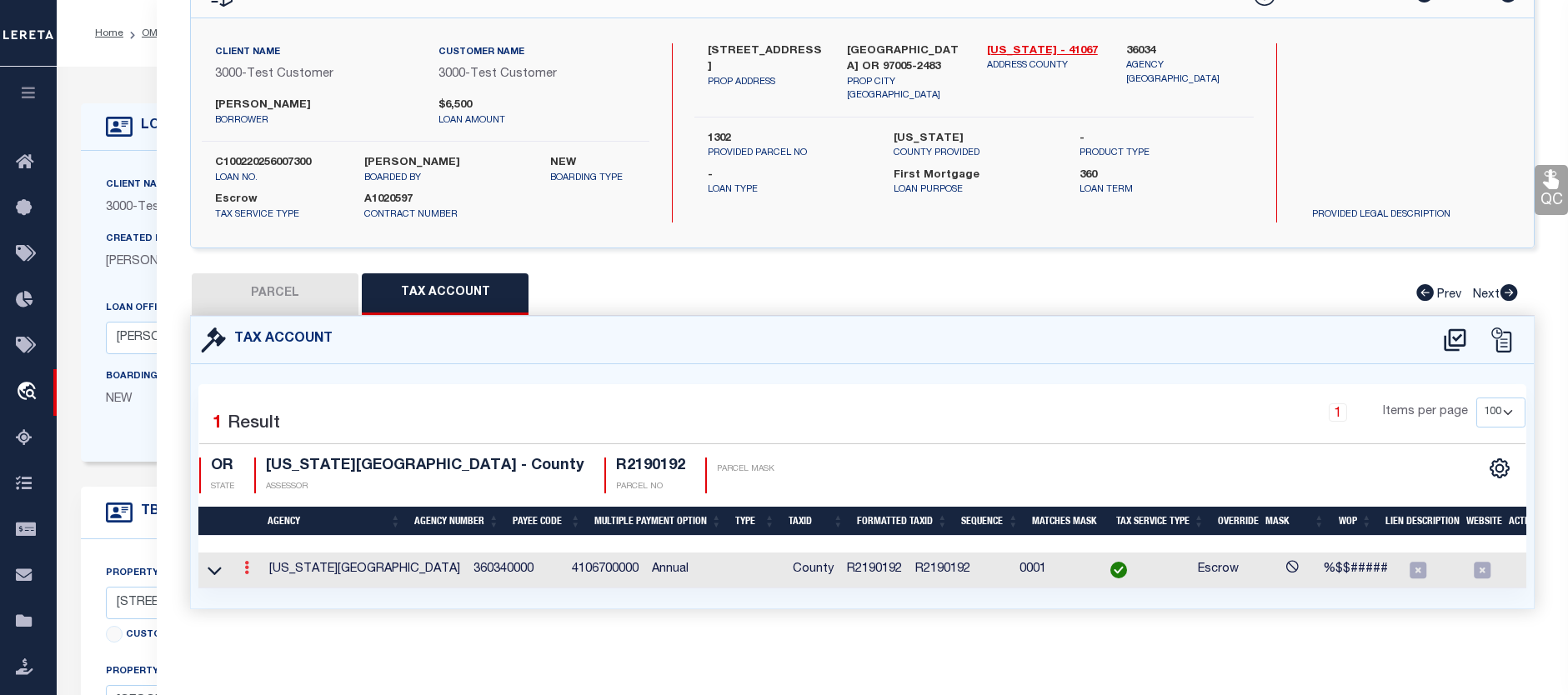
click at [254, 563] on link at bounding box center [246, 569] width 18 height 13
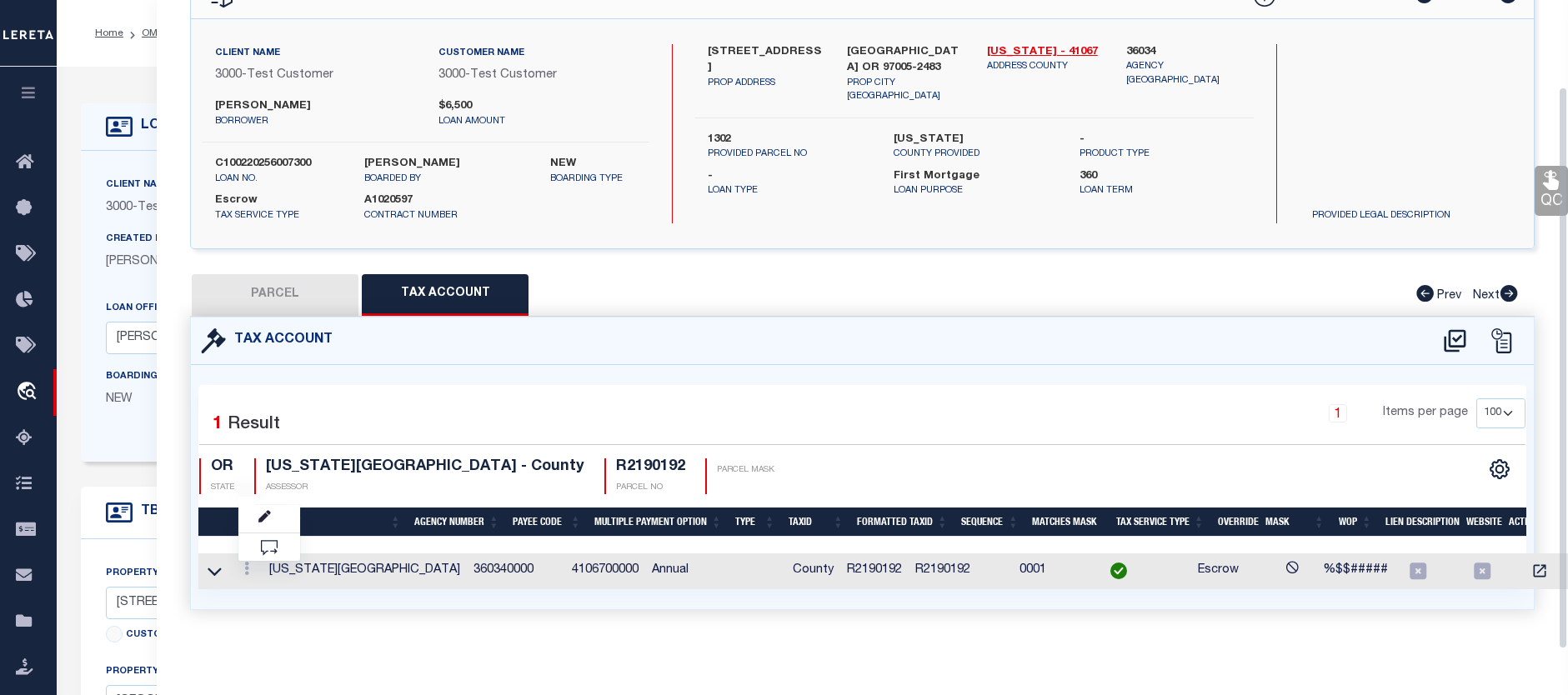
click at [772, 458] on div "CSV Export Selected Print Show Filter Show Search Columns 0: 1: 2: Agency 3: Ag…" at bounding box center [1194, 476] width 663 height 36
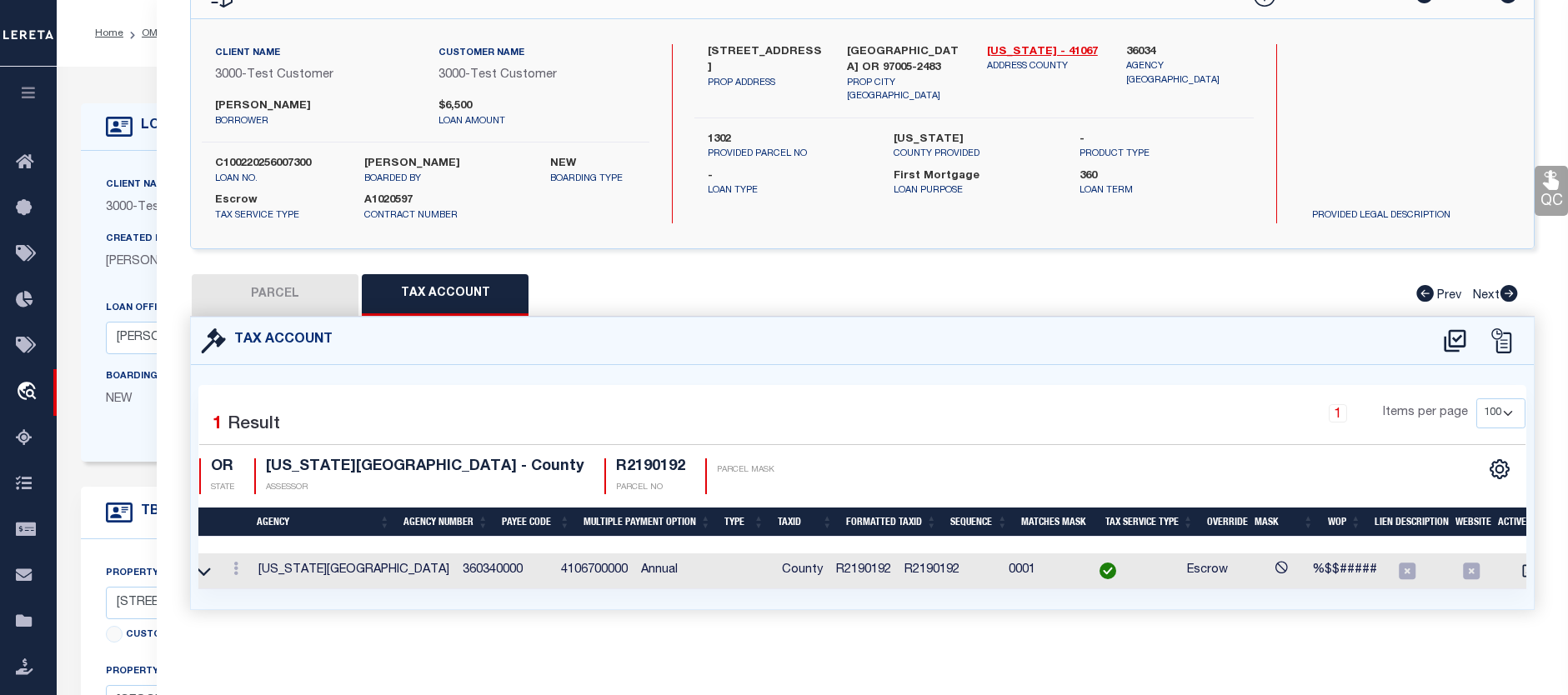
scroll to position [0, 0]
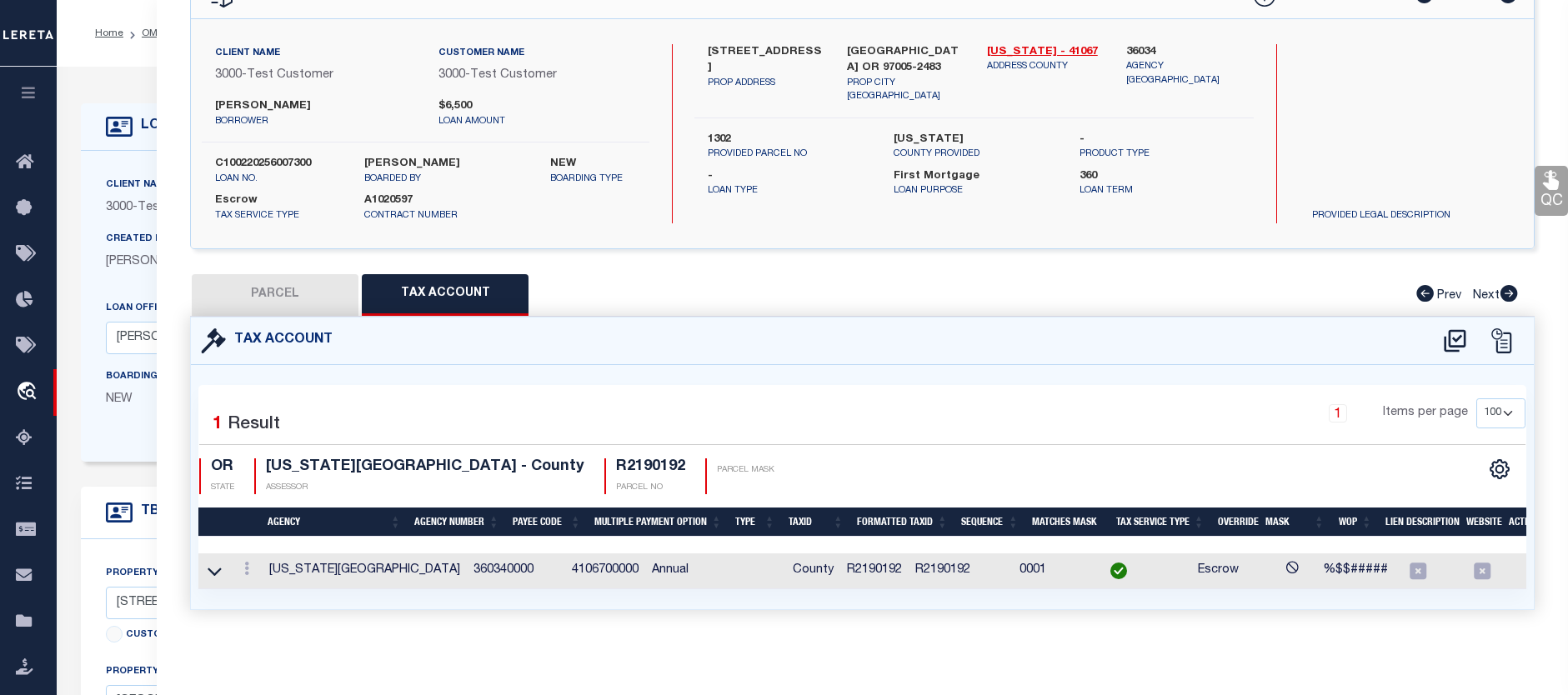
click at [296, 269] on div "QC QC QC" at bounding box center [862, 300] width 1411 height 701
click at [303, 286] on button "PARCEL" at bounding box center [276, 295] width 167 height 41
select select "AS"
select select
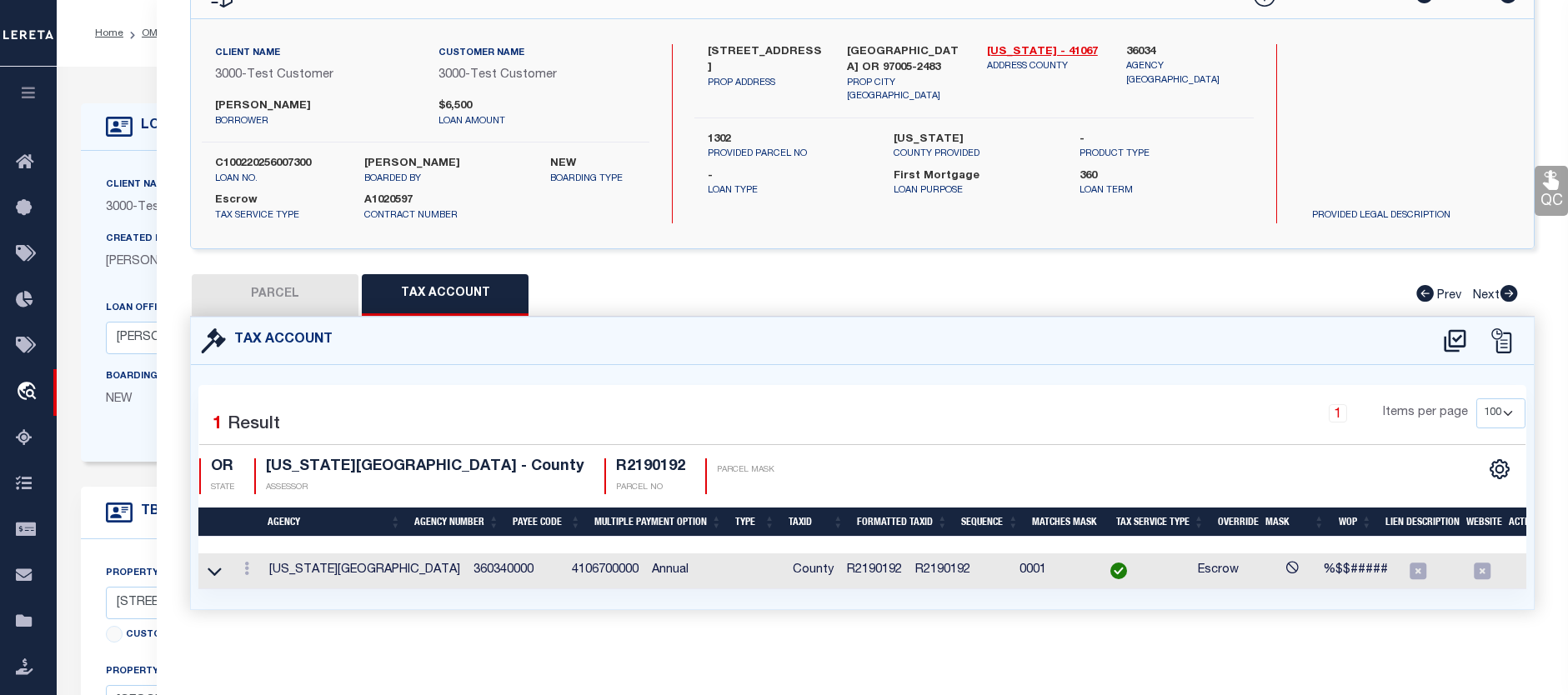
checkbox input "false"
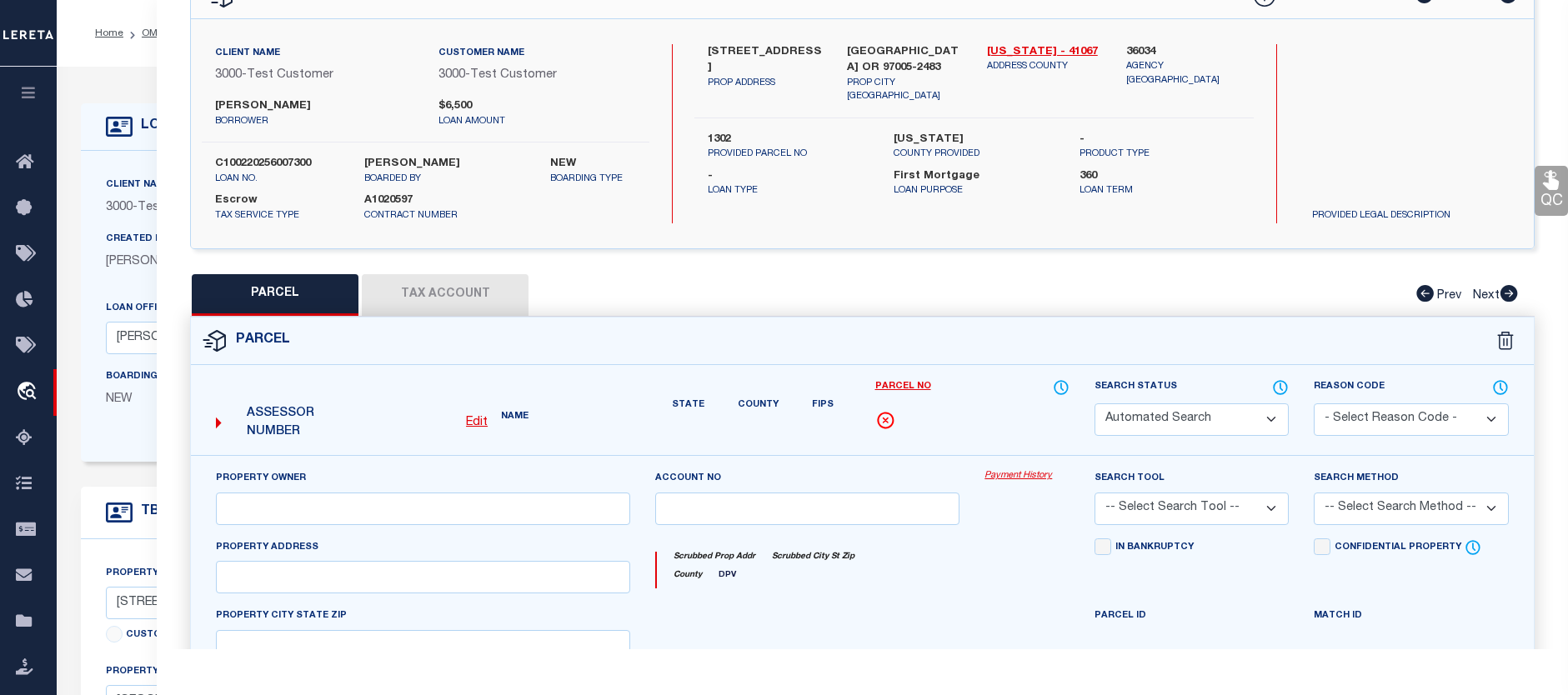
select select "CP"
type input "TE,CHARLES H"
select select "ATL"
select select "ADD"
type input "13875 SW MERIDIAN ST , #141"
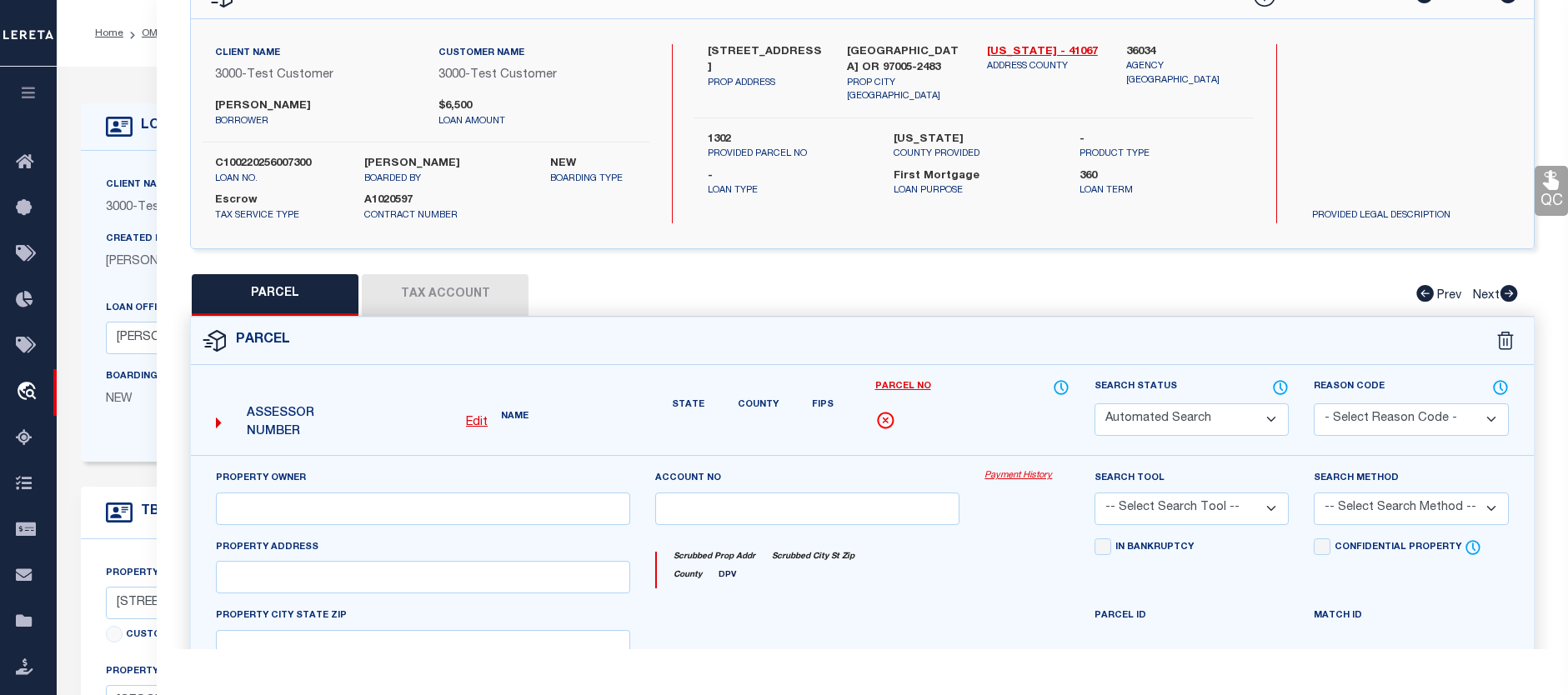
checkbox input "false"
type input "BEAVERTON, OR 97005"
type textarea "LOFTS AT 45 CENTRAL CONDO SUPP NO. 5: ANNEX STG 6, LOT 141"
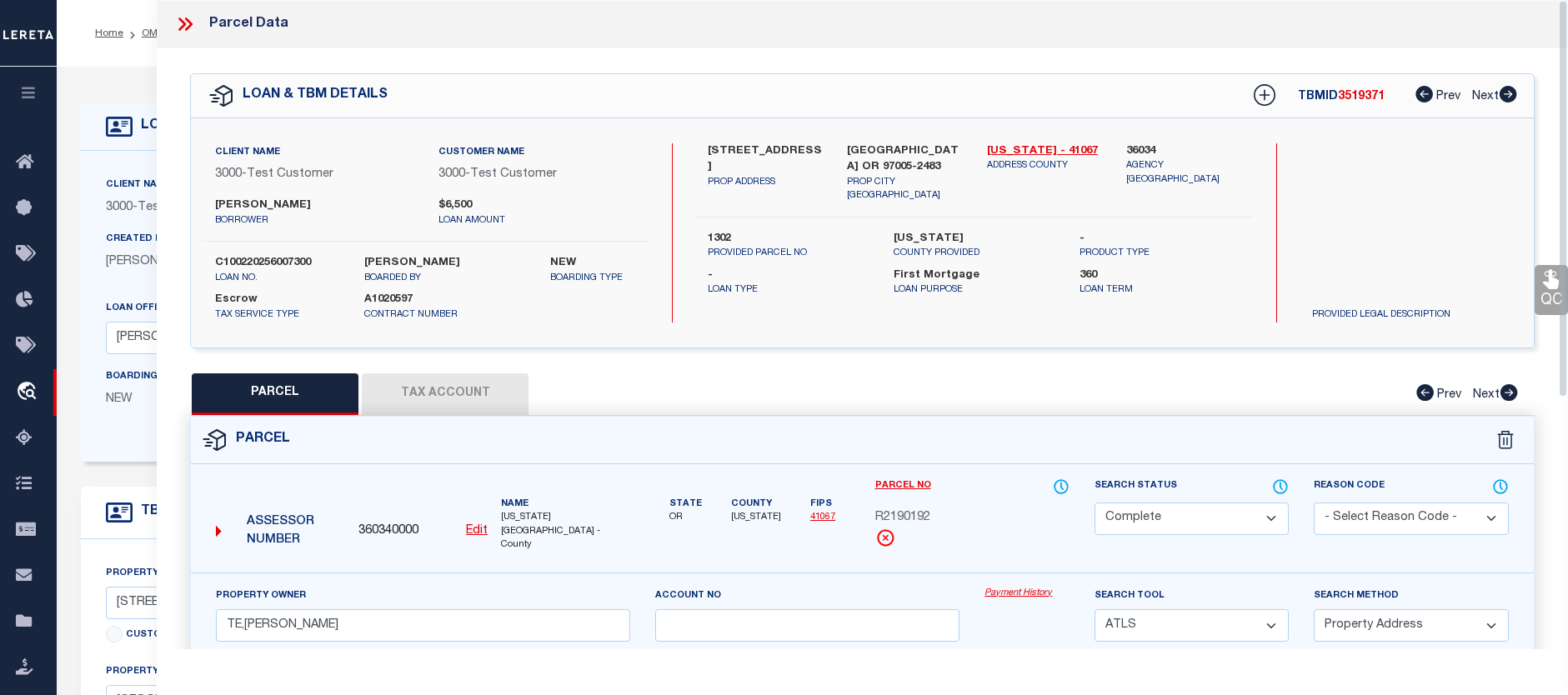
click at [185, 33] on icon at bounding box center [184, 23] width 22 height 22
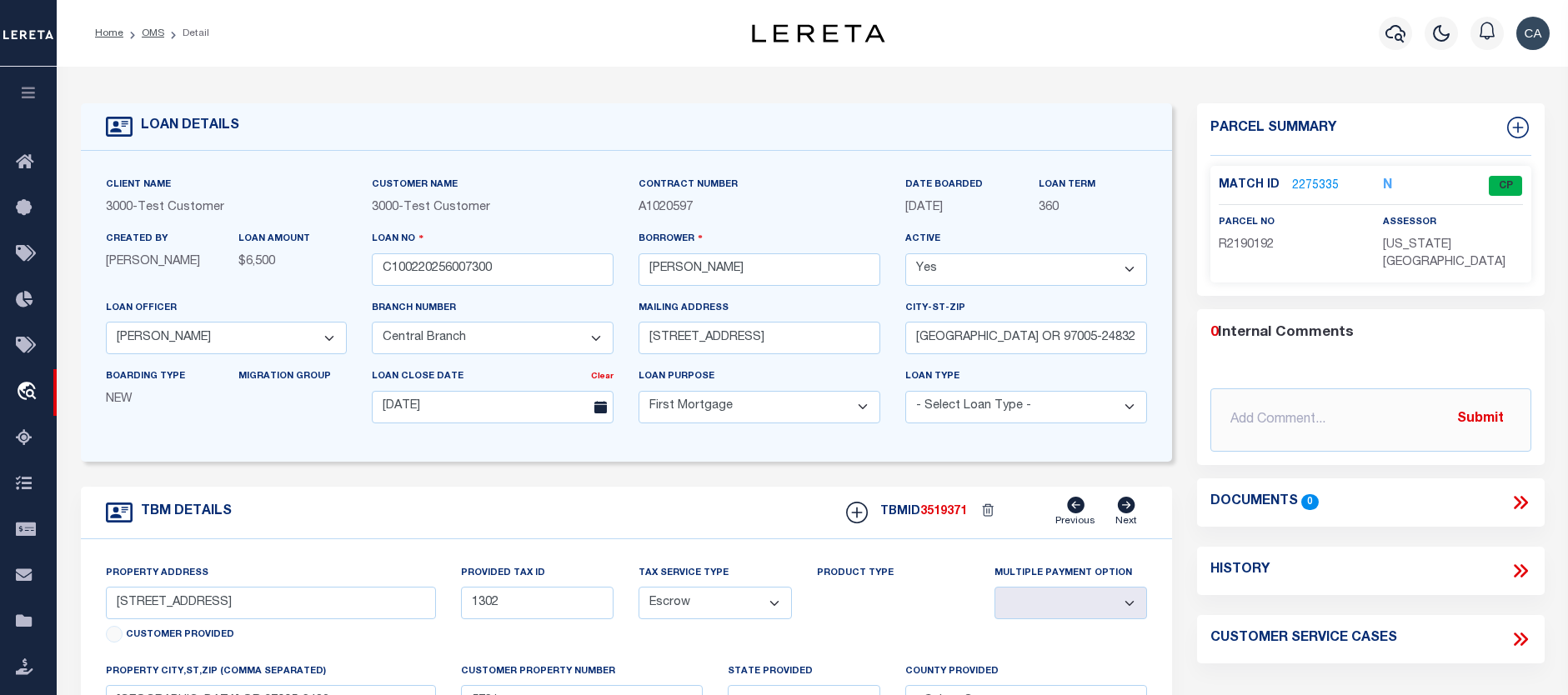
click at [772, 561] on icon at bounding box center [1520, 571] width 22 height 22
select select "100"
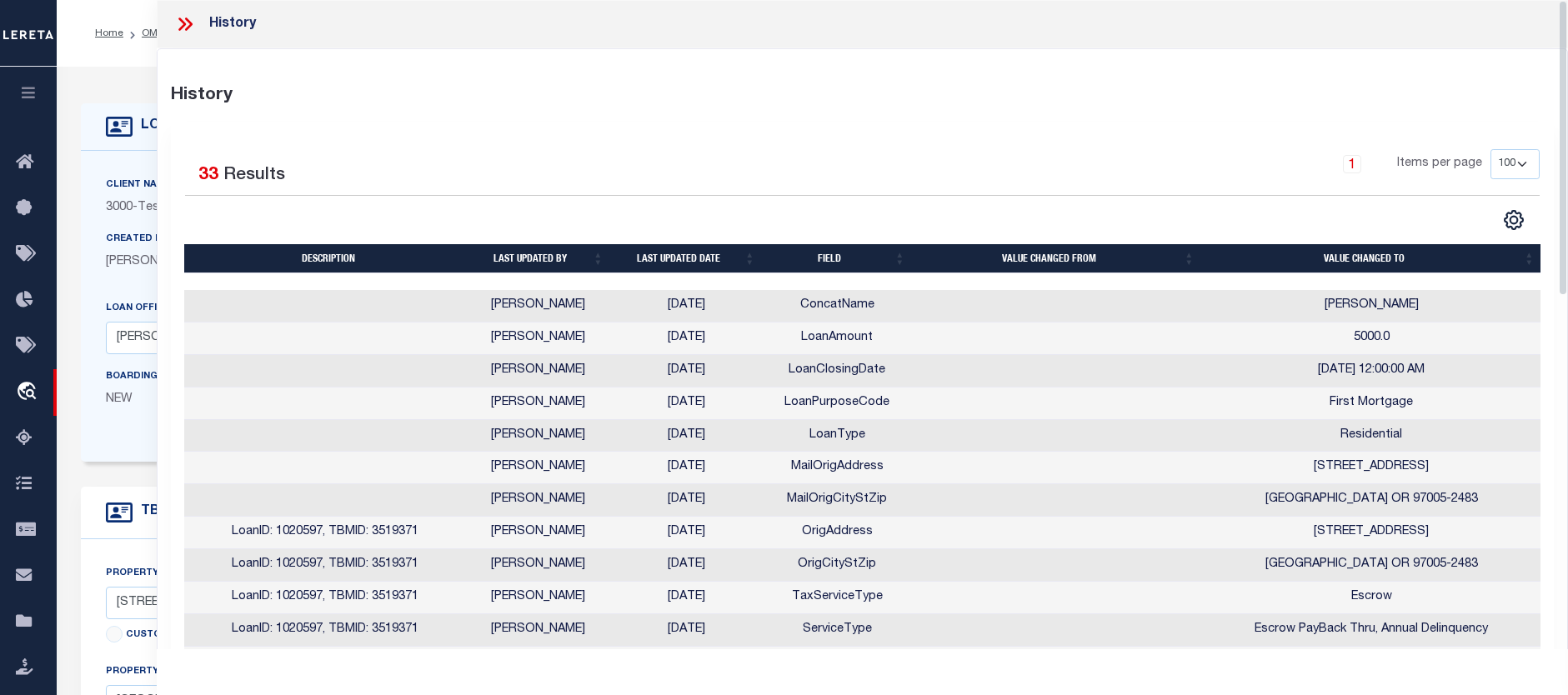
drag, startPoint x: 819, startPoint y: 147, endPoint x: 769, endPoint y: 186, distance: 63.4
click at [579, 264] on th "Last updated by" at bounding box center [537, 259] width 145 height 29
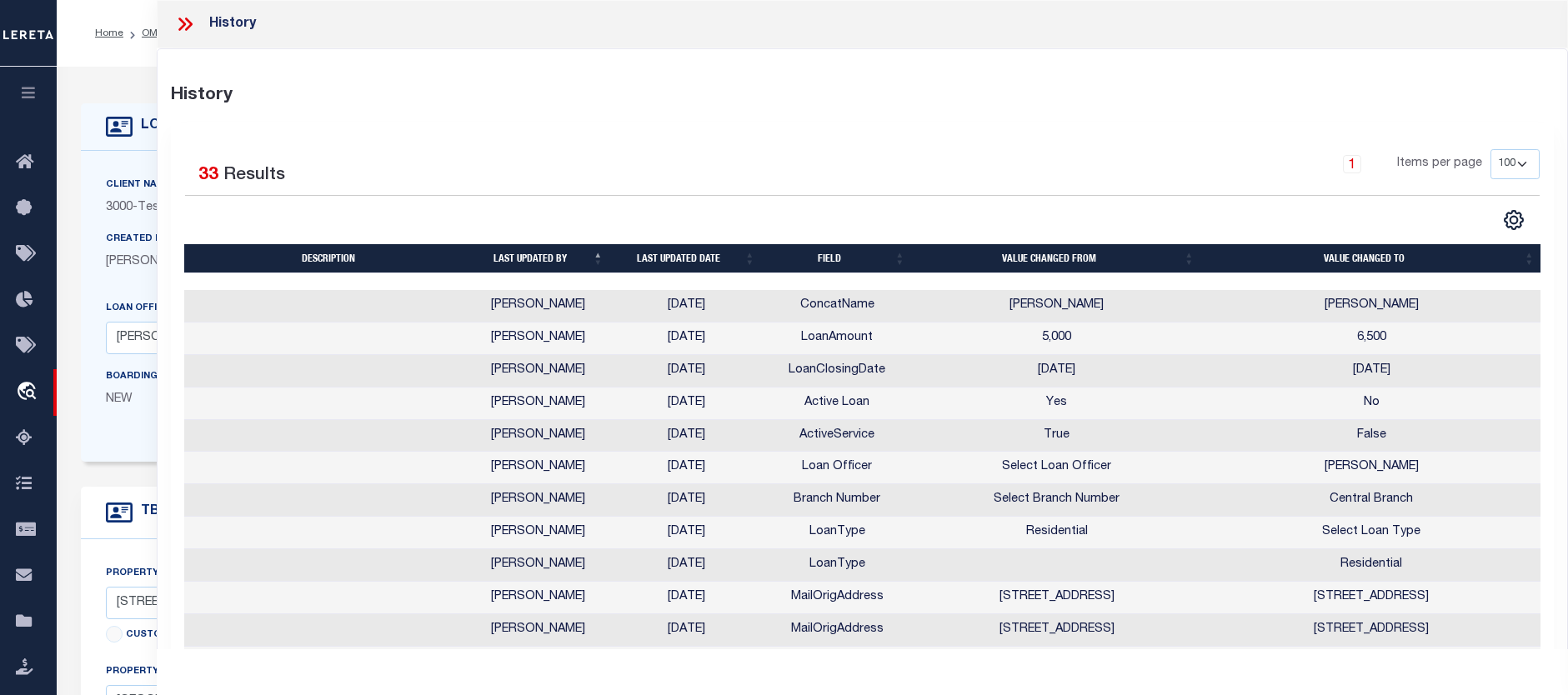
click at [713, 250] on th "Last updated date" at bounding box center [686, 259] width 152 height 29
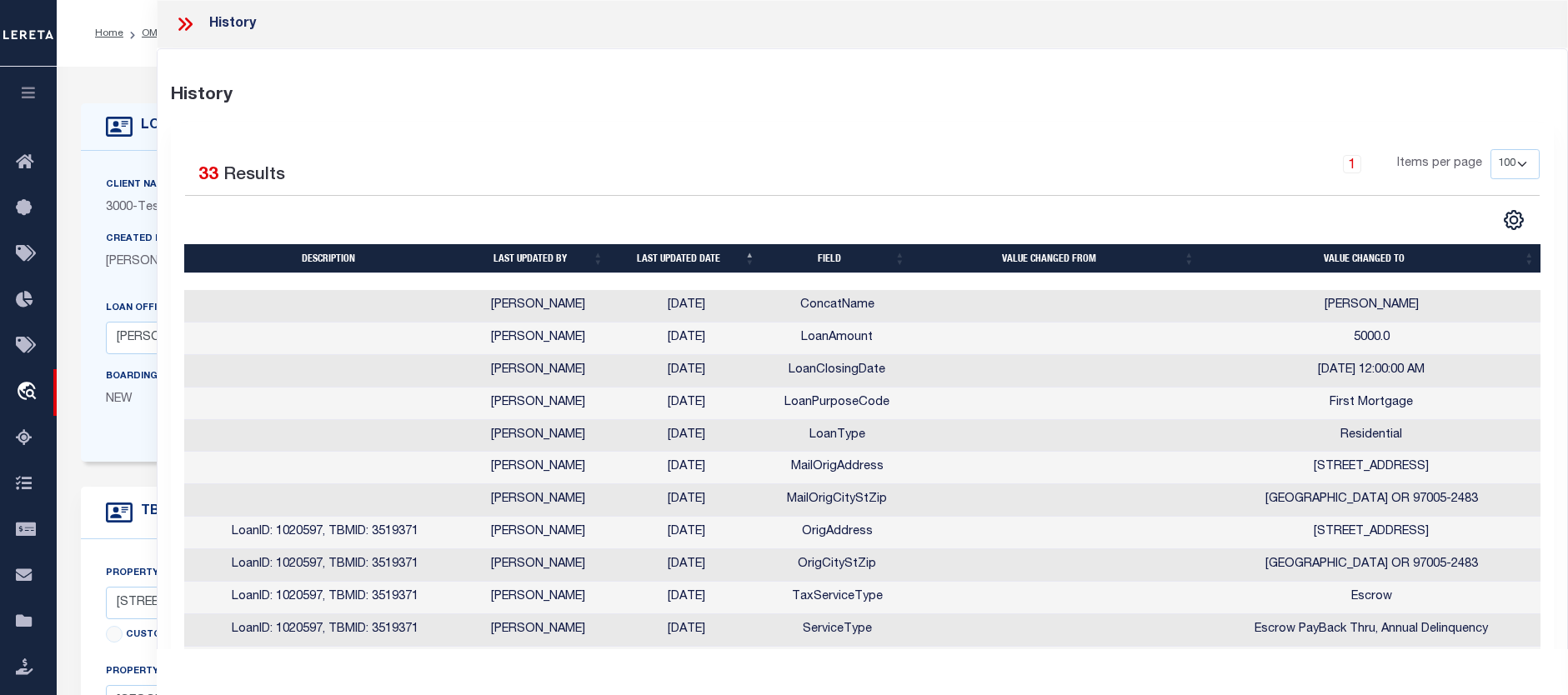
click at [724, 259] on th "Last updated date" at bounding box center [686, 259] width 152 height 29
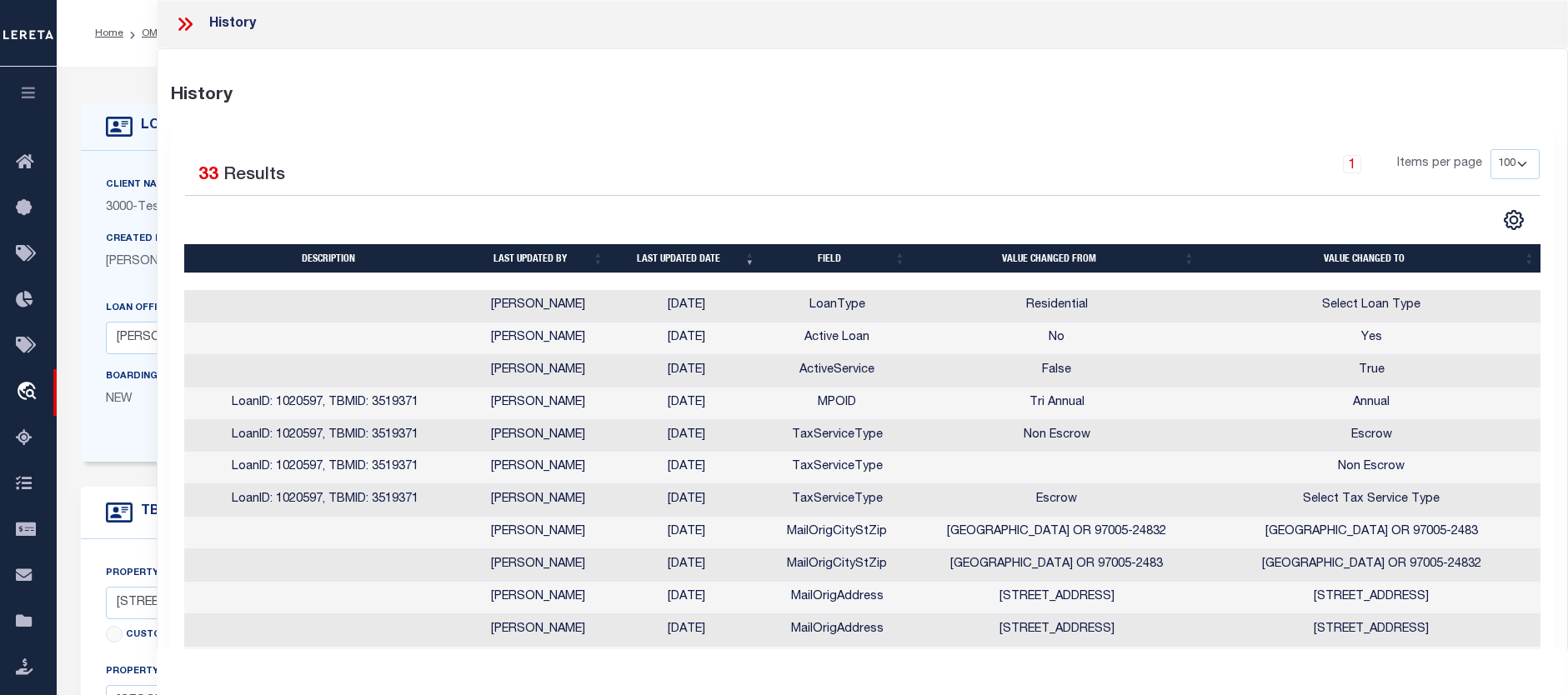
click at [724, 259] on th "Last updated date" at bounding box center [686, 259] width 152 height 29
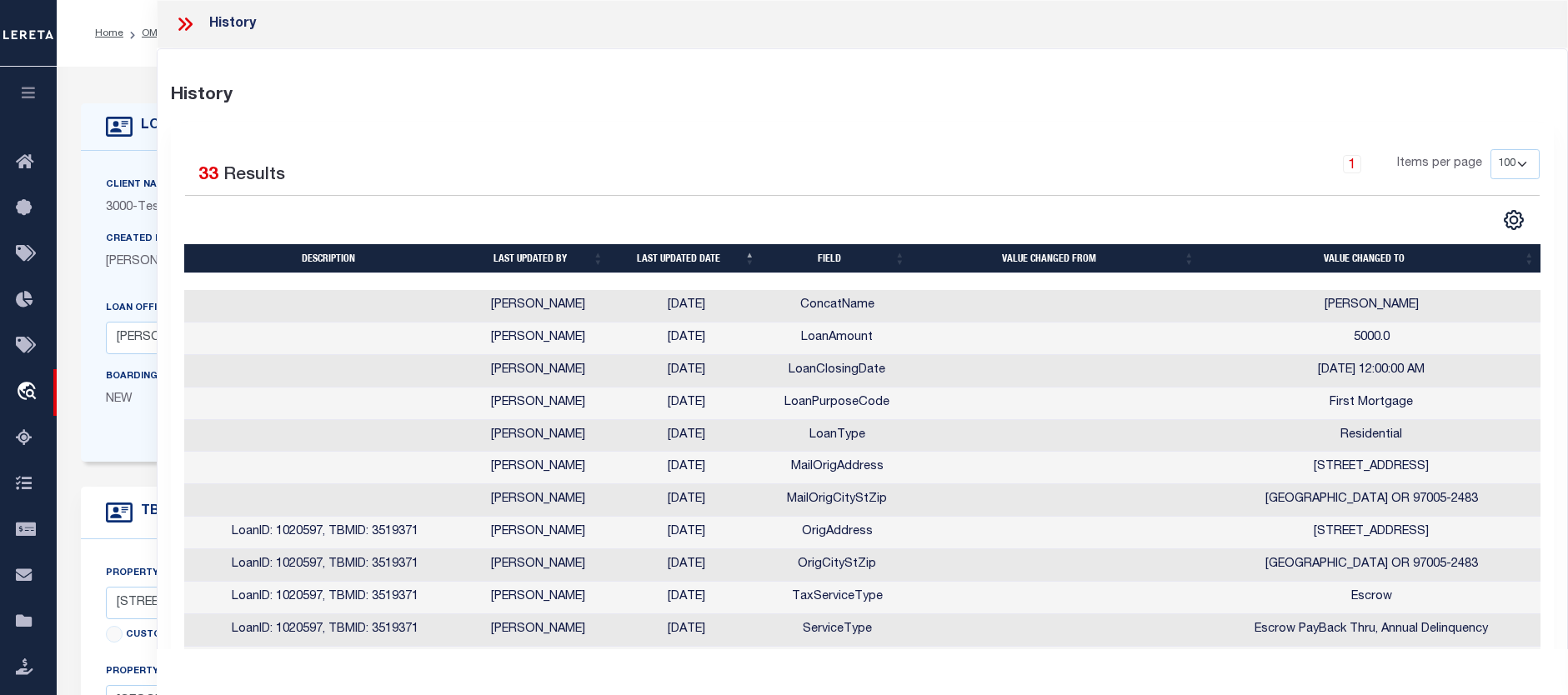
click at [189, 16] on icon at bounding box center [184, 23] width 22 height 22
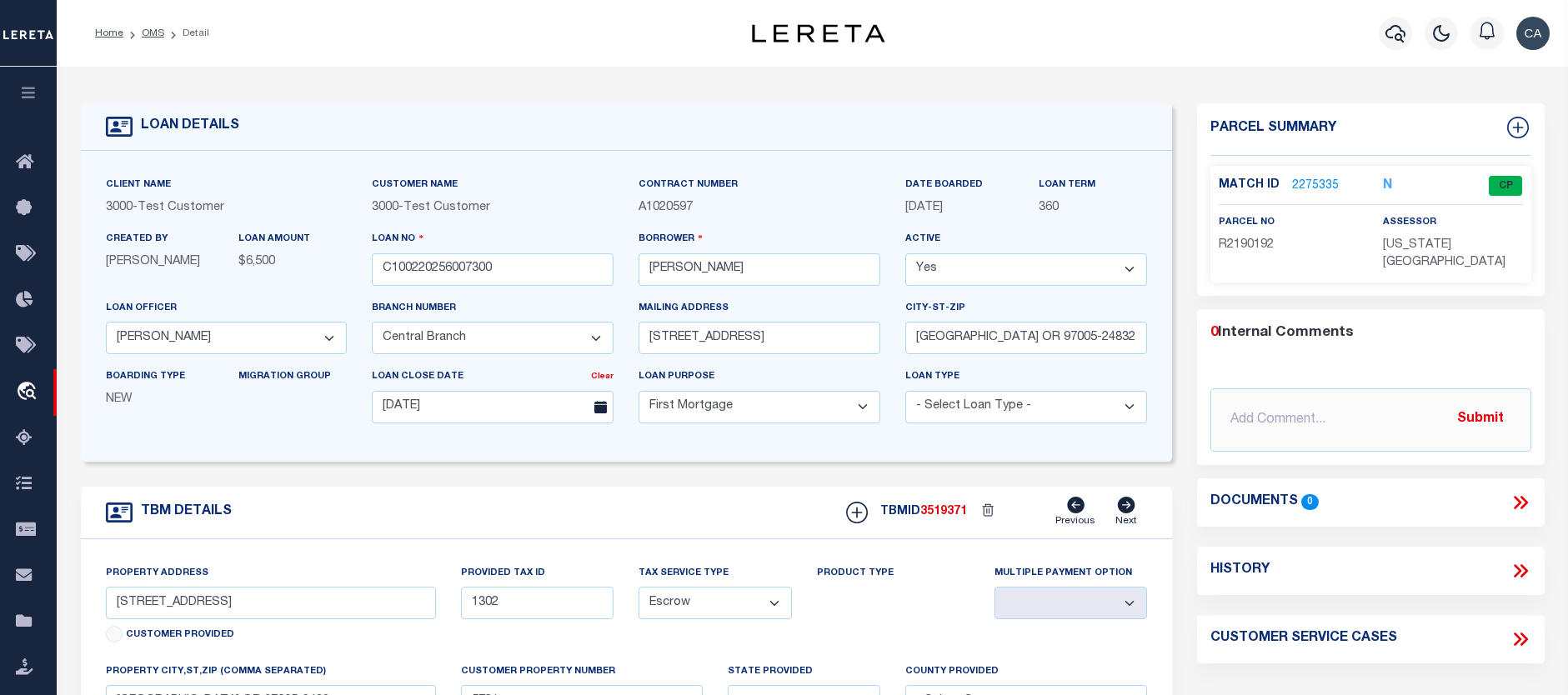
click at [28, 85] on button "button" at bounding box center [28, 95] width 57 height 57
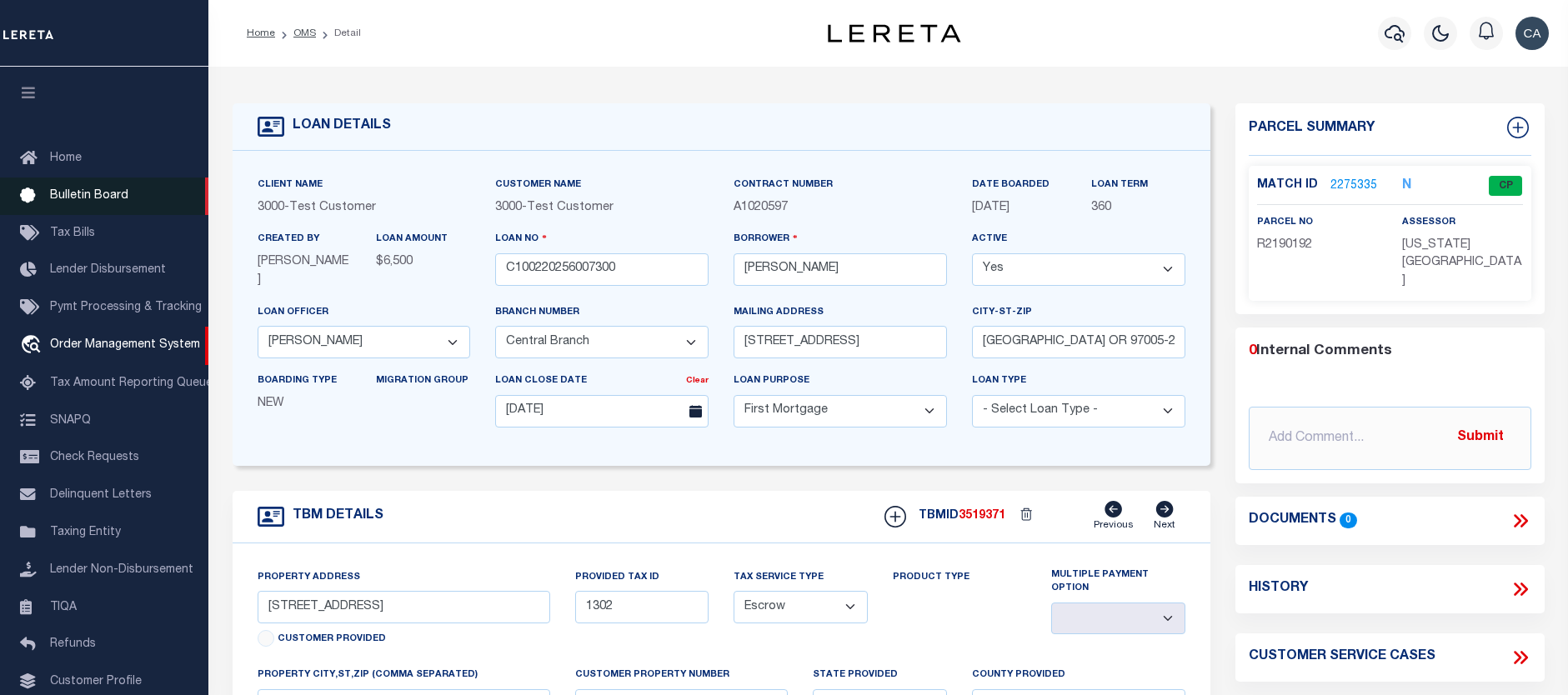
click at [119, 202] on span "Bulletin Board" at bounding box center [89, 196] width 78 height 12
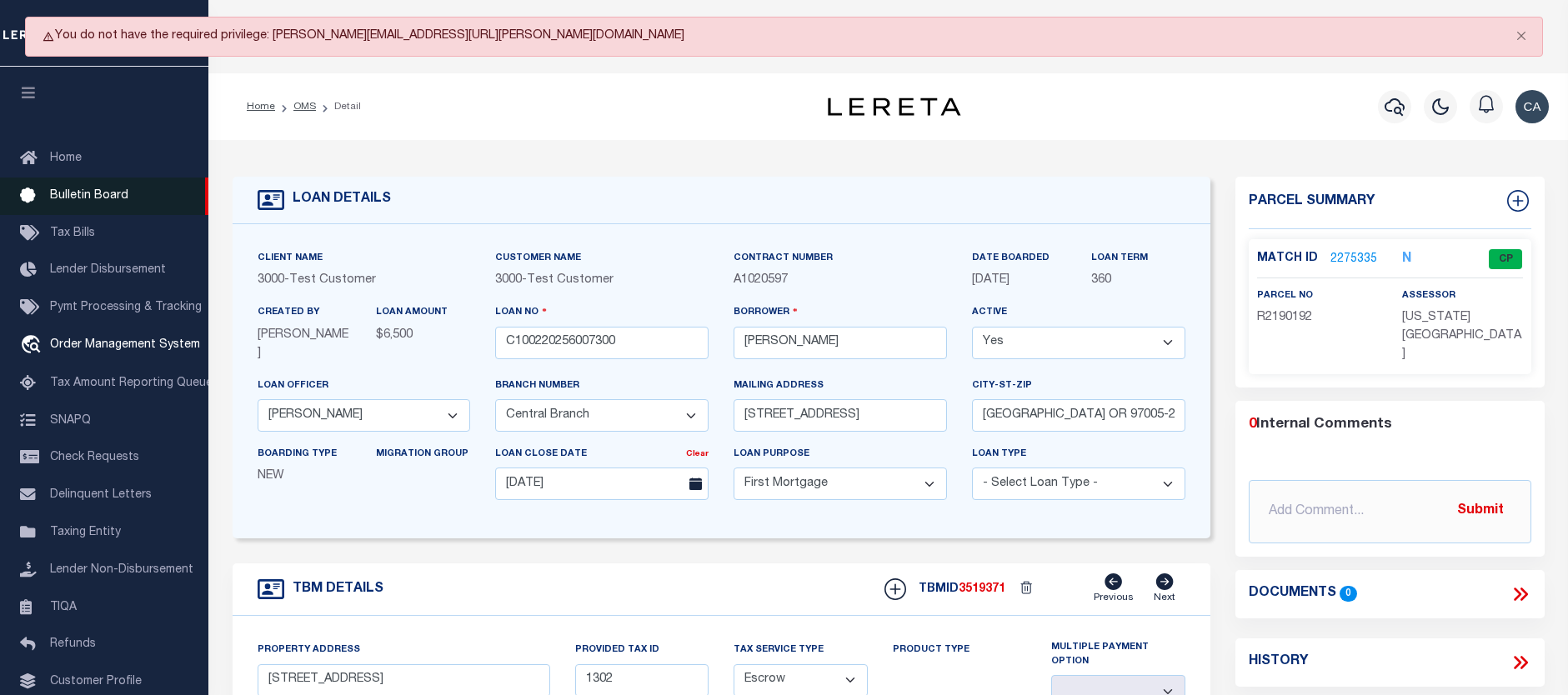
click at [121, 202] on span "Bulletin Board" at bounding box center [89, 196] width 78 height 12
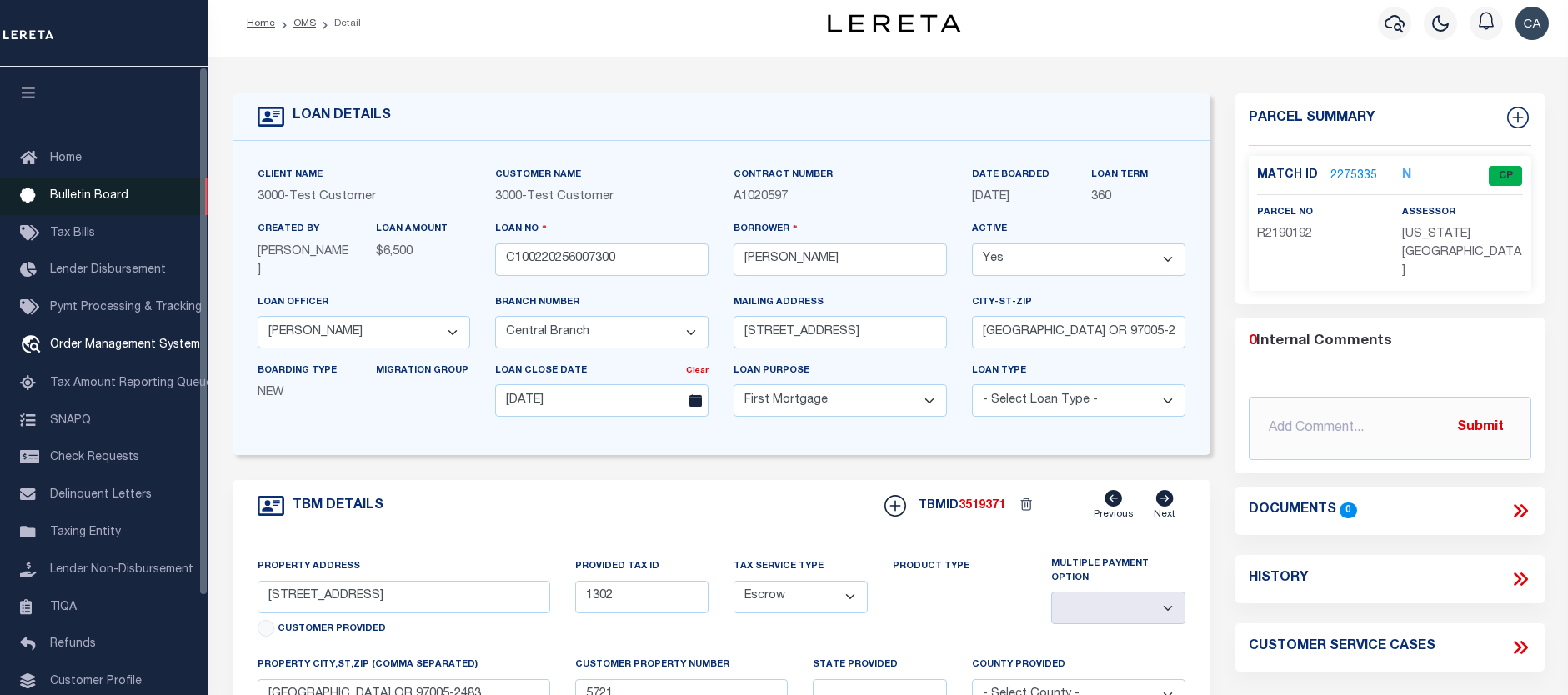
click at [127, 195] on link "Bulletin Board" at bounding box center [104, 196] width 208 height 38
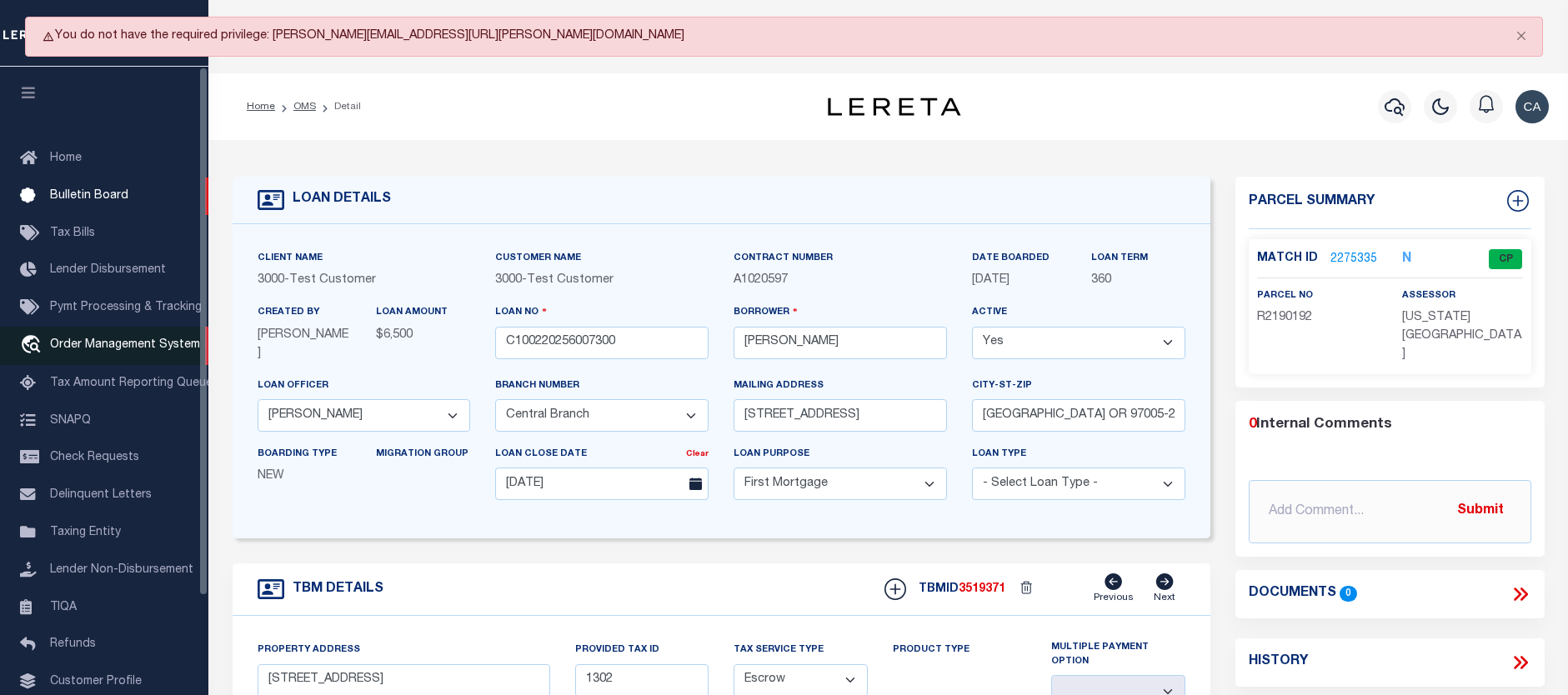
click at [123, 351] on span "Order Management System" at bounding box center [125, 345] width 150 height 12
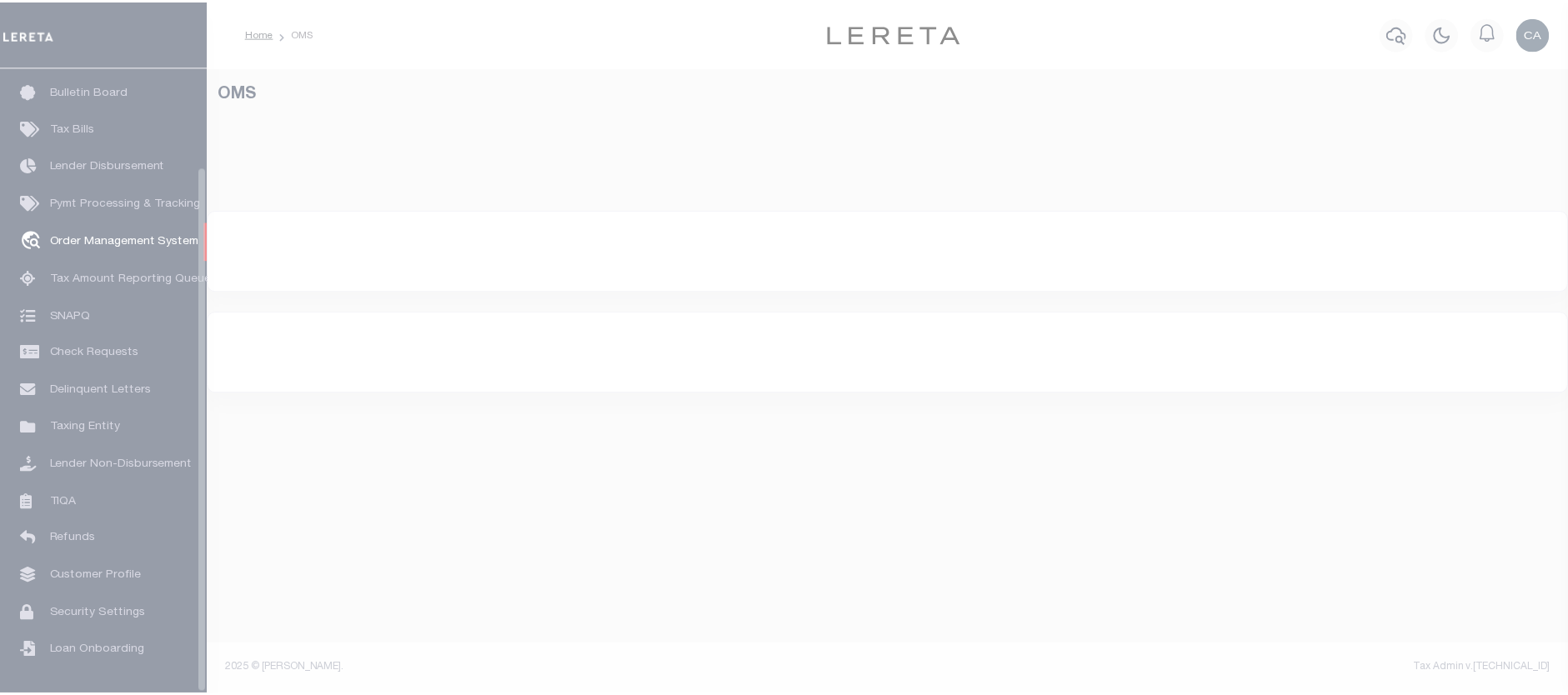
scroll to position [117, 0]
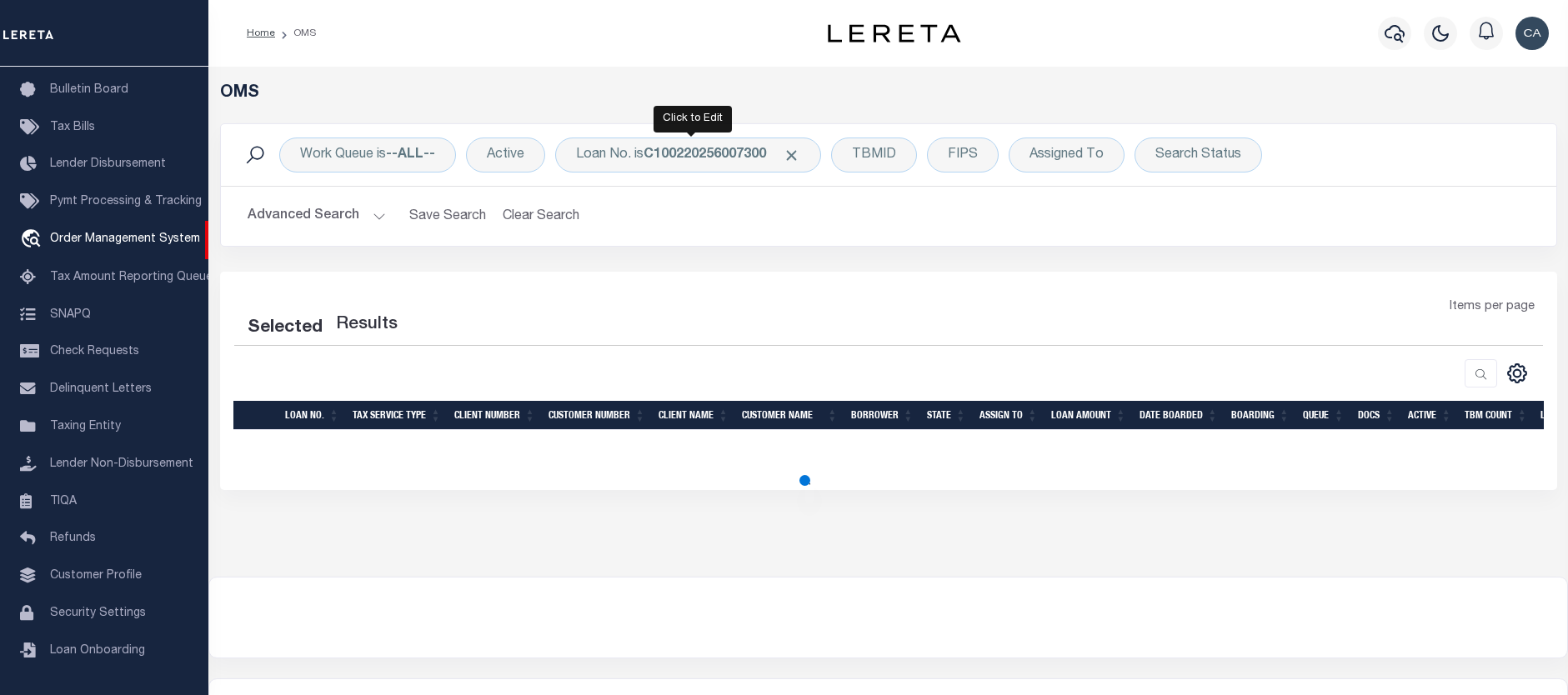
click at [690, 134] on div at bounding box center [691, 135] width 11 height 5
select select "200"
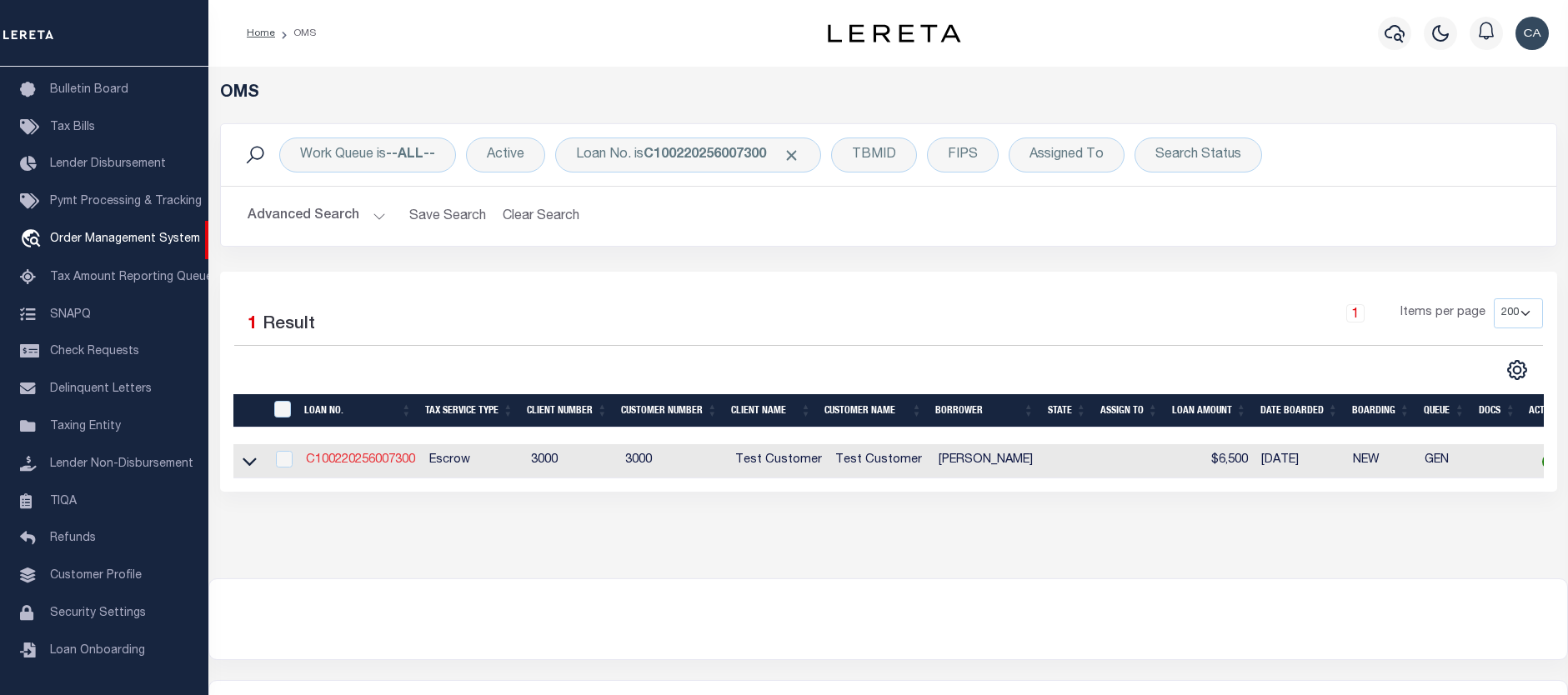
click at [369, 464] on link "C100220256007300" at bounding box center [360, 461] width 109 height 12
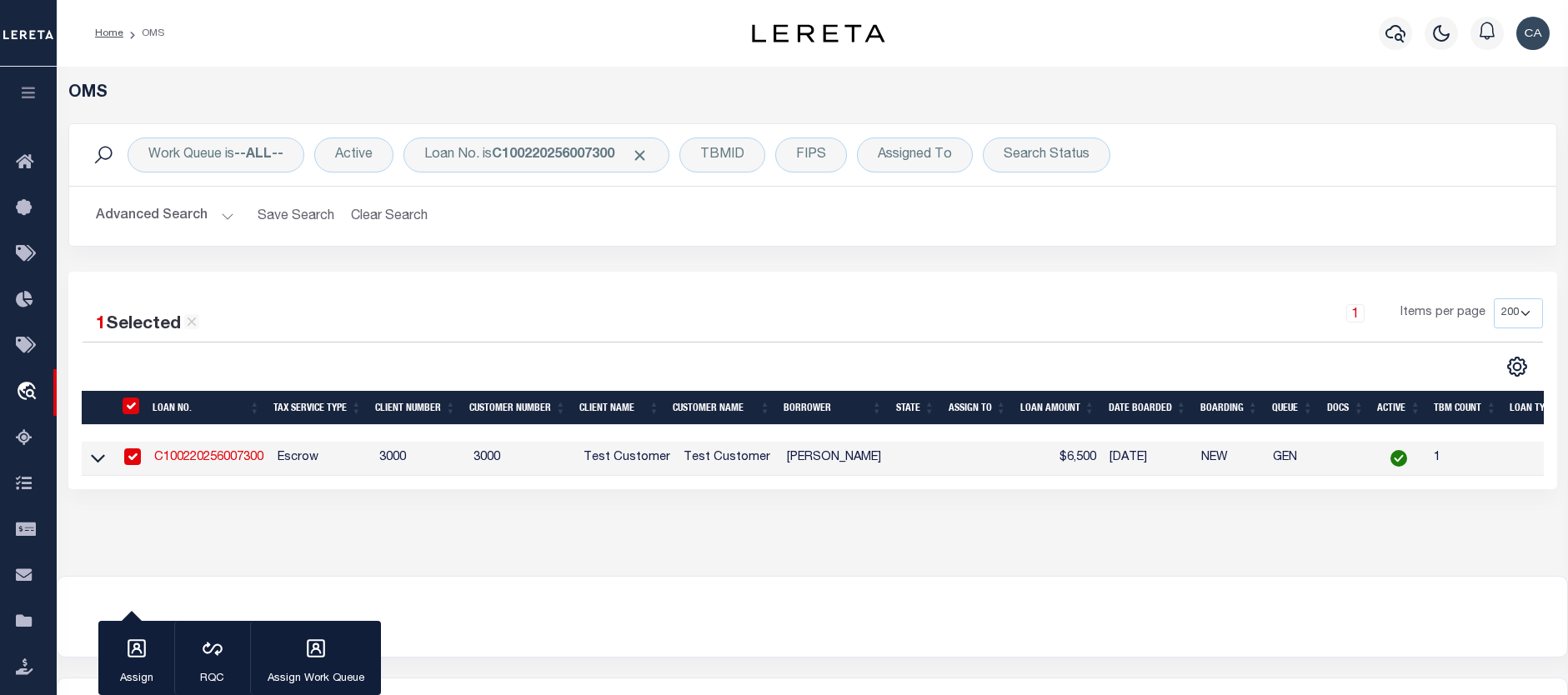
type input "C100220256007300"
type input "[PERSON_NAME]"
select select
type input "[STREET_ADDRESS]"
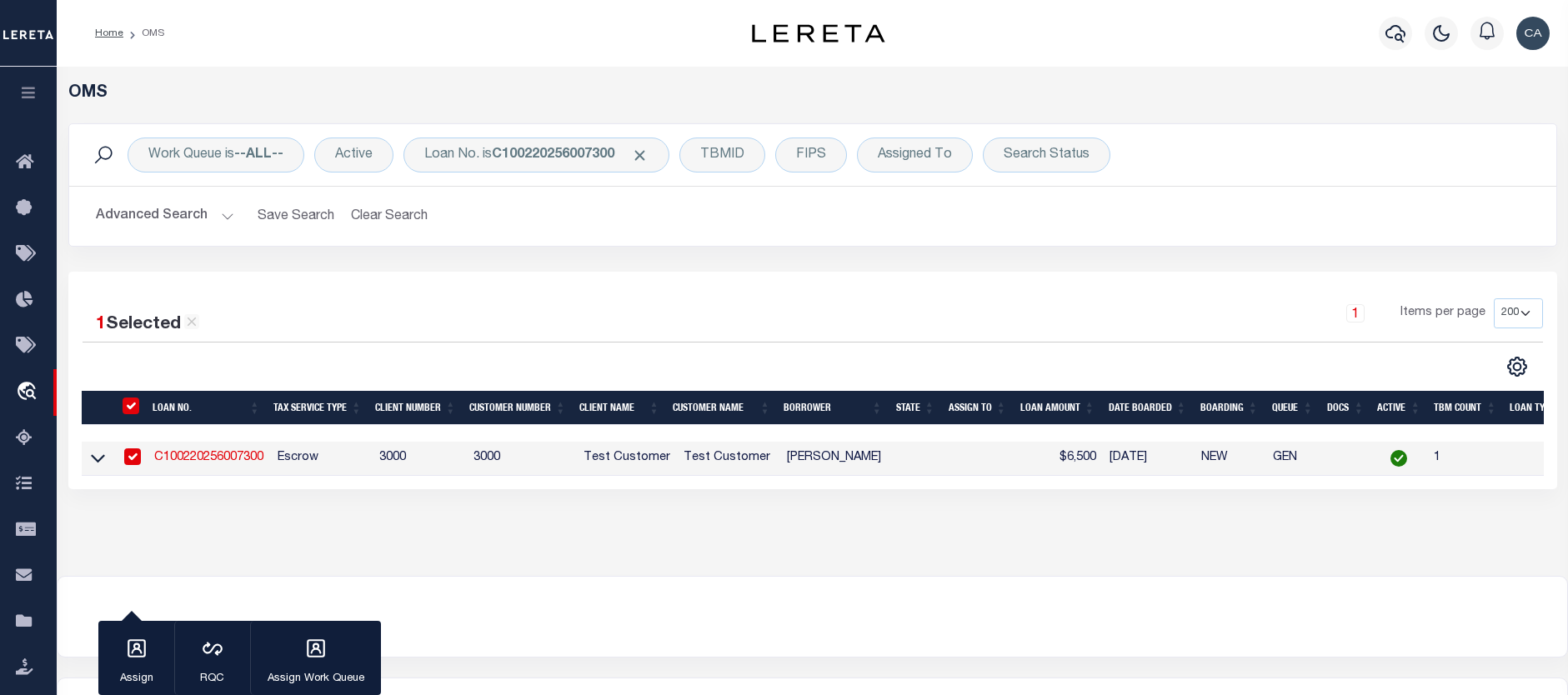
type input "[GEOGRAPHIC_DATA] OR 97005-24832"
type input "[DATE]"
select select "10"
select select "Escrow"
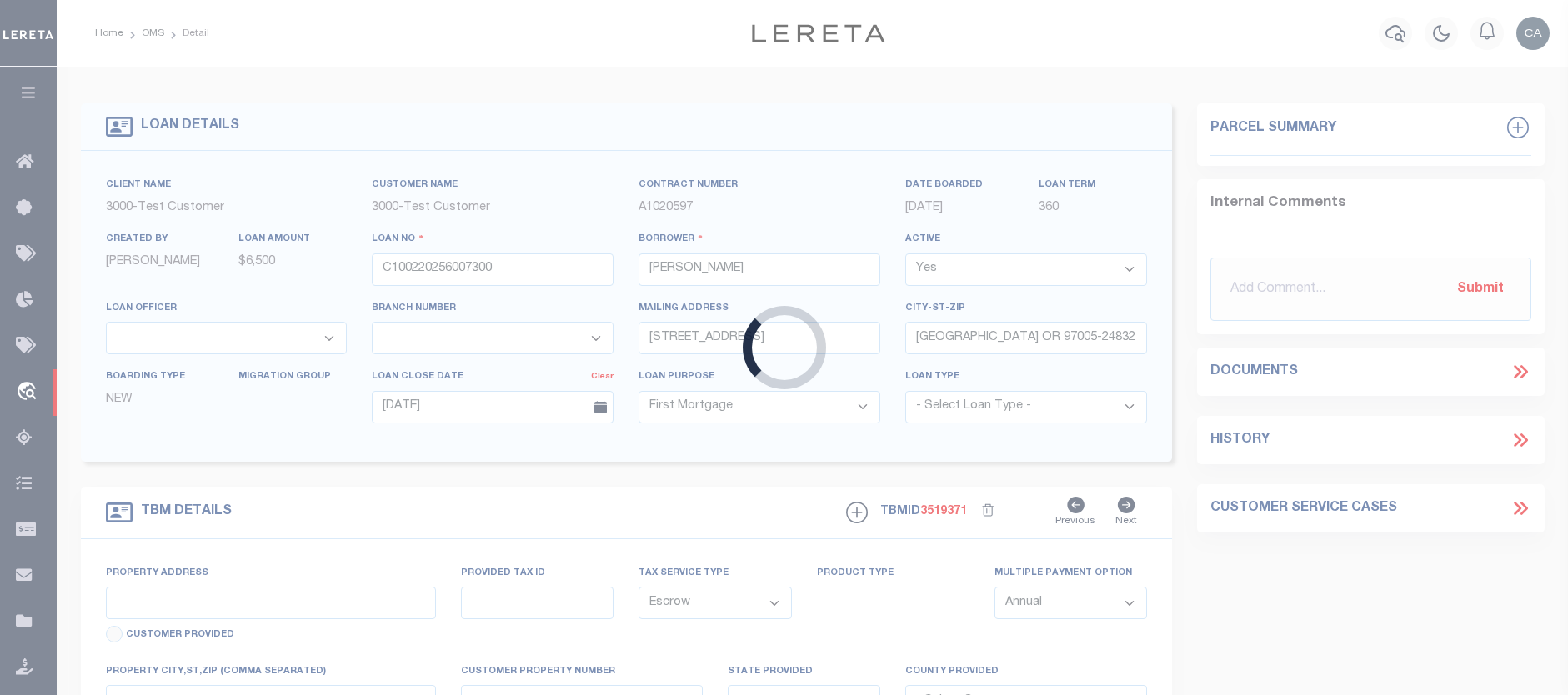
type input "[STREET_ADDRESS]"
type input "1302"
select select
type input "[GEOGRAPHIC_DATA] OR 97005-2483"
type input "5721"
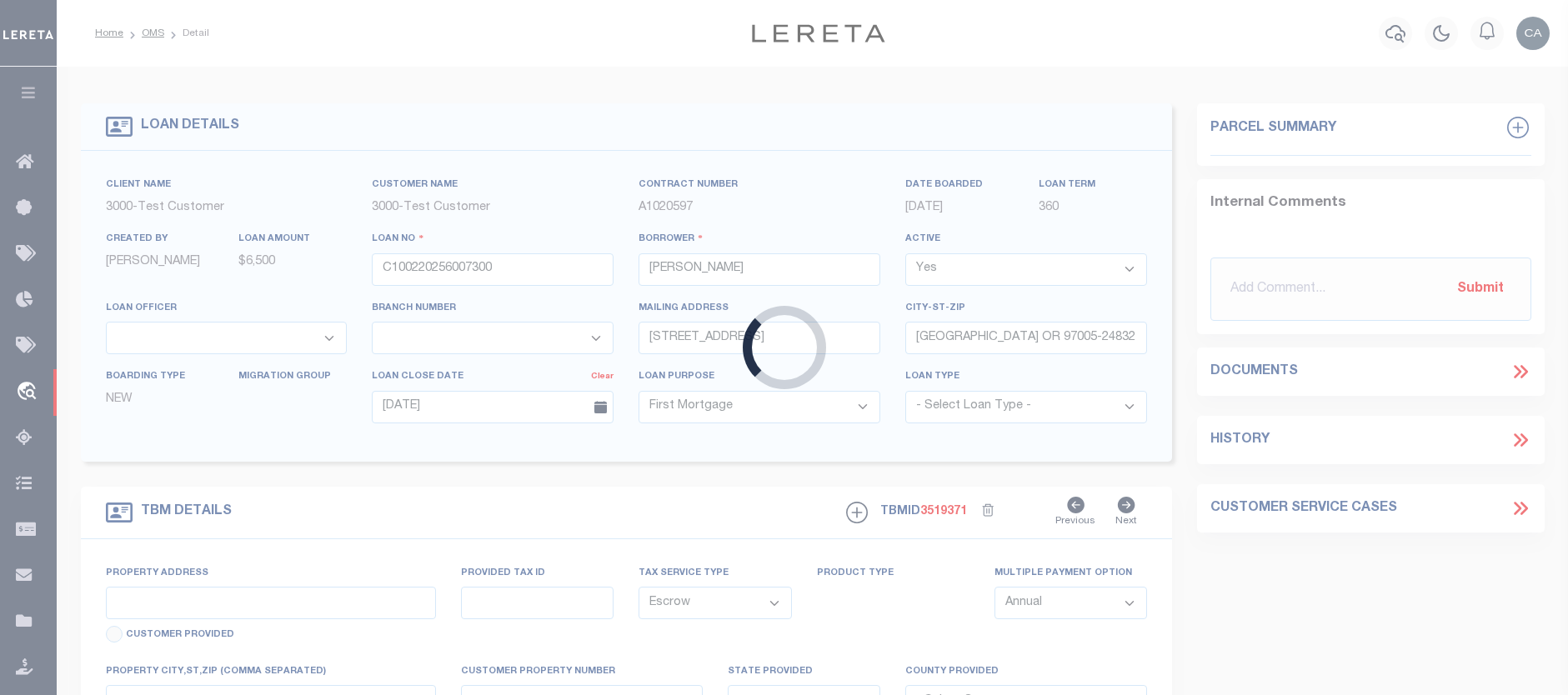
select select
select select "127537"
select select "25317"
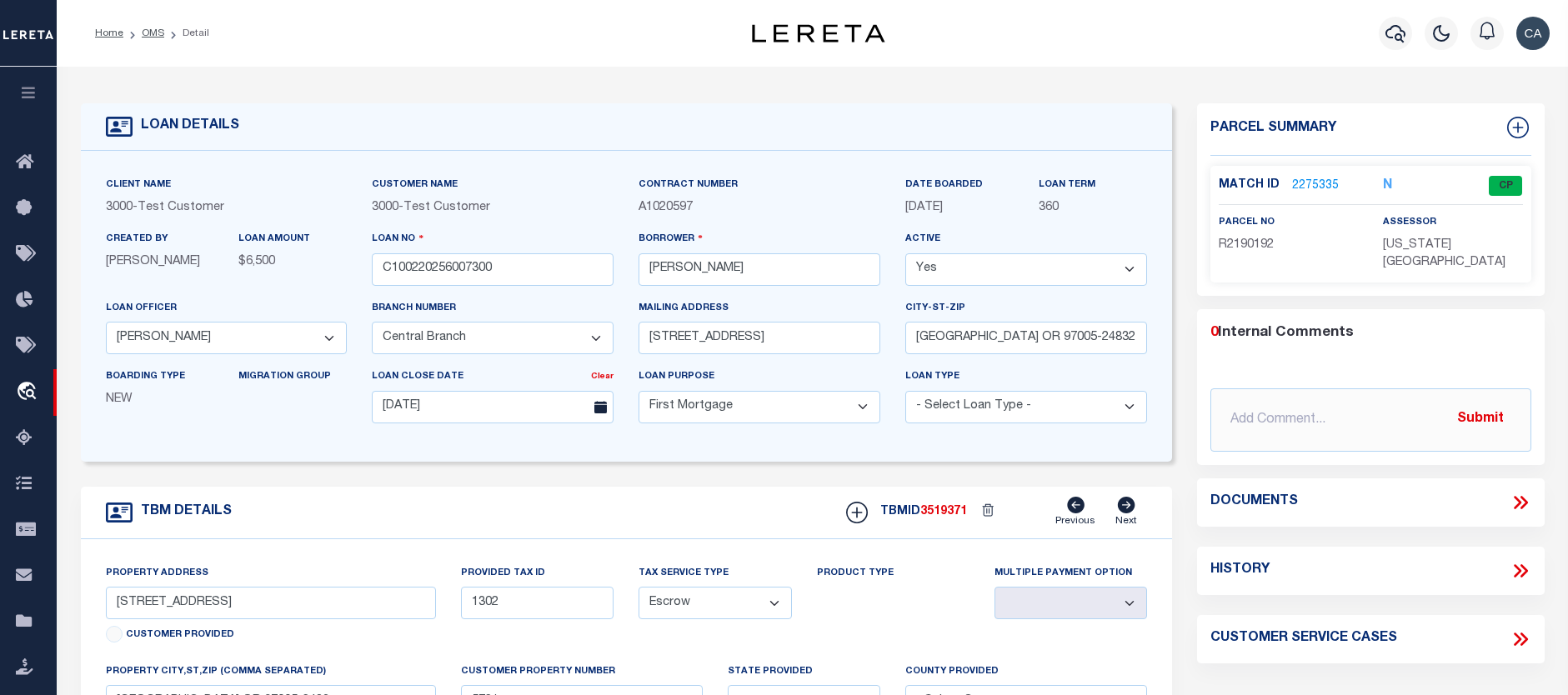
drag, startPoint x: 657, startPoint y: 487, endPoint x: 765, endPoint y: 520, distance: 112.9
click at [654, 487] on form "LOAN DETAILS Client Name 3000 - Test Customer" at bounding box center [627, 565] width 1092 height 924
click at [877, 513] on div "TBMID 3519371 Previous Next" at bounding box center [990, 512] width 313 height 32
click at [862, 518] on icon at bounding box center [857, 512] width 22 height 22
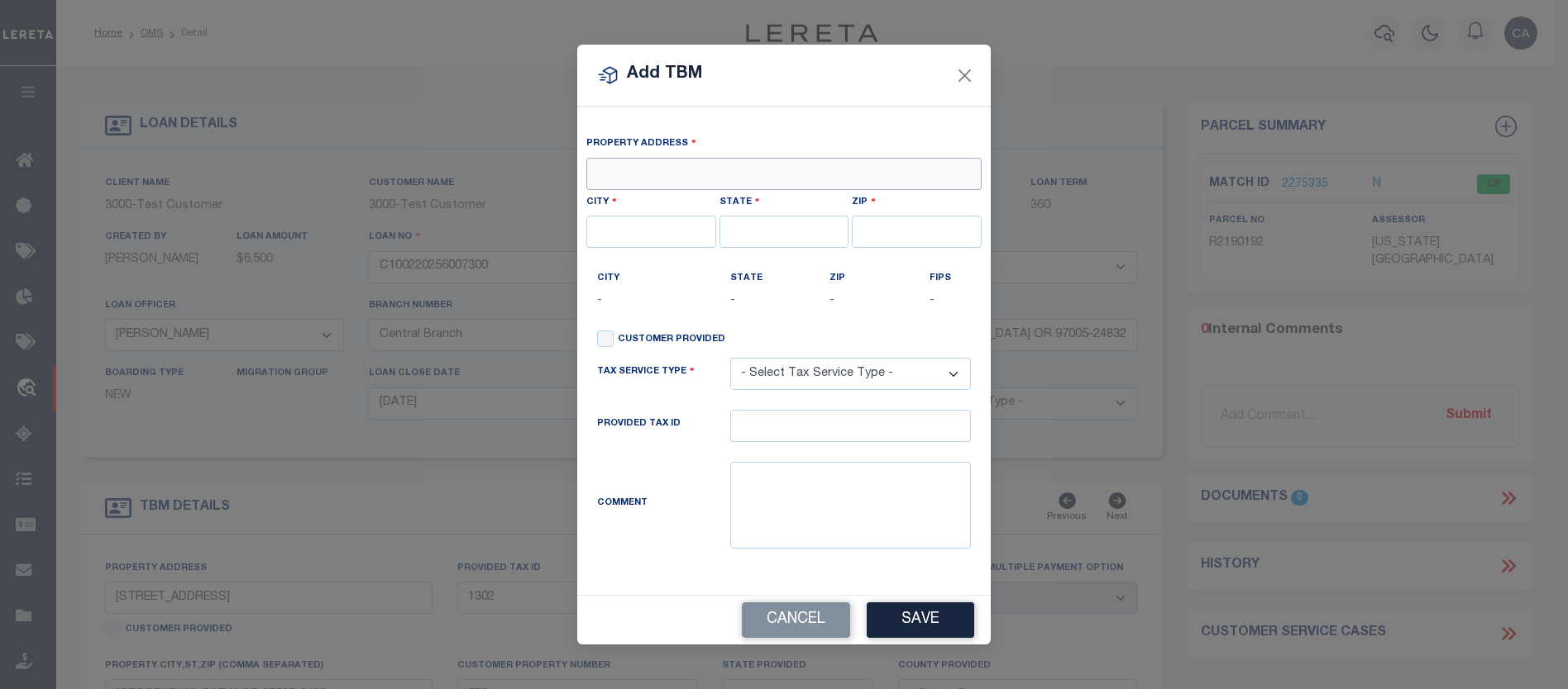
click at [711, 171] on input "text" at bounding box center [783, 174] width 395 height 32
type input "6760 73RD PL"
type input "MIDDLE VILLAGE"
type input "NY"
type input "11379-2548"
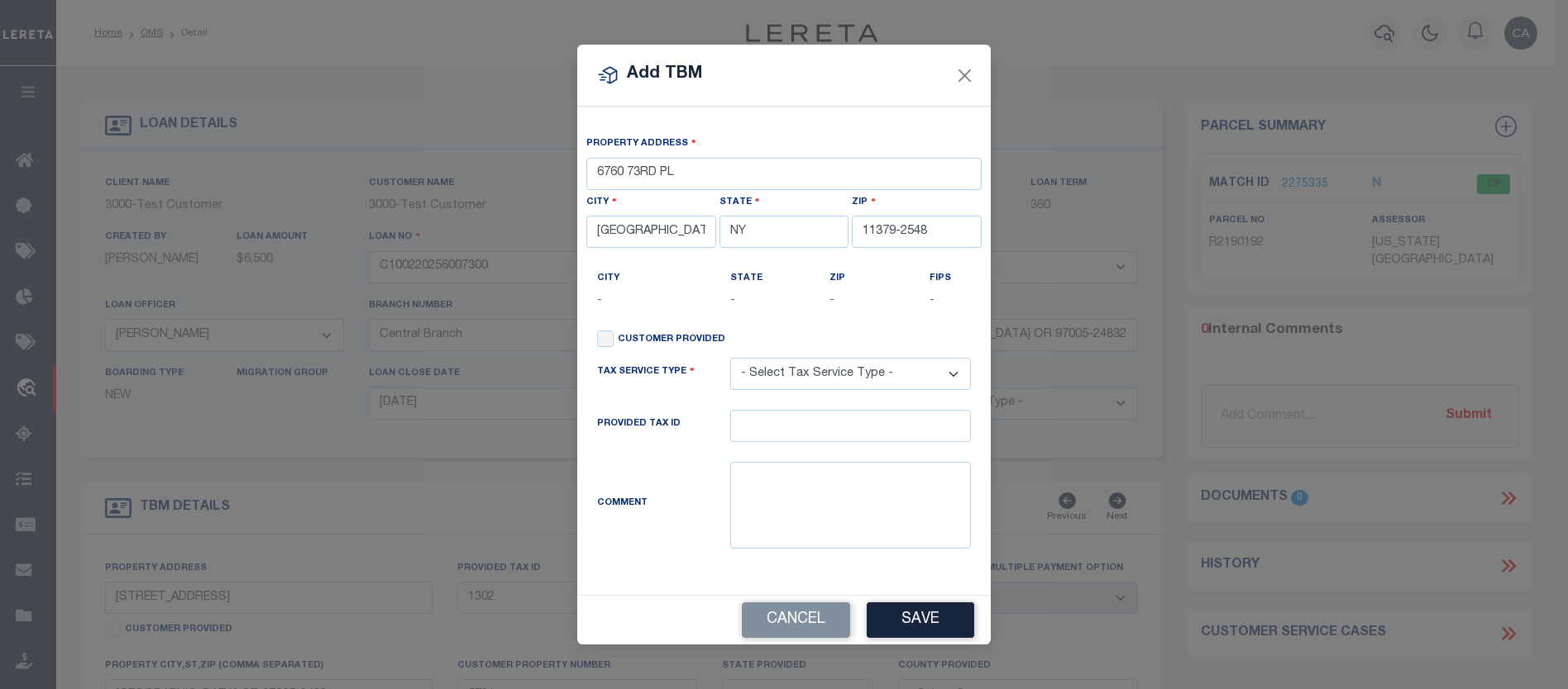
click at [686, 343] on label "Customer Provided" at bounding box center [671, 340] width 108 height 14
click at [613, 343] on input "Customer Provided" at bounding box center [605, 338] width 16 height 16
checkbox input "true"
click at [793, 377] on select "- Select Tax Service Type - Escrow NonEscrow" at bounding box center [851, 374] width 241 height 32
click at [756, 235] on input "NY" at bounding box center [784, 232] width 130 height 32
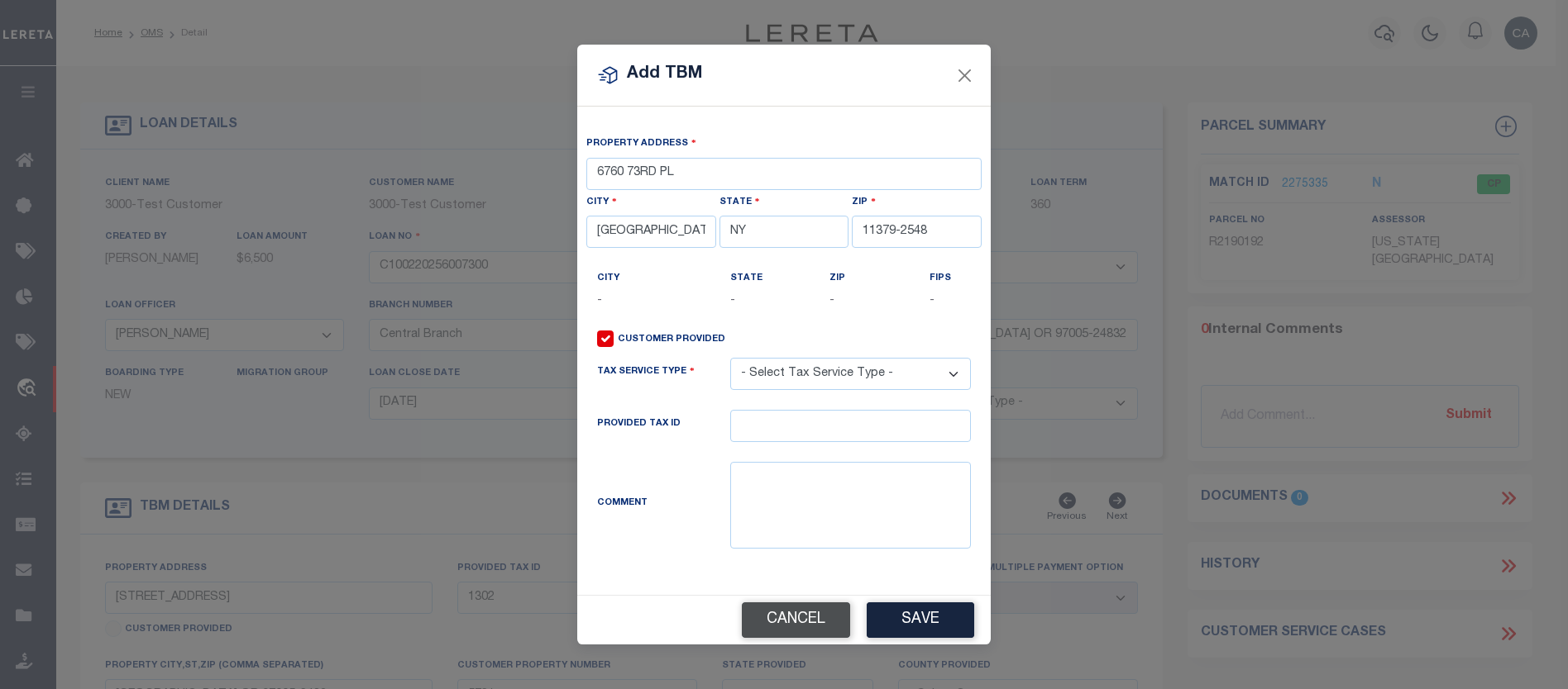
click at [800, 632] on button "Cancel" at bounding box center [795, 621] width 108 height 36
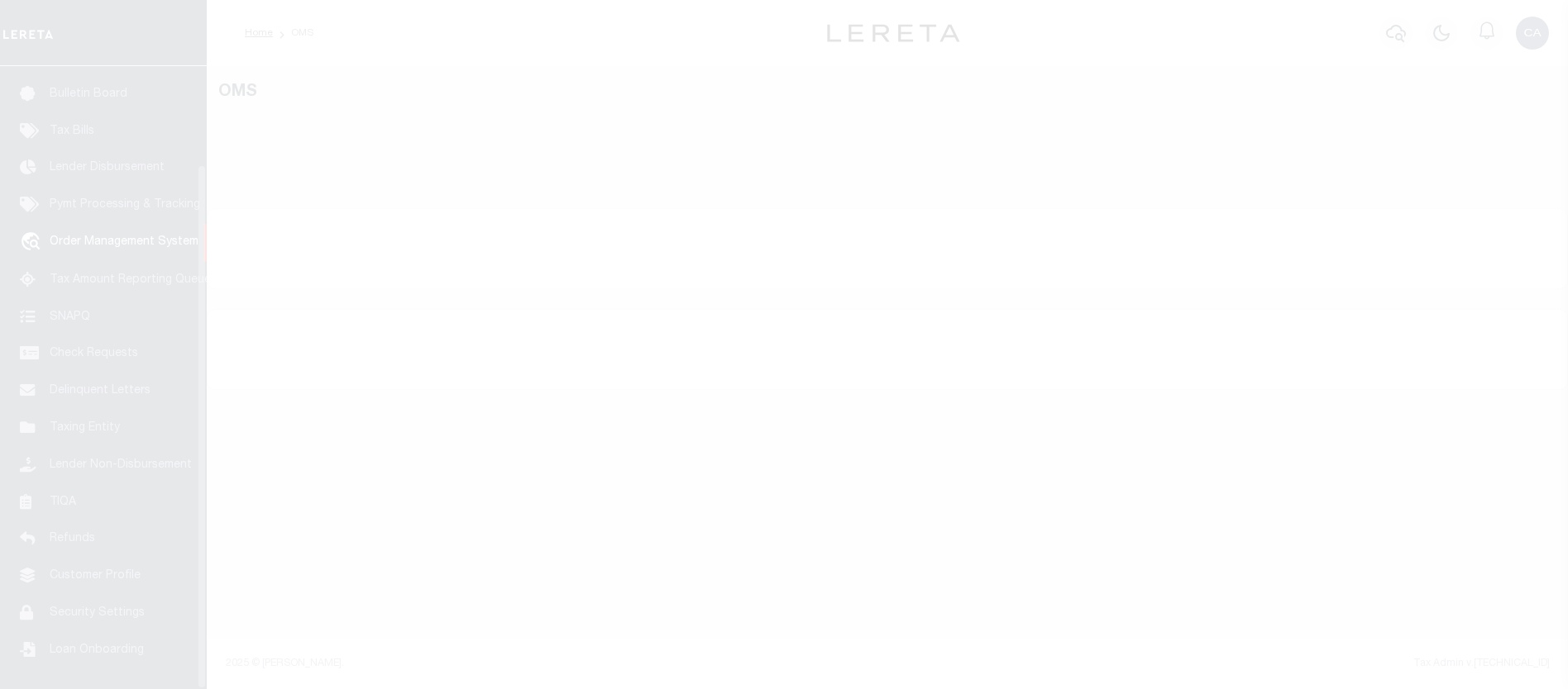
scroll to position [116, 0]
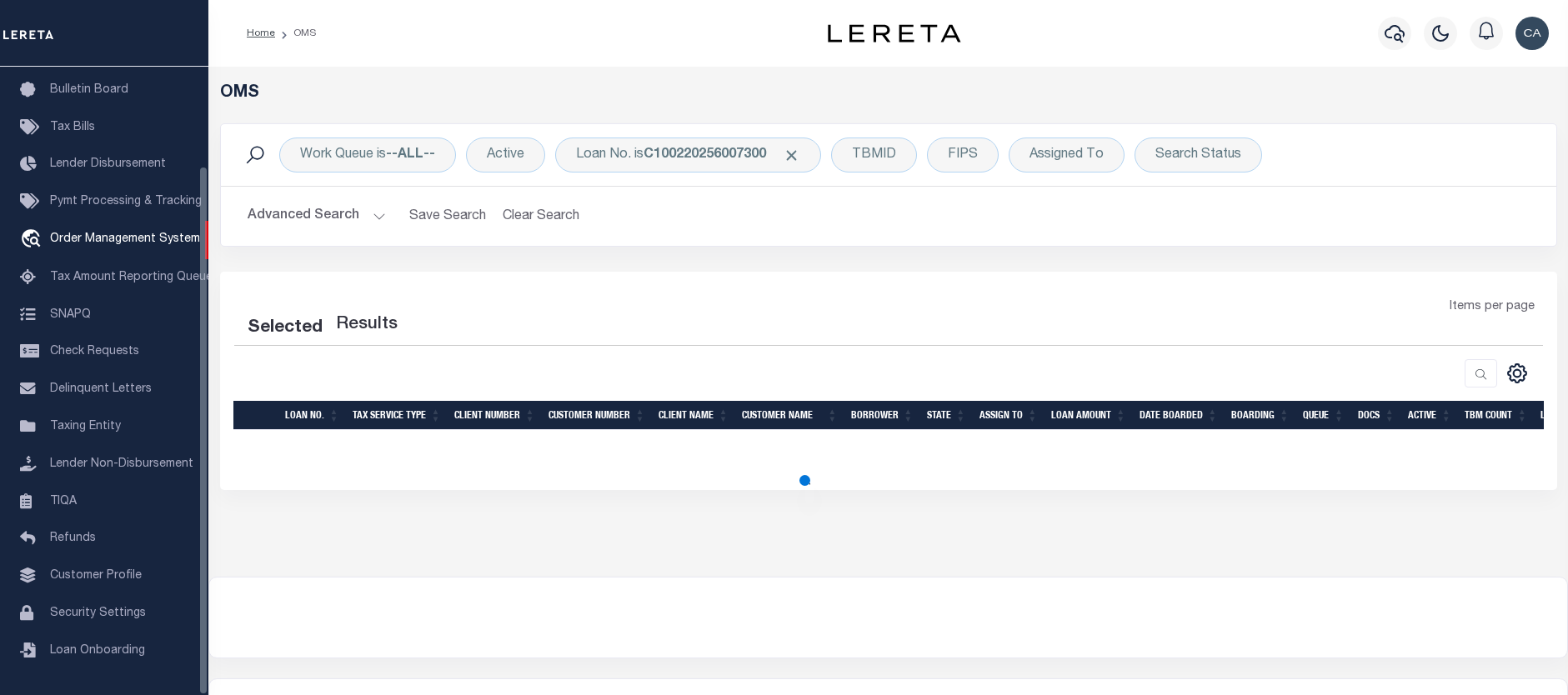
select select "200"
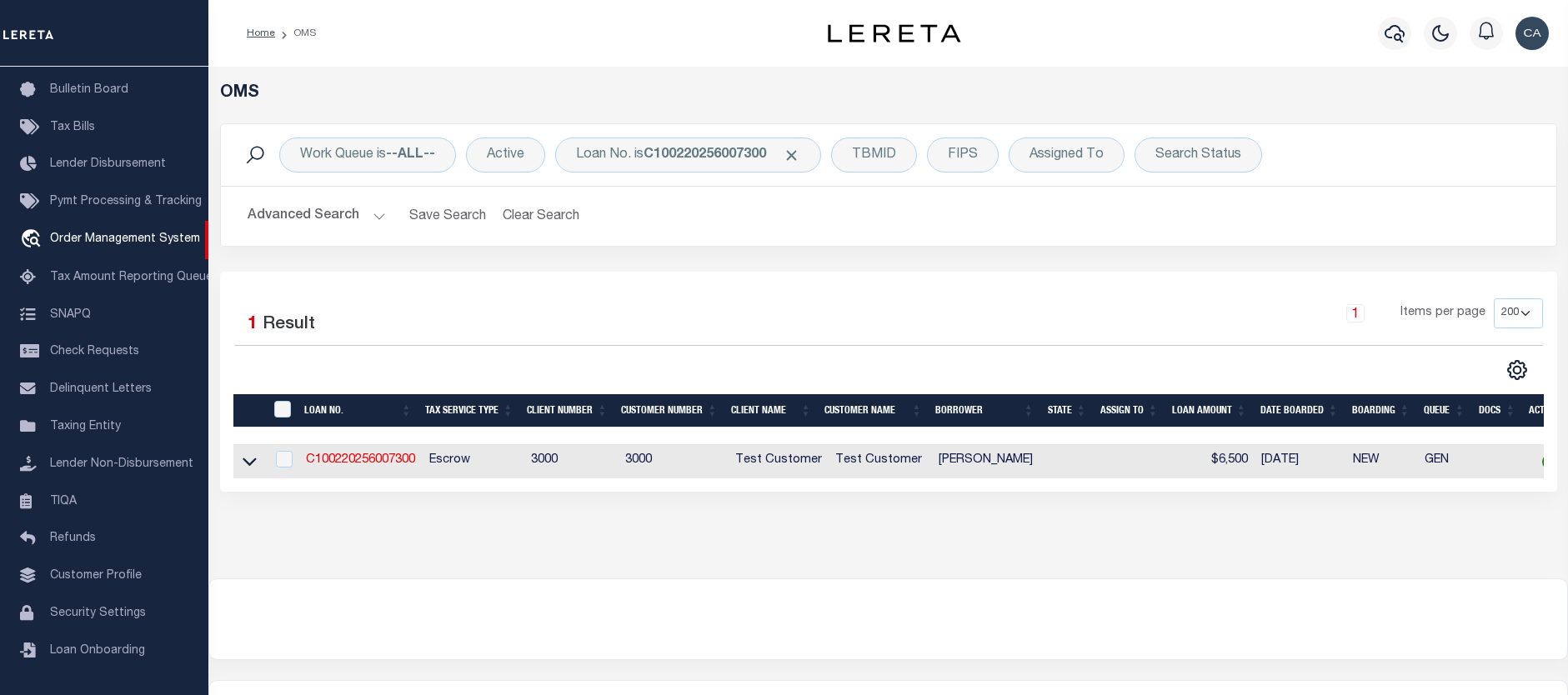
click at [386, 455] on td "C100220256007300" at bounding box center [361, 462] width 123 height 34
checkbox input "true"
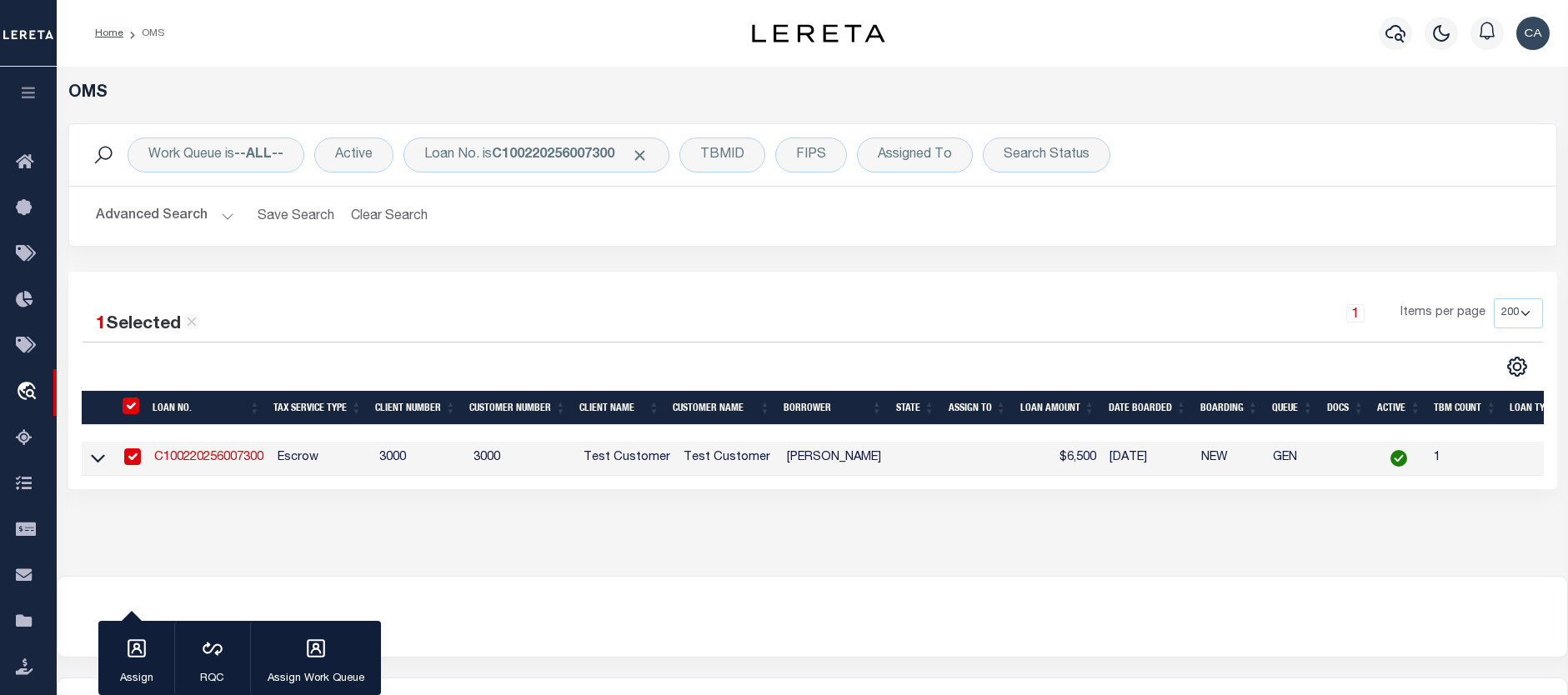
click at [269, 462] on td "C100220256007300" at bounding box center [208, 459] width 123 height 34
checkbox input "false"
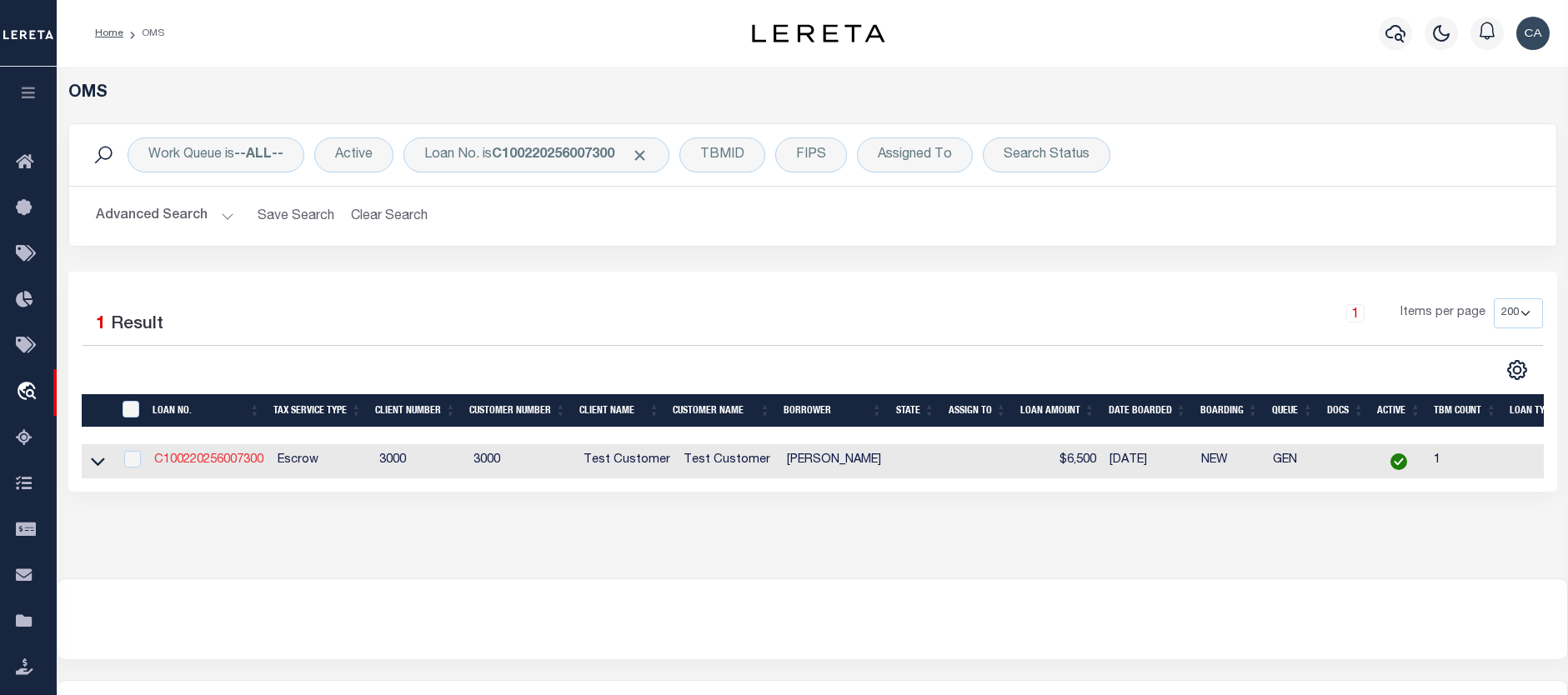
click at [259, 458] on link "C100220256007300" at bounding box center [208, 461] width 109 height 12
type input "C100220256007300"
type input "[PERSON_NAME]"
select select
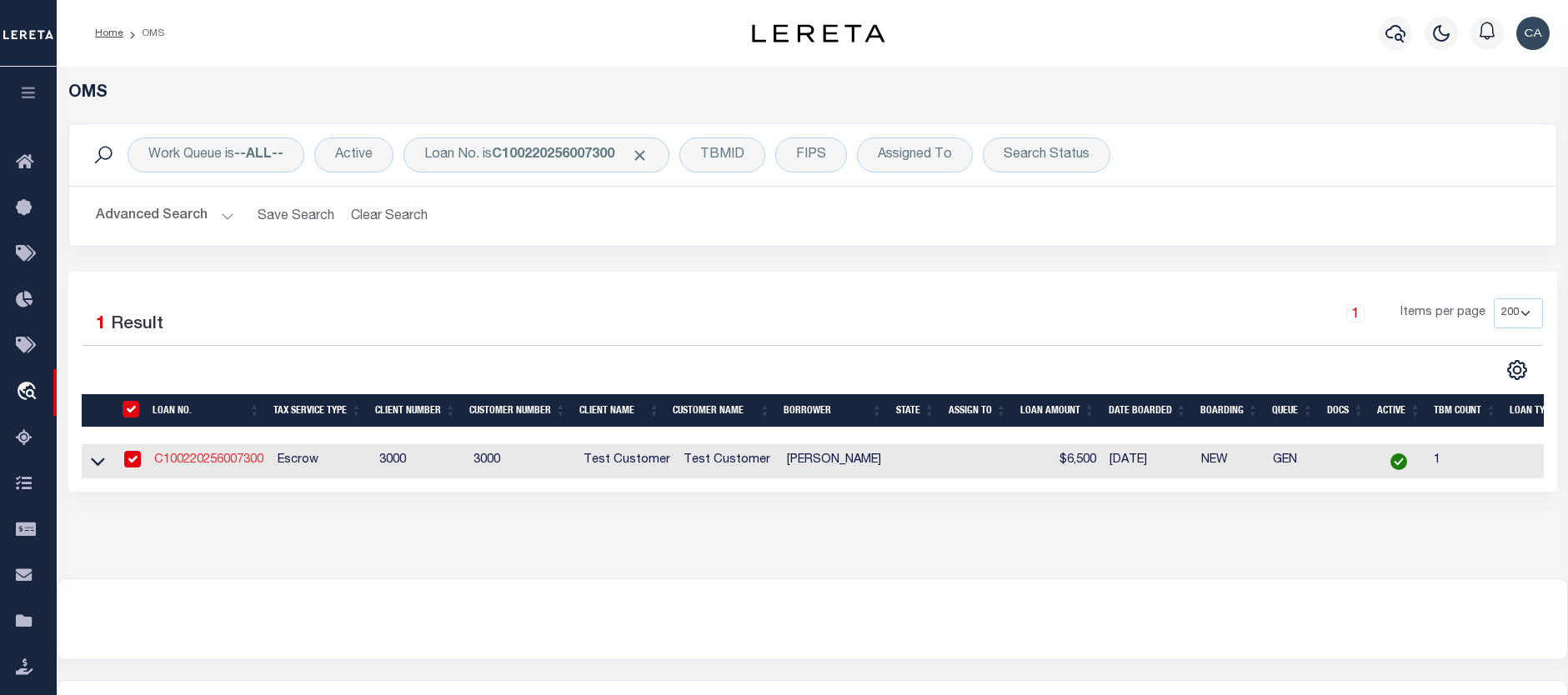
type input "[STREET_ADDRESS]"
type input "[GEOGRAPHIC_DATA] OR 97005-24832"
type input "[DATE]"
select select "10"
select select "Escrow"
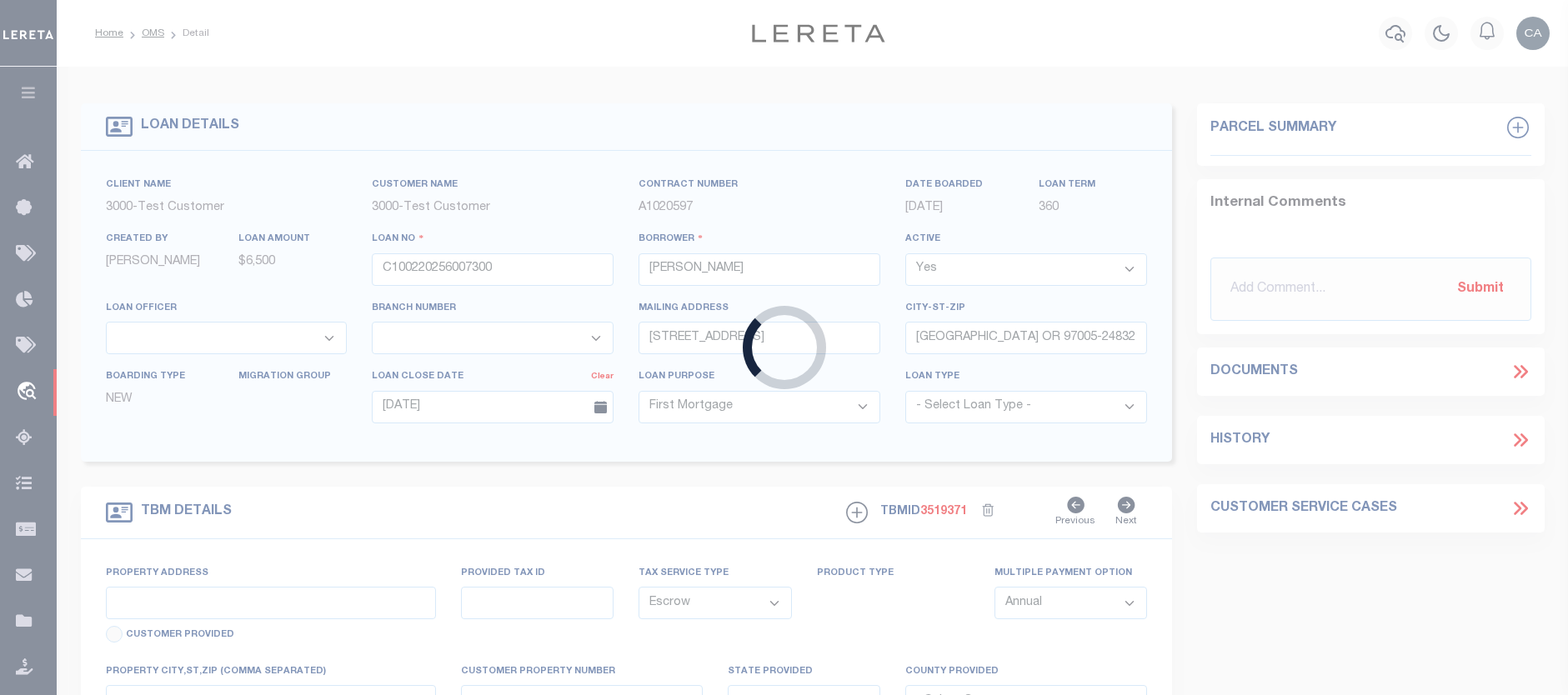
type input "[STREET_ADDRESS]"
type input "1302"
select select
type input "[GEOGRAPHIC_DATA] OR 97005-2483"
type input "5721"
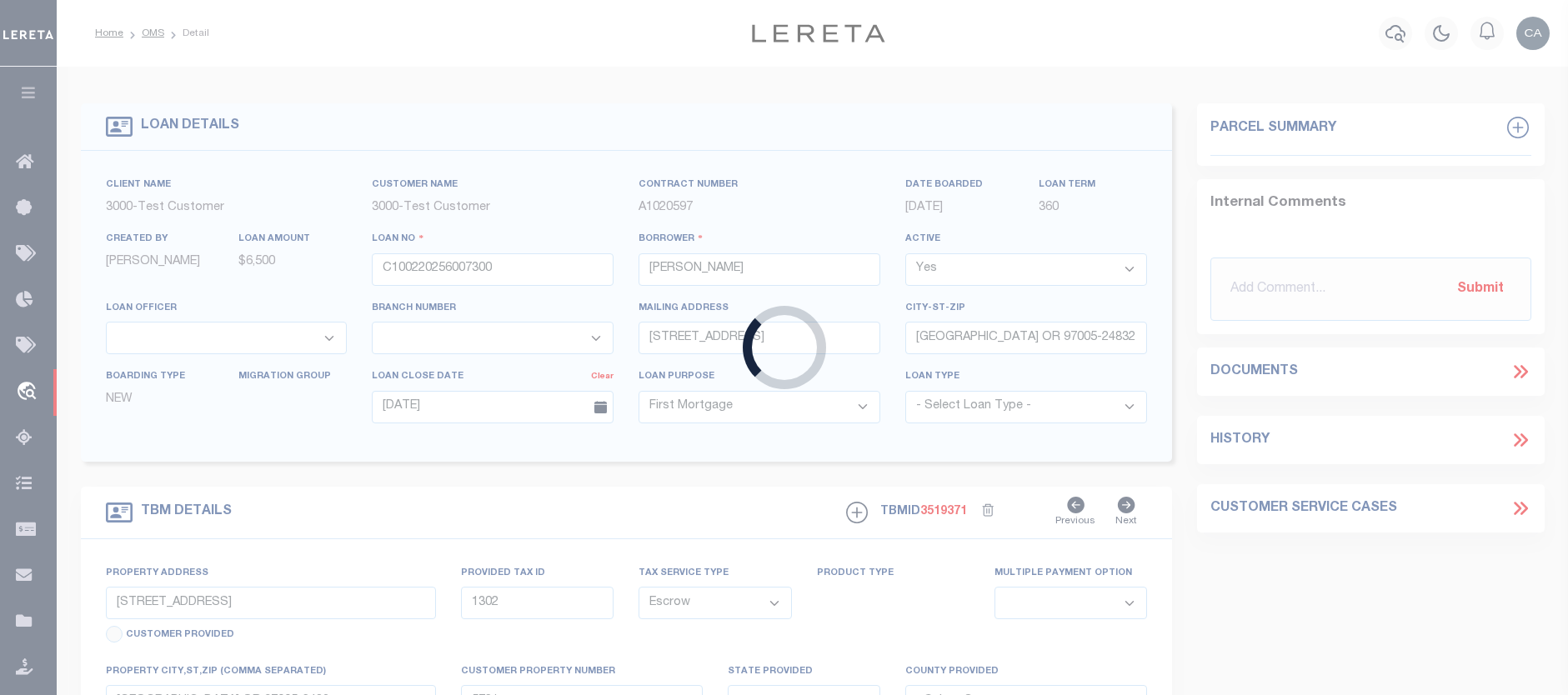
select select
select select "127537"
select select "25317"
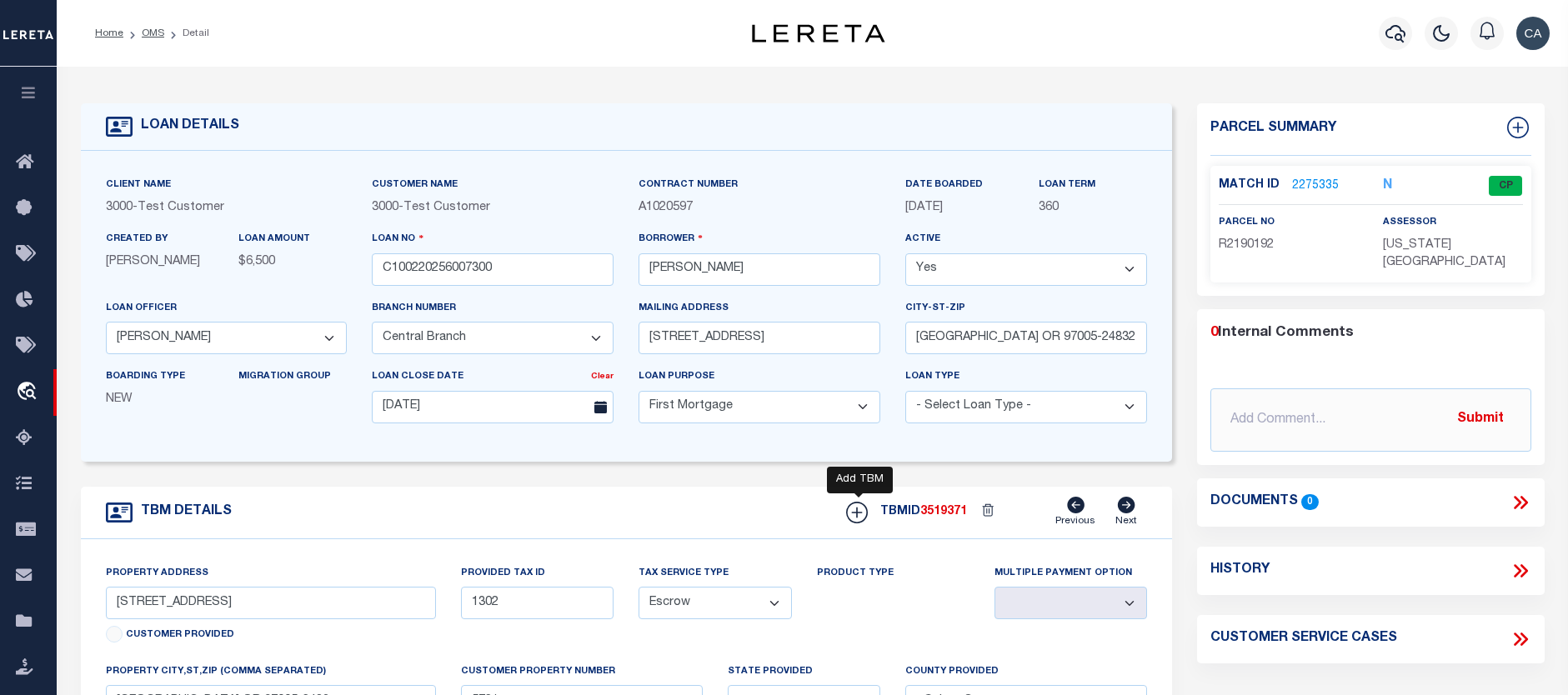
click at [862, 511] on icon at bounding box center [857, 512] width 22 height 22
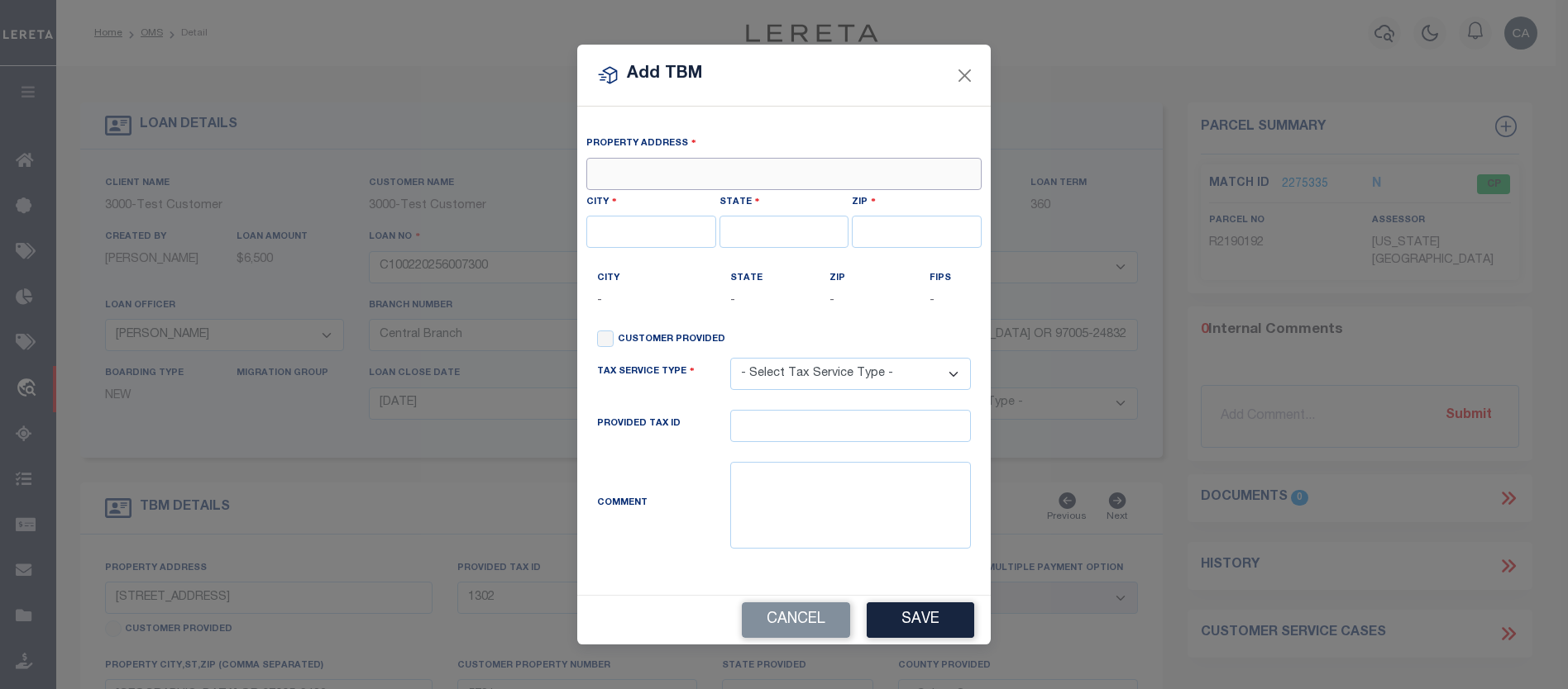
click at [675, 188] on input "text" at bounding box center [783, 174] width 395 height 32
type input "[STREET_ADDRESS]"
type input "[GEOGRAPHIC_DATA]"
type input "WV"
click at [768, 289] on div "State -" at bounding box center [768, 289] width 75 height 40
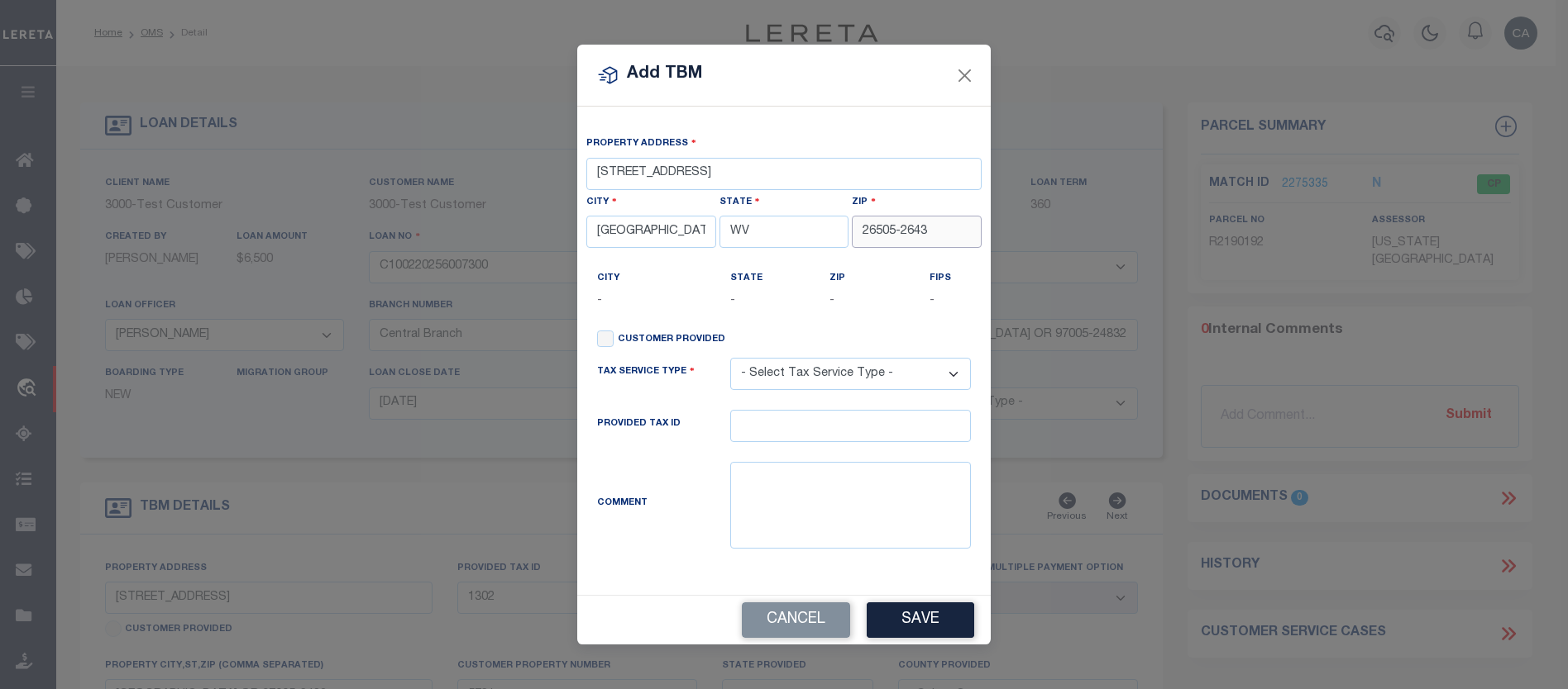
click at [922, 234] on input "26505-2643" at bounding box center [916, 232] width 130 height 32
click at [933, 232] on input "26505-2643" at bounding box center [916, 232] width 130 height 32
type input "26505-2643"
click at [766, 299] on p "-" at bounding box center [768, 301] width 75 height 18
click at [832, 382] on select "- Select Tax Service Type - Escrow NonEscrow" at bounding box center [851, 374] width 241 height 32
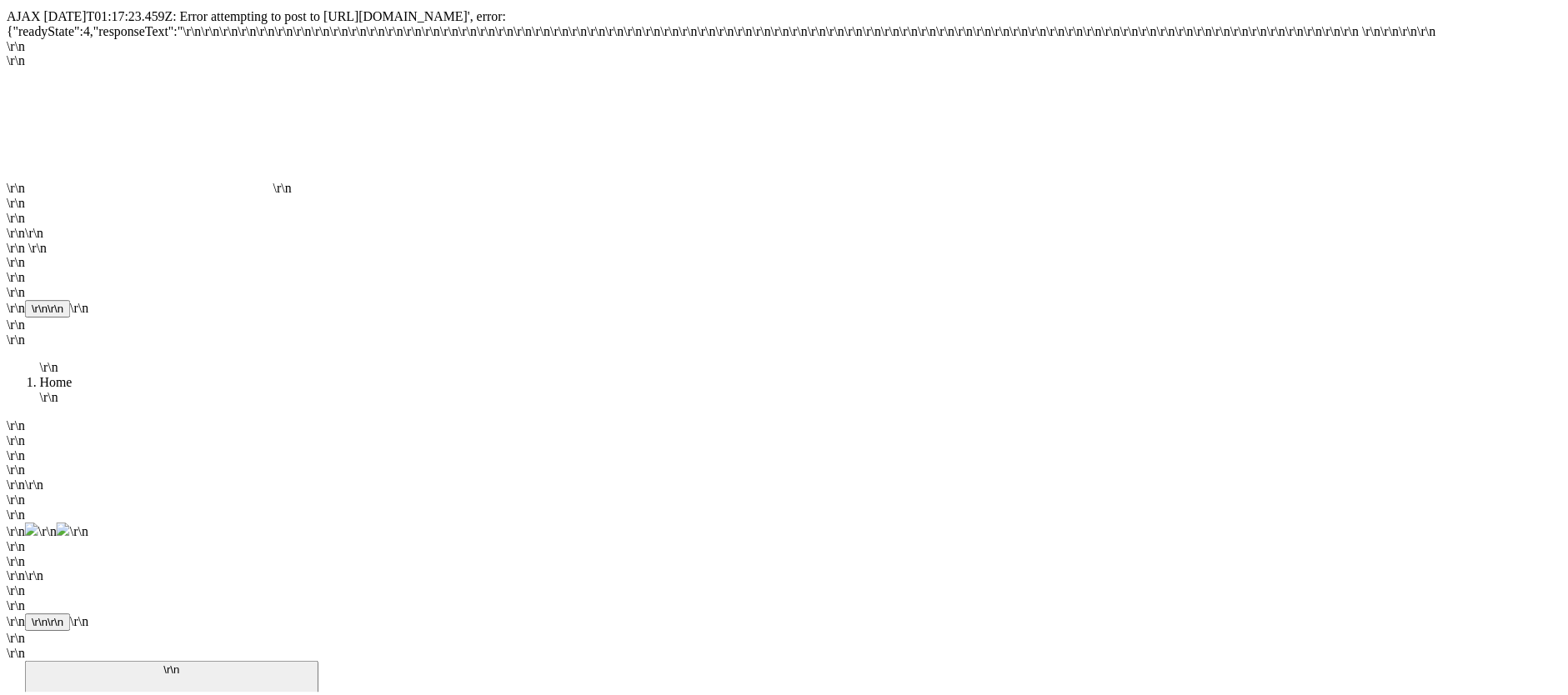
scroll to position [7939, 0]
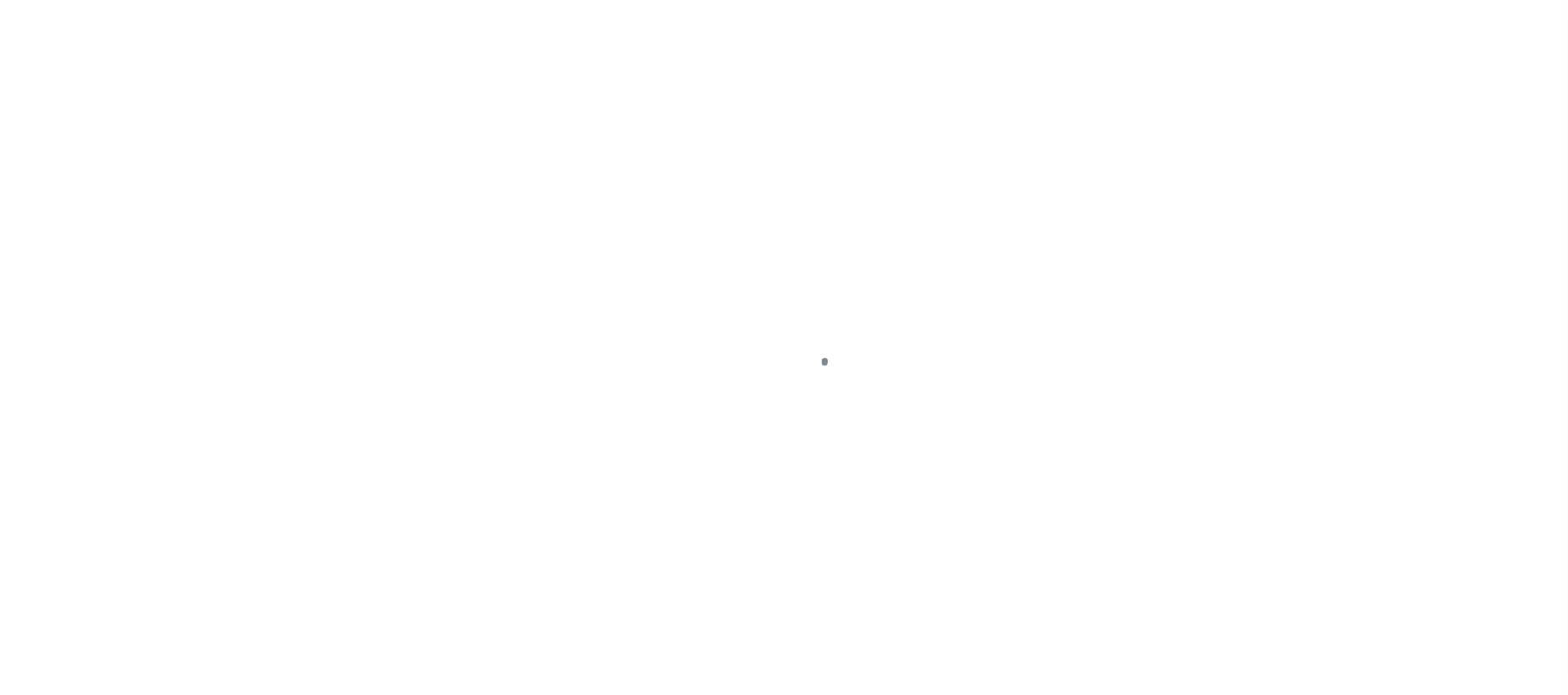
select select "127537"
select select "25317"
select select "10"
select select "Escrow"
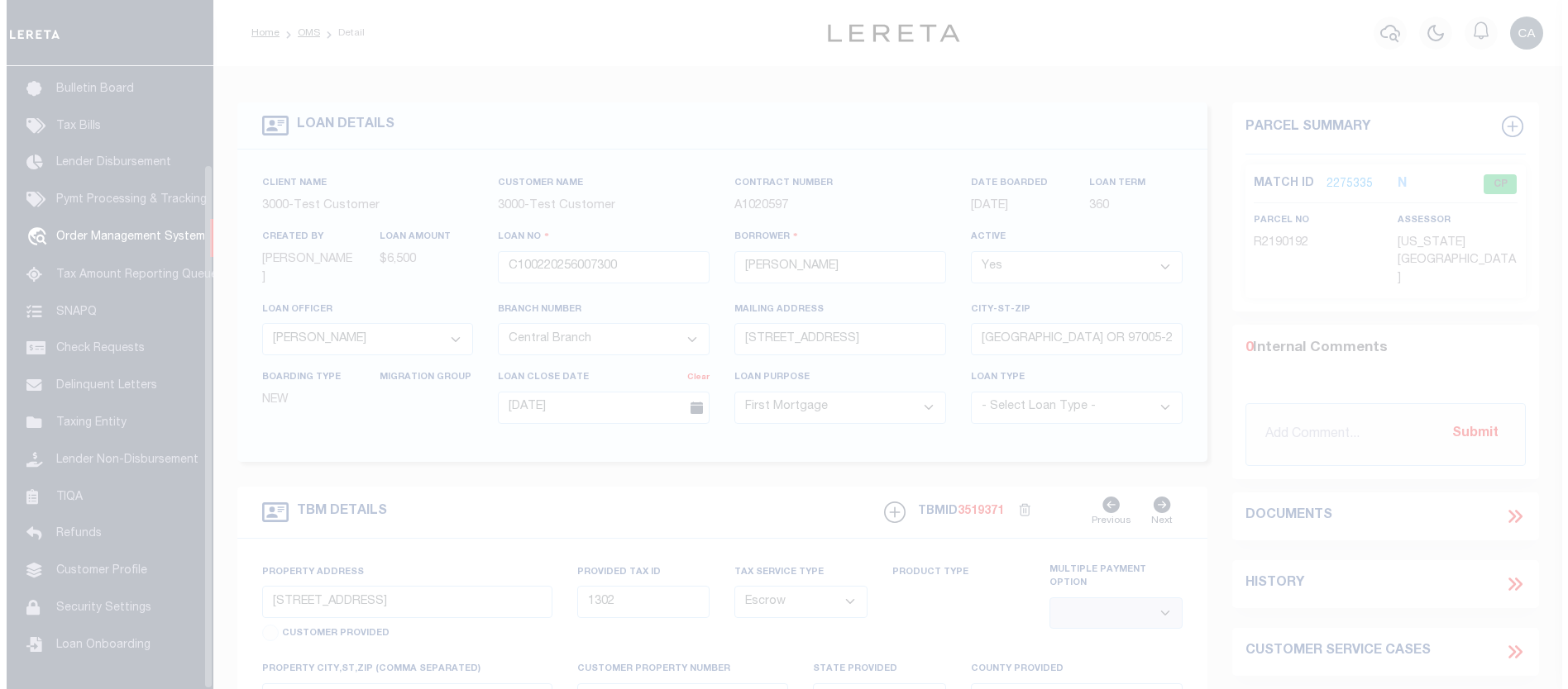
scroll to position [116, 0]
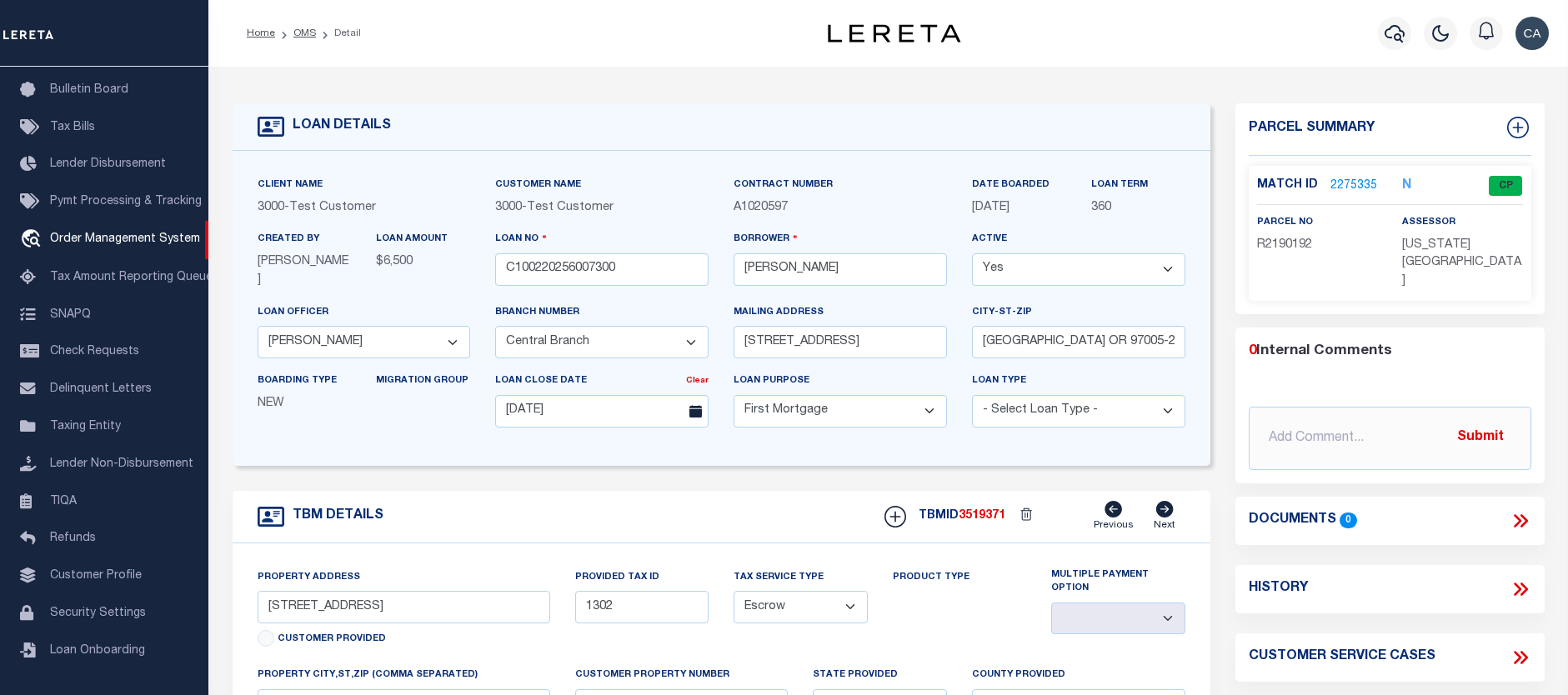
click at [1110, 145] on div "LOAN DETAILS" at bounding box center [722, 127] width 978 height 47
click at [1119, 121] on div "LOAN DETAILS" at bounding box center [722, 127] width 978 height 47
click at [1004, 113] on div "LOAN DETAILS" at bounding box center [722, 127] width 978 height 47
click at [799, 500] on div "TBM DETAILS TBMID 3519371 Previous Next" at bounding box center [722, 517] width 978 height 53
click at [897, 514] on icon at bounding box center [895, 516] width 11 height 11
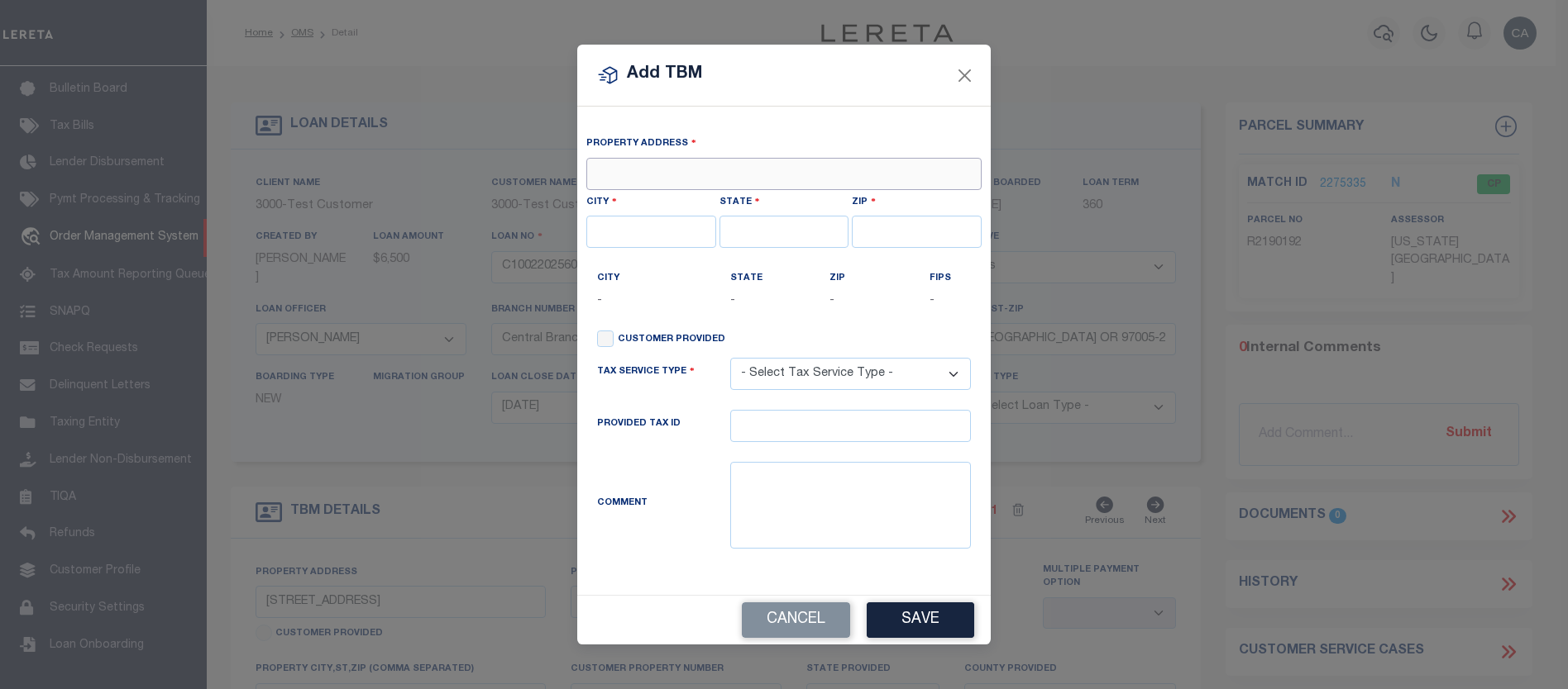
click at [636, 169] on input "text" at bounding box center [783, 174] width 395 height 32
type input "[STREET_ADDRESS]"
type input "BEAVERTON"
type input "OR"
type input "97005-2483"
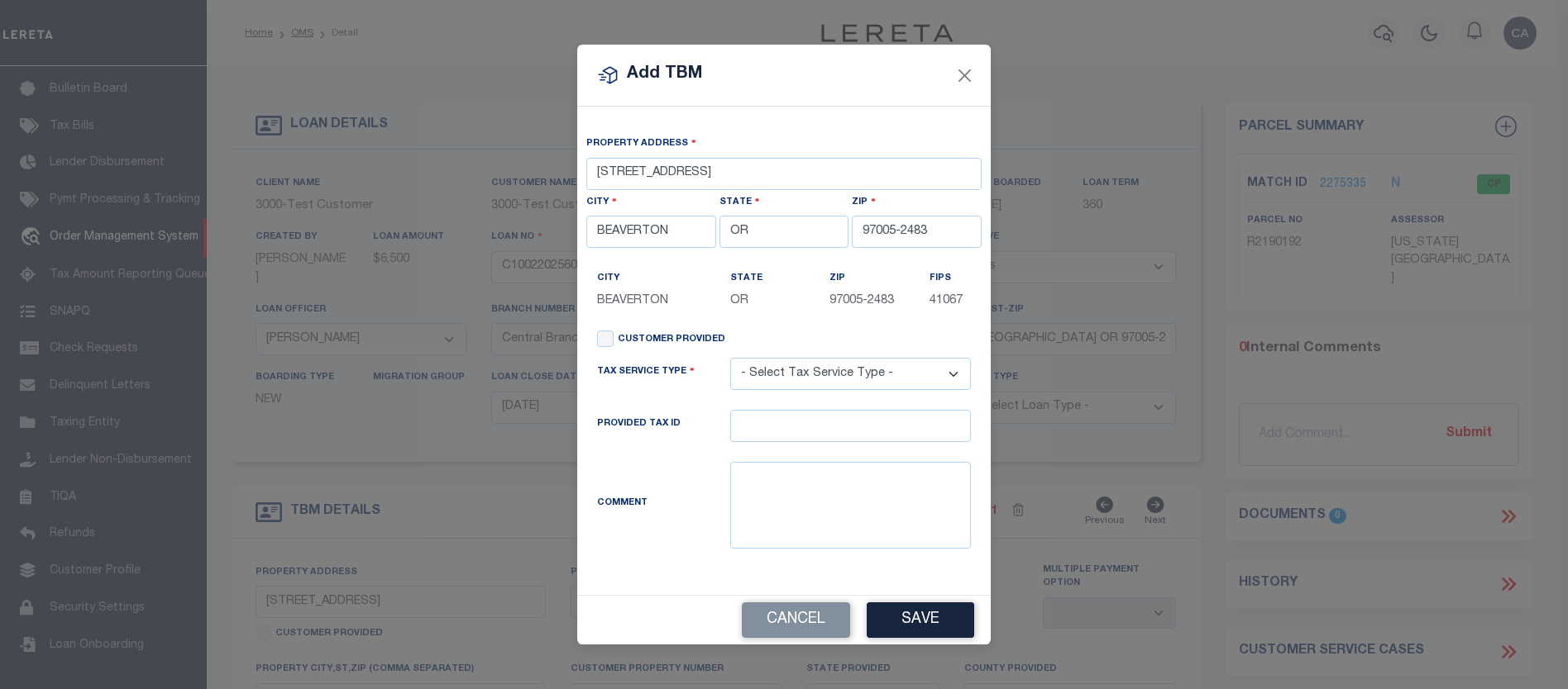
click at [788, 376] on select "- Select Tax Service Type - Escrow NonEscrow" at bounding box center [851, 374] width 241 height 32
select select "Escrow"
click at [730, 359] on select "- Select Tax Service Type - Escrow NonEscrow" at bounding box center [851, 374] width 241 height 32
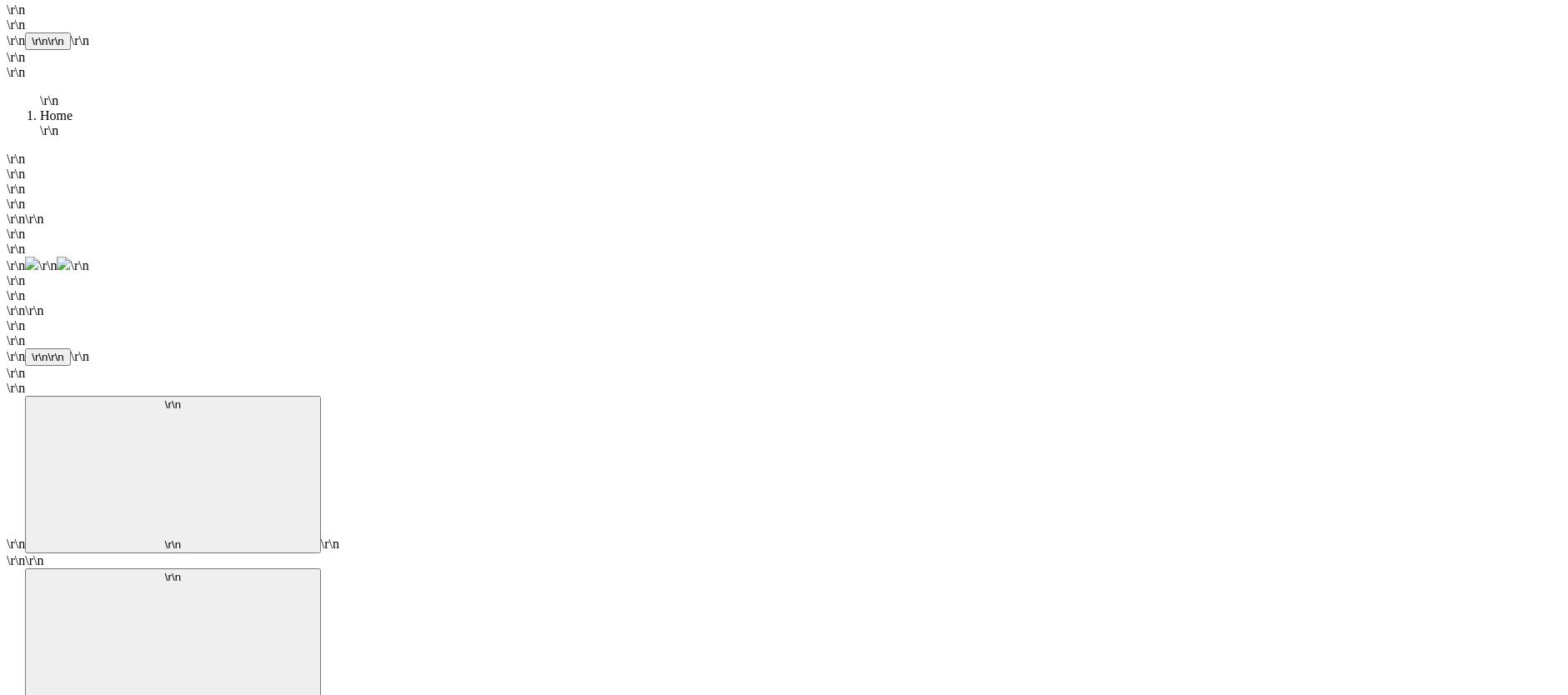
scroll to position [0, 0]
